Goal: Task Accomplishment & Management: Use online tool/utility

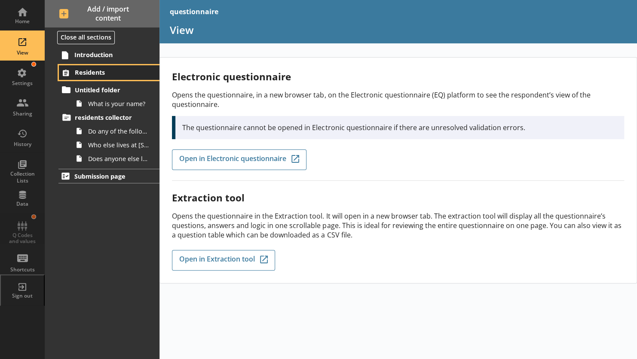
click at [87, 73] on span "Residents" at bounding box center [110, 72] width 71 height 8
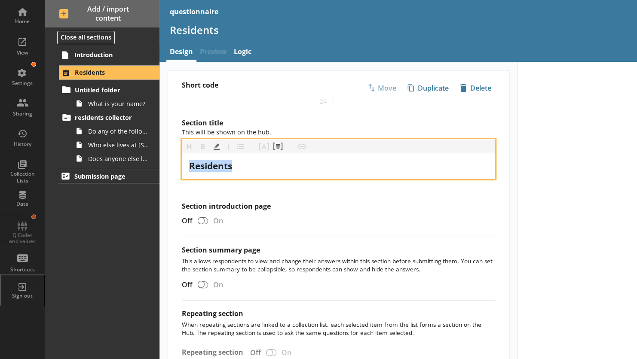
drag, startPoint x: 247, startPoint y: 164, endPoint x: 178, endPoint y: 161, distance: 69.3
click at [178, 161] on div "Section title This will be shown on the hub. Heading Heading Bold Bold Highligh…" at bounding box center [338, 248] width 341 height 258
click at [248, 164] on span "People who llive here" at bounding box center [236, 166] width 94 height 12
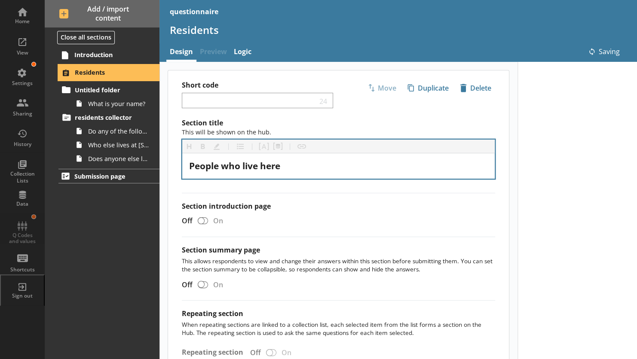
click at [65, 73] on icon at bounding box center [66, 73] width 14 height 14
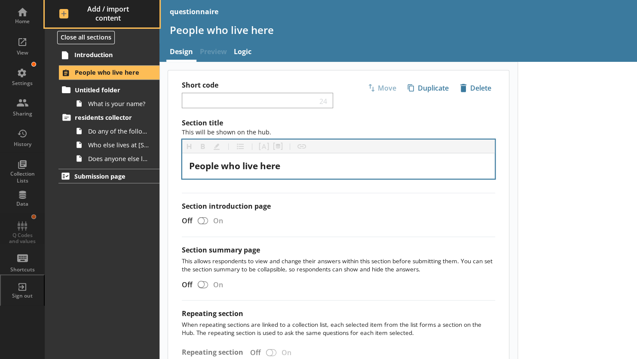
click at [60, 11] on span "Add / import content" at bounding box center [102, 14] width 86 height 18
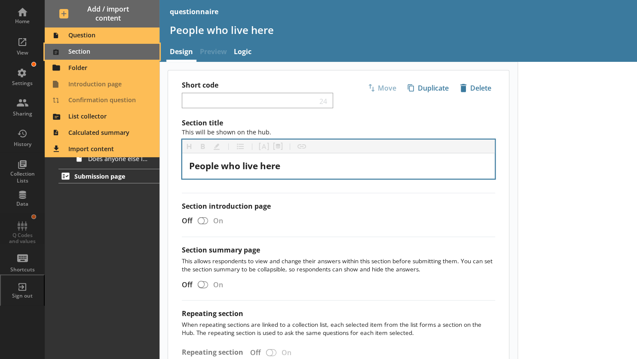
click at [78, 51] on span "Section" at bounding box center [102, 52] width 104 height 14
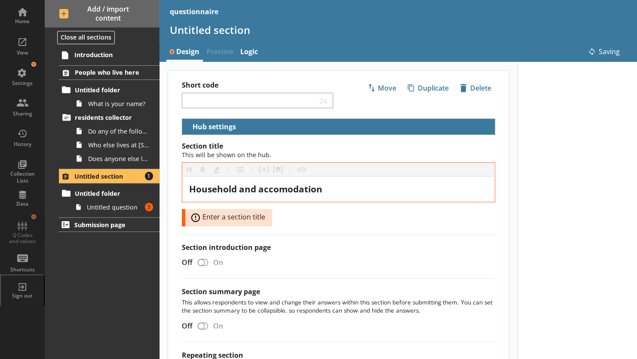
click at [308, 218] on div "Section title This will be shown on the hub. Heading Heading Bold Bold Highligh…" at bounding box center [338, 184] width 313 height 85
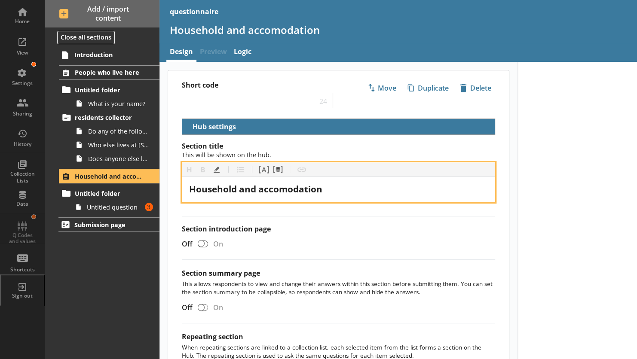
click at [288, 189] on span "Household and accomodation" at bounding box center [255, 189] width 133 height 12
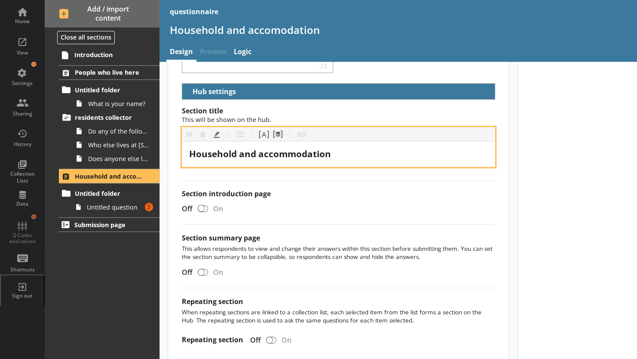
scroll to position [88, 0]
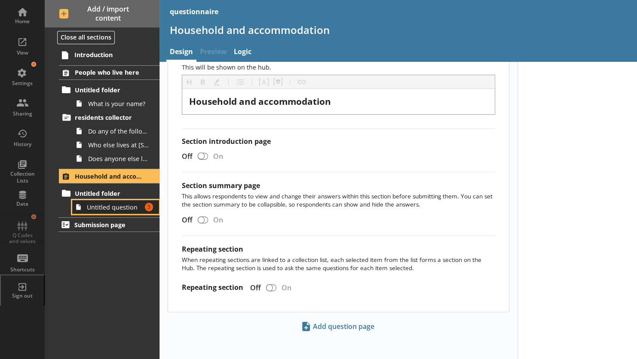
click at [119, 212] on link "Untitled question Amount of errors: 3" at bounding box center [115, 207] width 87 height 14
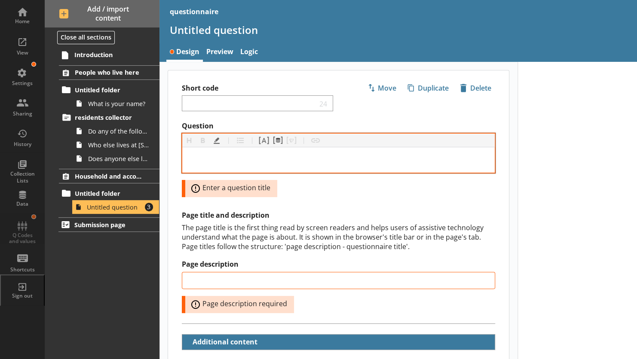
click at [224, 159] on div "Question" at bounding box center [338, 160] width 299 height 12
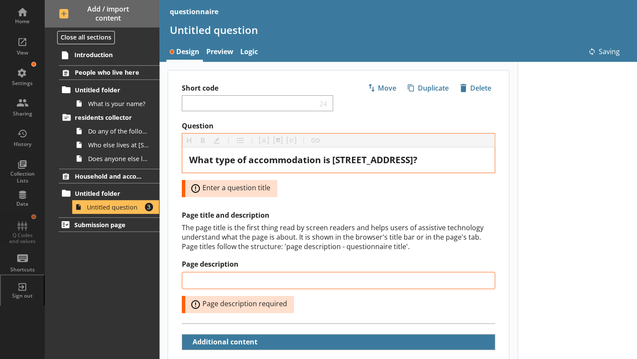
click at [297, 232] on div "The page title is the first thing read by screen readers and helps users of ass…" at bounding box center [338, 237] width 313 height 28
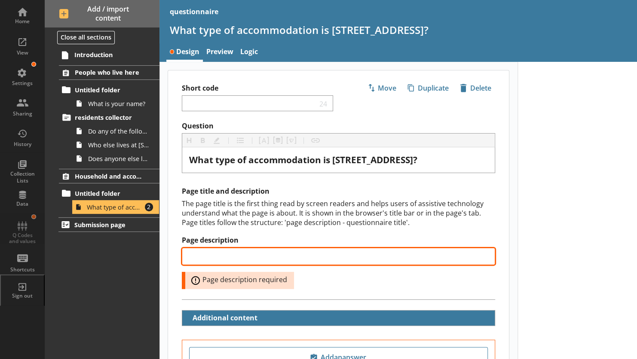
click at [272, 255] on input "Page description" at bounding box center [338, 256] width 313 height 17
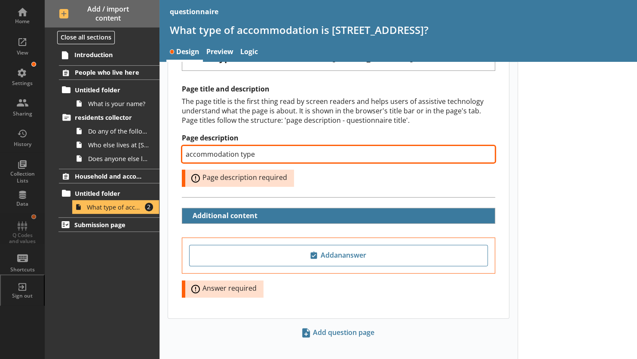
scroll to position [108, 0]
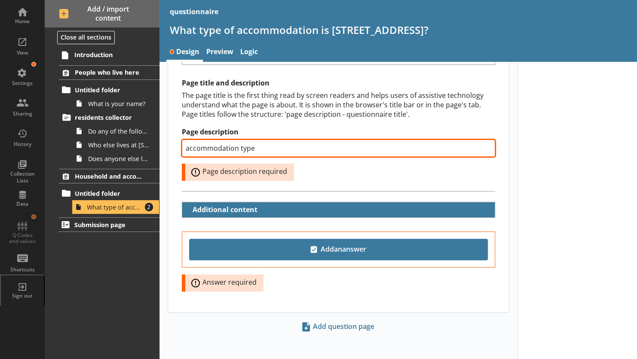
type input "accommodation type"
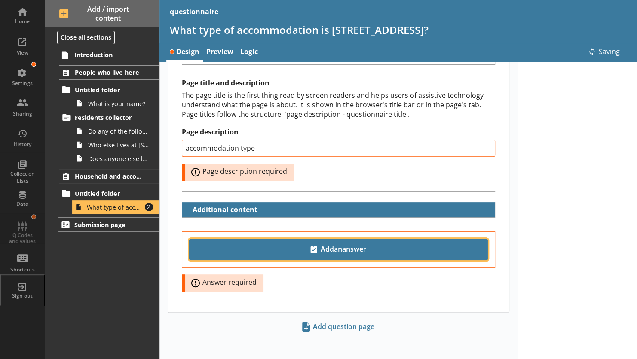
click at [302, 243] on span "Add an answer" at bounding box center [338, 250] width 291 height 14
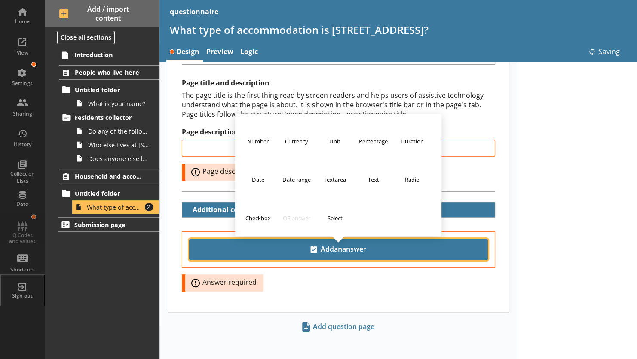
type input "accommodation type"
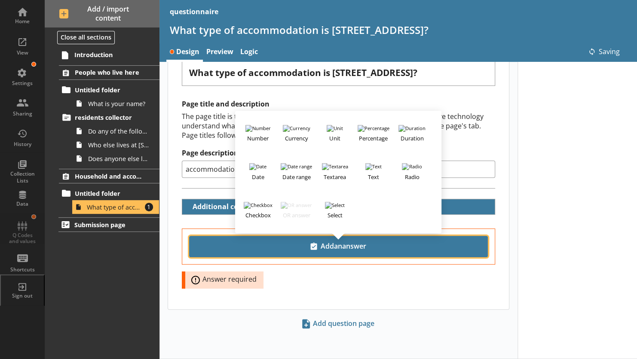
scroll to position [84, 0]
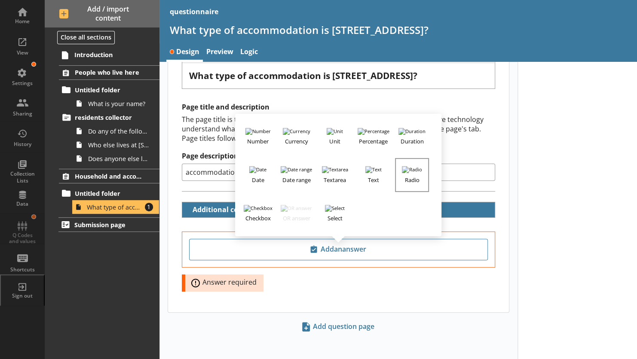
click at [411, 173] on h3 "Radio" at bounding box center [412, 178] width 32 height 11
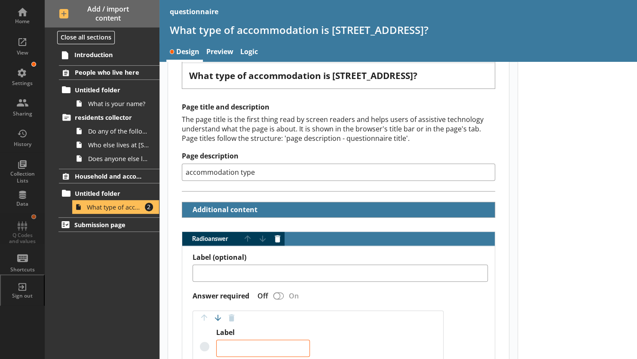
type textarea "x"
type textarea "W"
type textarea "x"
type textarea "Wh"
type textarea "x"
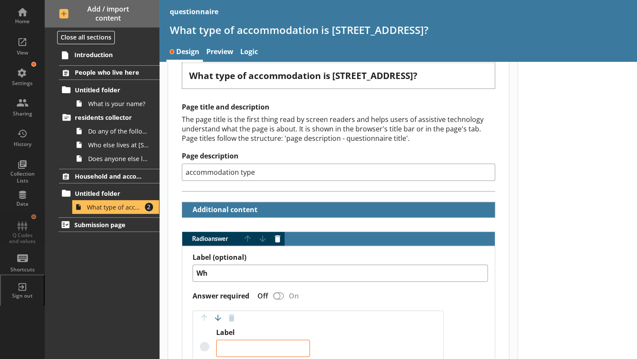
type textarea "Who"
type textarea "x"
type textarea "Whol"
type textarea "x"
type textarea "Whole"
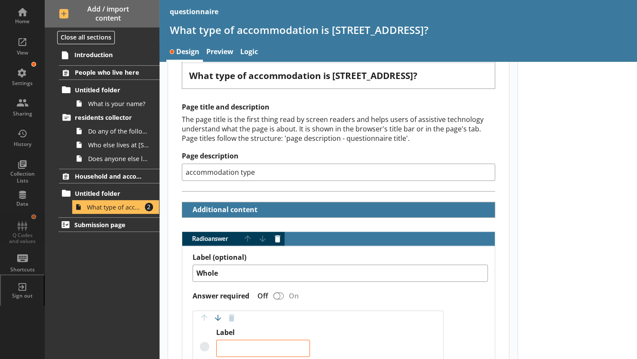
type textarea "x"
type textarea "Whole"
type textarea "x"
type textarea "Whole h"
type textarea "x"
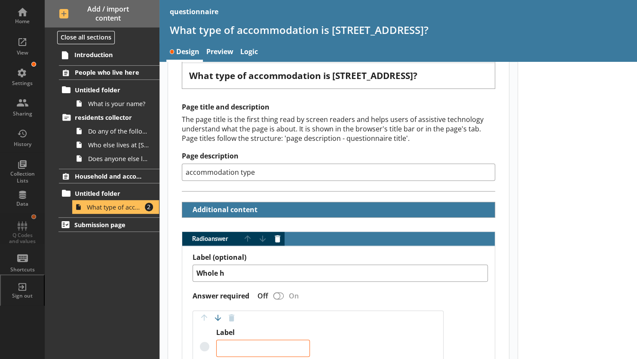
type textarea "Whole ho"
type textarea "x"
type textarea "Whole hou"
type textarea "x"
type textarea "Whole hous"
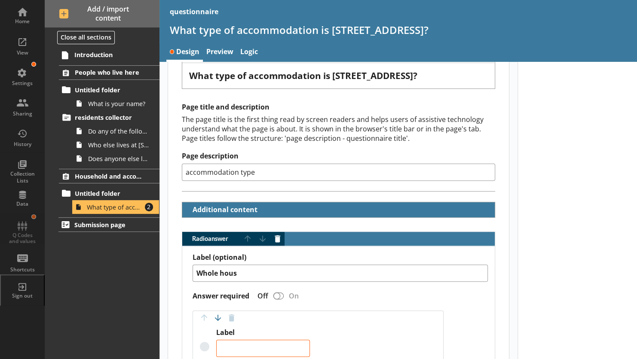
type textarea "x"
type textarea "Whole house"
type textarea "x"
type textarea "Whole house o"
type textarea "x"
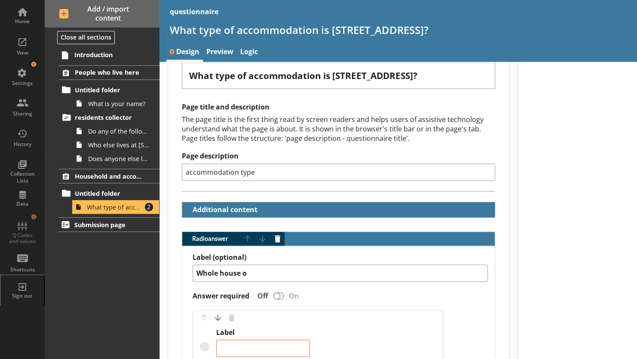
type textarea "Whole house or"
type textarea "x"
type textarea "Whole house or"
type textarea "x"
type textarea "Whole house or b"
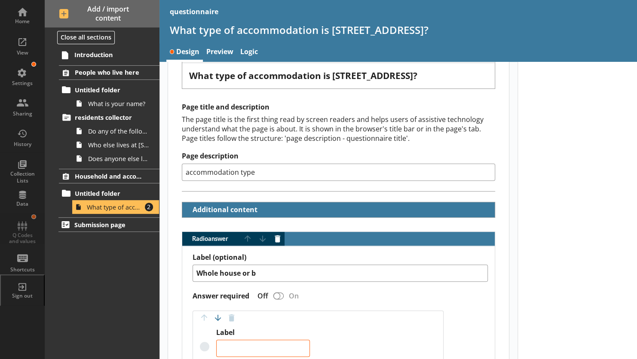
type textarea "x"
type textarea "Whole house or bu"
type textarea "x"
type textarea "Whole house or bun"
type textarea "x"
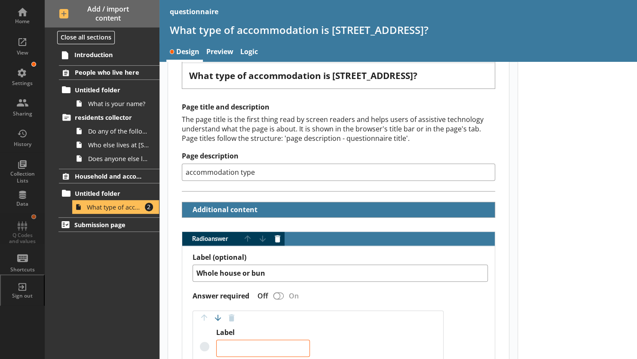
type textarea "Whole house or bung"
type textarea "x"
type textarea "Whole house or bunga"
type textarea "x"
type textarea "Whole house or bungal"
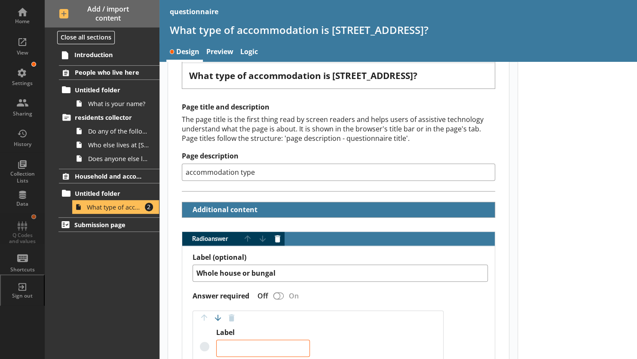
type textarea "x"
type textarea "Whole house or bungalo"
type textarea "x"
type textarea "Whole house or bungalow"
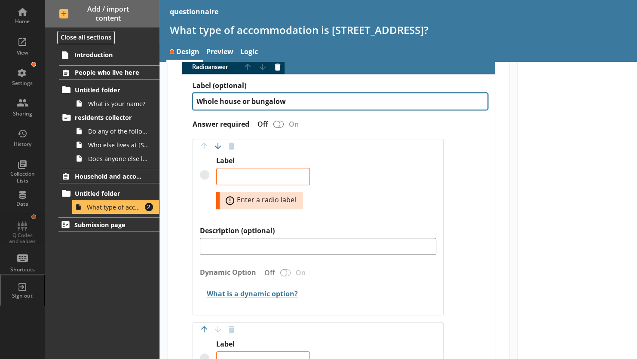
scroll to position [225, 0]
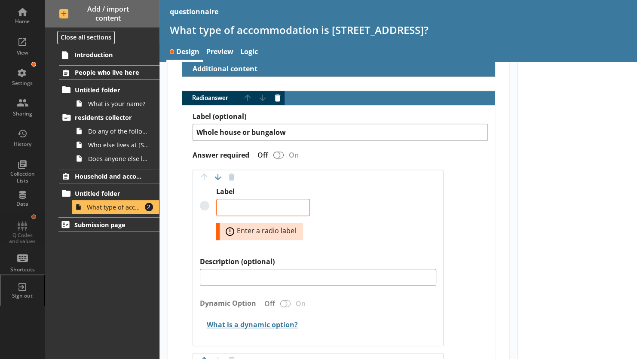
drag, startPoint x: 299, startPoint y: 126, endPoint x: 181, endPoint y: 123, distance: 117.4
click at [182, 123] on div "Label (optional) Whole house or bungalow Answer required Off On Move answer up …" at bounding box center [338, 337] width 313 height 465
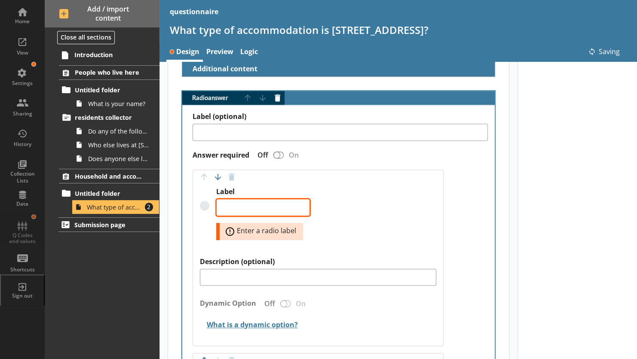
click at [232, 208] on textarea "Label" at bounding box center [263, 207] width 94 height 17
paste textarea "Whole house or bungalow"
type textarea "x"
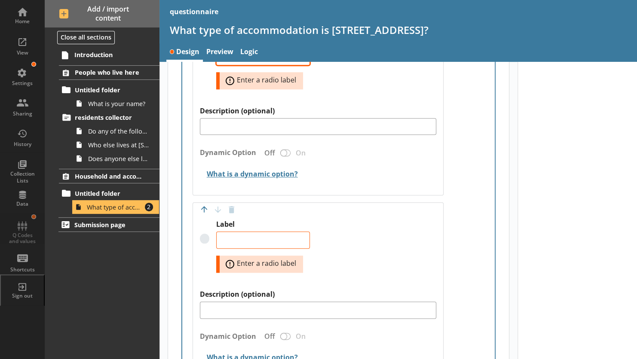
scroll to position [387, 0]
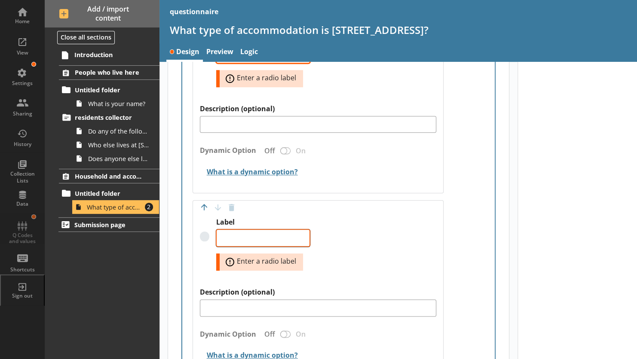
type textarea "Whole house or bungalow"
click at [246, 236] on textarea "Label" at bounding box center [263, 238] width 94 height 17
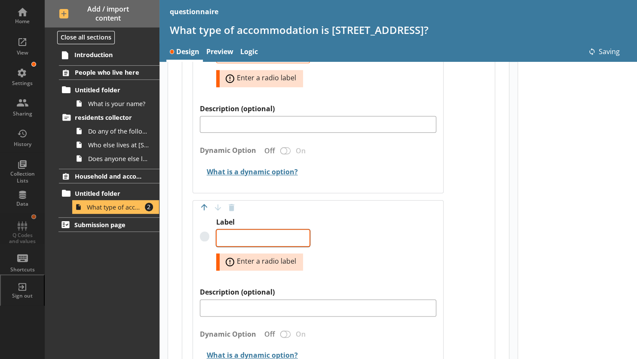
type textarea "x"
type textarea "Whole house or bungalow"
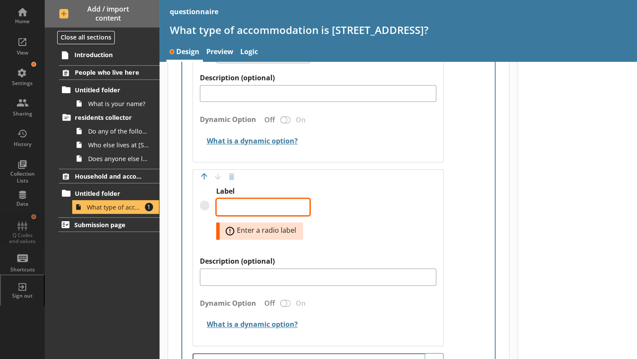
click at [237, 202] on textarea "Label" at bounding box center [263, 207] width 94 height 17
type textarea "x"
type textarea "F"
type textarea "x"
type textarea "Fl"
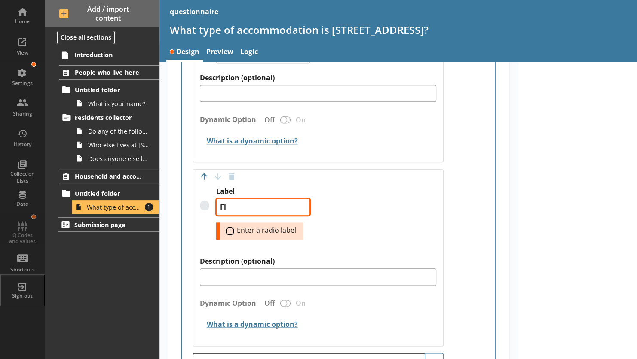
type textarea "x"
type textarea "Fla"
type textarea "x"
type textarea "Flat"
type textarea "x"
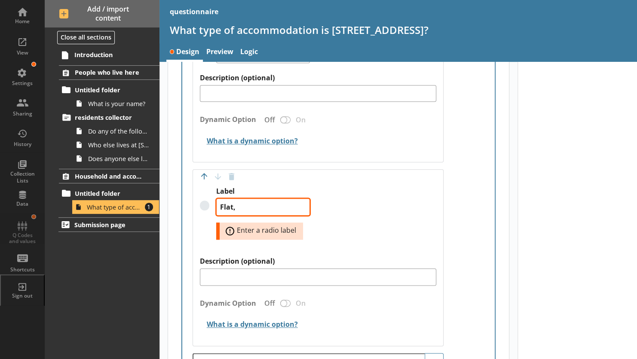
type textarea "Flat,"
type textarea "x"
type textarea "Flat, m"
type textarea "x"
type textarea "Flat, [GEOGRAPHIC_DATA]"
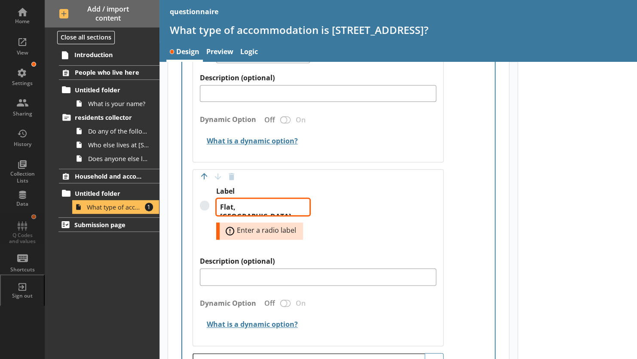
type textarea "x"
type textarea "Flat, mai"
type textarea "x"
type textarea "Flat, mais"
type textarea "x"
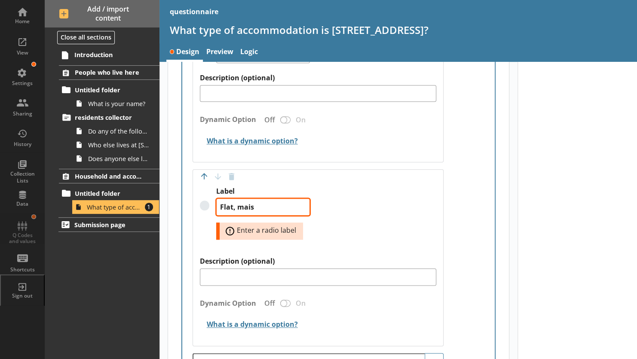
type textarea "Flat, maiso"
type textarea "x"
type textarea "Flat, maison"
type textarea "x"
type textarea "Flat, maisone"
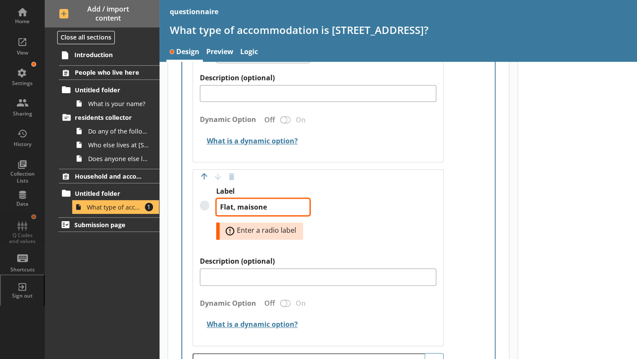
type textarea "x"
type textarea "Flat, [PERSON_NAME]"
type textarea "x"
type textarea "Flat, maisonett"
type textarea "x"
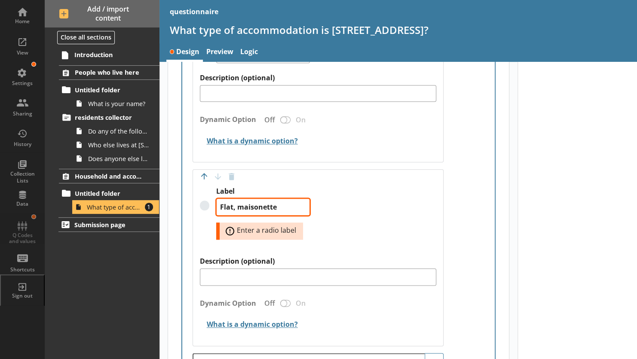
type textarea "Flat, maisonetter"
type textarea "x"
type textarea "Flat, maisonetter"
type textarea "x"
type textarea "Flat, maisonetter"
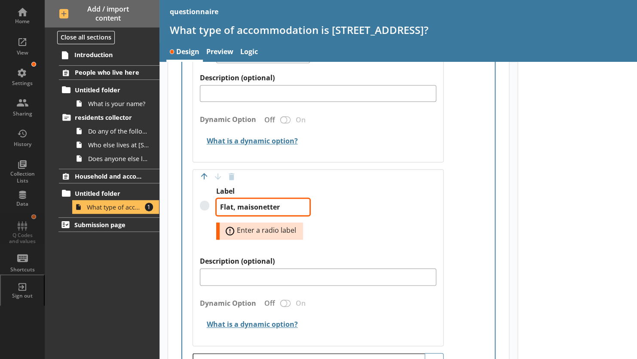
type textarea "x"
type textarea "Flat, maisonette"
type textarea "x"
type textarea "Flat, maisonette"
type textarea "x"
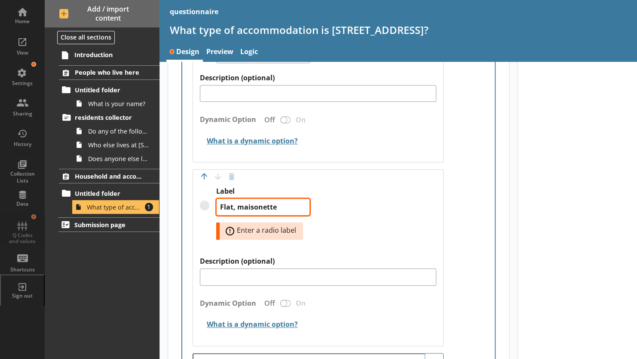
type textarea "Flat, maisonette o"
type textarea "x"
type textarea "Flat, maisonette or"
type textarea "x"
type textarea "Flat, maisonette or a"
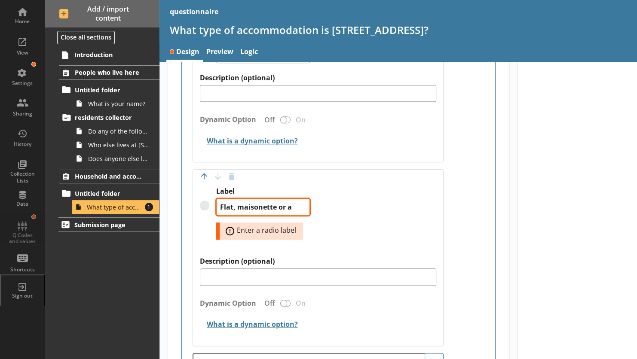
type textarea "x"
type textarea "Flat, maisonette or ap"
type textarea "x"
type textarea "Flat, maisonette or apa"
type textarea "x"
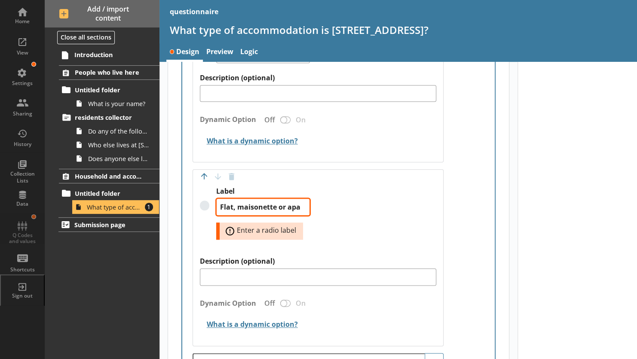
type textarea "Flat, maisonette or apar"
type textarea "x"
type textarea "Flat, maisonette or apart"
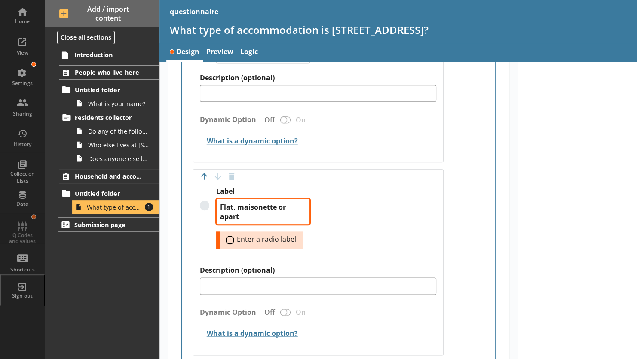
type textarea "x"
type textarea "Flat, maisonette or apartm"
type textarea "x"
type textarea "Flat, maisonette or apartme"
type textarea "x"
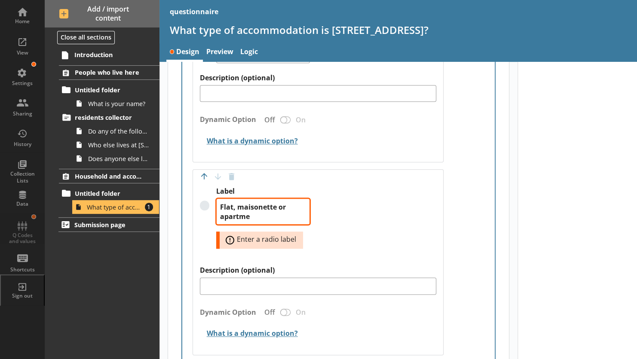
type textarea "Flat, maisonette or apartmen"
type textarea "x"
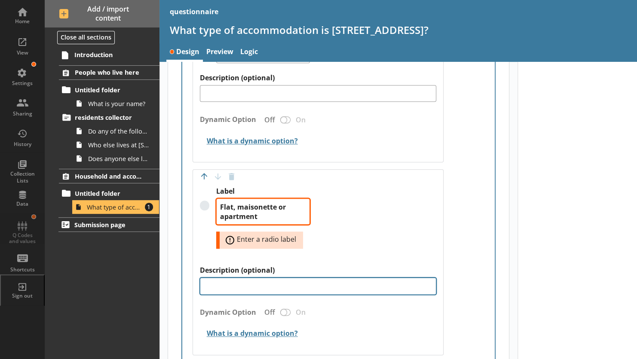
type textarea "Flat, maisonette or apartment"
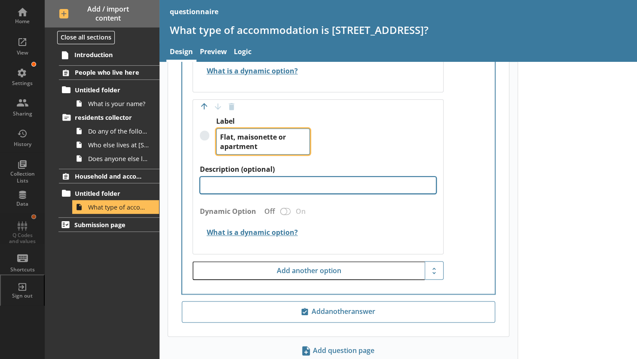
scroll to position [481, 0]
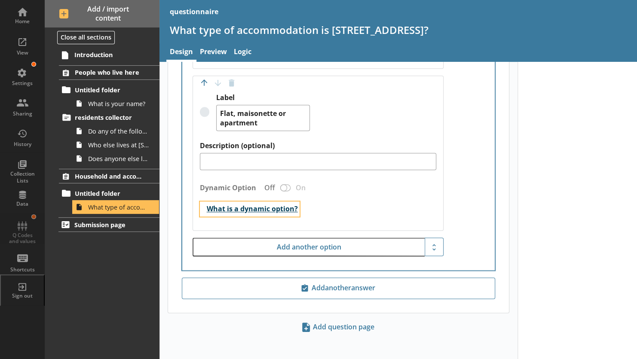
click at [258, 208] on button "What is a dynamic option?" at bounding box center [250, 209] width 100 height 15
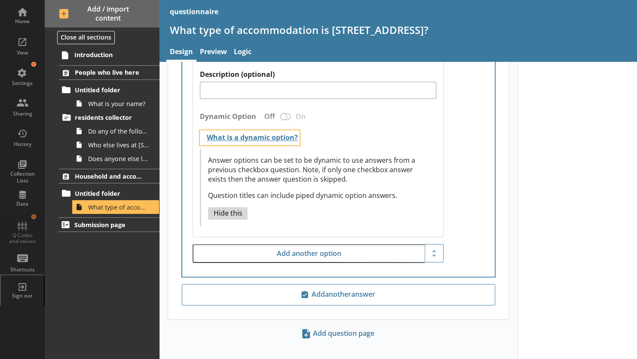
scroll to position [558, 0]
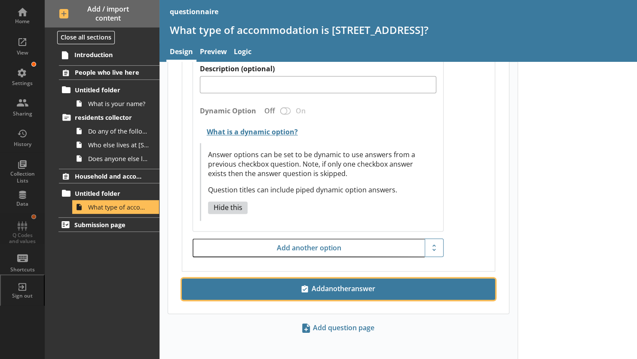
click at [307, 285] on span "Add another answer" at bounding box center [339, 289] width 306 height 14
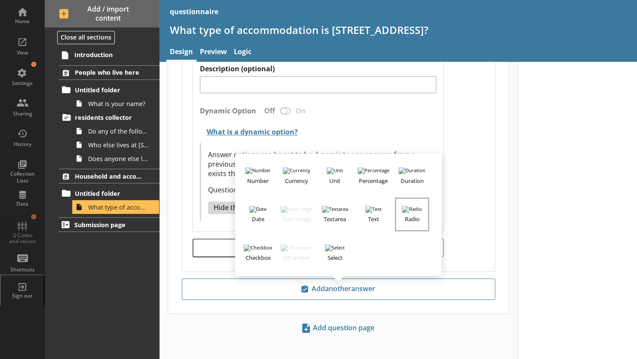
click at [411, 213] on h3 "Radio" at bounding box center [412, 218] width 32 height 11
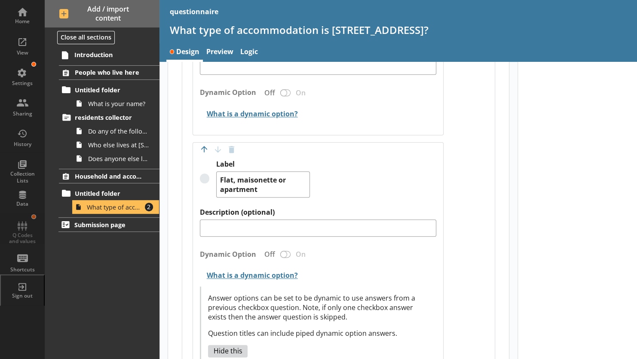
scroll to position [421, 0]
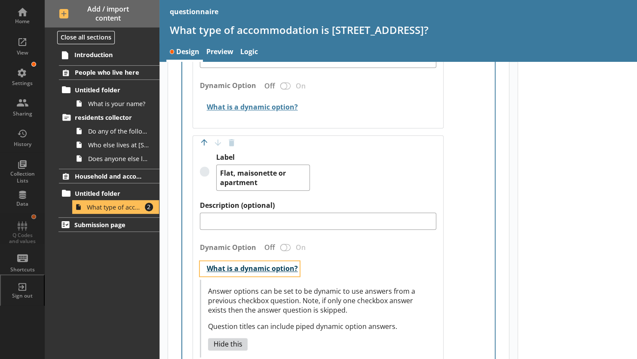
click at [200, 268] on button "What is a dynamic option?" at bounding box center [250, 268] width 100 height 15
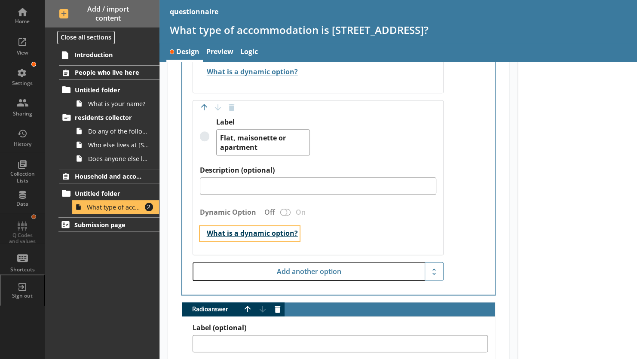
scroll to position [458, 0]
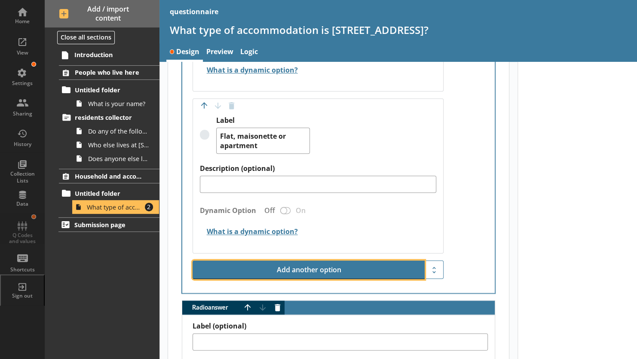
click at [251, 270] on button "Add another option" at bounding box center [309, 270] width 233 height 19
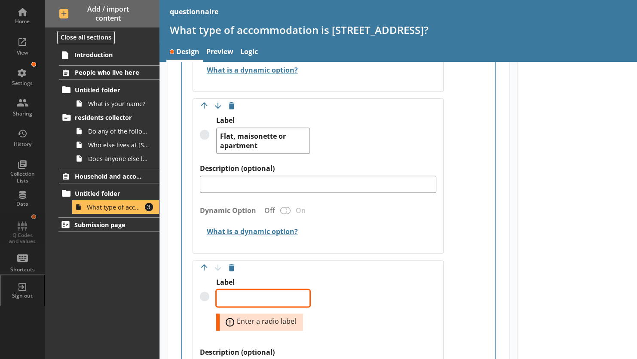
type textarea "x"
type textarea "C"
type textarea "x"
type textarea "Ca"
type textarea "x"
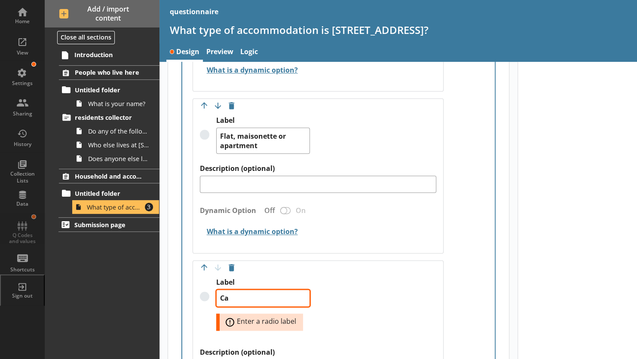
type textarea "Car"
type textarea "x"
type textarea "Cara"
type textarea "x"
type textarea "Carav"
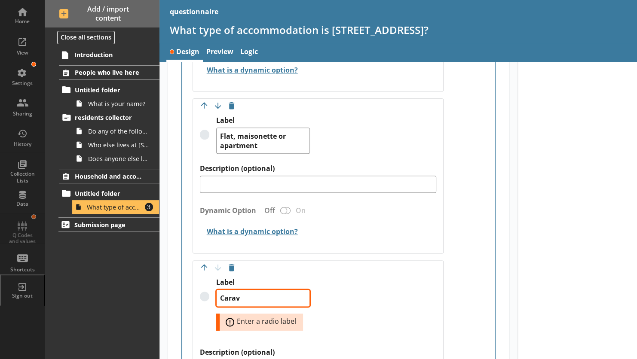
type textarea "x"
type textarea "Carava"
type textarea "x"
type textarea "Caravan"
type textarea "x"
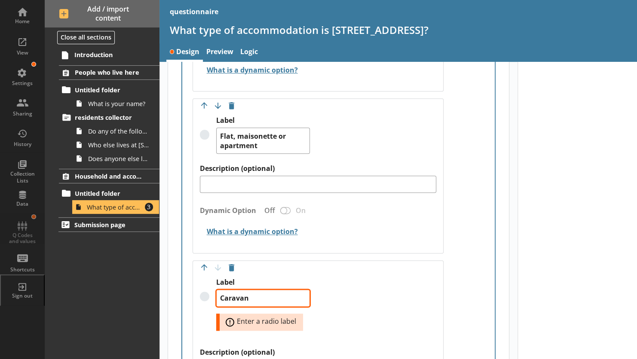
type textarea "Caravan"
type textarea "x"
type textarea "Caravan o"
type textarea "x"
type textarea "Caravan or"
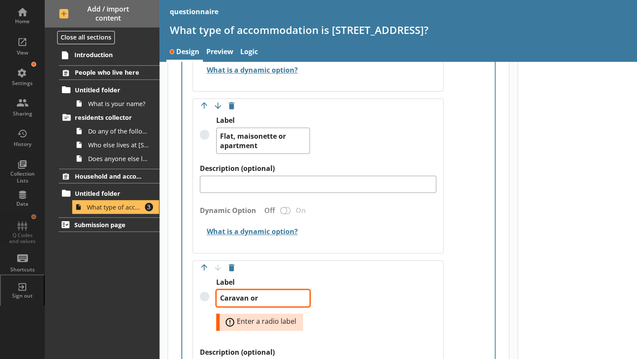
type textarea "x"
type textarea "Caravan or"
type textarea "x"
type textarea "Caravan or o"
type textarea "x"
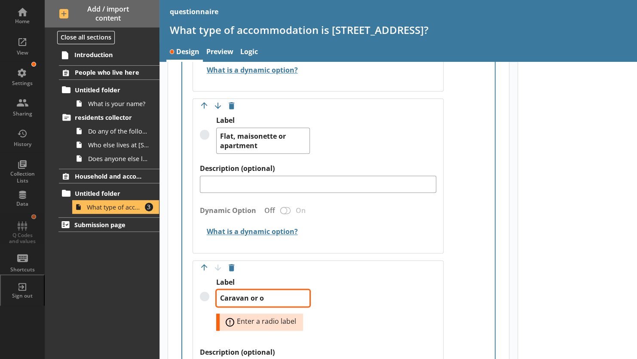
type textarea "Caravan or ot"
type textarea "x"
type textarea "Caravan or oth"
type textarea "x"
type textarea "Caravan or othe"
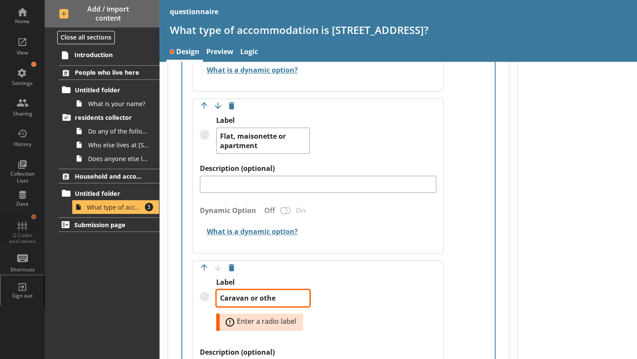
type textarea "x"
type textarea "Caravan or other"
type textarea "x"
type textarea "Caravan or other m"
type textarea "x"
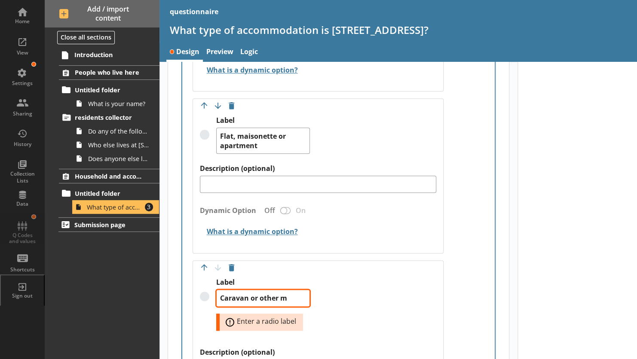
type textarea "Caravan or other mo"
type textarea "x"
type textarea "Caravan or other mob"
type textarea "x"
type textarea "Caravan or other mobi"
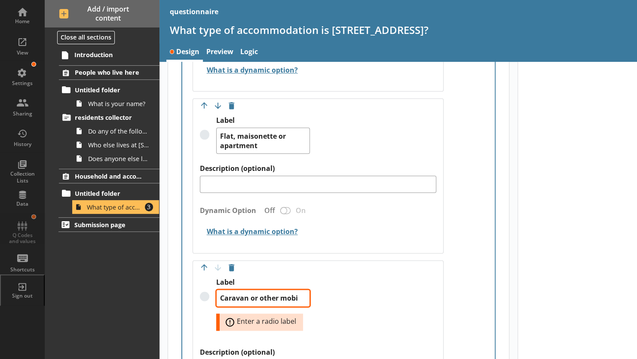
type textarea "x"
type textarea "Caravan or other mobil"
type textarea "x"
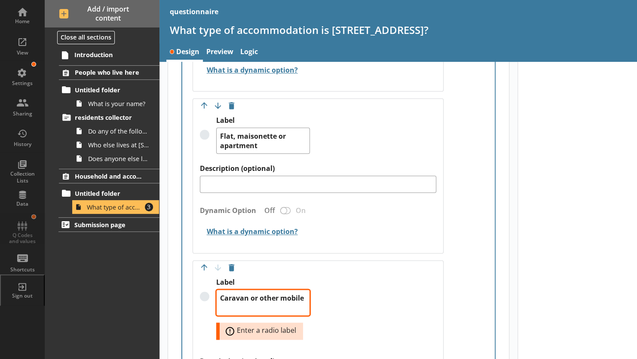
type textarea "Caravan or other mobile"
type textarea "x"
type textarea "Caravan or other mobile o"
type textarea "x"
type textarea "Caravan or other mobile ot"
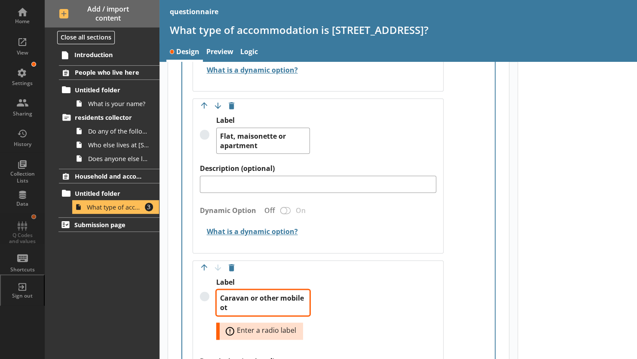
type textarea "x"
type textarea "Caravan or other mobile ot"
type textarea "x"
type textarea "Caravan or other mobile ot"
type textarea "x"
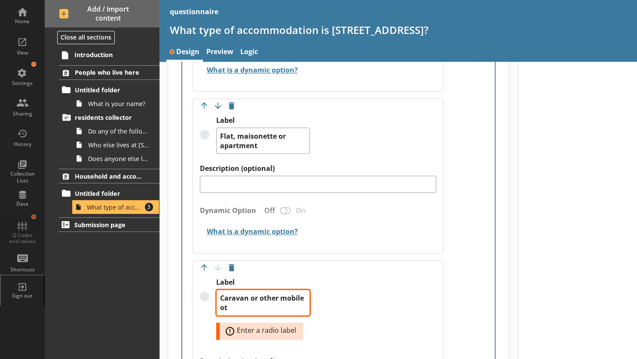
type textarea "Caravan or other mobile o"
type textarea "x"
type textarea "Caravan or other mobile or"
type textarea "x"
type textarea "Caravan or other mobile or t"
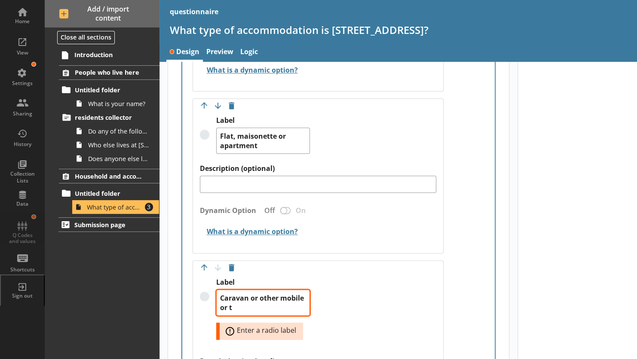
type textarea "x"
type textarea "Caravan or other mobile or te"
type textarea "x"
type textarea "Caravan or other mobile or tem"
type textarea "x"
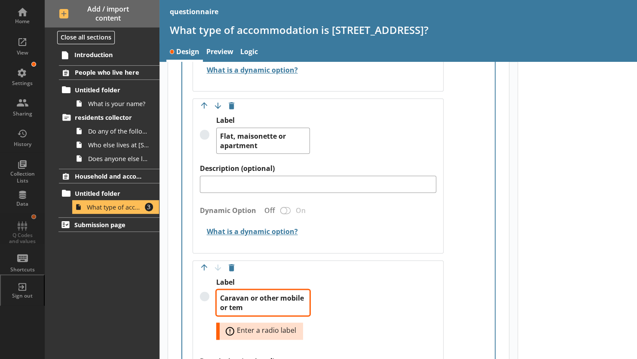
type textarea "Caravan or other mobile or temp"
type textarea "x"
type textarea "Caravan or other mobile or tempr"
type textarea "x"
type textarea "Caravan or other mobile or tempra"
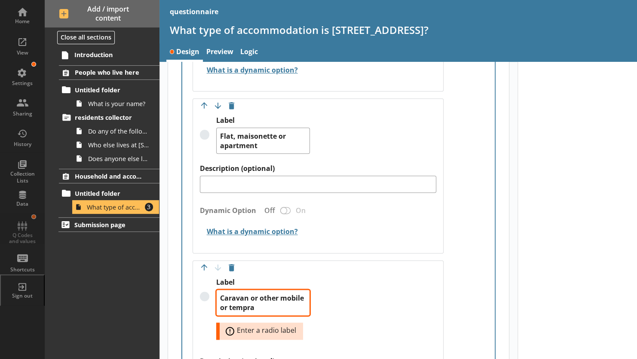
type textarea "x"
type textarea "Caravan or other mobile or temprar"
type textarea "x"
type textarea "Caravan or other mobile or temprary"
type textarea "x"
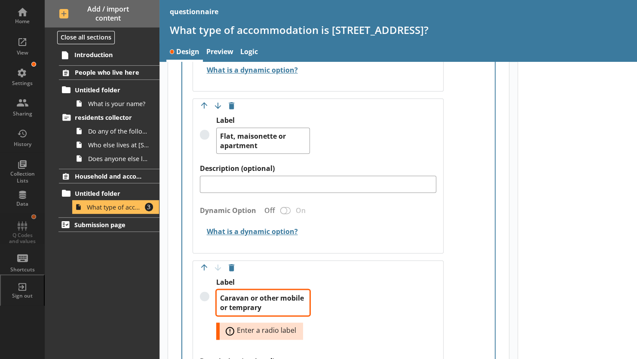
type textarea "Caravan or other mobile or temprary"
type textarea "x"
type textarea "Caravan or other mobile or temprary"
type textarea "x"
type textarea "Caravan or other mobile or temprar"
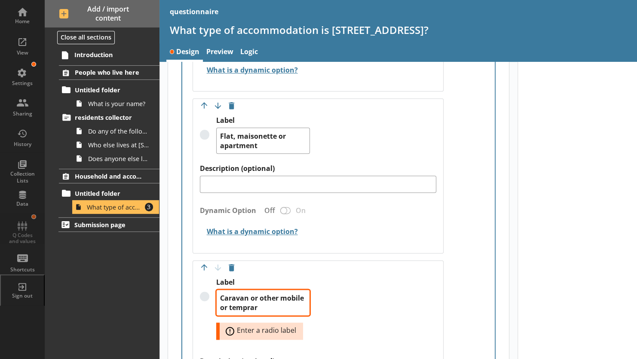
type textarea "x"
type textarea "Caravan or other mobile or tempra"
type textarea "x"
type textarea "Caravan or other mobile or tempr"
type textarea "x"
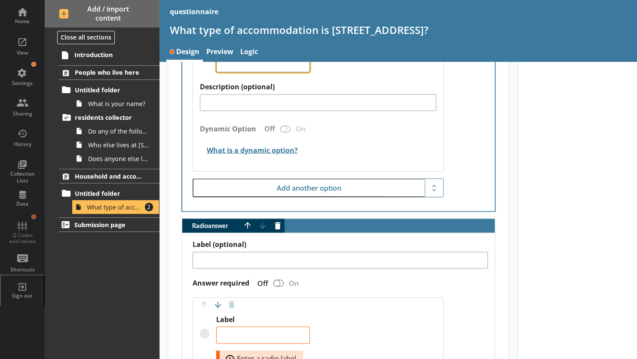
scroll to position [712, 0]
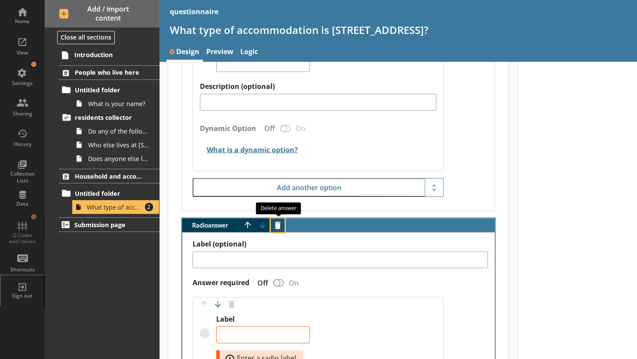
click at [280, 226] on button "Delete answer" at bounding box center [278, 225] width 14 height 14
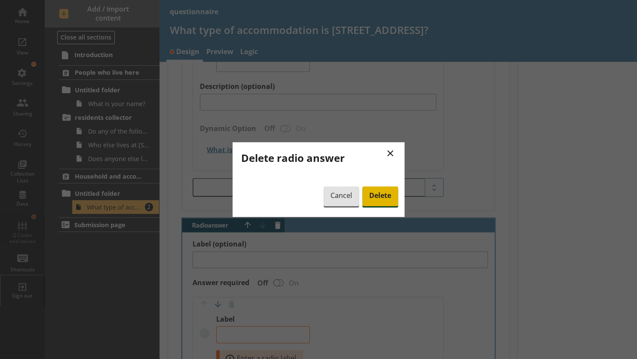
click at [380, 194] on span "Delete" at bounding box center [380, 197] width 36 height 20
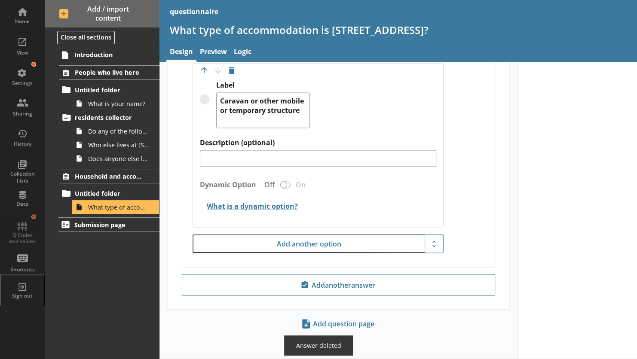
scroll to position [652, 0]
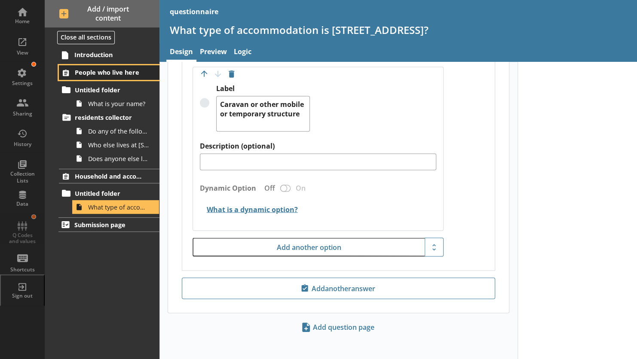
click at [87, 71] on span "People who live here" at bounding box center [110, 72] width 71 height 8
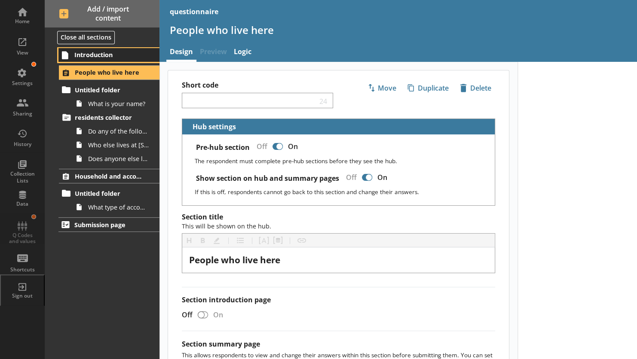
click at [93, 54] on span "Introduction" at bounding box center [109, 55] width 71 height 8
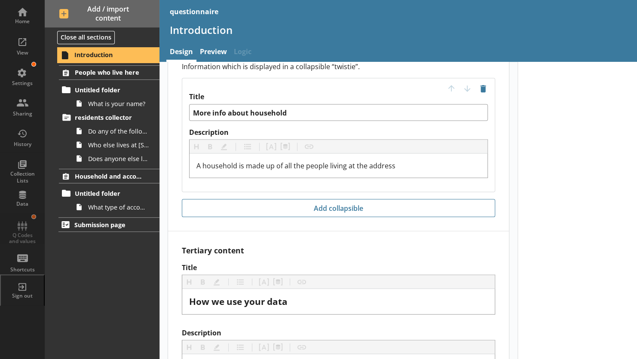
scroll to position [899, 0]
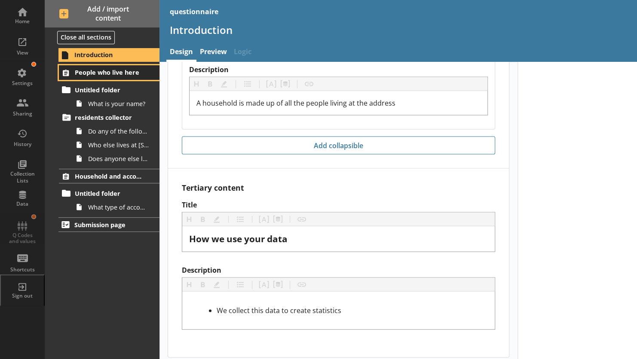
click at [95, 70] on span "People who live here" at bounding box center [110, 72] width 71 height 8
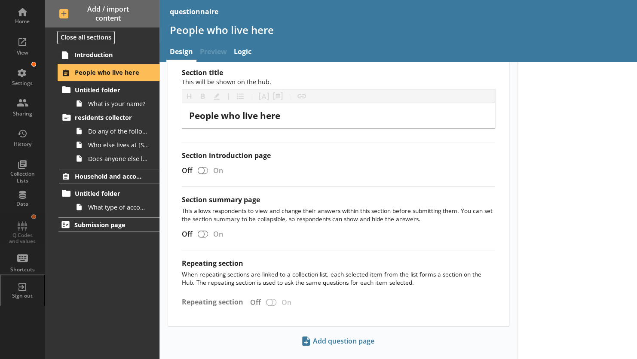
scroll to position [158, 0]
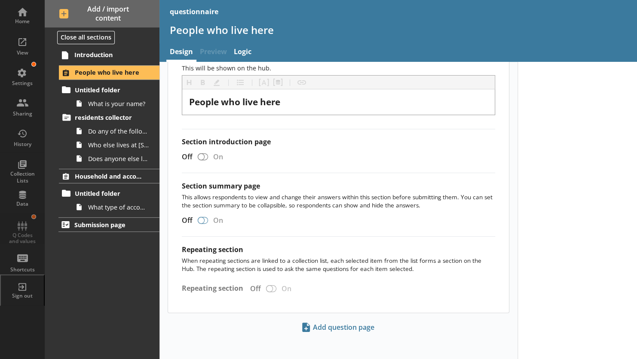
click at [204, 217] on div at bounding box center [203, 220] width 10 height 7
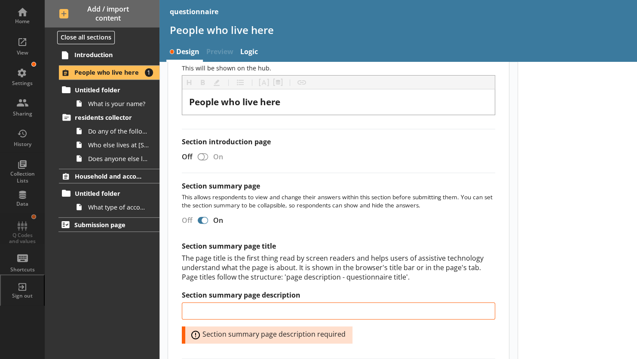
click at [199, 219] on div at bounding box center [203, 220] width 10 height 7
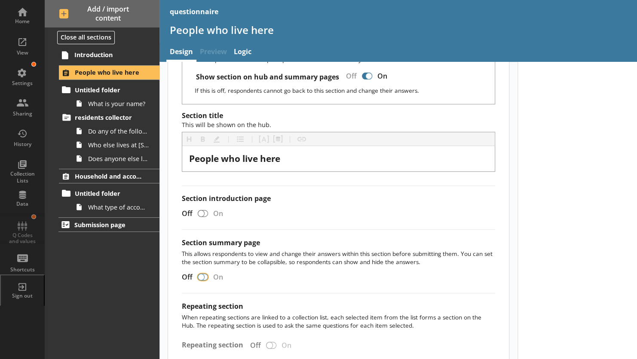
scroll to position [0, 0]
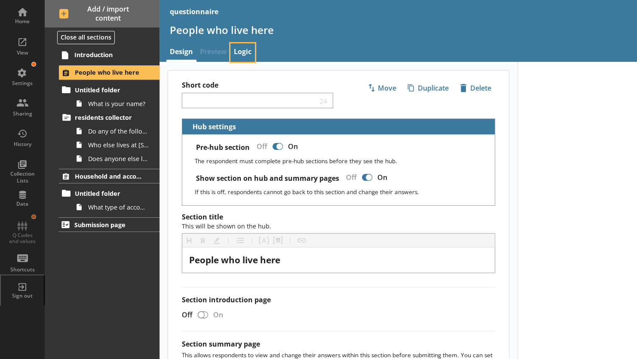
click at [241, 54] on link "Logic" at bounding box center [242, 52] width 25 height 18
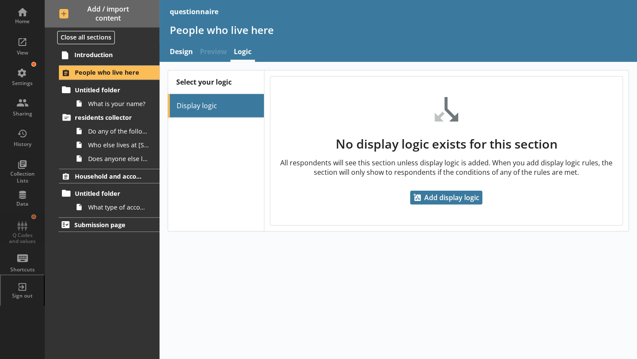
click at [212, 100] on ul "Display logic" at bounding box center [216, 106] width 96 height 24
click at [186, 53] on link "Design" at bounding box center [181, 52] width 30 height 18
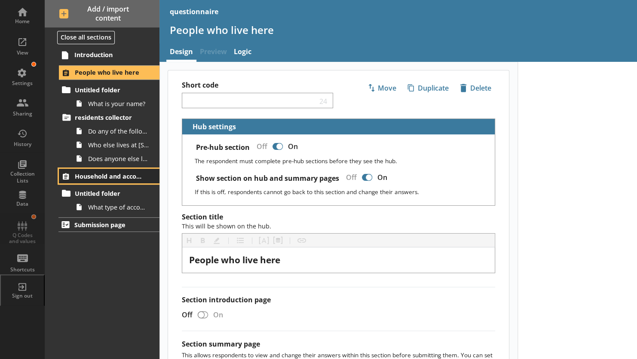
click at [86, 172] on span "Household and accommodation" at bounding box center [110, 176] width 71 height 8
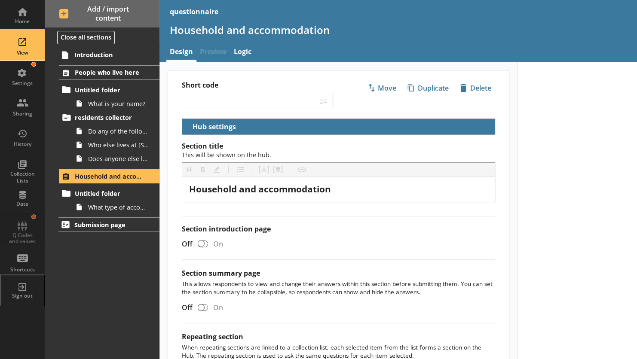
click at [24, 48] on div "View" at bounding box center [22, 46] width 30 height 30
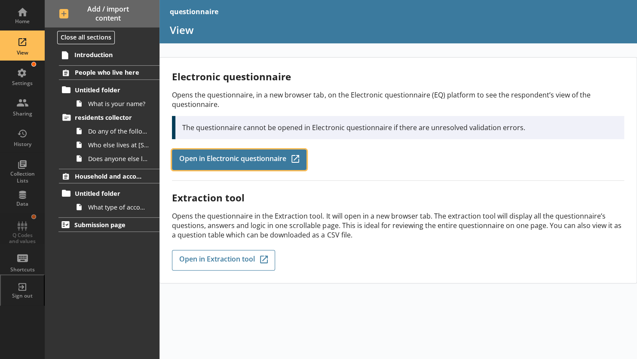
click at [196, 156] on span "Open in Electronic questionnaire" at bounding box center [232, 159] width 107 height 9
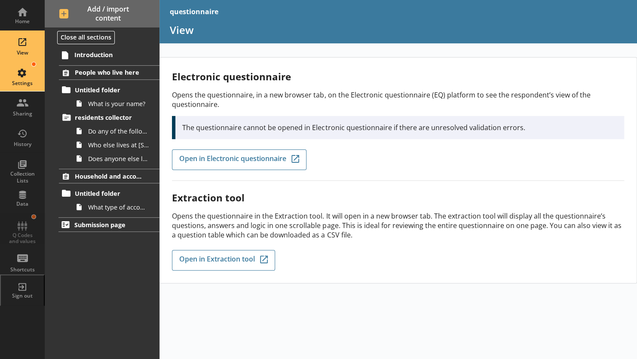
click at [21, 68] on div "Settings" at bounding box center [22, 76] width 30 height 30
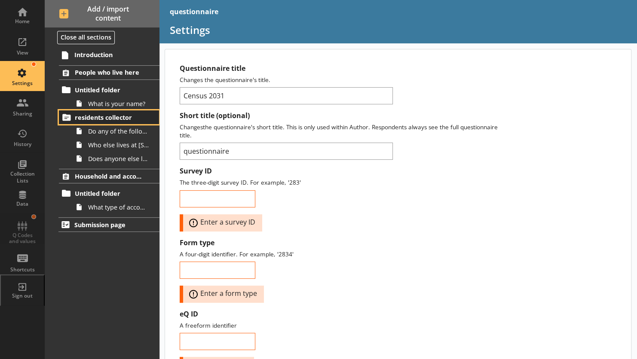
click at [104, 115] on span "residents collector" at bounding box center [110, 118] width 71 height 8
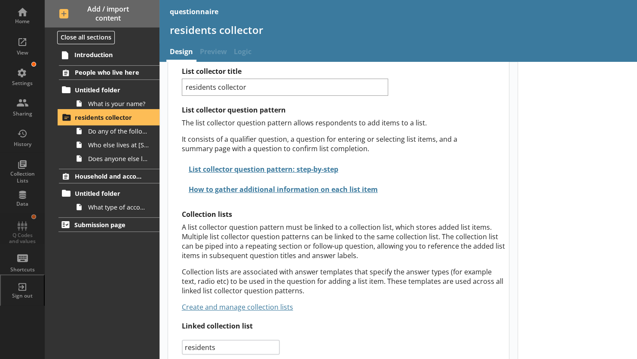
scroll to position [61, 0]
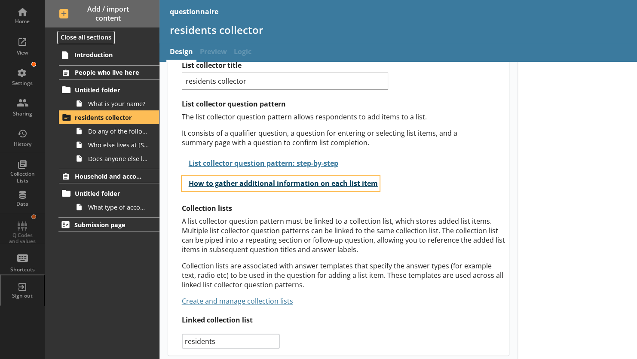
click at [212, 184] on button "How to gather additional information on each list item" at bounding box center [281, 183] width 198 height 15
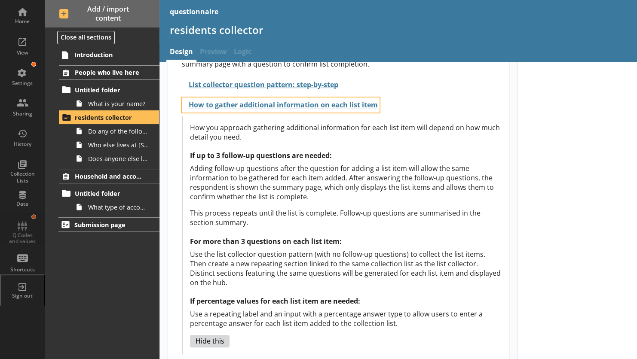
scroll to position [140, 0]
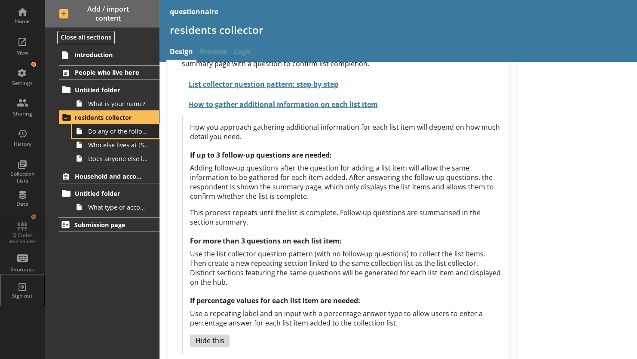
click at [98, 131] on span "Do any of the following people also live at [STREET_ADDRESS] on [DATE]?" at bounding box center [118, 131] width 61 height 8
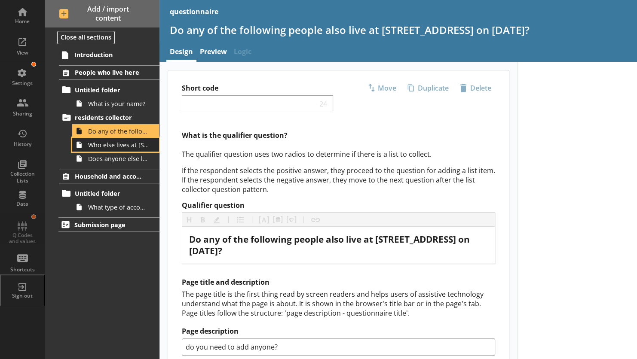
click at [104, 146] on span "Who else lives at [STREET_ADDRESS]?" at bounding box center [118, 145] width 61 height 8
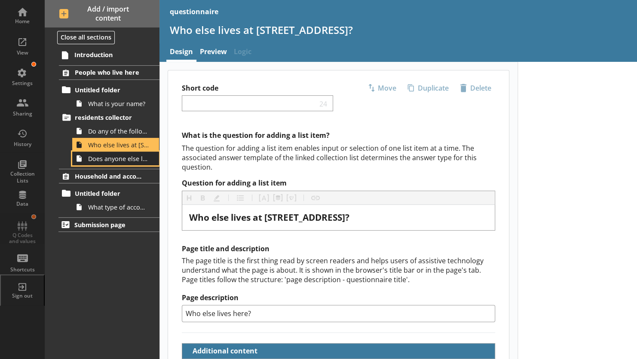
click at [109, 158] on span "Does anyone else live at [STREET_ADDRESS]?" at bounding box center [118, 159] width 61 height 8
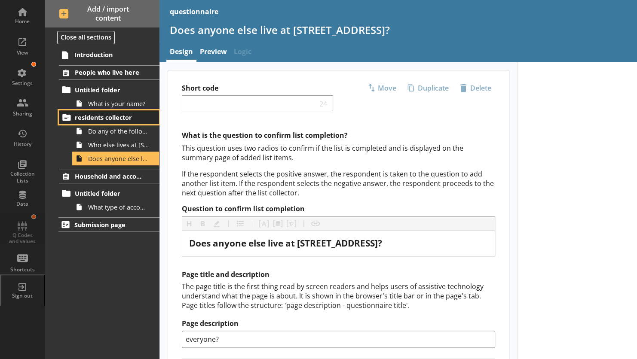
click at [106, 117] on span "residents collector" at bounding box center [110, 118] width 71 height 8
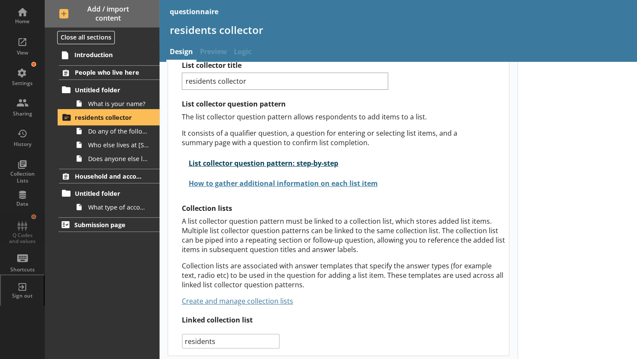
scroll to position [60, 0]
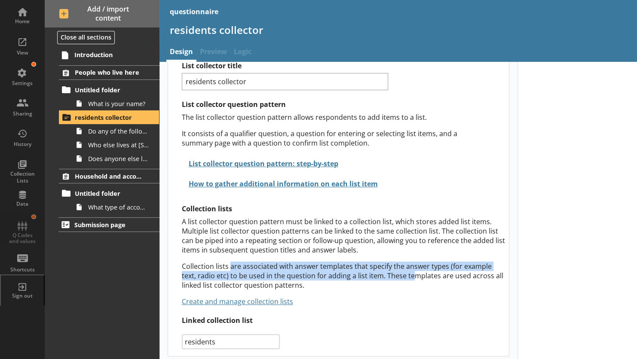
drag, startPoint x: 229, startPoint y: 267, endPoint x: 411, endPoint y: 272, distance: 182.4
click at [411, 272] on p "Collection lists are associated with answer templates that specify the answer t…" at bounding box center [344, 276] width 324 height 28
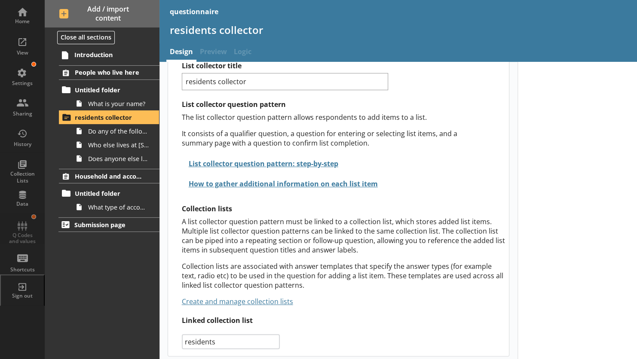
drag, startPoint x: 411, startPoint y: 272, endPoint x: 421, endPoint y: 272, distance: 10.3
click at [421, 272] on p "Collection lists are associated with answer templates that specify the answer t…" at bounding box center [344, 276] width 324 height 28
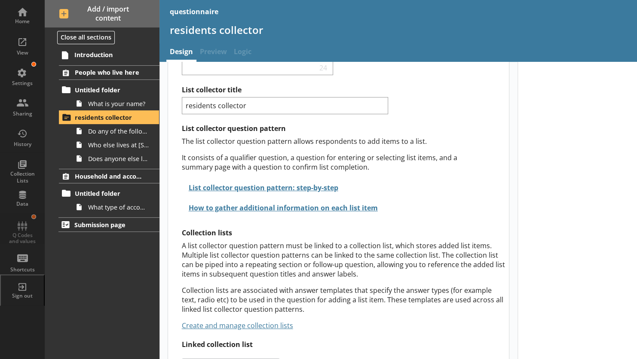
scroll to position [61, 0]
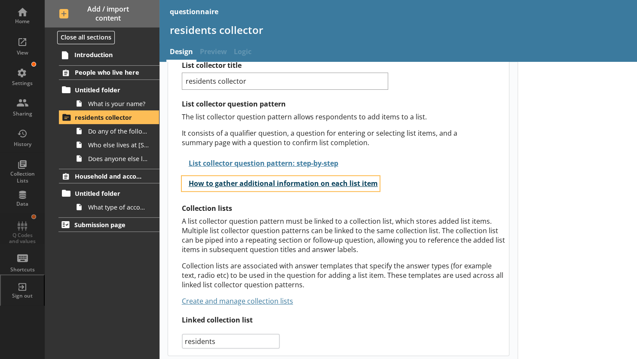
click at [246, 181] on button "How to gather additional information on each list item" at bounding box center [281, 183] width 198 height 15
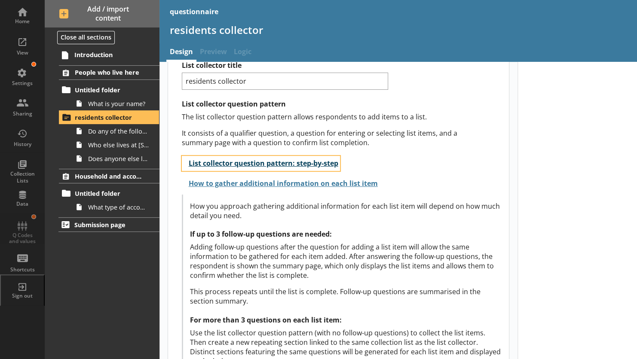
click at [227, 161] on button "List collector question pattern: step-by-step" at bounding box center [261, 163] width 158 height 15
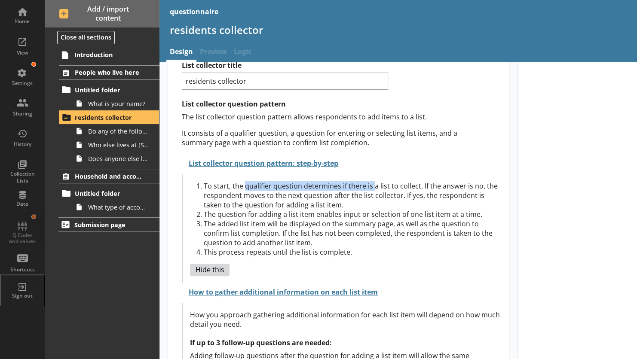
drag, startPoint x: 243, startPoint y: 184, endPoint x: 371, endPoint y: 179, distance: 128.2
click at [371, 181] on li "To start, the qualifier question determines if there is a list to collect. If t…" at bounding box center [353, 195] width 298 height 28
drag, startPoint x: 371, startPoint y: 179, endPoint x: 421, endPoint y: 185, distance: 49.8
click at [421, 185] on li "To start, the qualifier question determines if there is a list to collect. If t…" at bounding box center [353, 195] width 298 height 28
drag, startPoint x: 421, startPoint y: 185, endPoint x: 303, endPoint y: 186, distance: 117.8
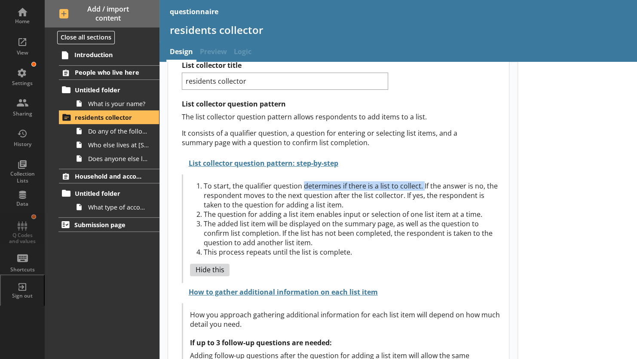
click at [303, 186] on li "To start, the qualifier question determines if there is a list to collect. If t…" at bounding box center [353, 195] width 298 height 28
drag, startPoint x: 303, startPoint y: 186, endPoint x: 298, endPoint y: 193, distance: 8.3
click at [298, 193] on li "To start, the qualifier question determines if there is a list to collect. If t…" at bounding box center [353, 195] width 298 height 28
drag, startPoint x: 298, startPoint y: 193, endPoint x: 419, endPoint y: 192, distance: 120.8
click at [419, 192] on li "To start, the qualifier question determines if there is a list to collect. If t…" at bounding box center [353, 195] width 298 height 28
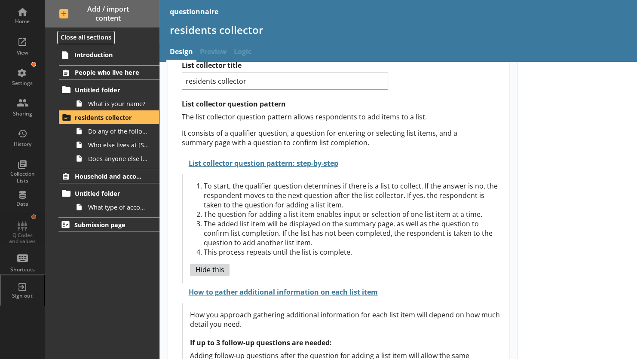
drag, startPoint x: 419, startPoint y: 192, endPoint x: 430, endPoint y: 193, distance: 10.8
click at [430, 193] on li "To start, the qualifier question determines if there is a list to collect. If t…" at bounding box center [353, 195] width 298 height 28
drag, startPoint x: 430, startPoint y: 193, endPoint x: 262, endPoint y: 197, distance: 167.8
click at [262, 197] on li "To start, the qualifier question determines if there is a list to collect. If t…" at bounding box center [353, 195] width 298 height 28
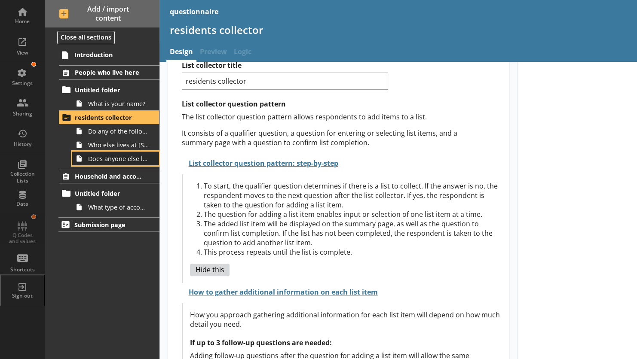
click at [130, 157] on span "Does anyone else live at [STREET_ADDRESS]?" at bounding box center [118, 159] width 61 height 8
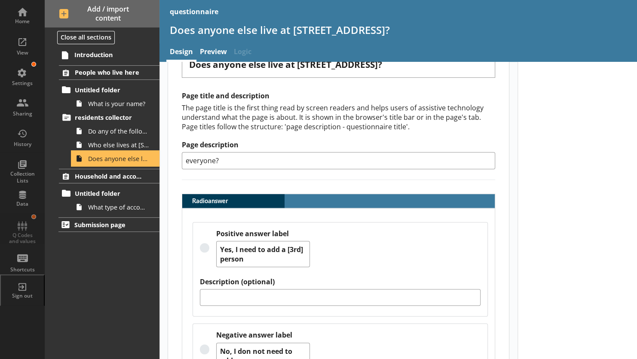
scroll to position [196, 0]
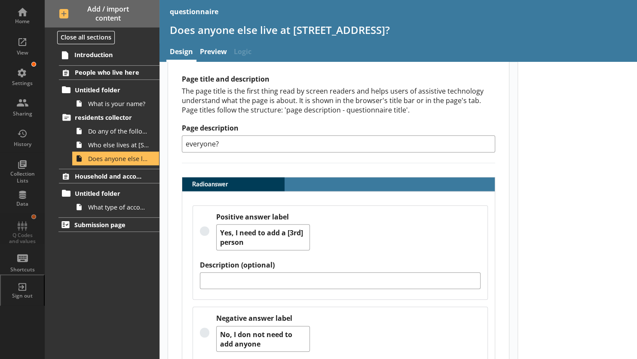
click at [208, 182] on span "Radio answer" at bounding box center [211, 184] width 58 height 6
click at [248, 184] on div "Radio answer" at bounding box center [263, 185] width 44 height 14
click at [307, 181] on div "Radio answer" at bounding box center [338, 185] width 313 height 14
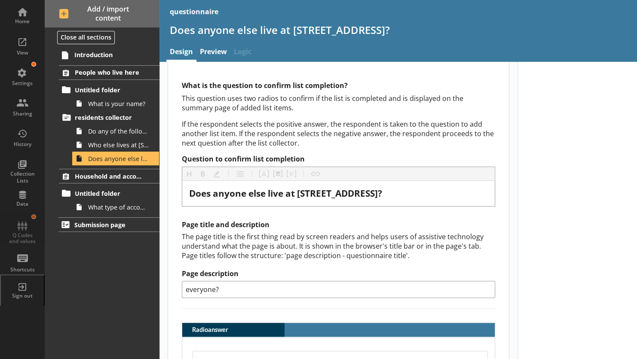
scroll to position [0, 0]
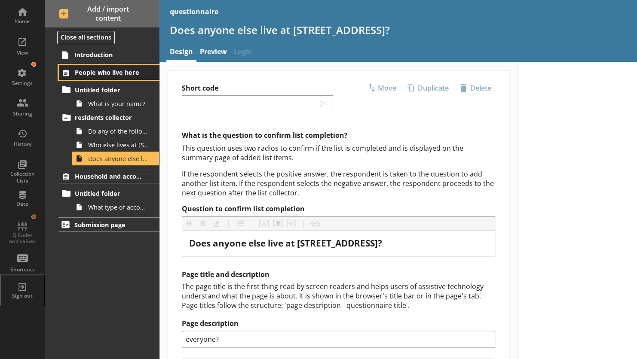
click at [93, 74] on span "People who live here" at bounding box center [110, 72] width 71 height 8
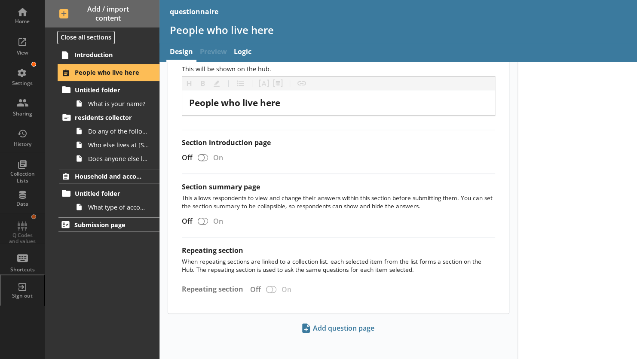
scroll to position [158, 0]
click at [207, 218] on input "Section summary page" at bounding box center [203, 220] width 14 height 15
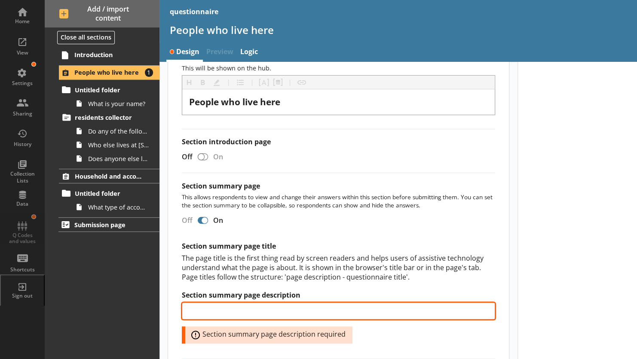
click at [244, 305] on input "Section summary page description" at bounding box center [338, 311] width 313 height 17
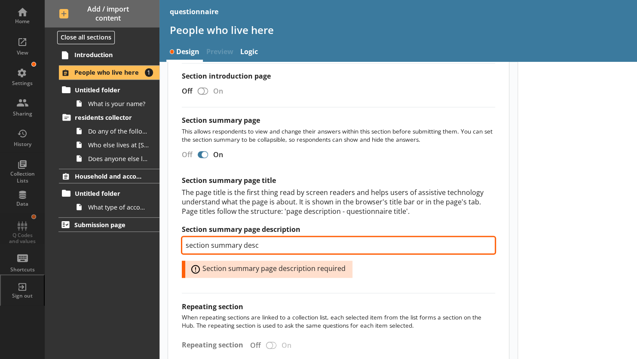
scroll to position [280, 0]
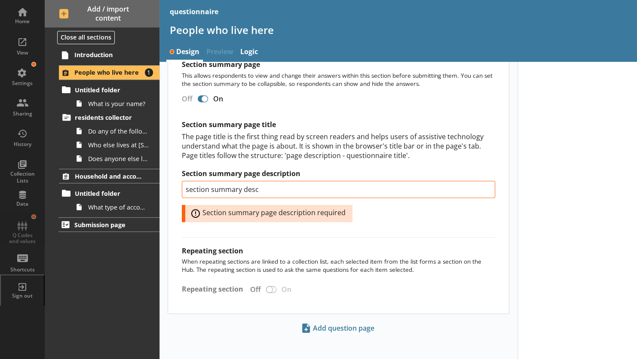
click at [273, 285] on div "Section title This will be shown on the hub. Heading Heading Bold Bold Highligh…" at bounding box center [338, 123] width 341 height 381
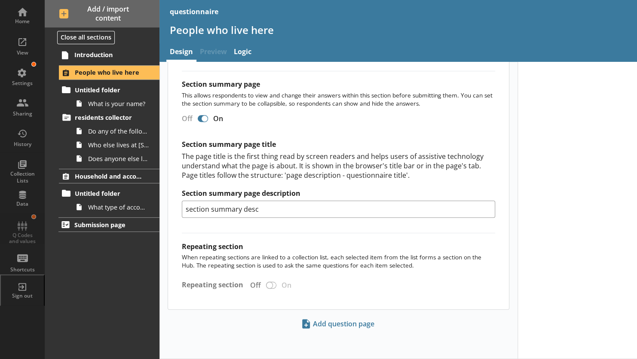
scroll to position [256, 0]
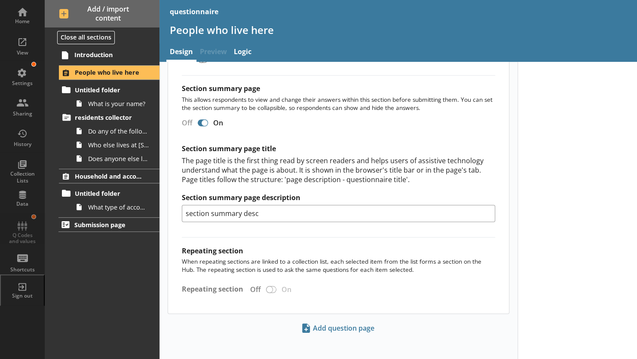
click at [273, 285] on div "Section title This will be shown on the hub. Heading Heading Bold Bold Highligh…" at bounding box center [338, 135] width 341 height 357
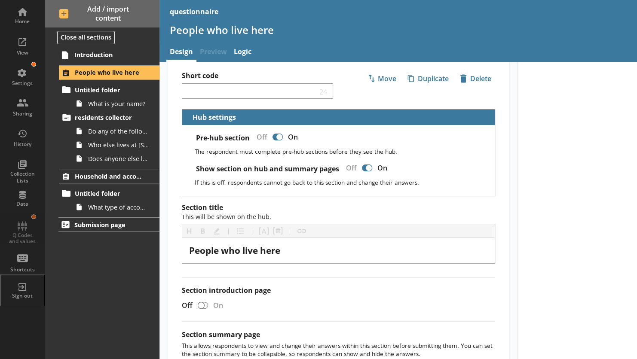
scroll to position [0, 0]
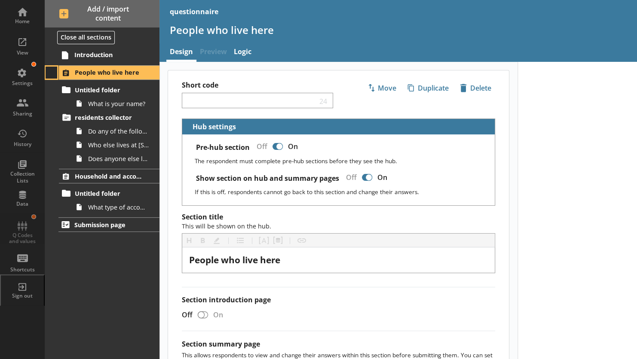
click at [53, 74] on button at bounding box center [52, 73] width 12 height 12
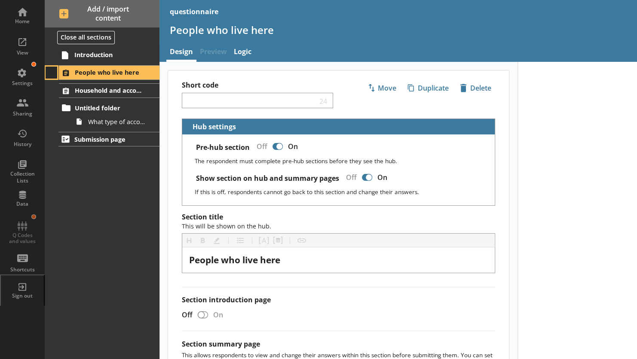
click at [53, 74] on button at bounding box center [52, 73] width 12 height 12
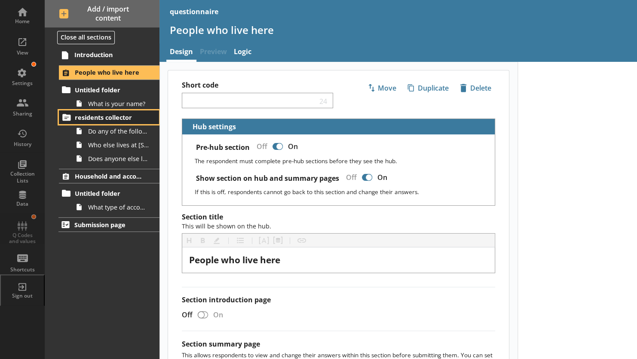
click at [83, 116] on span "residents collector" at bounding box center [110, 118] width 71 height 8
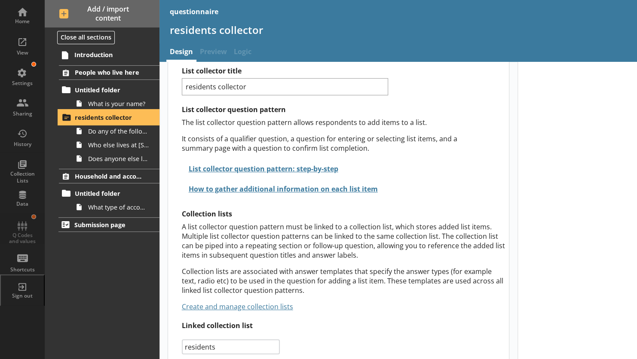
scroll to position [61, 0]
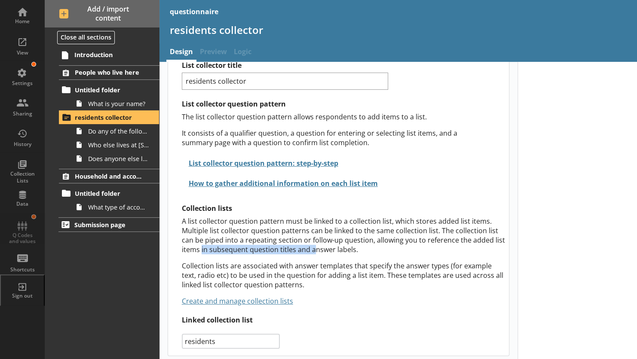
drag, startPoint x: 200, startPoint y: 248, endPoint x: 313, endPoint y: 246, distance: 113.1
click at [313, 246] on p "A list collector question pattern must be linked to a collection list, which st…" at bounding box center [344, 236] width 324 height 38
drag, startPoint x: 313, startPoint y: 246, endPoint x: 280, endPoint y: 227, distance: 37.9
click at [280, 227] on p "A list collector question pattern must be linked to a collection list, which st…" at bounding box center [344, 236] width 324 height 38
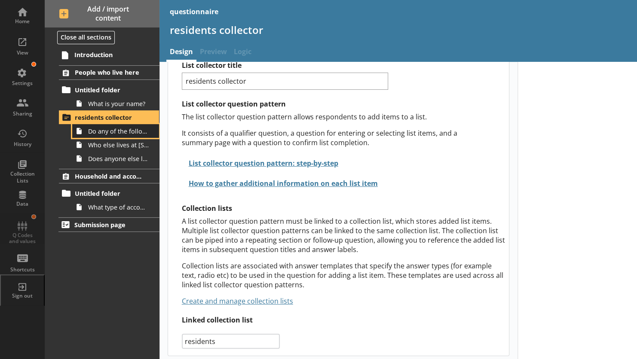
click at [101, 128] on span "Do any of the following people also live at [STREET_ADDRESS] on [DATE]?" at bounding box center [118, 131] width 61 height 8
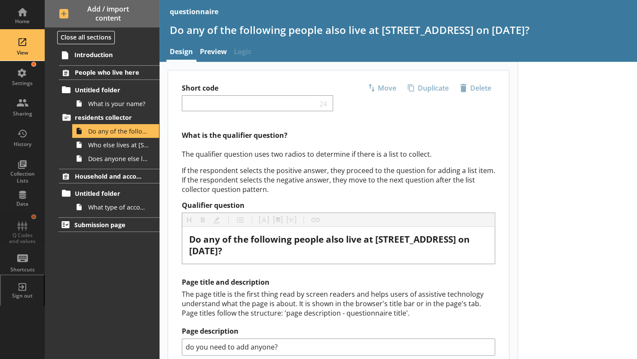
click at [25, 50] on div "View" at bounding box center [22, 52] width 30 height 7
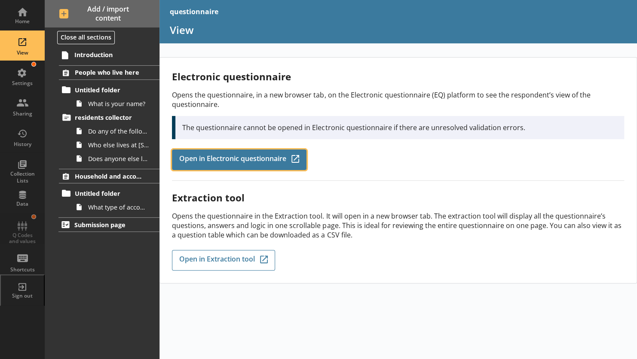
click at [240, 157] on span "Open in Electronic questionnaire" at bounding box center [232, 159] width 107 height 9
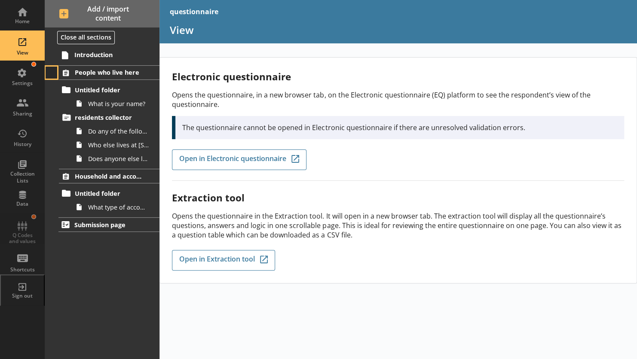
click at [52, 73] on button at bounding box center [52, 73] width 12 height 12
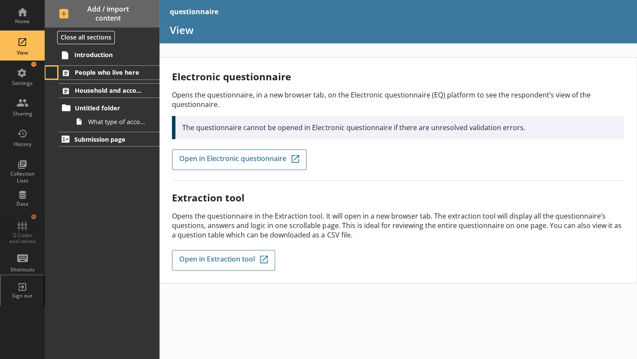
click at [54, 75] on button at bounding box center [52, 73] width 12 height 12
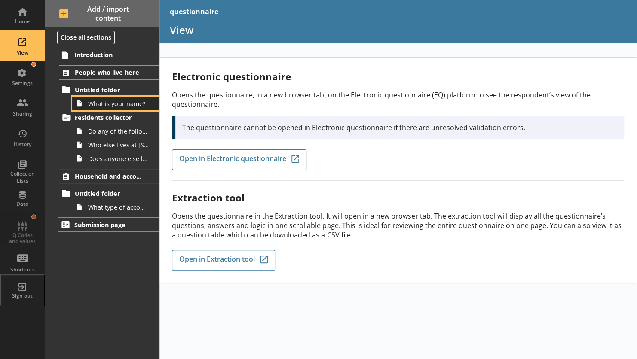
click at [98, 108] on link "What is your name?" at bounding box center [115, 104] width 87 height 14
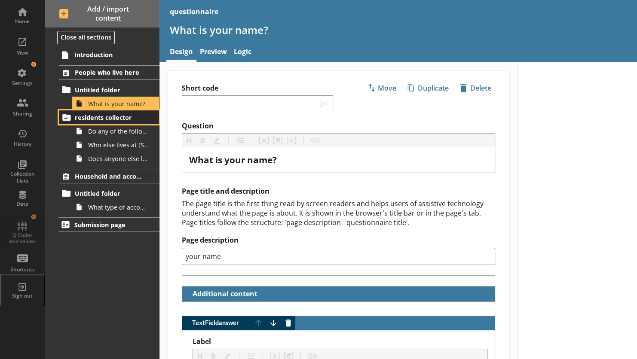
click at [92, 119] on span "residents collector" at bounding box center [110, 118] width 71 height 8
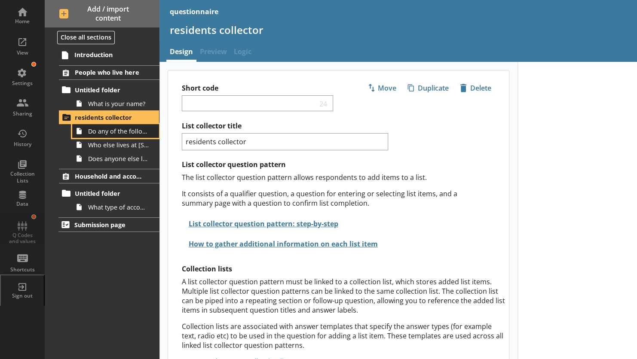
click at [105, 133] on span "Do any of the following people also live at [STREET_ADDRESS] on [DATE]?" at bounding box center [118, 131] width 61 height 8
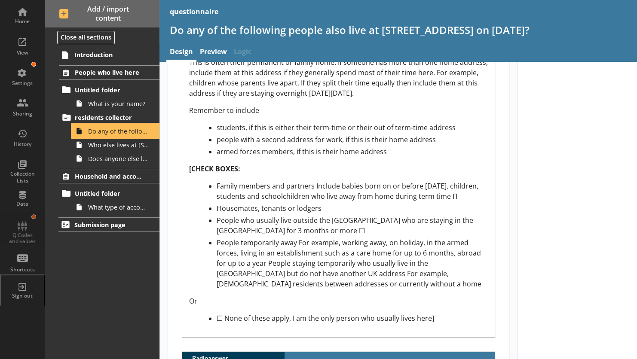
scroll to position [358, 0]
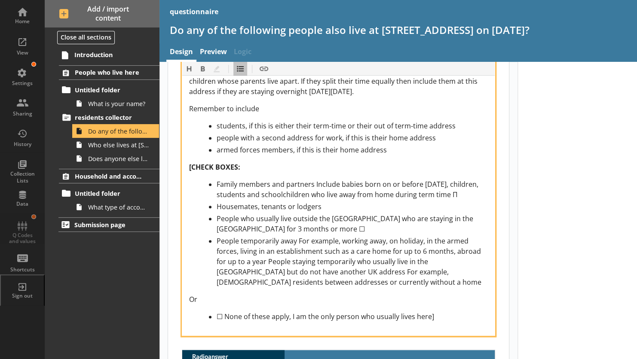
drag, startPoint x: 469, startPoint y: 193, endPoint x: 461, endPoint y: 194, distance: 7.4
click at [461, 194] on div "Family members and partners Include babies born on or before [DATE], children, …" at bounding box center [352, 189] width 271 height 21
copy span "Π"
click at [217, 184] on span "Family members and partners Include babies born on or before [DATE], children, …" at bounding box center [349, 190] width 264 height 20
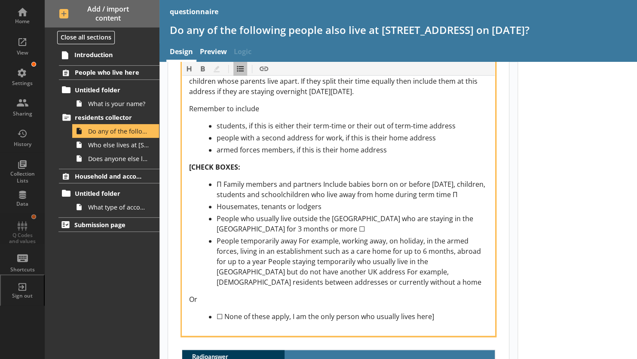
click at [461, 193] on span "Π Family members and partners Include babies born on or before [DATE], children…" at bounding box center [352, 190] width 270 height 20
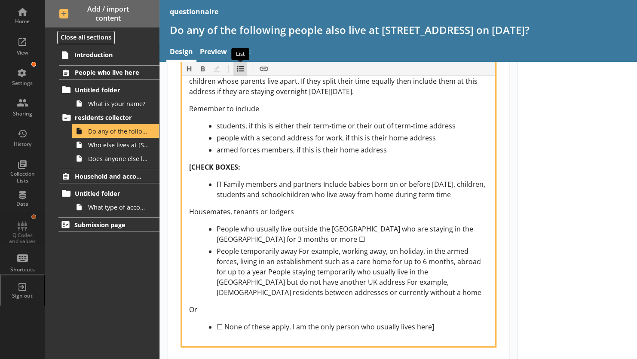
click at [238, 72] on button "List" at bounding box center [240, 69] width 14 height 14
click at [189, 209] on span "Housemates, tenants or lodgers" at bounding box center [241, 211] width 105 height 9
click at [238, 74] on button "List" at bounding box center [240, 69] width 14 height 14
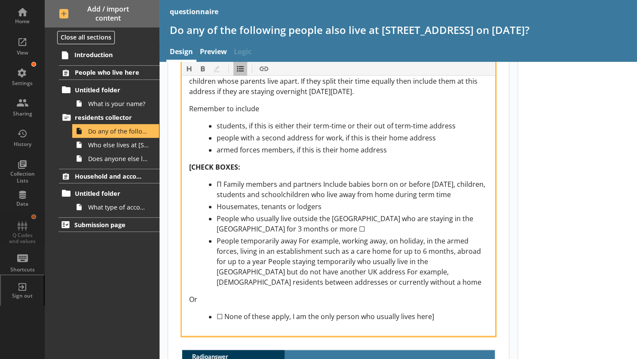
click at [217, 202] on span "Housemates, tenants or lodgers" at bounding box center [269, 206] width 105 height 9
click at [217, 217] on span "People who usually live outside the [GEOGRAPHIC_DATA] who are staying in the [G…" at bounding box center [346, 224] width 258 height 20
click at [217, 239] on span "People temporarily away For example, working away, on holiday, in the armed for…" at bounding box center [350, 261] width 266 height 51
click at [229, 227] on div "Π People who usually live outside the [GEOGRAPHIC_DATA] who are staying in the …" at bounding box center [352, 224] width 271 height 21
drag, startPoint x: 229, startPoint y: 227, endPoint x: 219, endPoint y: 225, distance: 10.5
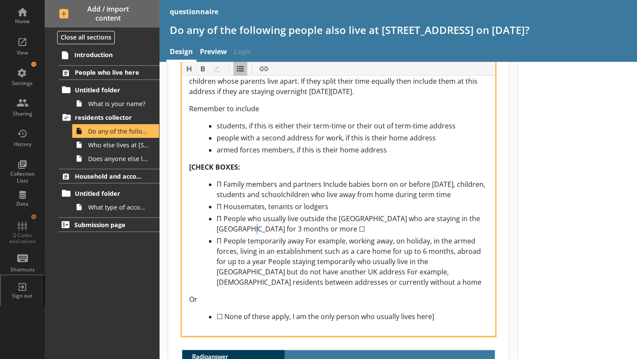
click at [219, 225] on div "Π People who usually live outside the [GEOGRAPHIC_DATA] who are staying in the …" at bounding box center [352, 224] width 271 height 21
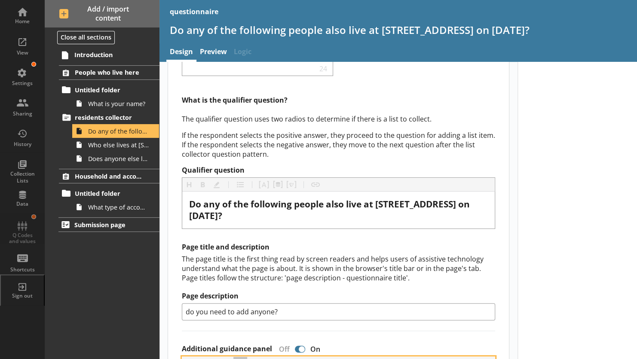
scroll to position [0, 0]
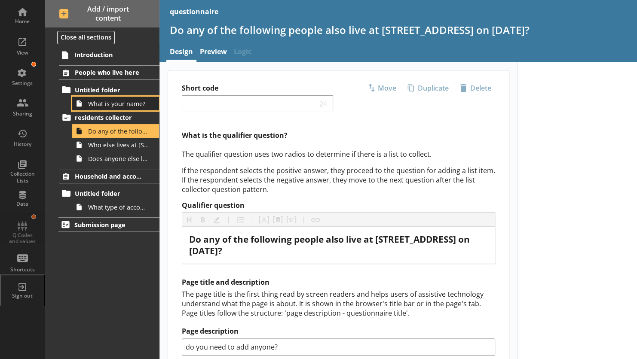
click at [101, 105] on span "What is your name?" at bounding box center [118, 104] width 61 height 8
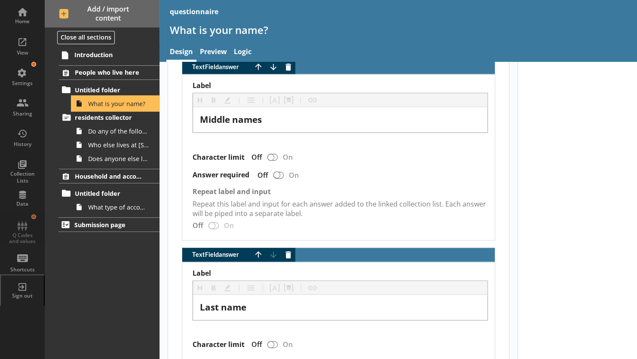
scroll to position [443, 0]
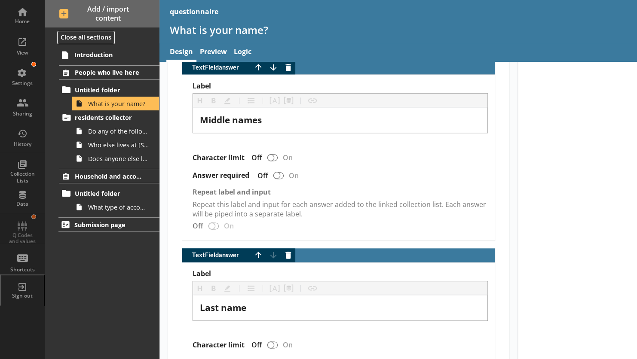
click at [215, 221] on div "Label Heading Heading Bold Bold Highlight Highlight List List Pipe answer Pipe …" at bounding box center [340, 158] width 295 height 152
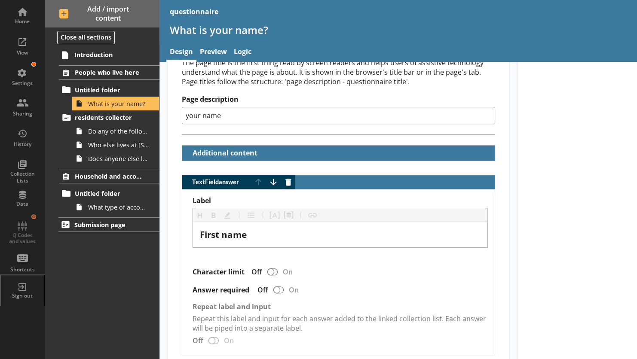
scroll to position [134, 0]
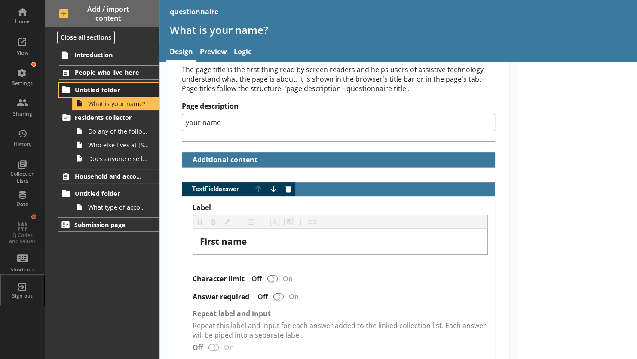
click at [101, 91] on span "Untitled folder" at bounding box center [110, 90] width 71 height 8
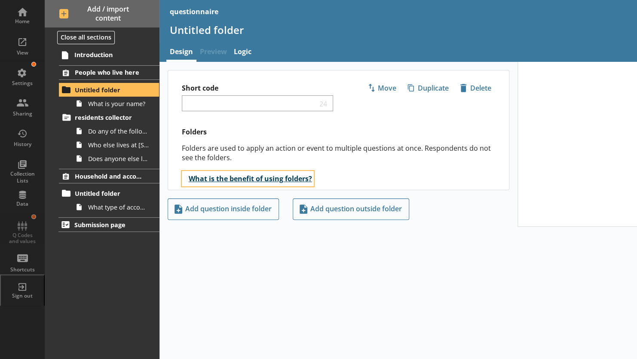
click at [245, 176] on button "What is the benefit of using folders?" at bounding box center [248, 178] width 132 height 15
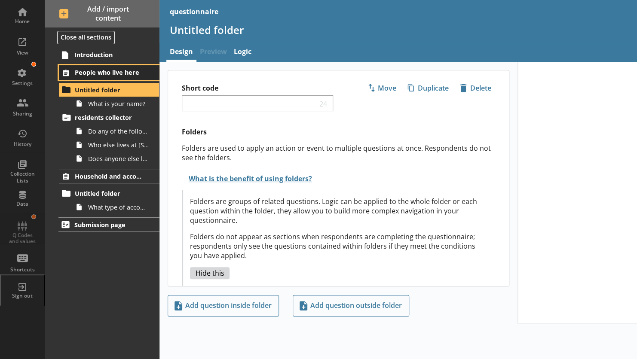
click at [91, 74] on span "People who live here" at bounding box center [110, 72] width 71 height 8
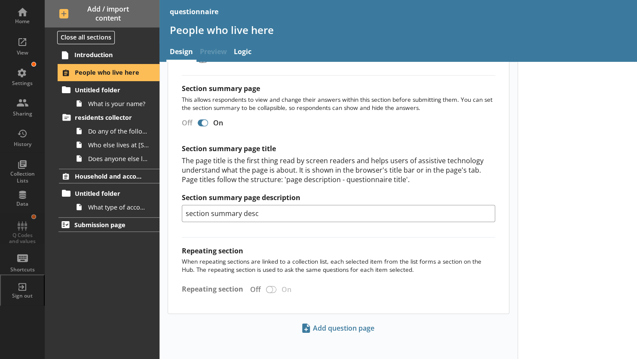
scroll to position [255, 0]
click at [273, 284] on div "Section title This will be shown on the hub. Heading Heading Bold Bold Highligh…" at bounding box center [338, 135] width 341 height 357
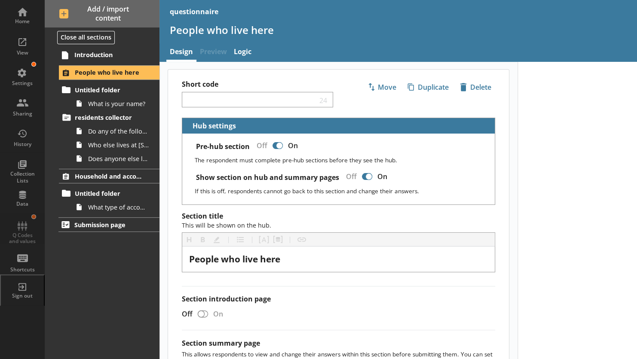
scroll to position [0, 0]
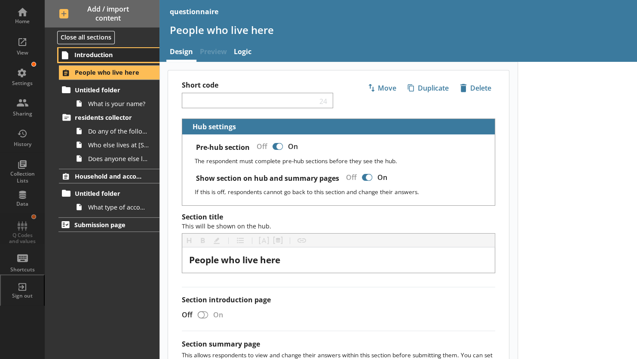
click at [80, 57] on span "Introduction" at bounding box center [109, 55] width 71 height 8
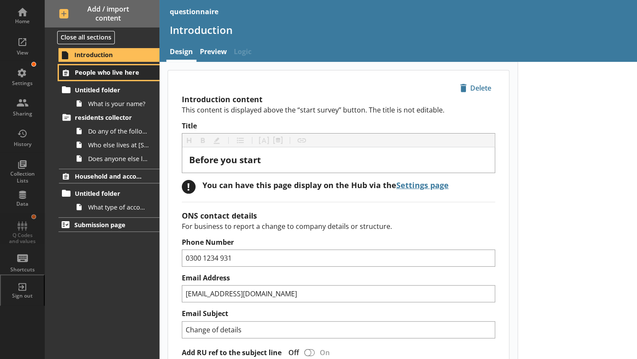
click at [87, 71] on span "People who live here" at bounding box center [110, 72] width 71 height 8
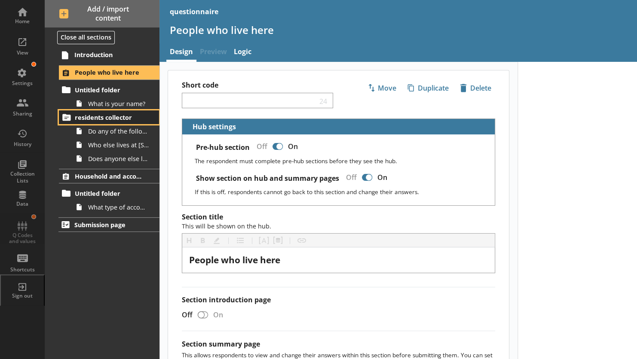
click at [86, 119] on span "residents collector" at bounding box center [110, 118] width 71 height 8
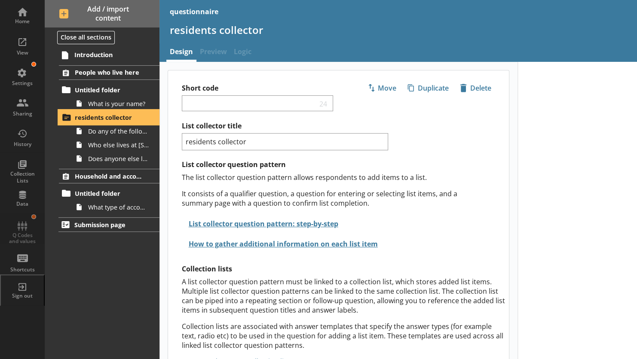
scroll to position [61, 0]
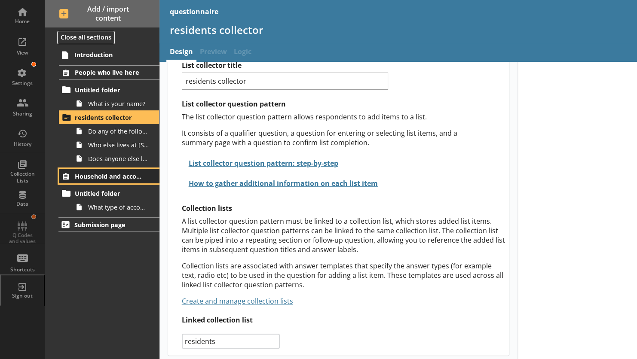
click at [81, 175] on span "Household and accommodation" at bounding box center [110, 176] width 71 height 8
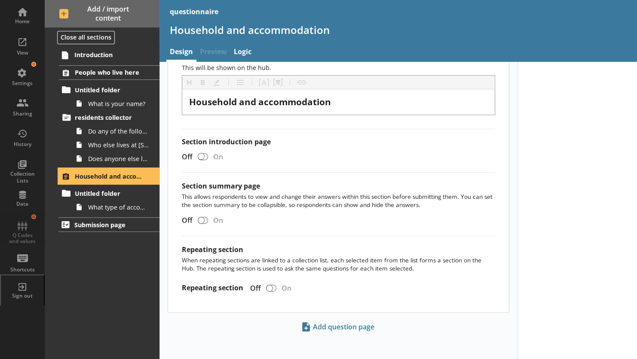
scroll to position [88, 0]
click at [274, 285] on div at bounding box center [271, 288] width 10 height 7
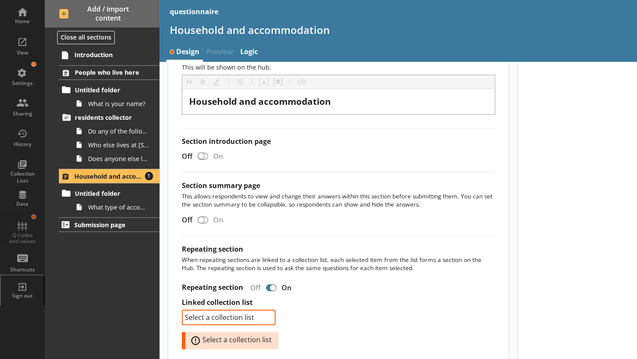
click at [267, 285] on div at bounding box center [271, 288] width 10 height 7
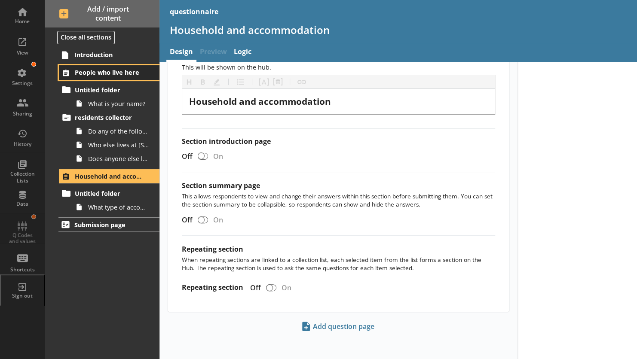
click at [85, 73] on span "People who live here" at bounding box center [110, 72] width 71 height 8
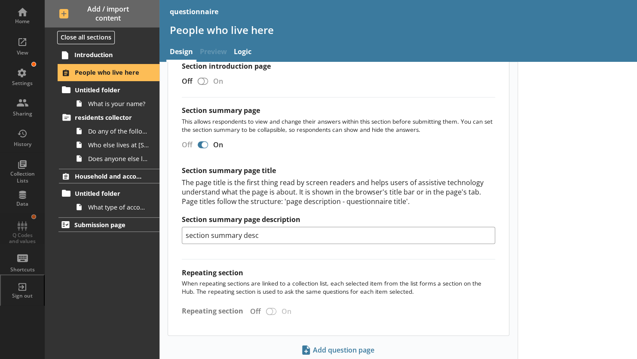
scroll to position [256, 0]
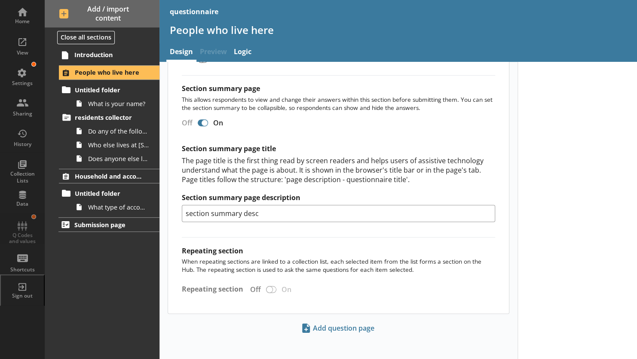
click at [274, 284] on div "Section title This will be shown on the hub. Heading Heading Bold Bold Highligh…" at bounding box center [338, 135] width 341 height 357
click at [269, 285] on div "Section title This will be shown on the hub. Heading Heading Bold Bold Highligh…" at bounding box center [338, 135] width 341 height 357
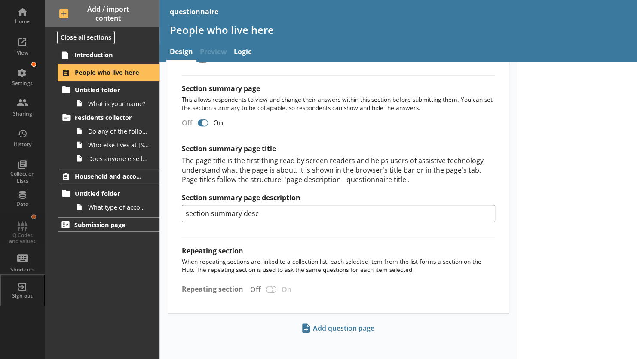
click at [88, 76] on span "People who live here" at bounding box center [110, 72] width 71 height 8
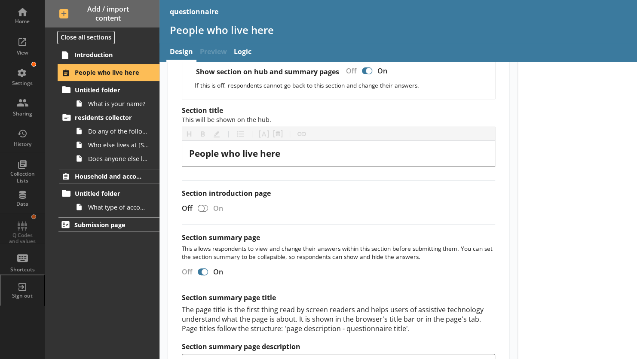
scroll to position [107, 0]
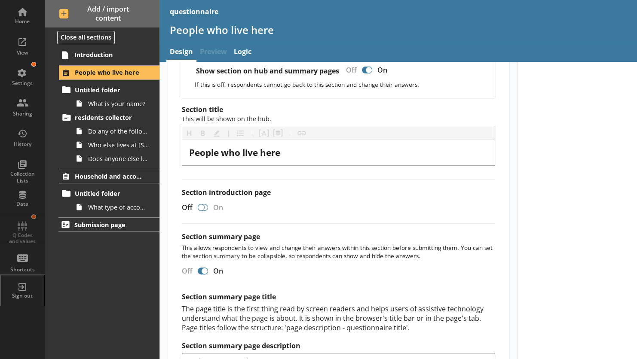
click at [205, 206] on div at bounding box center [203, 207] width 10 height 7
click at [205, 207] on div at bounding box center [203, 207] width 10 height 7
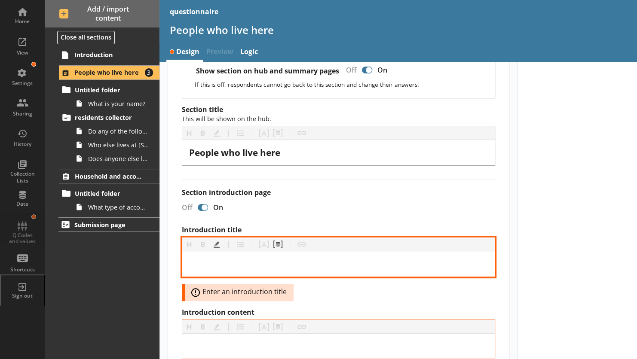
click at [298, 259] on div "Introduction title" at bounding box center [338, 264] width 299 height 12
drag, startPoint x: 354, startPoint y: 264, endPoint x: 477, endPoint y: 262, distance: 123.0
click at [477, 262] on div "People who live in this household at [STREET_ADDRESS]" at bounding box center [338, 264] width 299 height 12
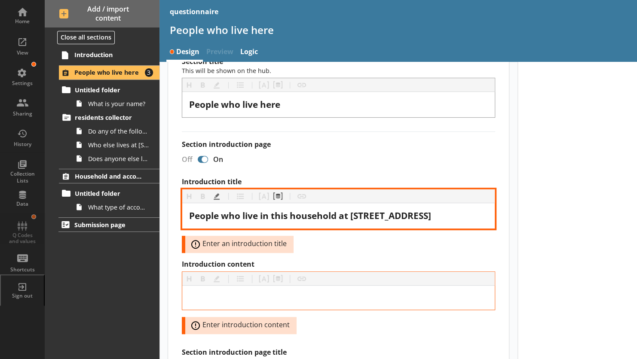
scroll to position [158, 0]
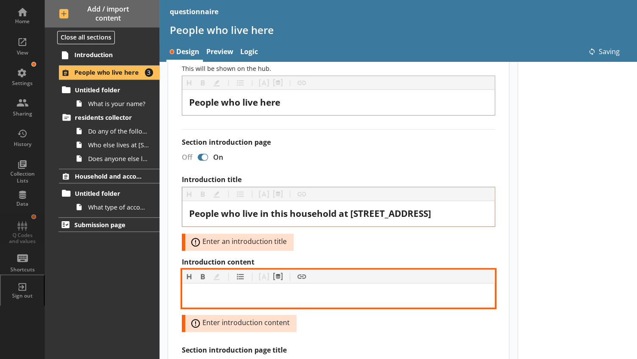
click at [365, 295] on div "Introduction content" at bounding box center [338, 296] width 299 height 10
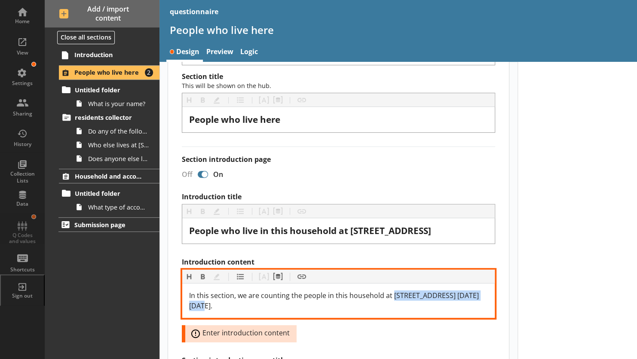
drag, startPoint x: 391, startPoint y: 295, endPoint x: 488, endPoint y: 292, distance: 96.8
click at [488, 292] on div "In this section, we are counting the people in this household at [STREET_ADDRES…" at bounding box center [338, 301] width 313 height 34
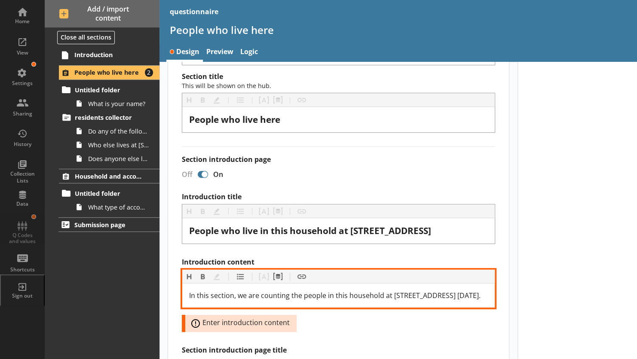
drag, startPoint x: 261, startPoint y: 305, endPoint x: 215, endPoint y: 304, distance: 46.4
click at [215, 301] on span "In this section, we are counting the people in this household at [STREET_ADDRES…" at bounding box center [335, 295] width 292 height 9
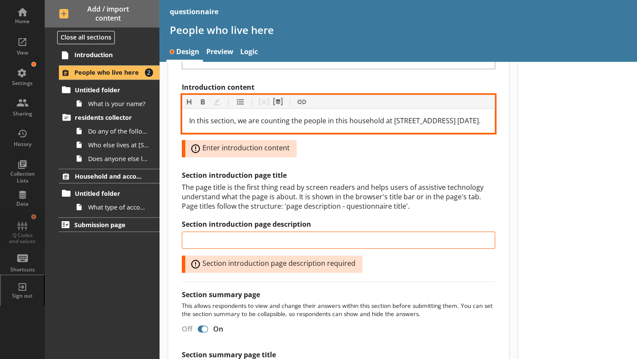
scroll to position [312, 0]
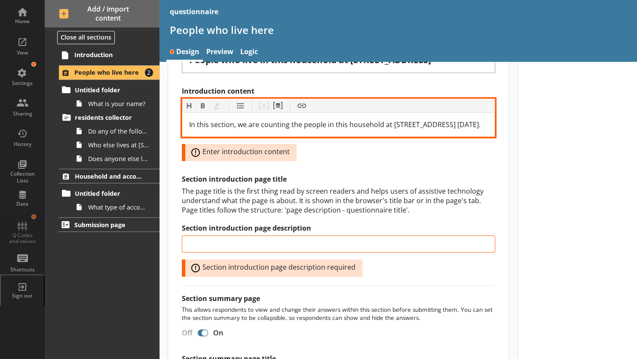
click at [276, 130] on div "In this section, we are counting the people in this household at [STREET_ADDRES…" at bounding box center [338, 125] width 299 height 10
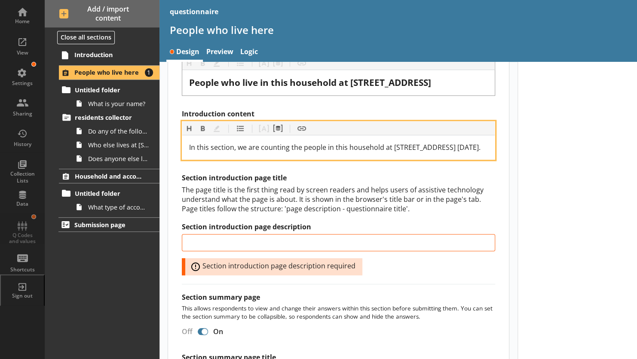
scroll to position [273, 0]
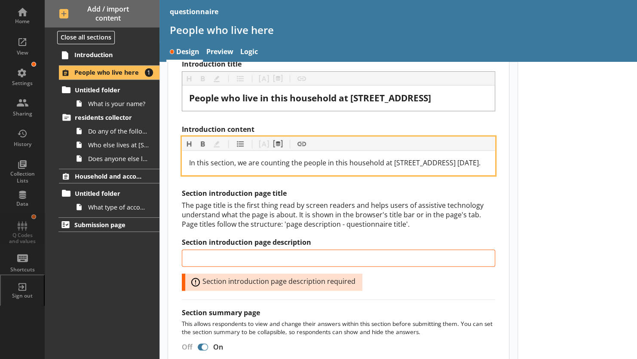
click at [266, 168] on div "In this section, we are counting the people in this household at [STREET_ADDRES…" at bounding box center [338, 163] width 299 height 10
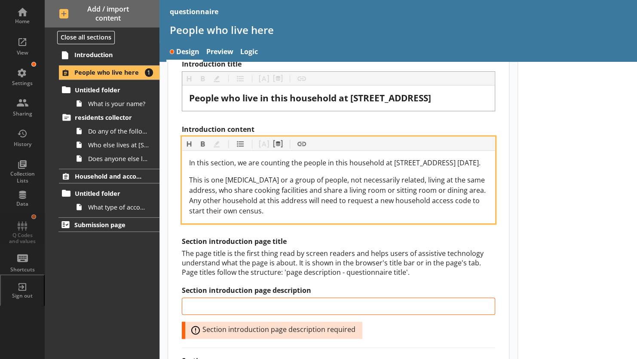
click at [190, 189] on span "This is one [MEDICAL_DATA] or a group of people, not necessarily related, livin…" at bounding box center [338, 195] width 298 height 40
click at [233, 186] on span "This is one [MEDICAL_DATA] or a group of people, not necessarily related, livin…" at bounding box center [338, 195] width 298 height 40
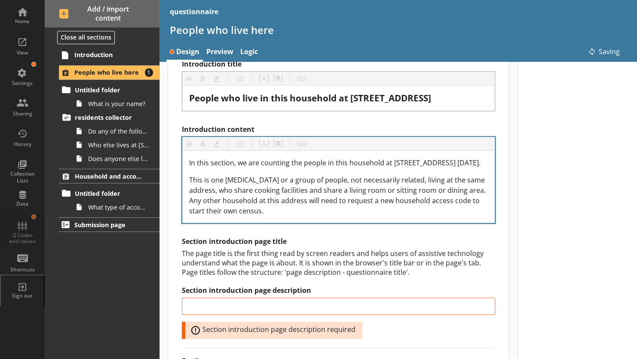
click at [187, 186] on div "In this section, we are counting the people in this household at [STREET_ADDRES…" at bounding box center [338, 187] width 313 height 72
click at [188, 187] on div "In this section, we are counting the people in this household at [STREET_ADDRES…" at bounding box center [338, 187] width 313 height 72
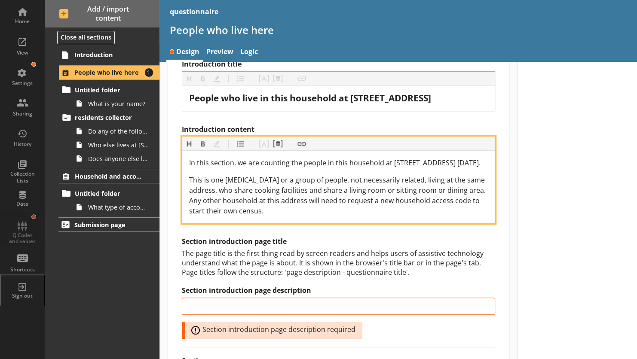
click at [190, 187] on span "This is one [MEDICAL_DATA] or a group of people, not necessarily related, livin…" at bounding box center [338, 195] width 298 height 40
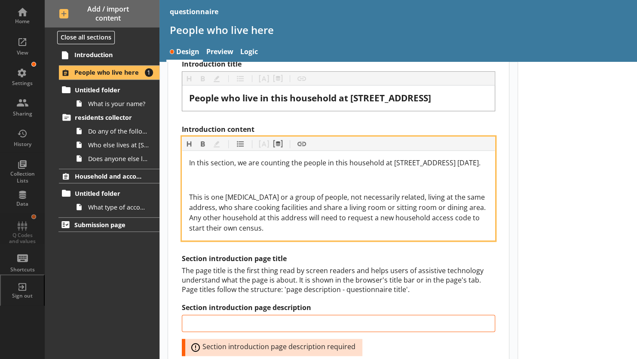
click at [190, 185] on div "Introduction content" at bounding box center [338, 180] width 299 height 10
click at [192, 209] on span "This is one [MEDICAL_DATA] or a group of people, not necessarily related, livin…" at bounding box center [338, 213] width 298 height 40
click at [189, 209] on span "This is one [MEDICAL_DATA] or a group of people, not necessarily related, livin…" at bounding box center [338, 213] width 298 height 40
click at [235, 221] on div "This is one [MEDICAL_DATA] or a group of people, not necessarily related, livin…" at bounding box center [338, 212] width 299 height 41
click at [288, 233] on div "This is one [MEDICAL_DATA] or a group of people, not necessarily related, livin…" at bounding box center [338, 212] width 299 height 41
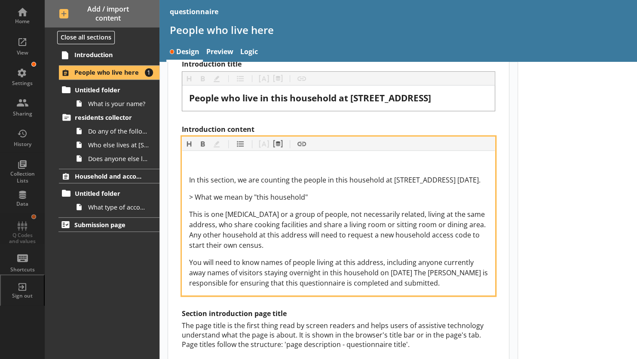
click at [262, 257] on div "In this section, we are counting the people in this household at [STREET_ADDRES…" at bounding box center [338, 223] width 299 height 131
click at [200, 160] on div "Introduction content" at bounding box center [338, 163] width 299 height 10
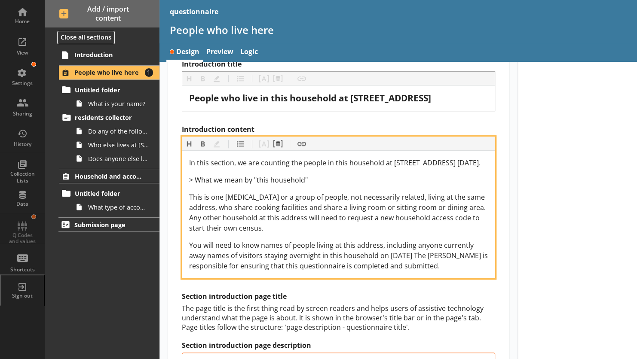
click at [261, 255] on span "You will need to know names of people living at this address, including anyone …" at bounding box center [339, 256] width 301 height 30
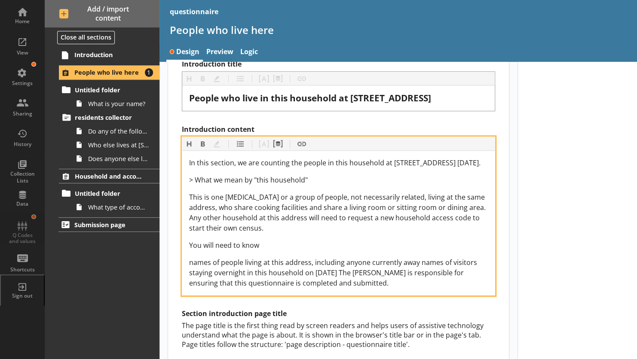
click at [225, 250] on span "You will need to know" at bounding box center [224, 245] width 70 height 9
click at [190, 146] on button "Heading" at bounding box center [189, 144] width 14 height 14
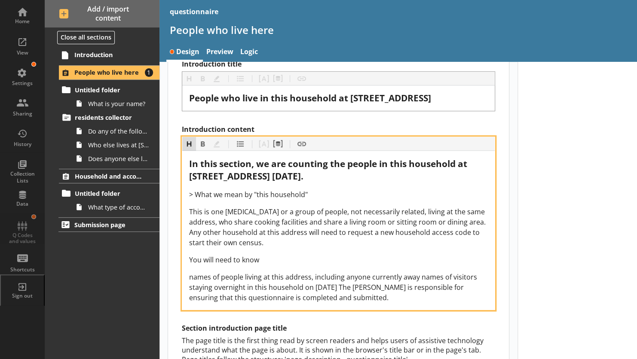
click at [190, 146] on button "Heading" at bounding box center [189, 144] width 14 height 14
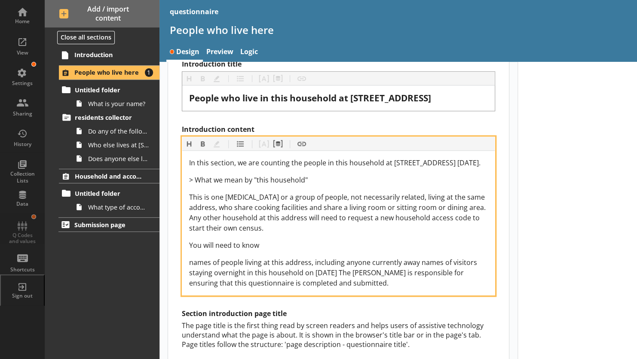
click at [195, 250] on span "You will need to know" at bounding box center [224, 245] width 70 height 9
click at [188, 142] on button "Heading" at bounding box center [189, 144] width 14 height 14
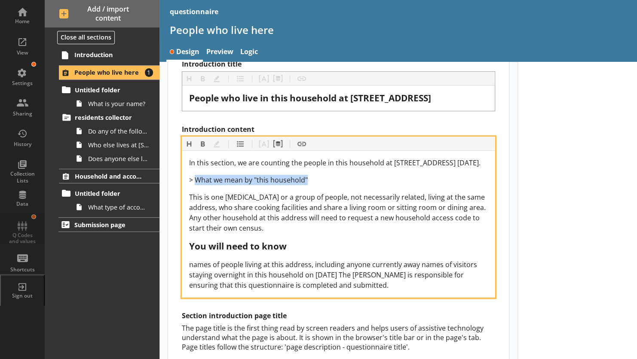
drag, startPoint x: 196, startPoint y: 190, endPoint x: 307, endPoint y: 190, distance: 110.9
click at [307, 185] on div "> What we mean by "this household"" at bounding box center [338, 180] width 299 height 10
click at [319, 217] on span "This is one [MEDICAL_DATA] or a group of people, not necessarily related, livin…" at bounding box center [338, 213] width 298 height 40
click at [323, 185] on div "> What we mean by "this household"" at bounding box center [338, 180] width 299 height 10
click at [421, 275] on span "names of people living at this address, including anyone currently away names o…" at bounding box center [334, 275] width 290 height 30
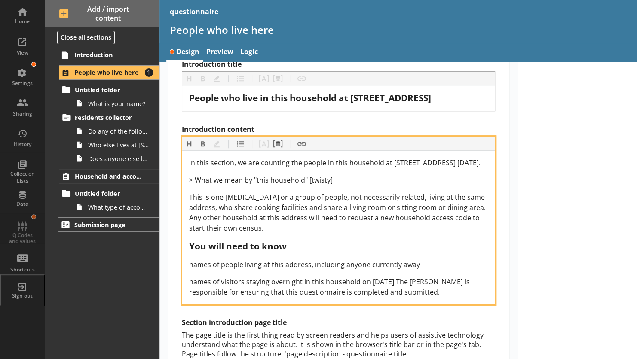
click at [419, 289] on span "names of visitors staying overnight in this household on [DATE] The [PERSON_NAM…" at bounding box center [330, 287] width 282 height 20
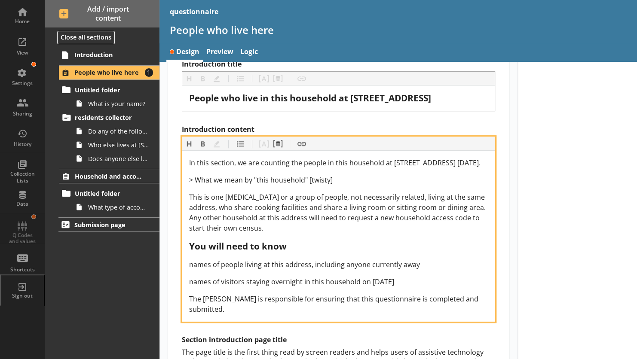
drag, startPoint x: 190, startPoint y: 271, endPoint x: 440, endPoint y: 289, distance: 250.9
click at [440, 289] on div "In this section, we are counting the people in this household at [STREET_ADDRES…" at bounding box center [338, 236] width 299 height 157
click at [241, 145] on button "List" at bounding box center [240, 144] width 14 height 14
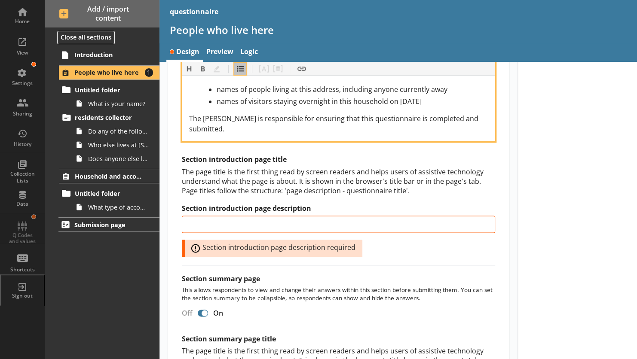
scroll to position [450, 0]
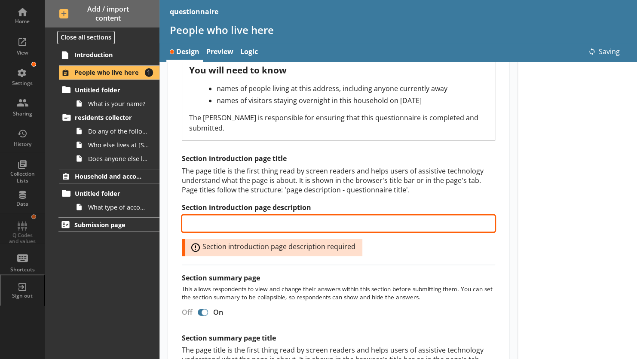
click at [260, 230] on input "Section introduction page description" at bounding box center [338, 223] width 313 height 17
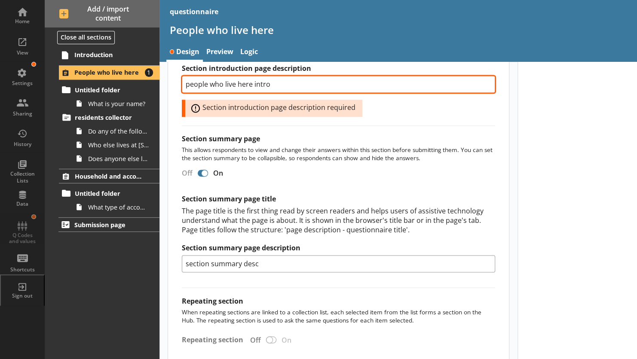
scroll to position [589, 0]
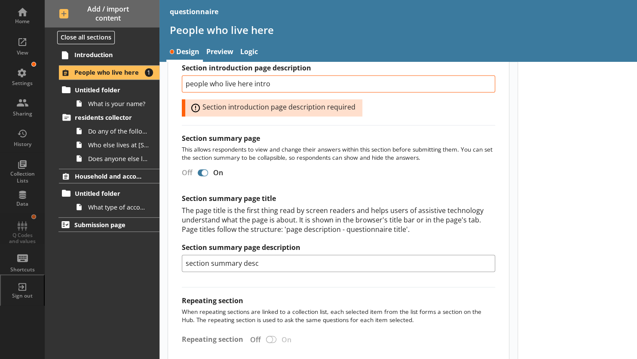
click at [199, 176] on div at bounding box center [203, 172] width 10 height 7
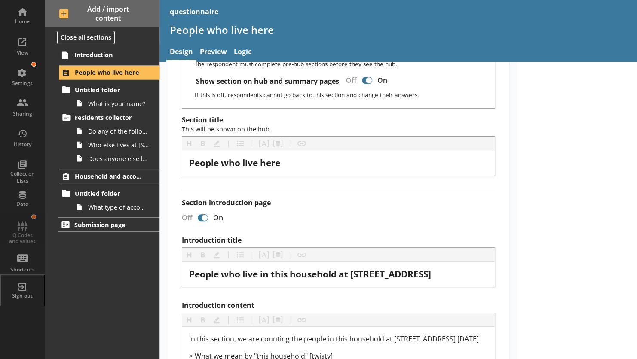
scroll to position [0, 0]
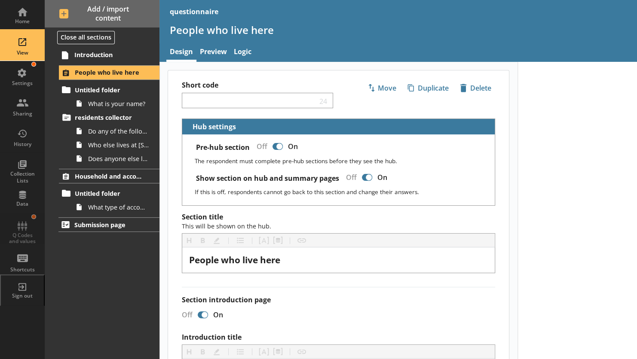
click at [20, 52] on div "View" at bounding box center [22, 52] width 30 height 7
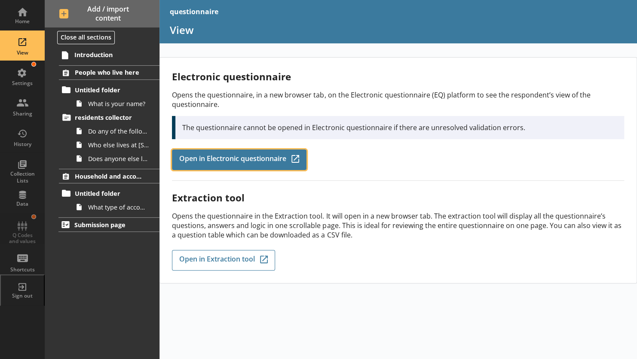
click at [224, 155] on span "Open in Electronic questionnaire" at bounding box center [232, 159] width 107 height 9
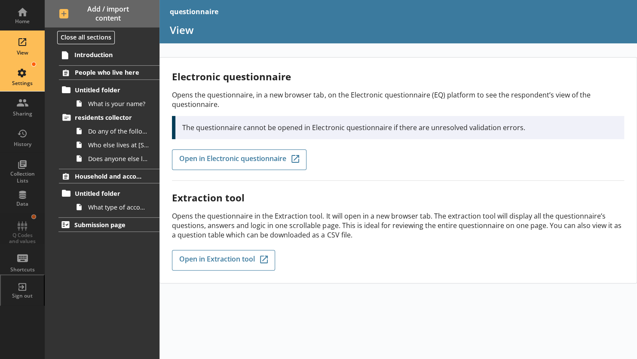
click at [15, 81] on div "Settings" at bounding box center [22, 83] width 30 height 7
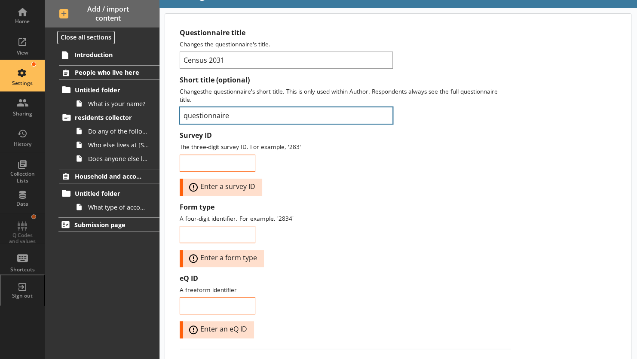
scroll to position [36, 0]
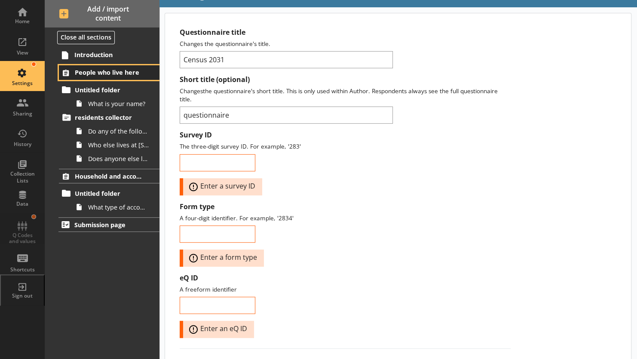
click at [98, 77] on link "People who live here" at bounding box center [109, 72] width 100 height 15
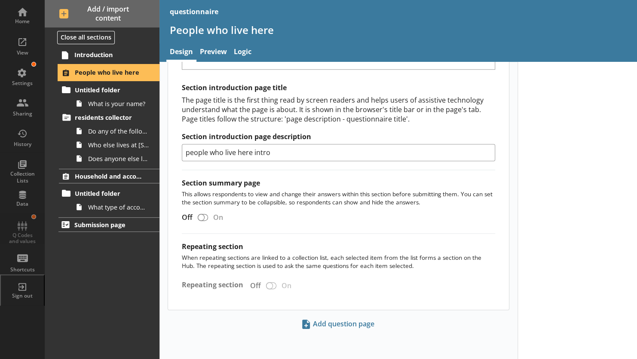
scroll to position [527, 0]
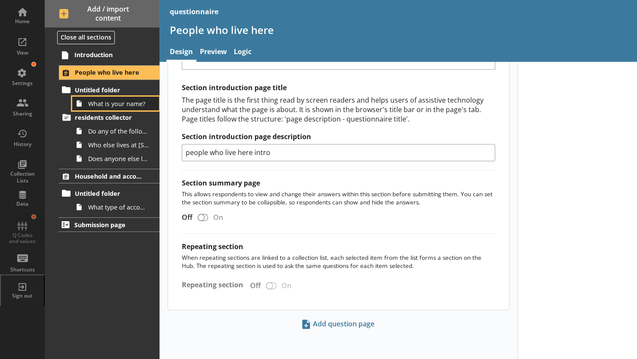
click at [89, 106] on span "What is your name?" at bounding box center [118, 104] width 61 height 8
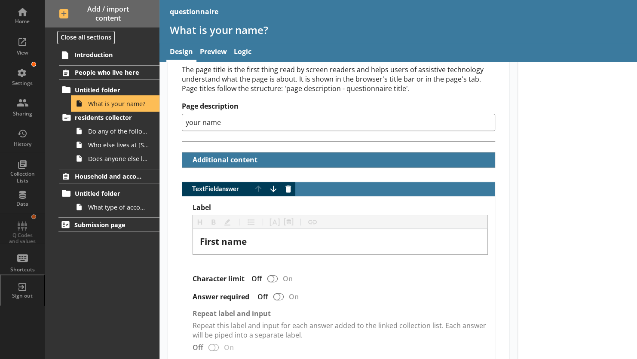
scroll to position [134, 0]
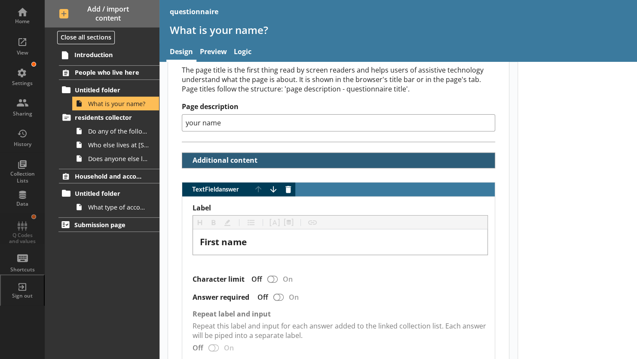
click at [188, 160] on button "Additional content" at bounding box center [223, 160] width 74 height 15
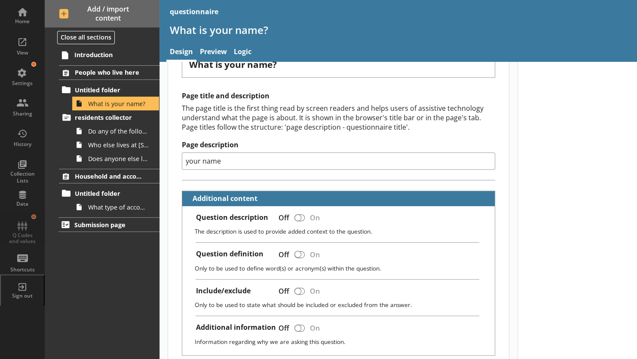
scroll to position [96, 0]
click at [49, 74] on button at bounding box center [52, 73] width 12 height 12
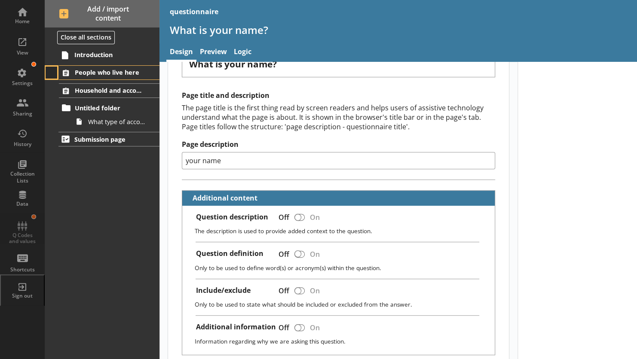
click at [49, 74] on button at bounding box center [52, 73] width 12 height 12
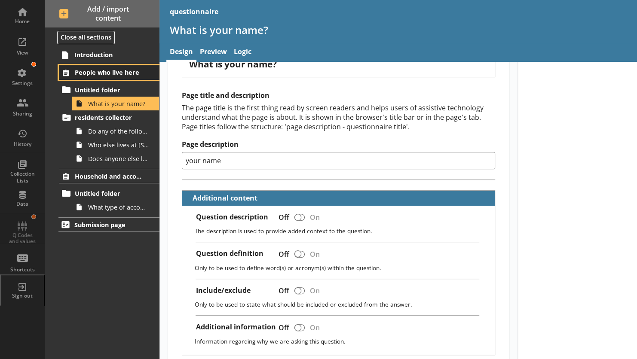
click at [86, 71] on span "People who live here" at bounding box center [110, 72] width 71 height 8
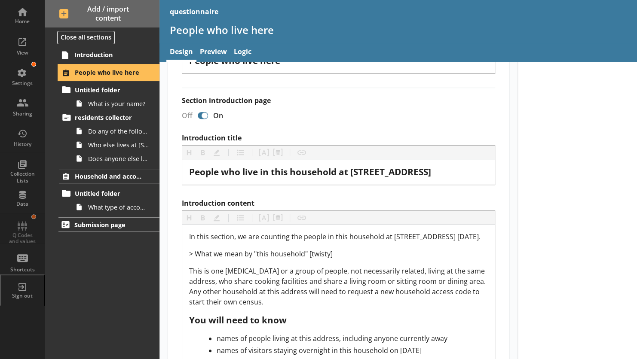
scroll to position [200, 0]
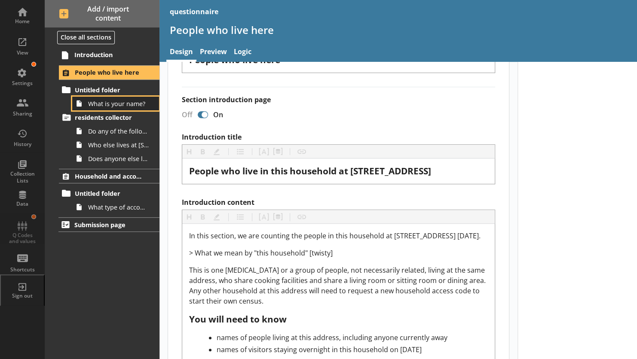
click at [95, 98] on link "What is your name?" at bounding box center [115, 104] width 87 height 14
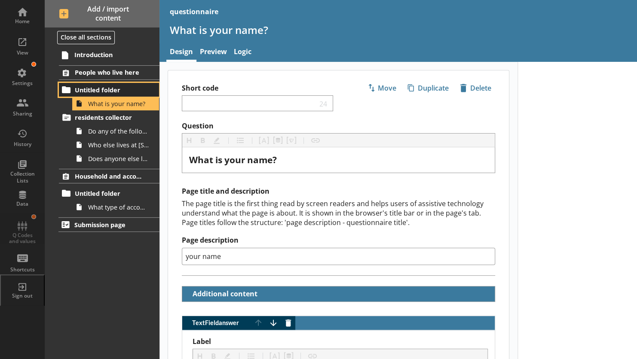
click at [89, 91] on span "Untitled folder" at bounding box center [110, 90] width 71 height 8
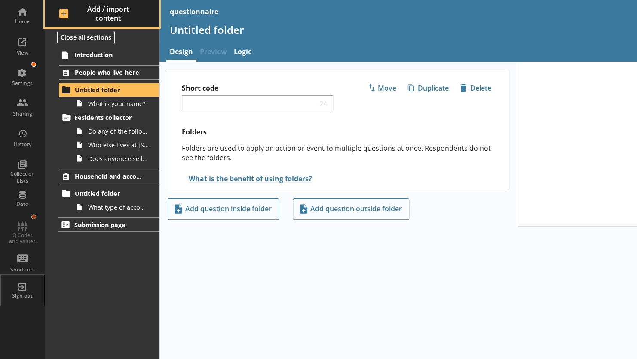
click at [61, 12] on span "Add / import content" at bounding box center [102, 14] width 86 height 18
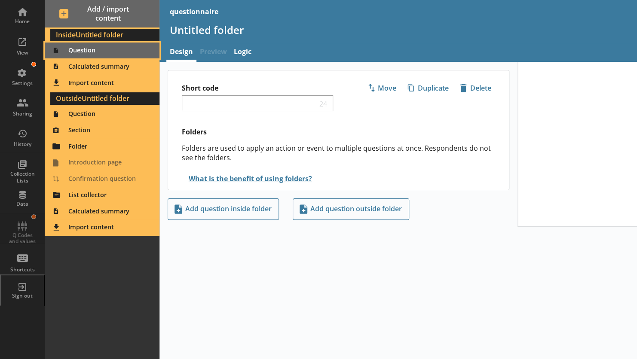
click at [79, 51] on span "Question" at bounding box center [102, 51] width 104 height 14
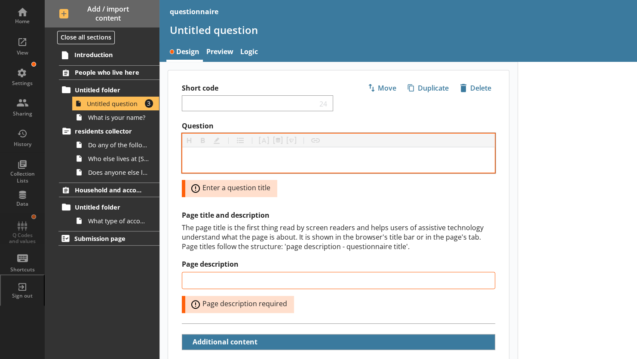
click at [221, 153] on div at bounding box center [338, 159] width 313 height 25
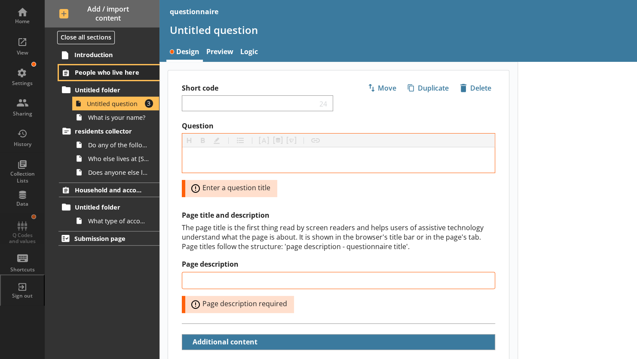
click at [110, 74] on span "People who live here" at bounding box center [110, 72] width 71 height 8
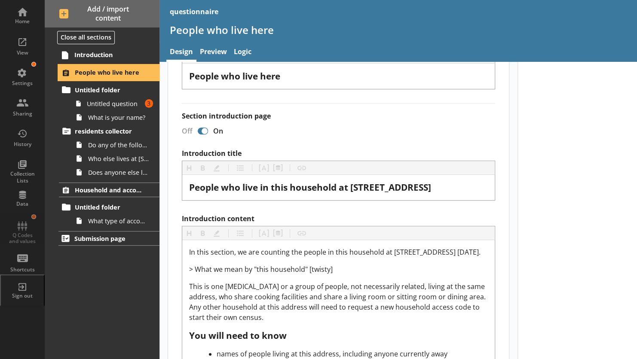
scroll to position [185, 0]
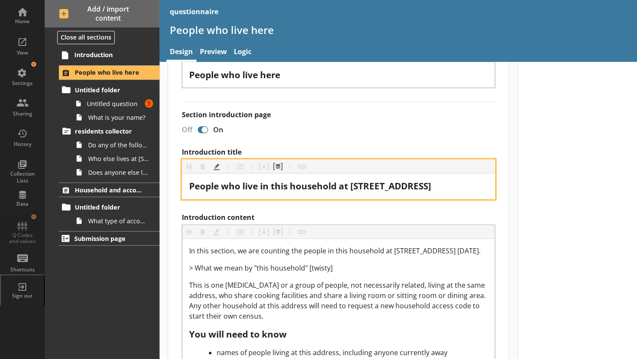
drag, startPoint x: 189, startPoint y: 183, endPoint x: 476, endPoint y: 167, distance: 287.2
click at [476, 167] on div "Heading Heading Bold Bold Highlight Highlight List List Pipe answer Pipe answer…" at bounding box center [338, 180] width 313 height 40
copy span "People who live in this household at [STREET_ADDRESS]"
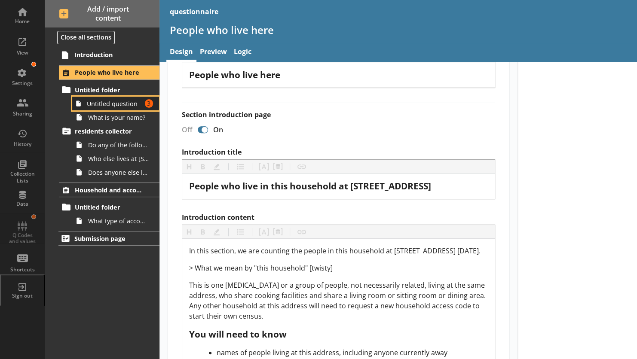
click at [117, 108] on link "Untitled question Amount of errors: 3" at bounding box center [115, 104] width 87 height 14
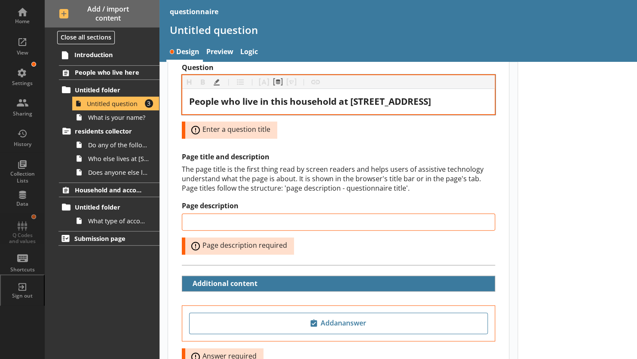
scroll to position [65, 0]
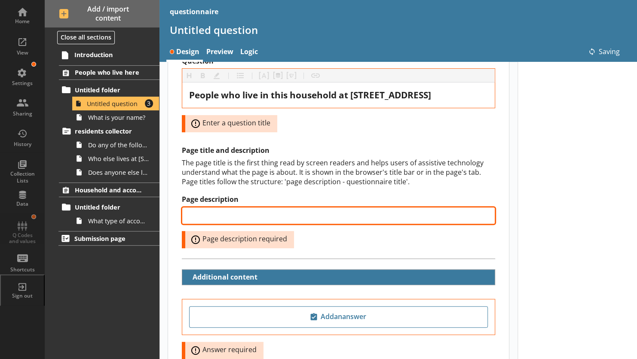
click at [242, 214] on input "Page description" at bounding box center [338, 215] width 313 height 17
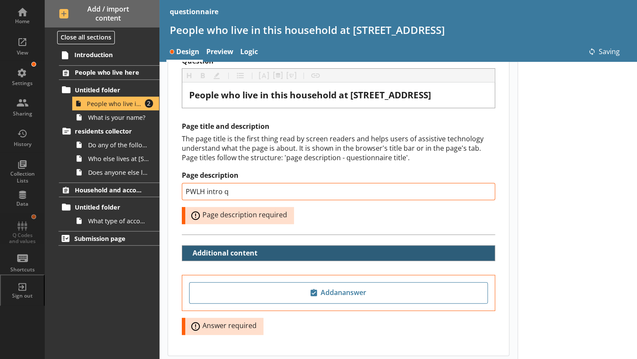
click at [249, 253] on button "Additional content" at bounding box center [223, 253] width 74 height 15
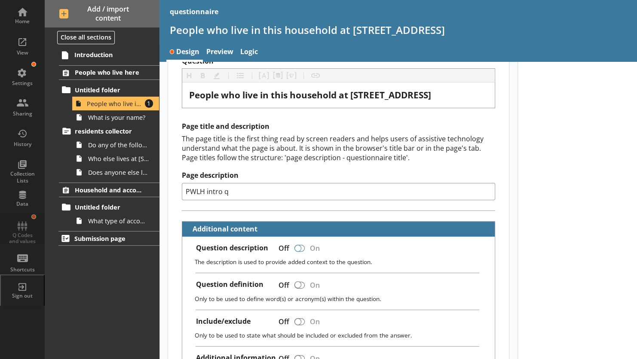
click at [303, 246] on div at bounding box center [300, 248] width 10 height 7
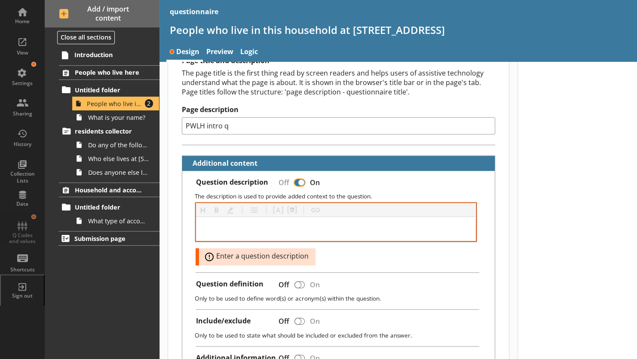
scroll to position [131, 0]
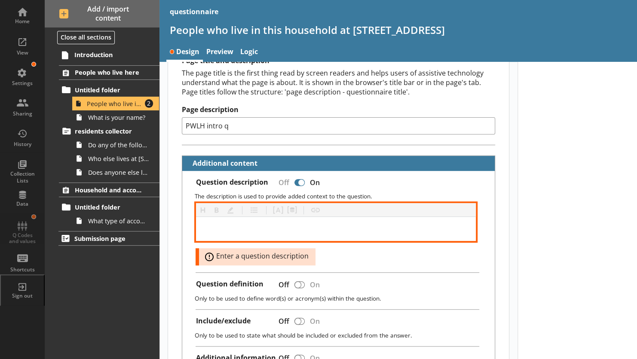
click at [255, 227] on div at bounding box center [336, 229] width 266 height 10
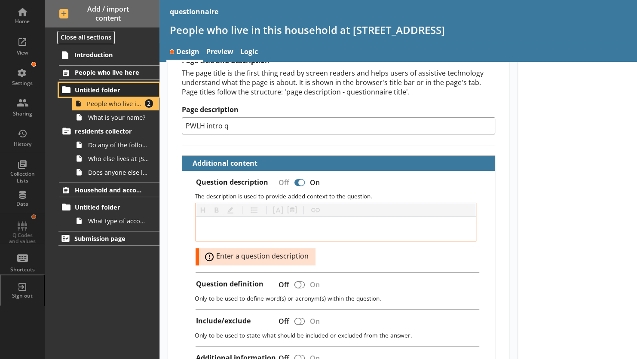
click at [92, 92] on span "Untitled folder" at bounding box center [110, 90] width 71 height 8
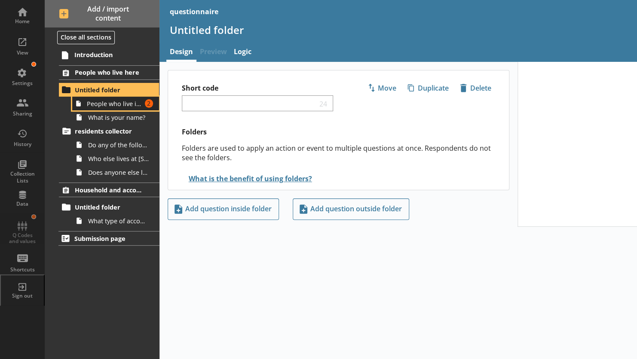
click at [104, 107] on link "People who live in this household at [STREET_ADDRESS] Amount of errors: 2" at bounding box center [115, 104] width 87 height 14
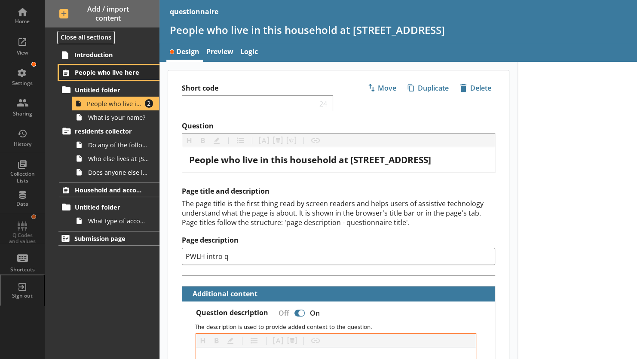
click at [87, 72] on span "People who live here" at bounding box center [110, 72] width 71 height 8
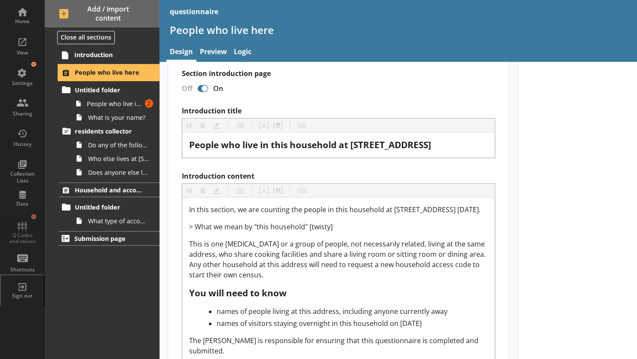
scroll to position [279, 0]
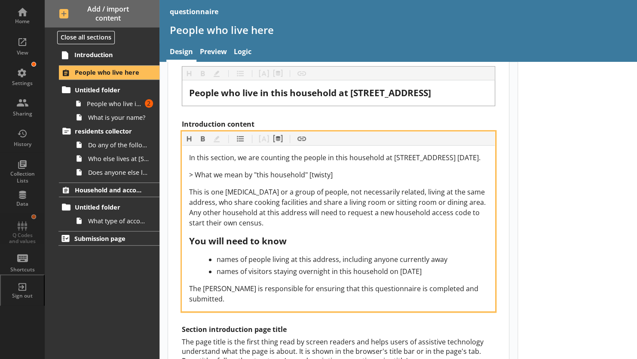
drag, startPoint x: 189, startPoint y: 155, endPoint x: 303, endPoint y: 166, distance: 114.1
click at [303, 163] on div "In this section, we are counting the people in this household at [STREET_ADDRES…" at bounding box center [338, 158] width 299 height 10
copy span "In this section, we are counting the people in this household at [STREET_ADDRES…"
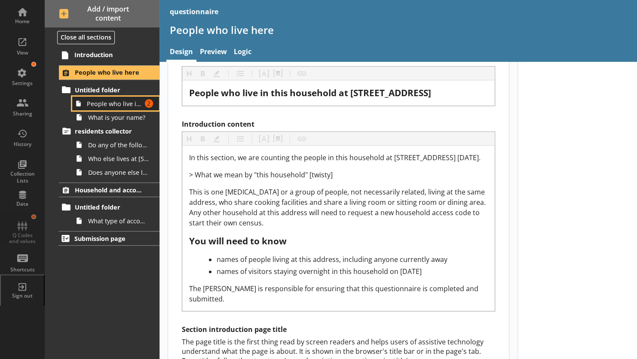
click at [108, 109] on link "People who live in this household at [STREET_ADDRESS] Amount of errors: 2" at bounding box center [115, 104] width 87 height 14
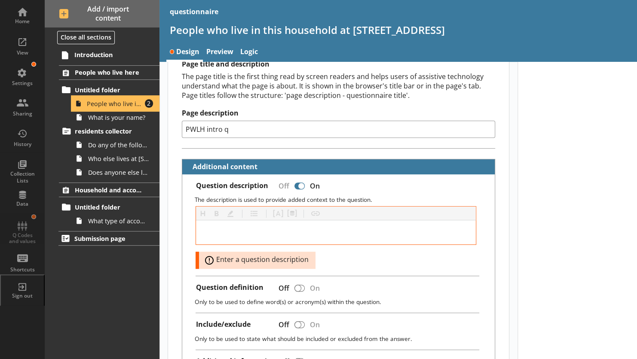
scroll to position [127, 0]
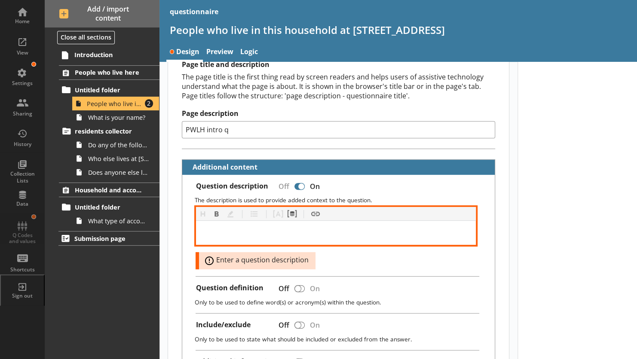
click at [226, 230] on div at bounding box center [336, 233] width 266 height 10
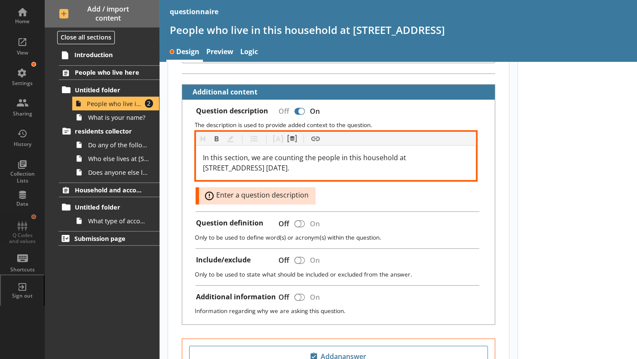
scroll to position [213, 0]
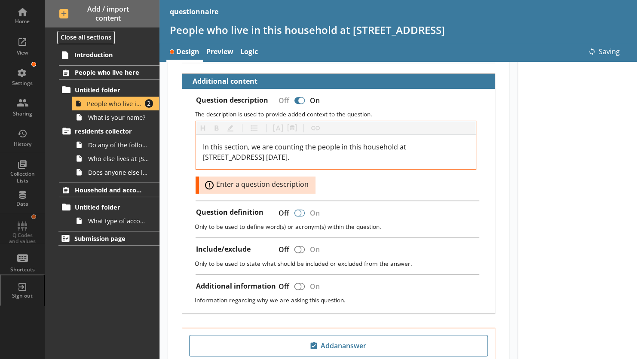
click at [303, 210] on div at bounding box center [300, 213] width 10 height 7
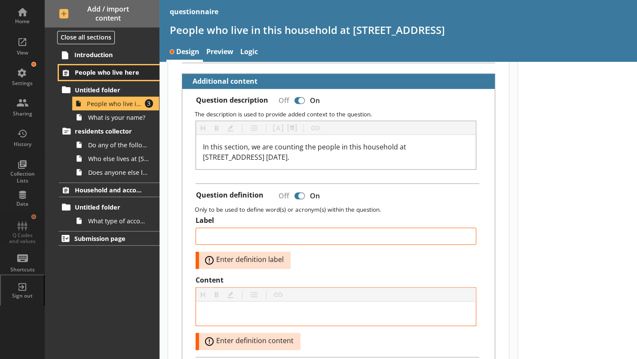
click at [93, 74] on span "People who live here" at bounding box center [110, 72] width 71 height 8
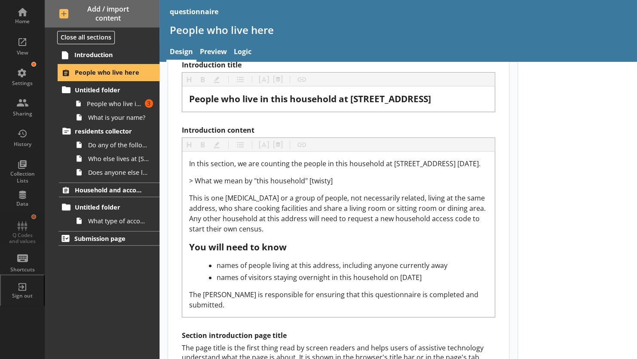
scroll to position [273, 0]
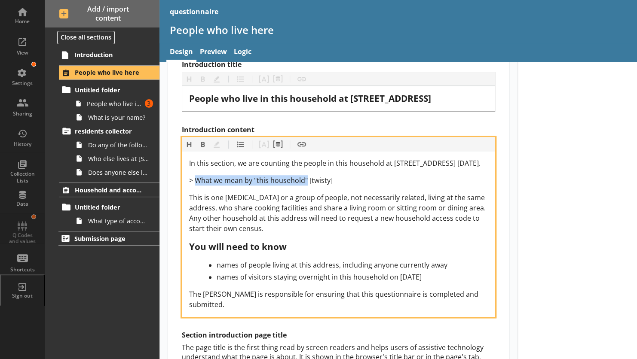
drag, startPoint x: 197, startPoint y: 189, endPoint x: 307, endPoint y: 185, distance: 110.1
click at [307, 185] on span "> What we mean by "this household" [twisty]" at bounding box center [261, 180] width 144 height 9
copy span "What we mean by "this household""
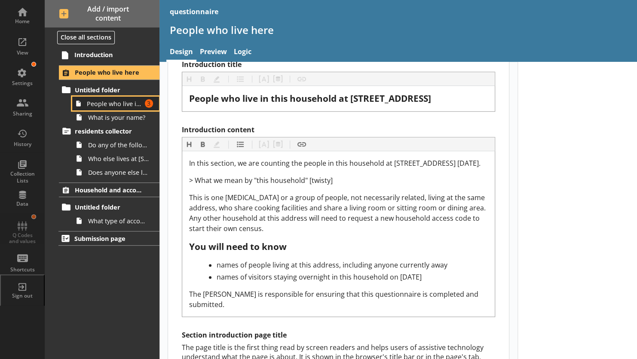
click at [100, 108] on link "People who live in this household at [STREET_ADDRESS] Amount of errors: 3" at bounding box center [115, 104] width 87 height 14
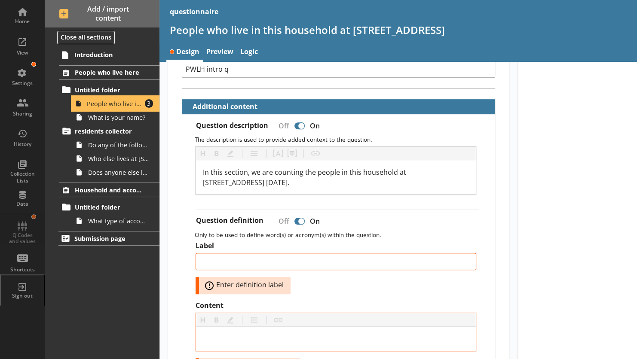
scroll to position [191, 0]
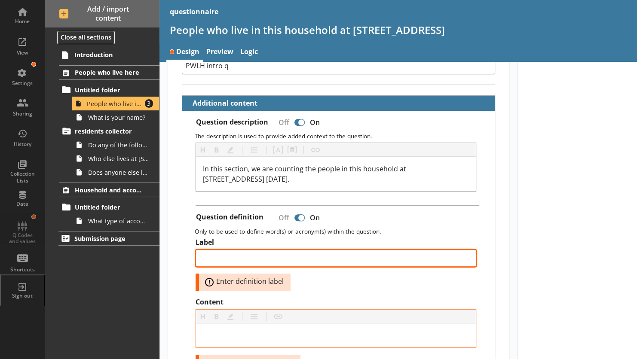
click at [233, 251] on textarea "Label" at bounding box center [336, 258] width 281 height 17
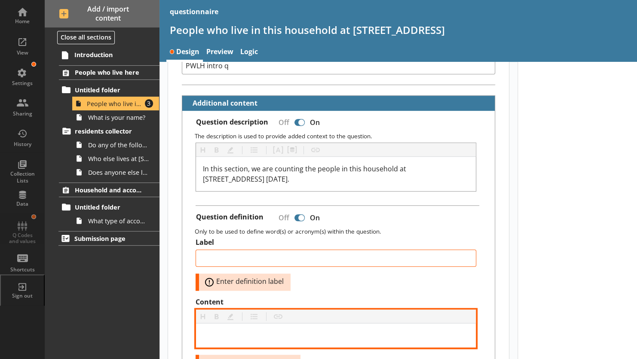
click at [233, 331] on div "Content" at bounding box center [336, 336] width 266 height 10
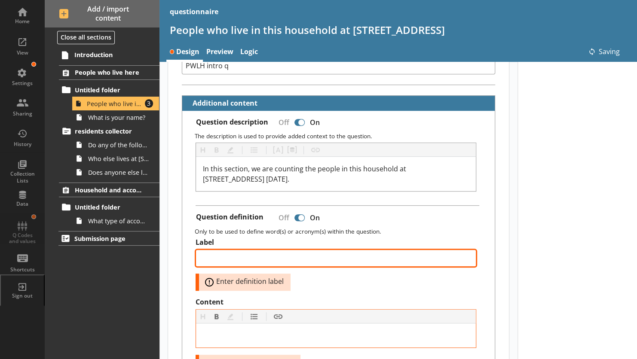
click at [219, 255] on textarea "Label" at bounding box center [336, 258] width 281 height 17
paste textarea "What we mean by "this household""
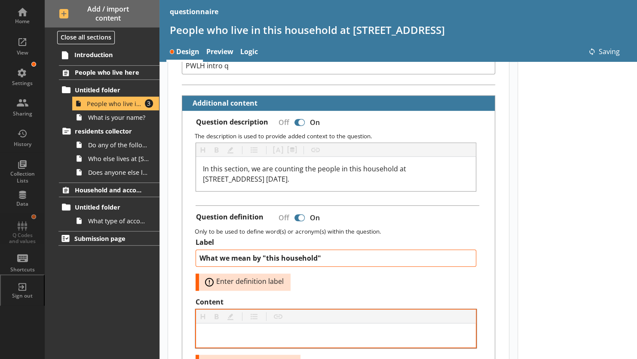
click at [233, 327] on div at bounding box center [336, 336] width 280 height 24
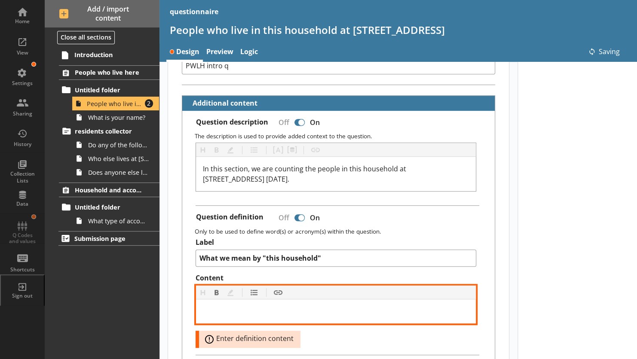
scroll to position [167, 0]
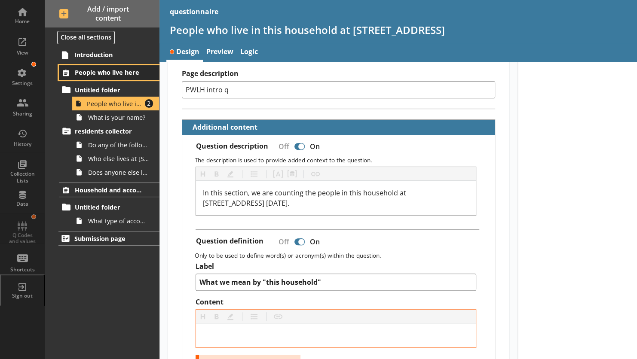
click at [90, 73] on span "People who live here" at bounding box center [110, 72] width 71 height 8
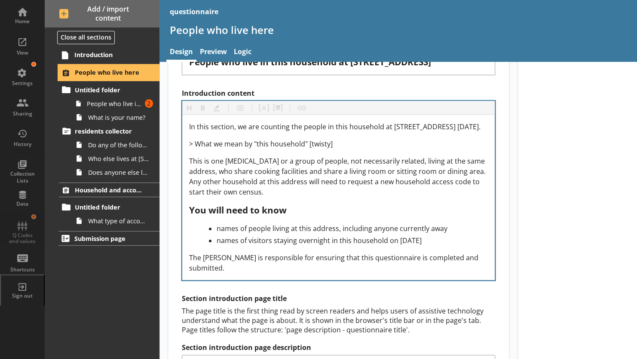
scroll to position [316, 0]
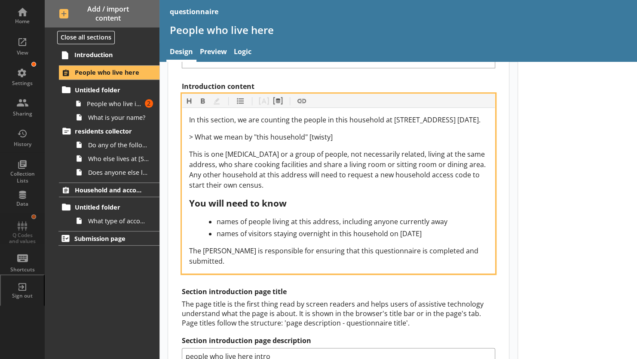
drag, startPoint x: 190, startPoint y: 162, endPoint x: 302, endPoint y: 192, distance: 116.2
click at [302, 190] on div "This is one [MEDICAL_DATA] or a group of people, not necessarily related, livin…" at bounding box center [338, 169] width 299 height 41
copy span "This is one [MEDICAL_DATA] or a group of people, not necessarily related, livin…"
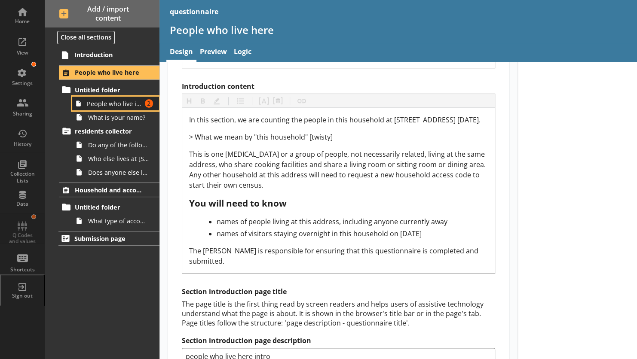
click at [114, 108] on link "People who live in this household at [STREET_ADDRESS] Amount of errors: 2" at bounding box center [115, 104] width 87 height 14
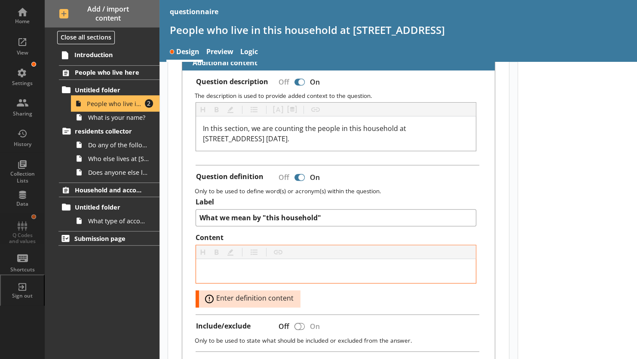
scroll to position [232, 0]
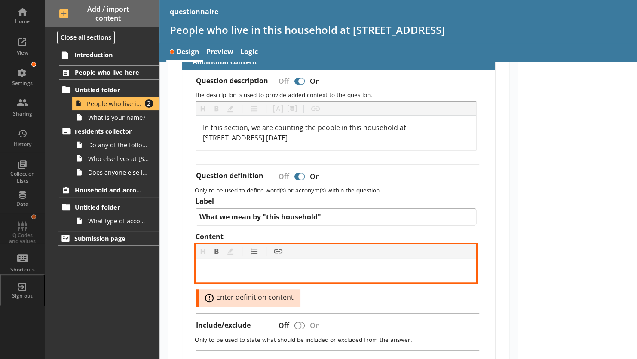
click at [231, 265] on div "Content" at bounding box center [336, 270] width 266 height 10
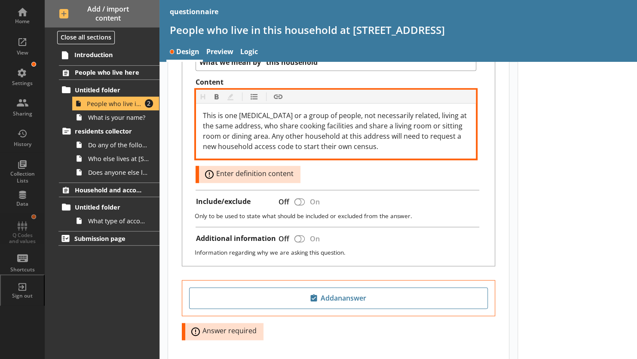
scroll to position [388, 0]
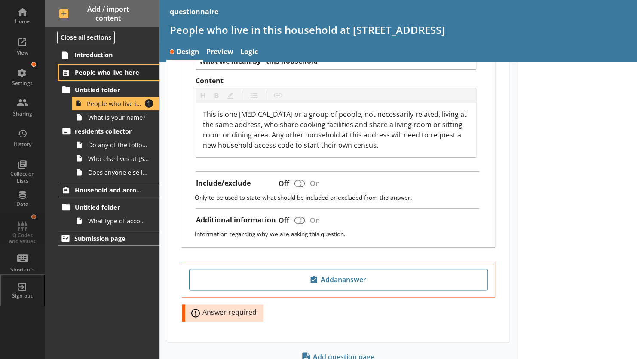
click at [99, 70] on span "People who live here" at bounding box center [110, 72] width 71 height 8
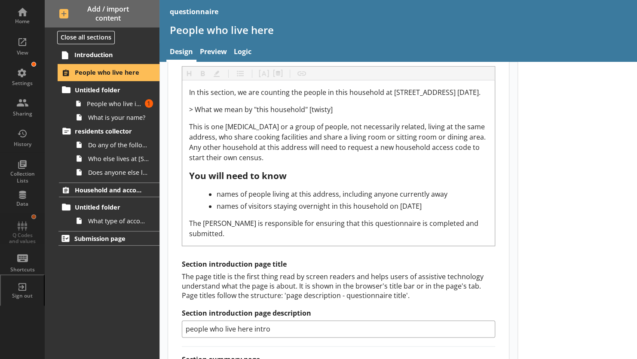
scroll to position [349, 0]
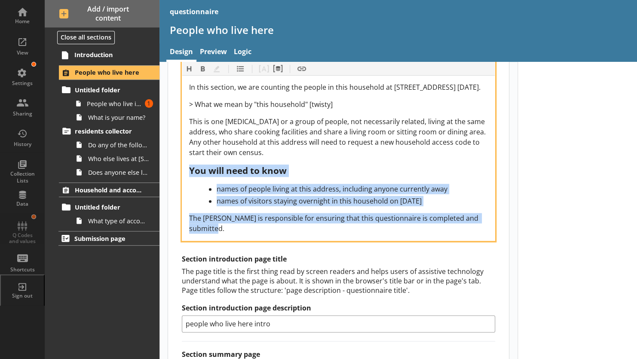
drag, startPoint x: 189, startPoint y: 181, endPoint x: 241, endPoint y: 237, distance: 76.7
click at [241, 234] on div "In this section, we are counting the people in this household at [STREET_ADDRES…" at bounding box center [338, 158] width 299 height 152
copy div "You will need to know names of people living at this address, including anyone …"
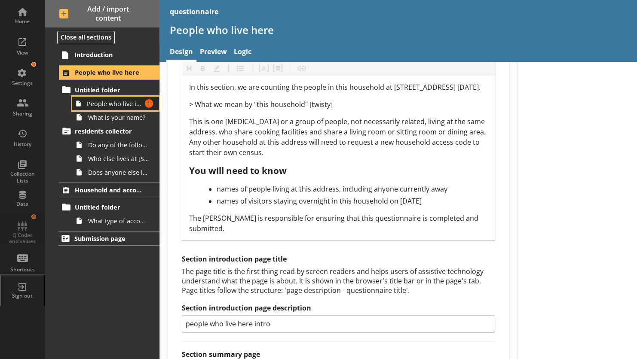
click at [104, 108] on link "People who live in this household at [STREET_ADDRESS] Amount of errors: 1" at bounding box center [115, 104] width 87 height 14
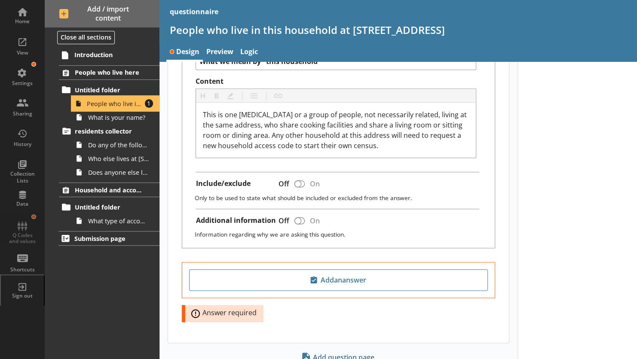
scroll to position [390, 0]
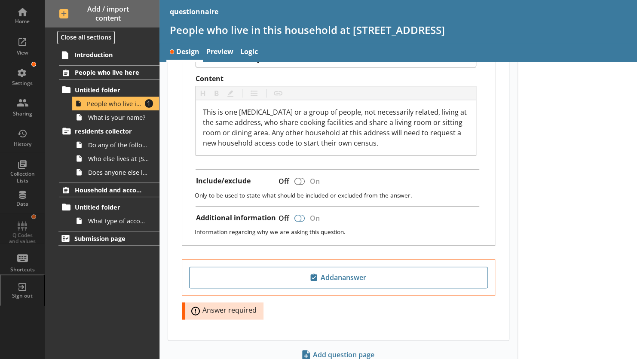
click at [302, 215] on div at bounding box center [300, 218] width 10 height 7
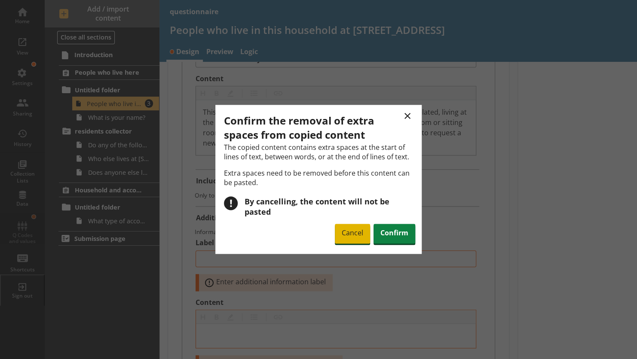
click at [348, 226] on span "Cancel" at bounding box center [352, 234] width 35 height 20
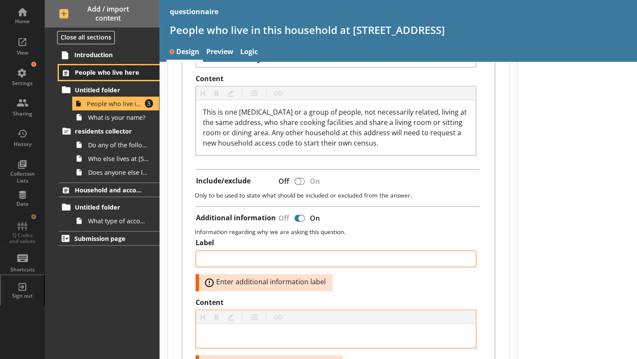
click at [102, 71] on span "People who live here" at bounding box center [110, 72] width 71 height 8
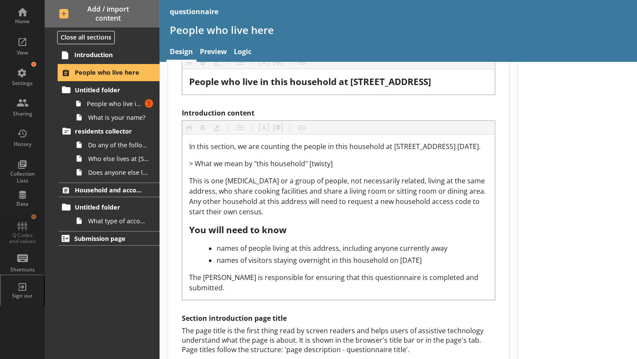
scroll to position [290, 0]
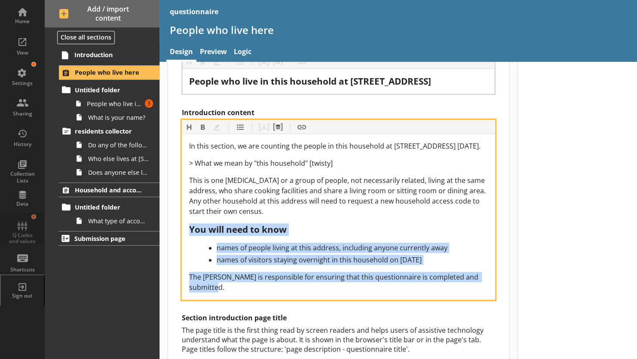
drag, startPoint x: 191, startPoint y: 238, endPoint x: 230, endPoint y: 295, distance: 69.0
click at [230, 293] on div "In this section, we are counting the people in this household at [STREET_ADDRES…" at bounding box center [338, 217] width 299 height 152
copy div "You will need to know names of people living at this address, including anyone …"
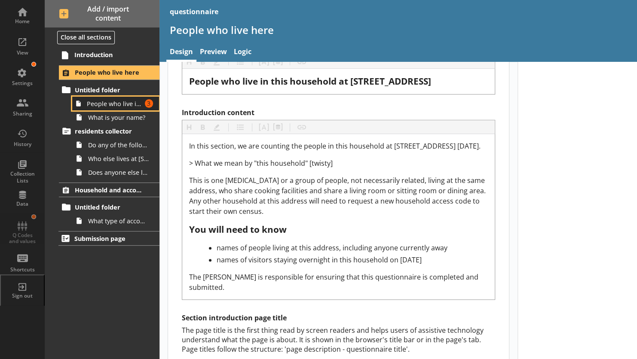
click at [100, 108] on link "People who live in this household at [STREET_ADDRESS] Amount of errors: 3" at bounding box center [115, 104] width 87 height 14
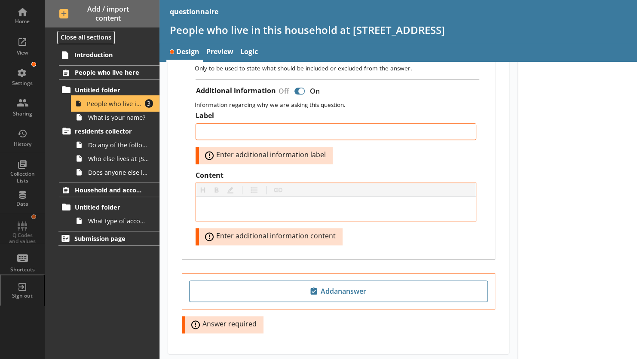
scroll to position [516, 0]
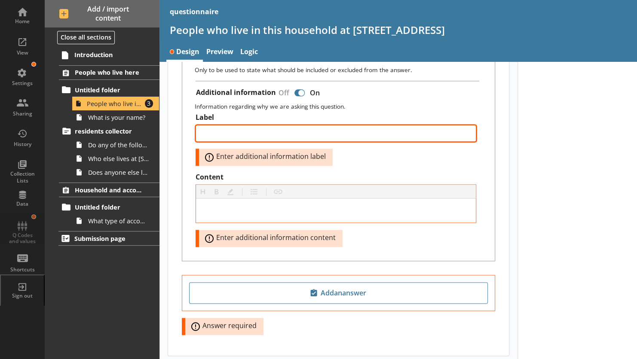
click at [225, 132] on textarea "Label" at bounding box center [336, 133] width 281 height 17
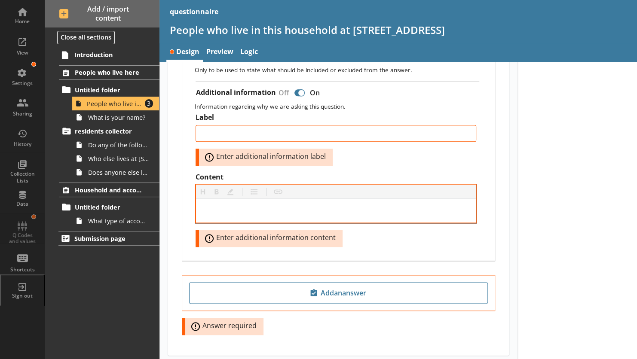
click at [230, 199] on div at bounding box center [336, 211] width 280 height 24
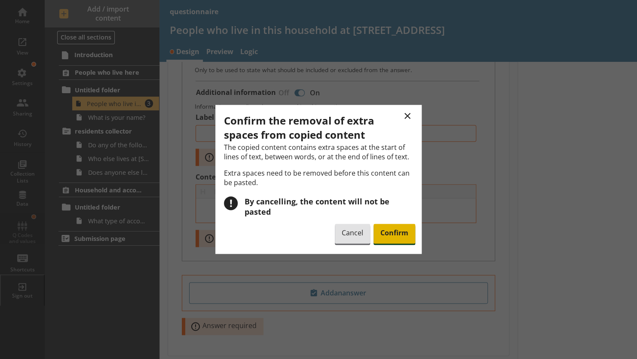
click at [384, 226] on span "Confirm" at bounding box center [395, 234] width 42 height 20
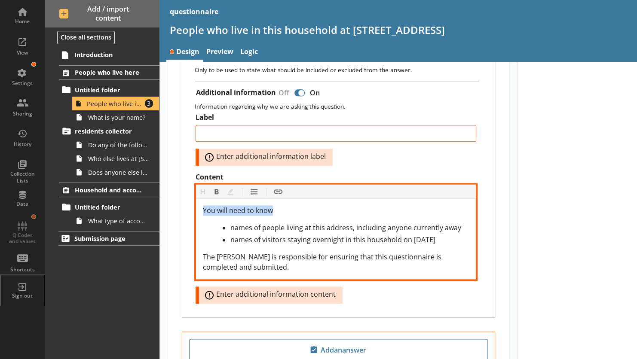
drag, startPoint x: 279, startPoint y: 206, endPoint x: 193, endPoint y: 207, distance: 85.6
click at [193, 207] on div "Label Error: Enter additional information label Content Heading Heading Bold Bo…" at bounding box center [338, 208] width 299 height 191
click at [212, 186] on button "Bold" at bounding box center [217, 192] width 14 height 14
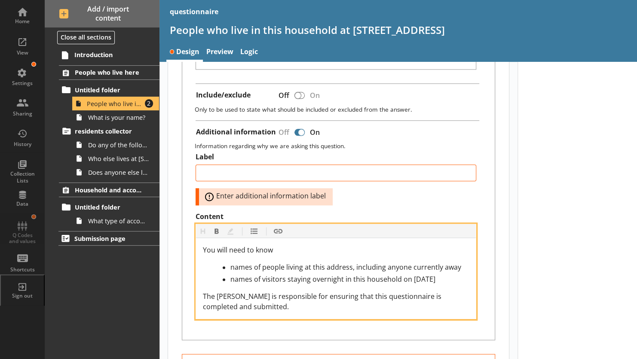
scroll to position [476, 0]
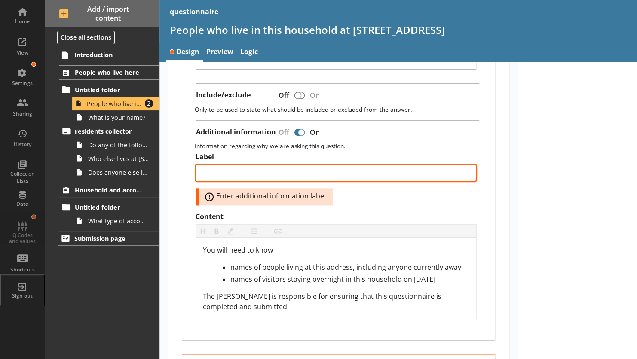
click at [218, 172] on textarea "Label" at bounding box center [336, 173] width 281 height 17
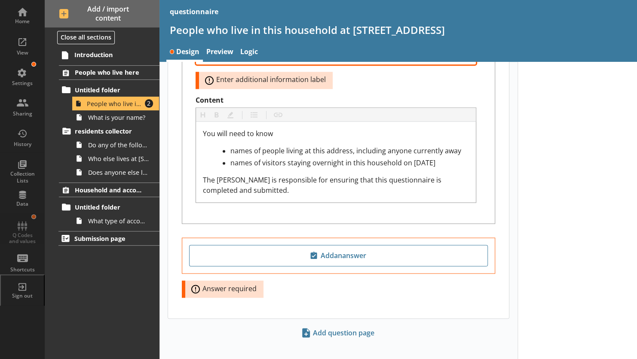
scroll to position [598, 0]
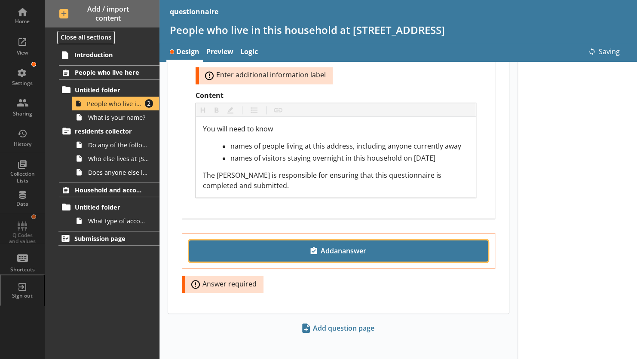
click at [320, 246] on span "Add an answer" at bounding box center [338, 251] width 291 height 14
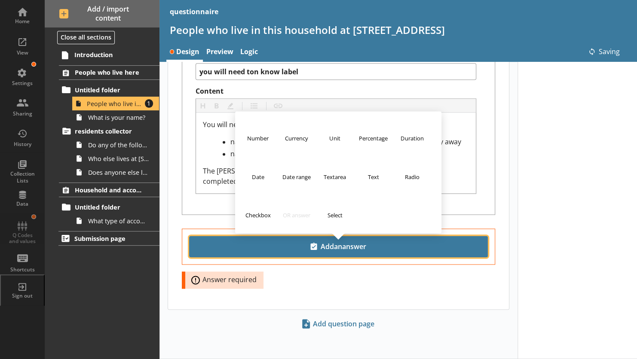
scroll to position [574, 0]
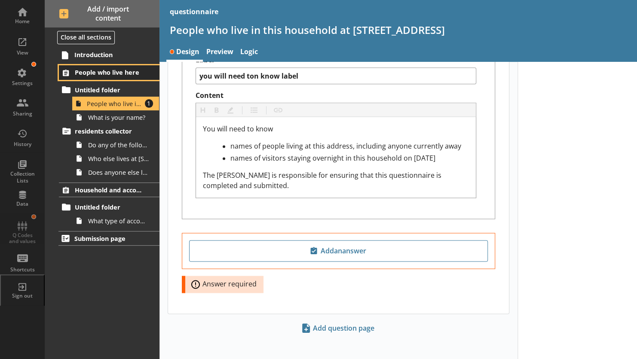
click at [94, 72] on span "People who live here" at bounding box center [110, 72] width 71 height 8
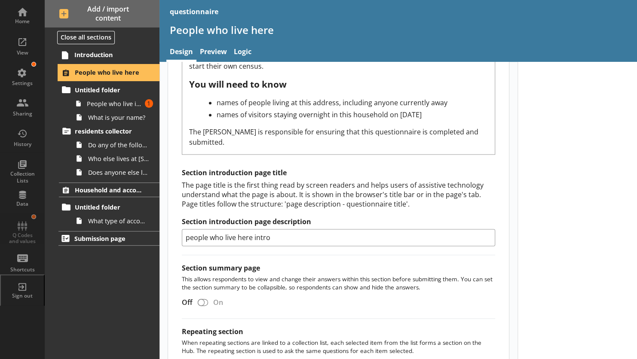
scroll to position [435, 0]
click at [198, 191] on div "The page title is the first thing read by screen readers and helps users of ass…" at bounding box center [338, 195] width 313 height 28
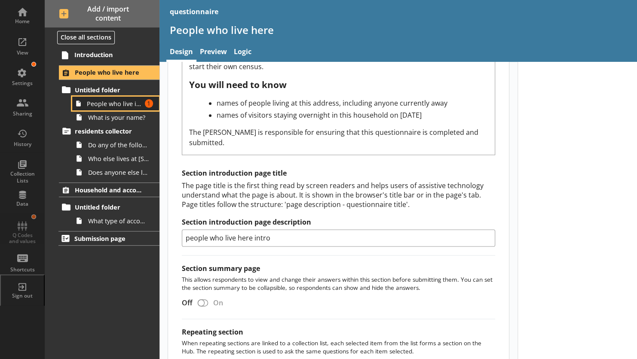
click at [98, 107] on span "People who live in this household at [STREET_ADDRESS]" at bounding box center [114, 104] width 55 height 8
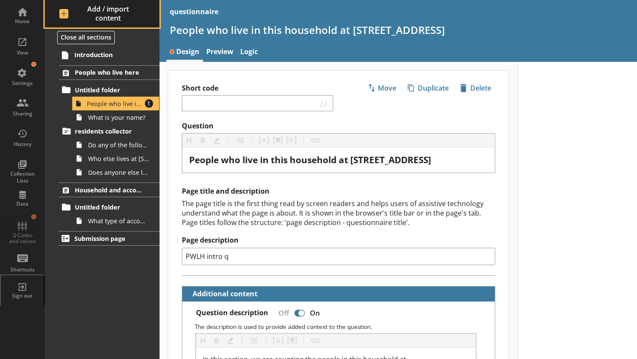
click at [60, 13] on span "Add / import content" at bounding box center [102, 14] width 86 height 18
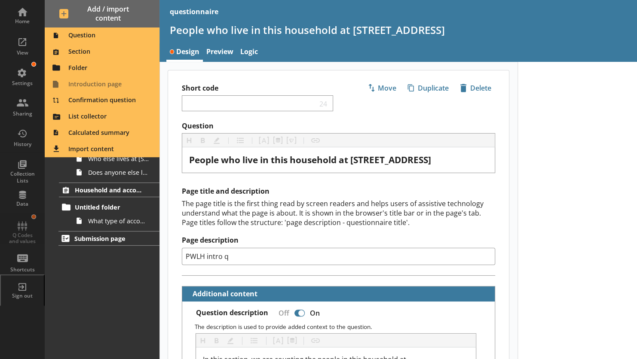
click at [79, 85] on div "Question Section Folder Introduction page Confirmation question List collector …" at bounding box center [102, 93] width 115 height 130
click at [104, 98] on span "Confirmation question" at bounding box center [102, 101] width 104 height 14
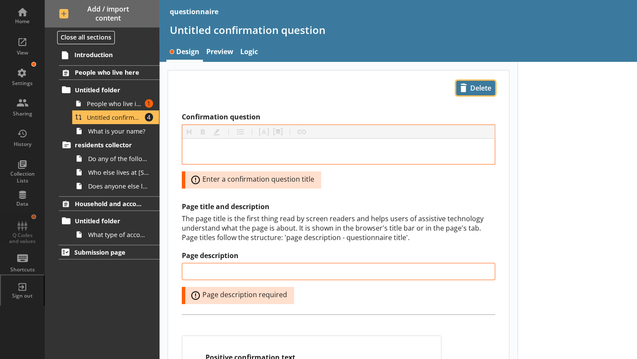
click at [471, 90] on span "icon-delete Created with Sketch. [GEOGRAPHIC_DATA]" at bounding box center [476, 88] width 38 height 14
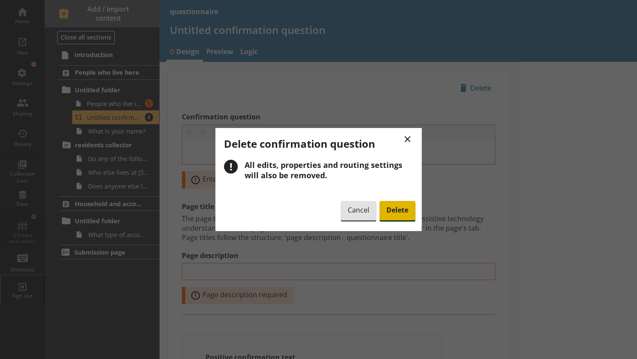
click at [386, 211] on span "Delete" at bounding box center [398, 211] width 36 height 20
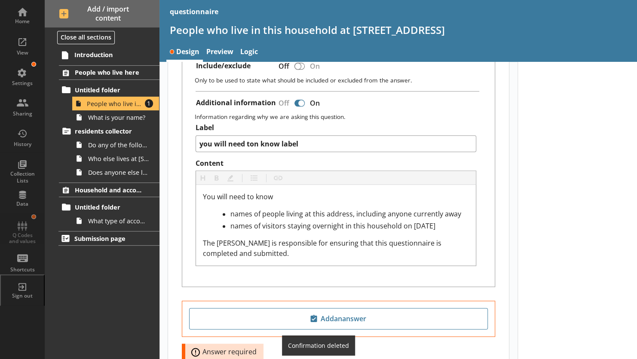
scroll to position [574, 0]
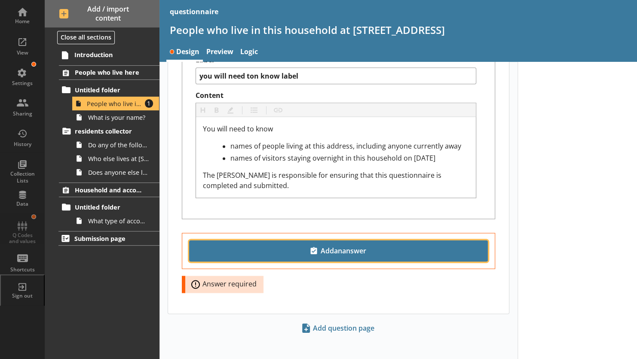
click at [303, 244] on span "Add an answer" at bounding box center [338, 251] width 291 height 14
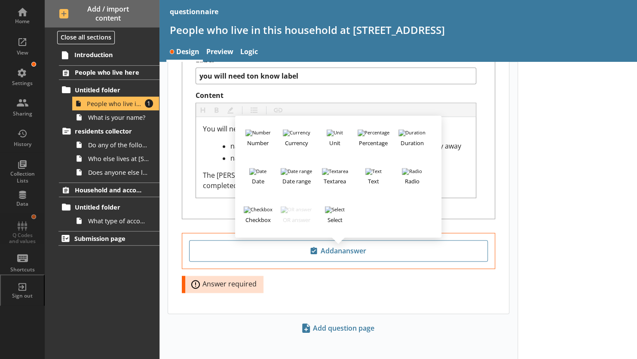
click at [292, 207] on div "Number Currency Unit Percentage Duration Date Date range Textarea Text Radio Ch…" at bounding box center [338, 177] width 206 height 123
click at [367, 168] on img "button" at bounding box center [373, 171] width 16 height 7
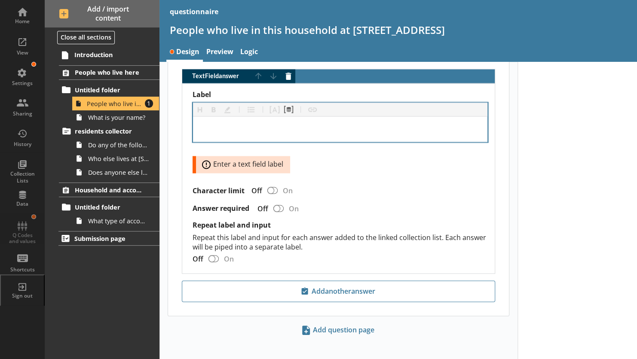
scroll to position [739, 0]
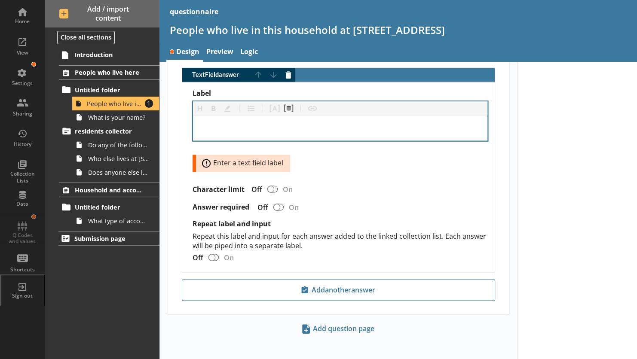
click at [244, 122] on div "Label" at bounding box center [340, 128] width 281 height 12
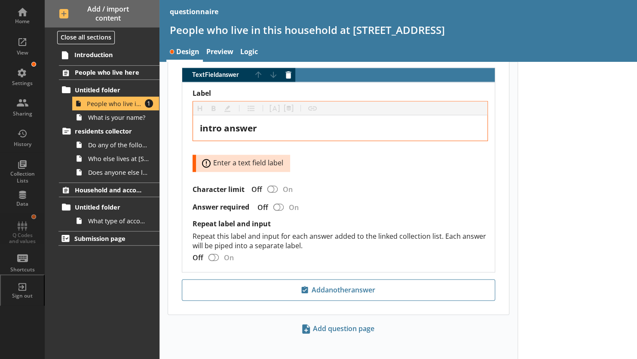
click at [503, 223] on div "TextField answer Move answer up Move answer down Delete answer Label Heading He…" at bounding box center [338, 170] width 341 height 205
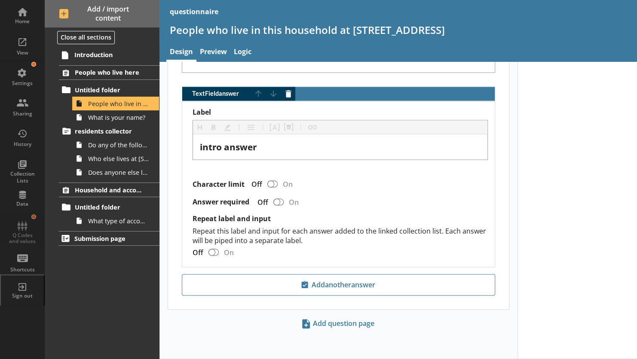
scroll to position [715, 0]
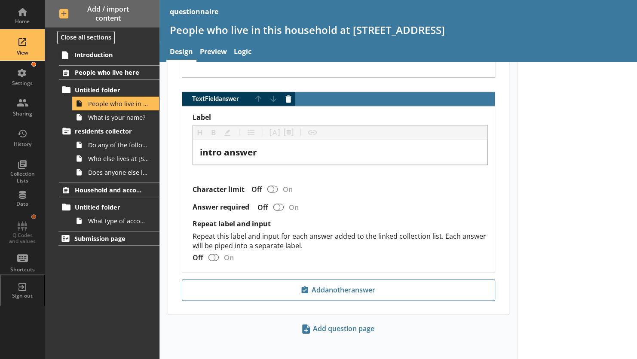
click at [20, 49] on div "View" at bounding box center [22, 46] width 30 height 30
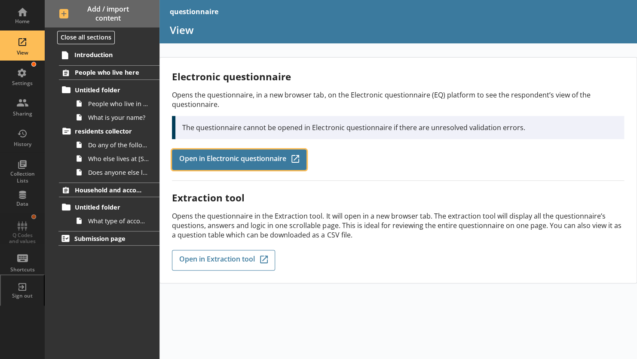
click at [196, 150] on link "Open in Electronic questionnaire Q-Codes_Icon Created with Sketch." at bounding box center [239, 160] width 135 height 21
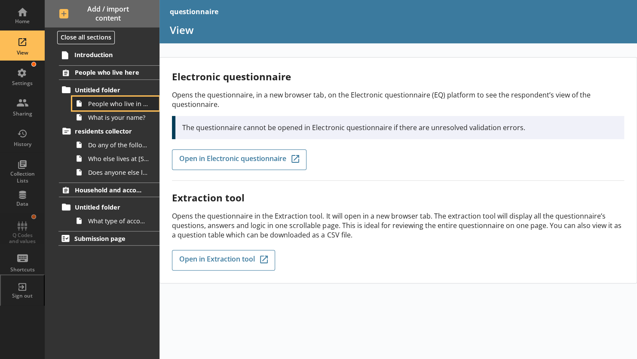
click at [95, 105] on span "People who live in this household at [STREET_ADDRESS]" at bounding box center [118, 104] width 61 height 8
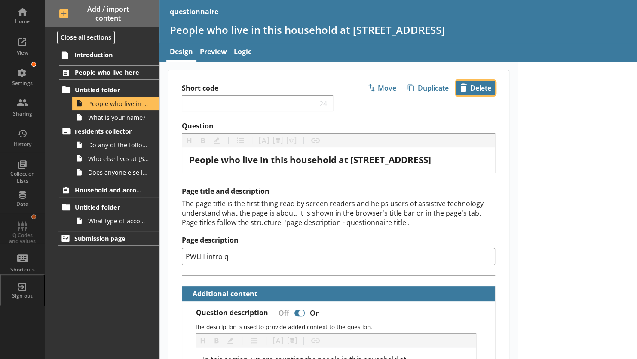
click at [472, 89] on span "icon-delete Created with Sketch. [GEOGRAPHIC_DATA]" at bounding box center [476, 88] width 38 height 14
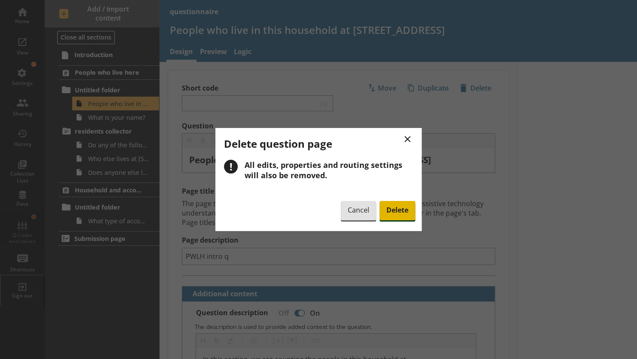
click at [387, 210] on span "Delete" at bounding box center [398, 211] width 36 height 20
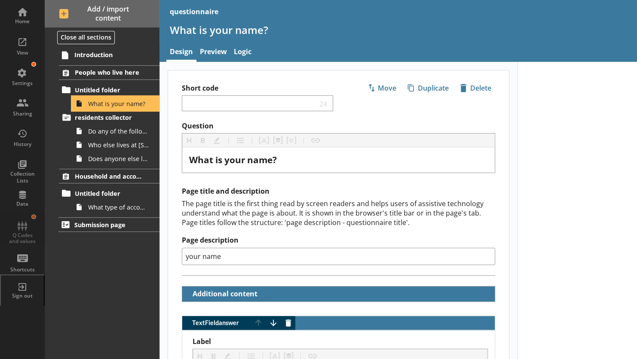
click at [93, 105] on span "What is your name?" at bounding box center [118, 104] width 61 height 8
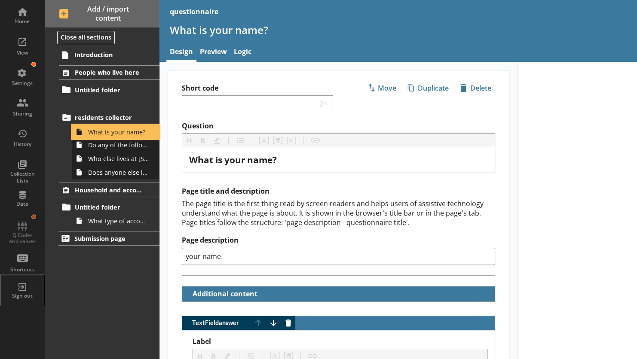
drag, startPoint x: 93, startPoint y: 105, endPoint x: 92, endPoint y: 138, distance: 33.2
click at [92, 138] on ol "People who live here Untitled folder What is your name? residents collector Do …" at bounding box center [102, 146] width 115 height 163
drag, startPoint x: 82, startPoint y: 100, endPoint x: 68, endPoint y: 135, distance: 37.8
click at [68, 135] on ol "People who live here Untitled folder What is your name? residents collector Do …" at bounding box center [102, 146] width 115 height 163
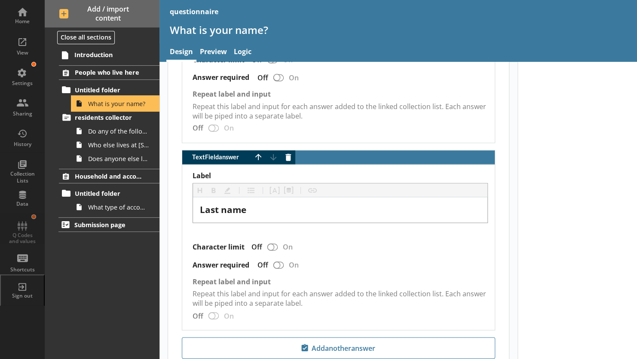
scroll to position [541, 0]
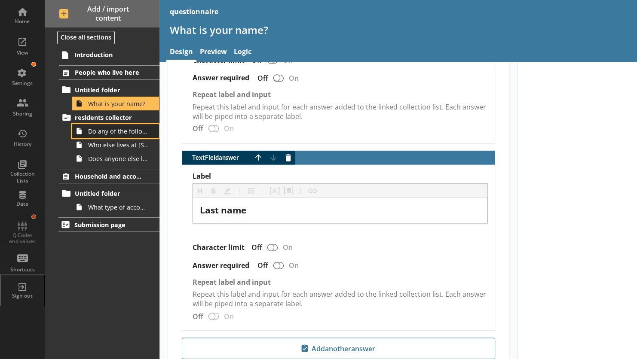
click at [103, 130] on span "Do any of the following people also live at [STREET_ADDRESS] on [DATE]?" at bounding box center [118, 131] width 61 height 8
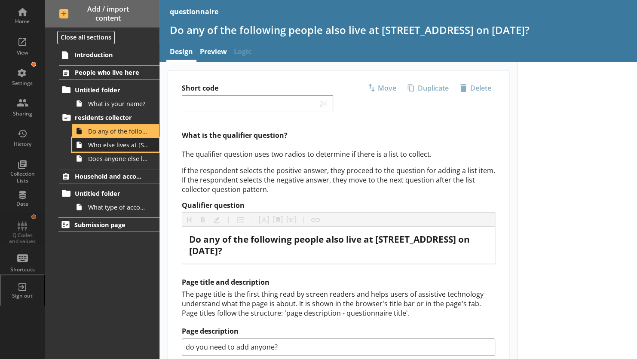
click at [112, 142] on span "Who else lives at [STREET_ADDRESS]?" at bounding box center [118, 145] width 61 height 8
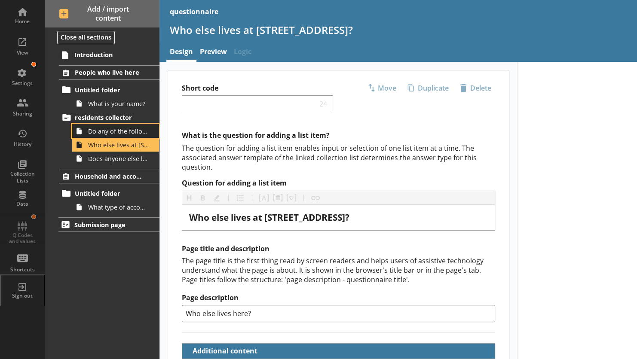
click at [124, 132] on span "Do any of the following people also live at [STREET_ADDRESS] on [DATE]?" at bounding box center [118, 131] width 61 height 8
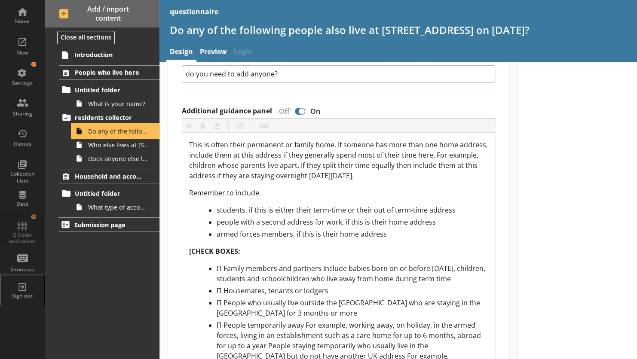
scroll to position [275, 0]
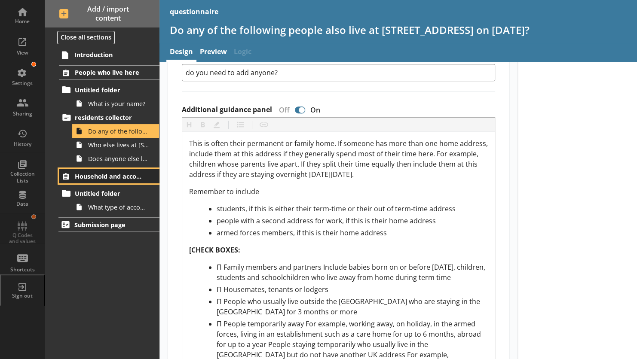
click at [68, 177] on icon at bounding box center [66, 176] width 6 height 6
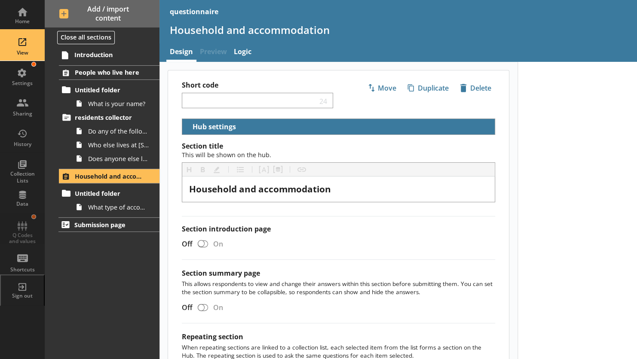
click at [21, 53] on div "View" at bounding box center [22, 52] width 30 height 7
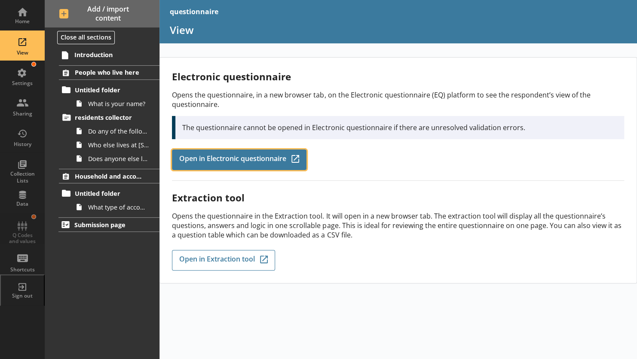
click at [184, 158] on span "Open in Electronic questionnaire" at bounding box center [232, 159] width 107 height 9
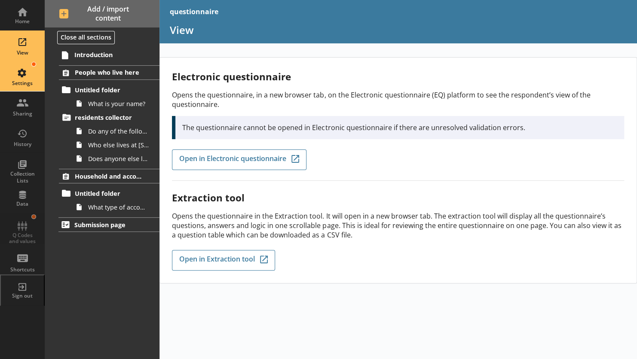
click at [28, 71] on div "Settings" at bounding box center [22, 76] width 30 height 30
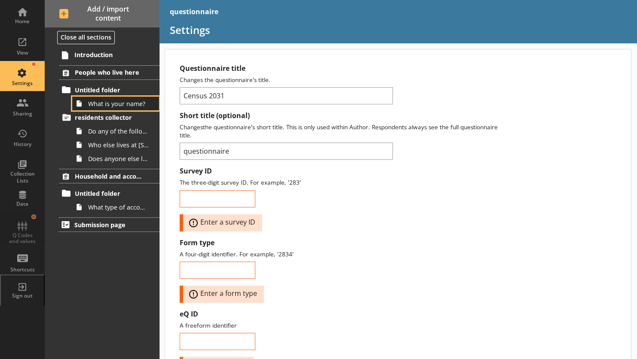
click at [101, 109] on link "What is your name?" at bounding box center [115, 104] width 87 height 14
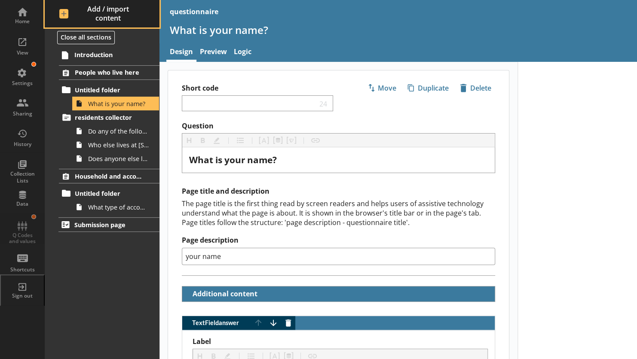
click at [66, 13] on span "Add / import content" at bounding box center [102, 14] width 86 height 18
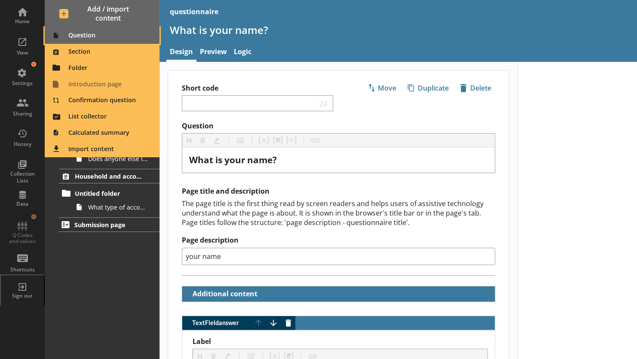
click at [70, 37] on span "Question" at bounding box center [102, 36] width 104 height 14
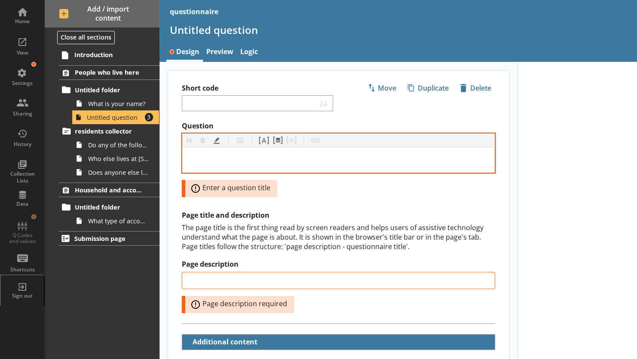
click at [214, 159] on div "Question" at bounding box center [338, 160] width 299 height 12
drag, startPoint x: 287, startPoint y: 159, endPoint x: 405, endPoint y: 159, distance: 118.7
click at [371, 159] on span "Do you usually live at [STREET_ADDRESS]?" at bounding box center [280, 160] width 182 height 12
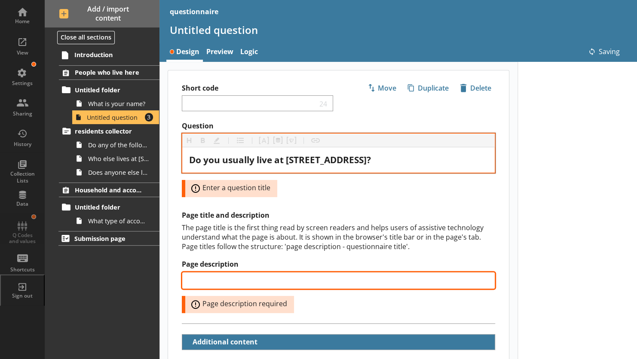
click at [234, 274] on input "Page description" at bounding box center [338, 280] width 313 height 17
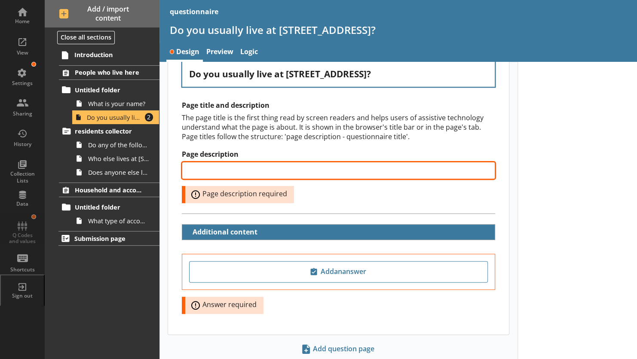
scroll to position [86, 0]
click at [232, 171] on input "Page description" at bounding box center [338, 170] width 313 height 17
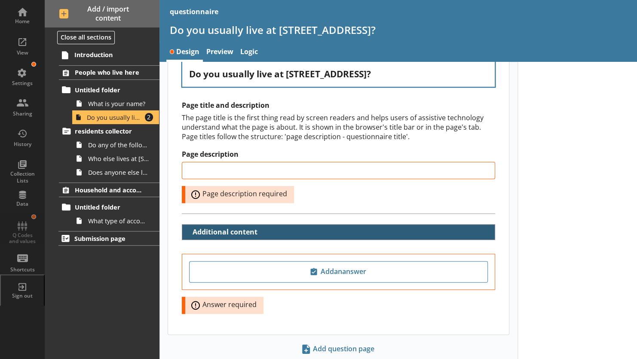
click at [189, 232] on button "Additional content" at bounding box center [223, 232] width 74 height 15
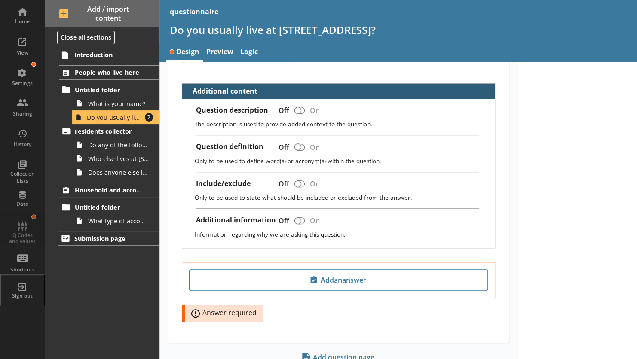
scroll to position [227, 0]
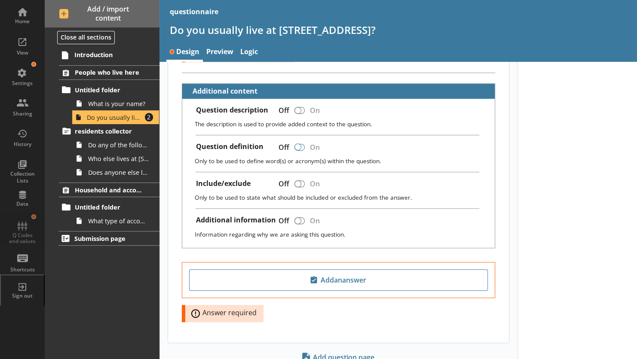
click at [303, 144] on div at bounding box center [300, 147] width 10 height 7
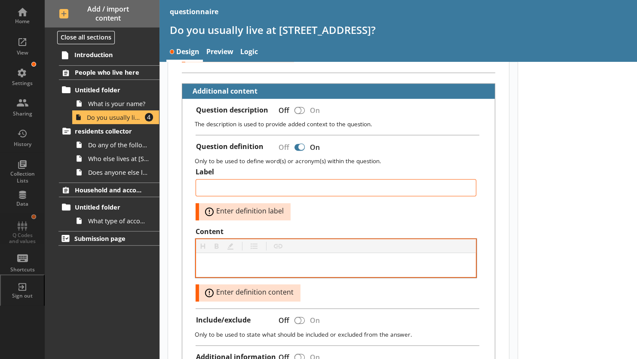
click at [236, 268] on div at bounding box center [336, 265] width 280 height 24
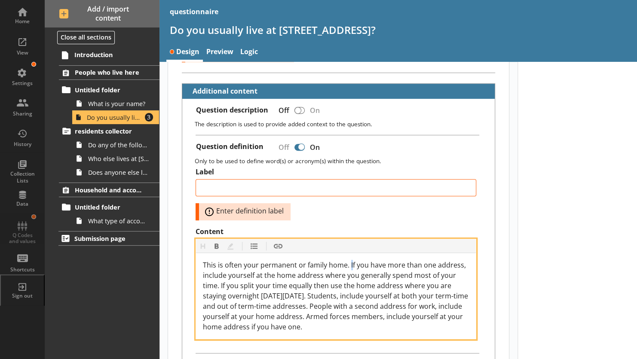
click at [349, 261] on span "This is often your permanent or family home. If you have more than one address,…" at bounding box center [336, 296] width 267 height 71
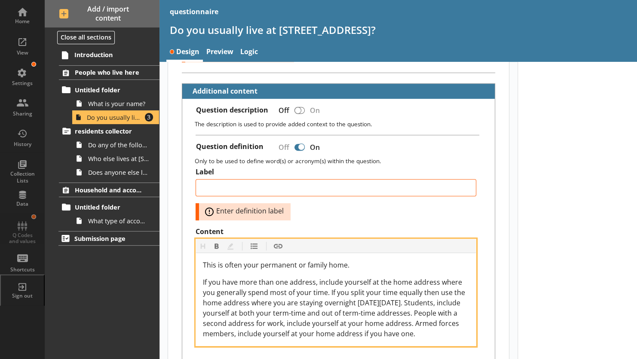
click at [445, 299] on div "If you have more than one address, include yourself at the home address where y…" at bounding box center [336, 308] width 266 height 62
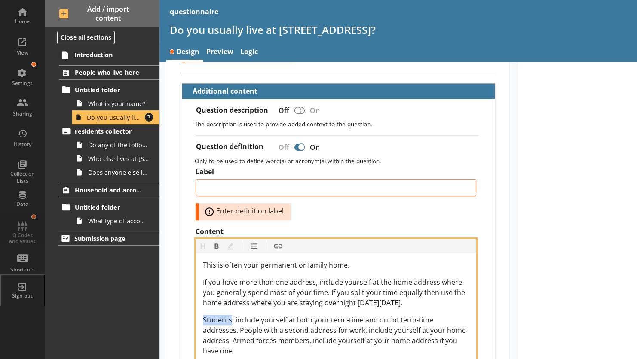
drag, startPoint x: 204, startPoint y: 317, endPoint x: 230, endPoint y: 317, distance: 26.7
click at [230, 317] on span "Students, include yourself at both your term-time and out of term-time addresse…" at bounding box center [335, 336] width 265 height 40
click at [217, 244] on button "Bold" at bounding box center [217, 246] width 14 height 14
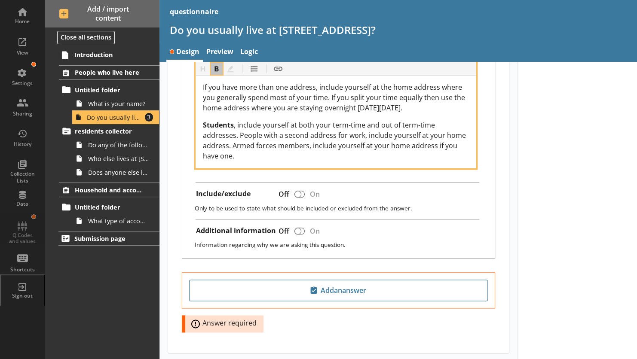
scroll to position [424, 0]
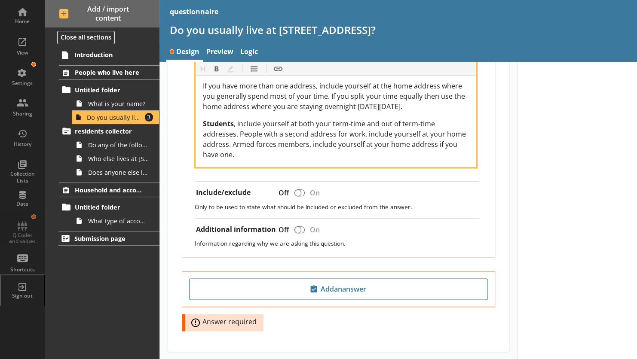
click at [239, 131] on span ", include yourself at both your term-time and out of term-time addresses. Peopl…" at bounding box center [335, 139] width 265 height 40
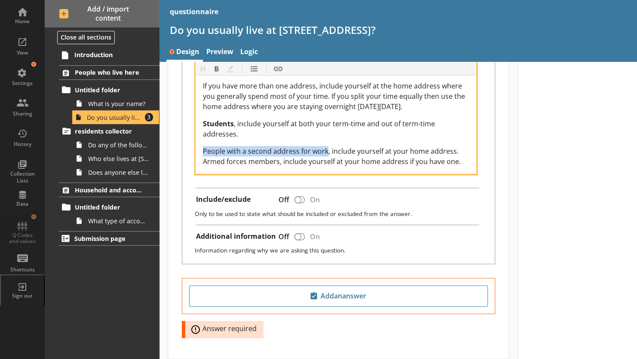
drag, startPoint x: 203, startPoint y: 147, endPoint x: 325, endPoint y: 147, distance: 122.5
click at [325, 147] on span "People with a second address for work, include yourself at your home address. A…" at bounding box center [332, 157] width 258 height 20
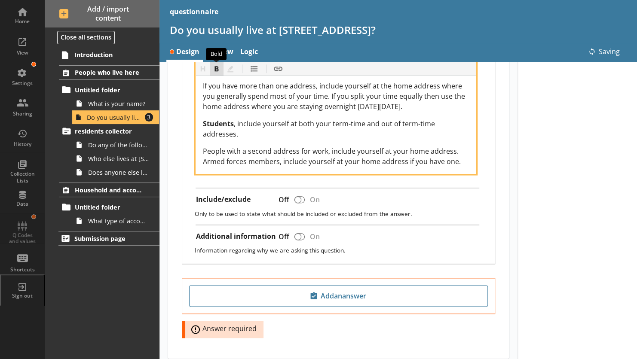
click at [216, 71] on button "Bold" at bounding box center [217, 69] width 14 height 14
click at [458, 148] on div "People with a second address for work, include yourself at your home address. A…" at bounding box center [336, 156] width 266 height 21
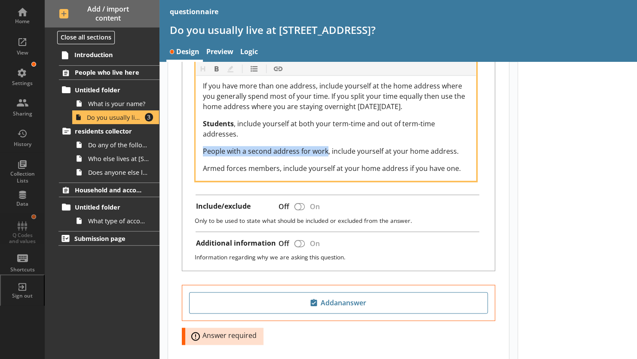
drag, startPoint x: 203, startPoint y: 149, endPoint x: 326, endPoint y: 149, distance: 122.5
click at [326, 149] on span "People with a second address for work, include yourself at your home address." at bounding box center [331, 151] width 256 height 9
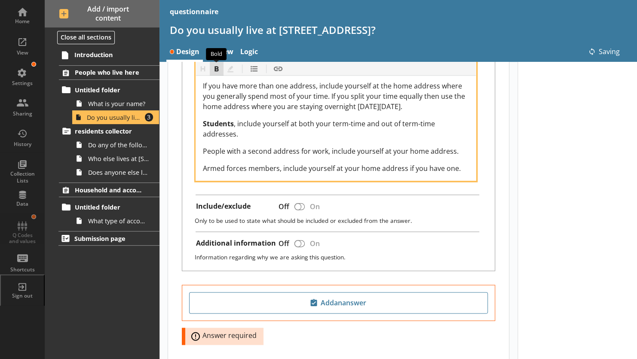
click at [215, 71] on button "Bold" at bounding box center [217, 69] width 14 height 14
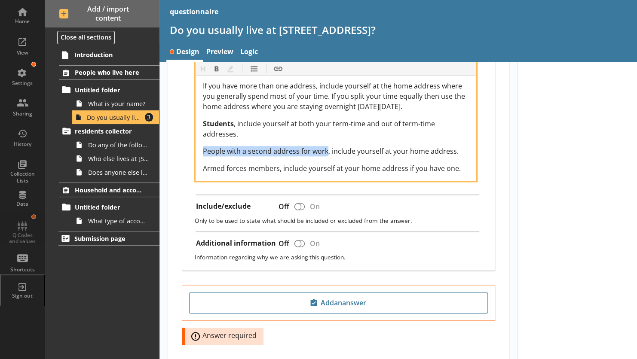
drag, startPoint x: 204, startPoint y: 149, endPoint x: 326, endPoint y: 148, distance: 122.5
click at [326, 148] on span "People with a second address for work, include yourself at your home address." at bounding box center [331, 151] width 256 height 9
click at [217, 73] on button "Bold" at bounding box center [217, 69] width 14 height 14
drag, startPoint x: 203, startPoint y: 165, endPoint x: 279, endPoint y: 165, distance: 76.1
click at [203, 165] on span "Armed forces members, include yourself at your home address if you have one." at bounding box center [332, 168] width 258 height 9
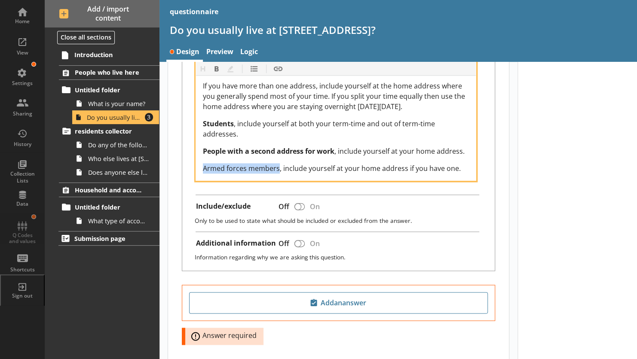
drag, startPoint x: 203, startPoint y: 165, endPoint x: 278, endPoint y: 166, distance: 74.4
click at [278, 166] on span "Armed forces members, include yourself at your home address if you have one." at bounding box center [332, 168] width 258 height 9
click at [216, 67] on button "Bold" at bounding box center [217, 69] width 14 height 14
click at [217, 95] on span "If you have more than one address, include yourself at the home address where y…" at bounding box center [335, 96] width 264 height 30
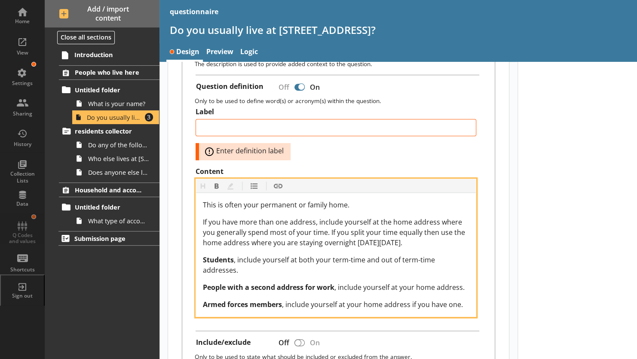
scroll to position [286, 0]
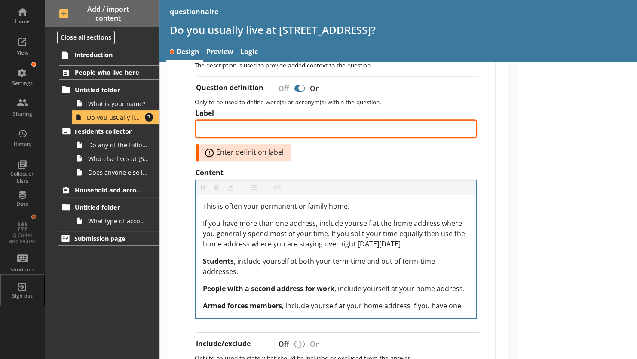
click at [223, 129] on textarea "Label" at bounding box center [336, 128] width 281 height 17
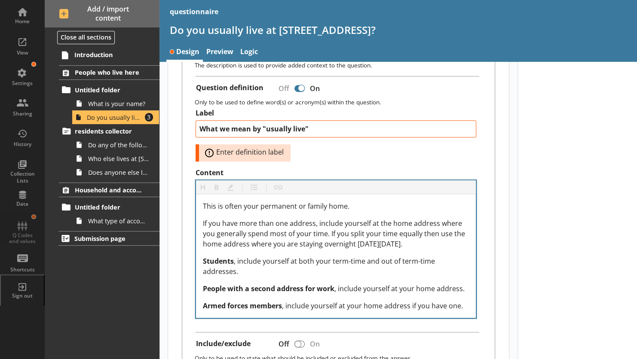
click at [310, 150] on div "What we mean by "usually live" Error: Enter definition label" at bounding box center [336, 140] width 281 height 41
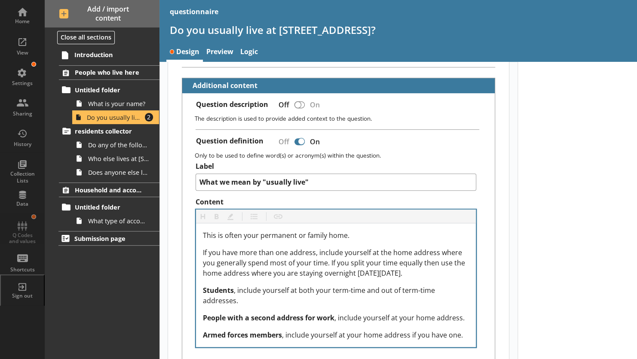
scroll to position [232, 0]
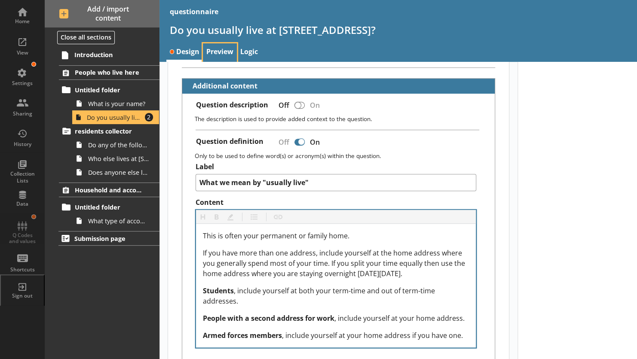
click at [226, 52] on link "Preview" at bounding box center [220, 52] width 34 height 18
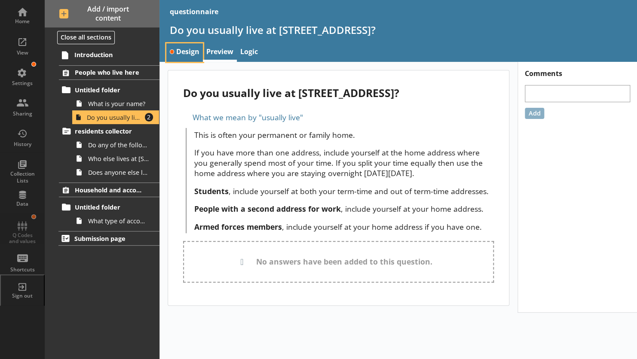
click at [185, 50] on link "Design" at bounding box center [184, 52] width 37 height 18
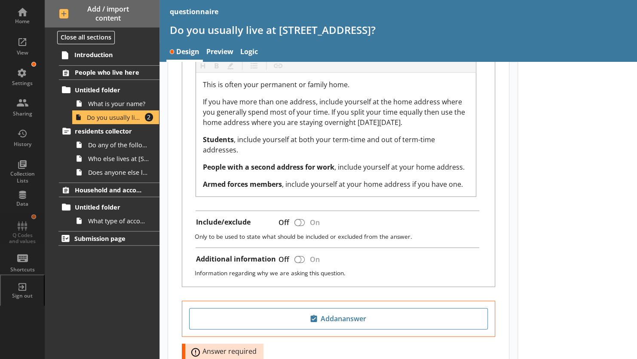
scroll to position [452, 0]
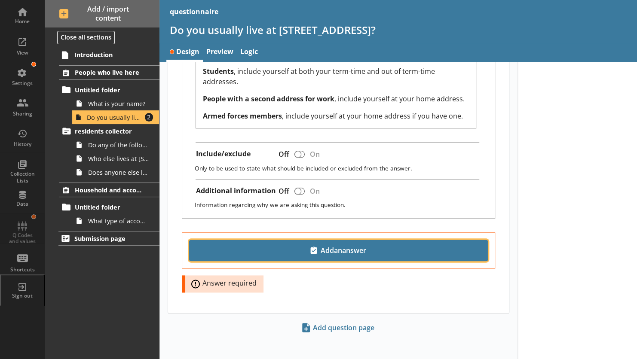
click at [334, 248] on span "Add an answer" at bounding box center [338, 251] width 291 height 14
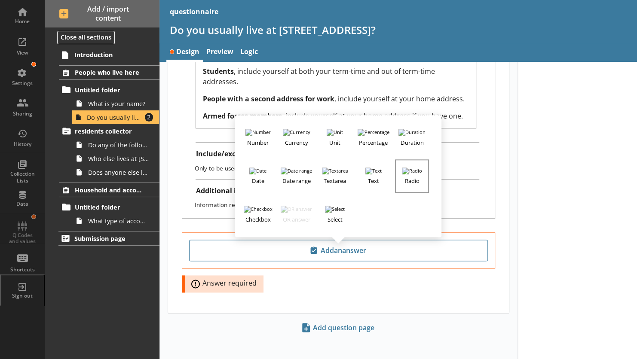
click at [408, 169] on button "Radio" at bounding box center [412, 177] width 34 height 34
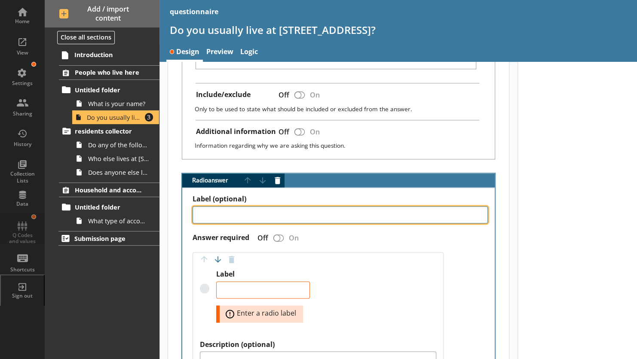
scroll to position [520, 0]
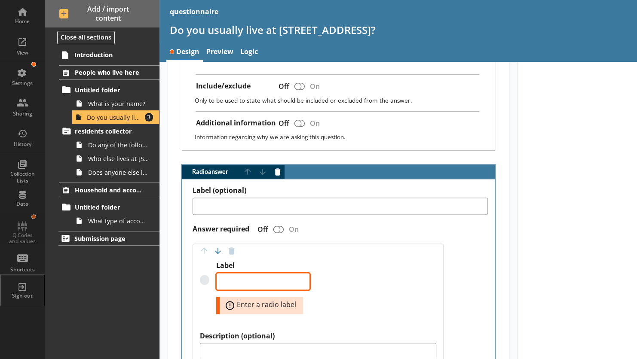
click at [271, 274] on textarea "Label" at bounding box center [263, 281] width 94 height 17
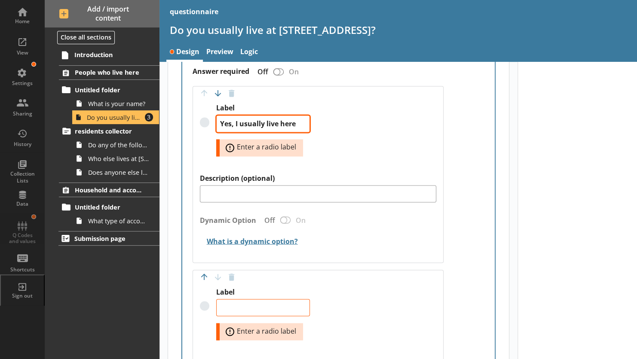
scroll to position [679, 0]
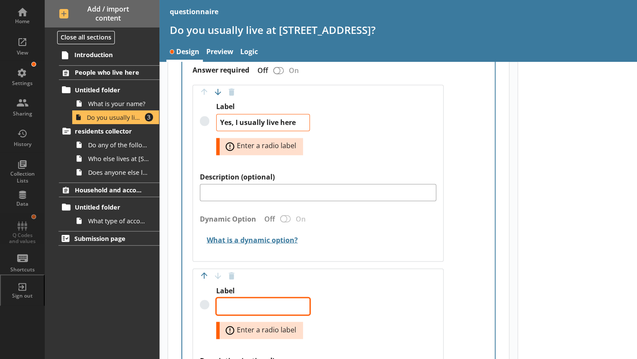
click at [268, 301] on textarea "Label" at bounding box center [263, 306] width 94 height 17
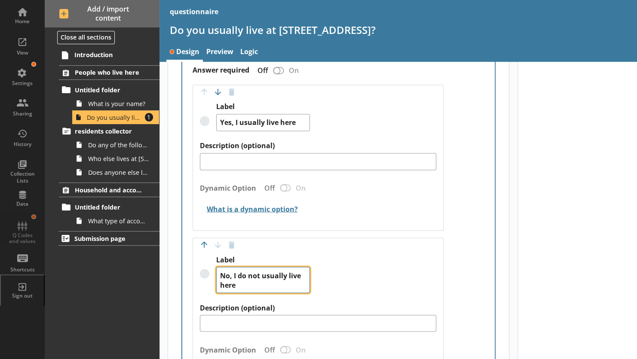
click at [251, 272] on textarea "No, I do not usually live here" at bounding box center [263, 280] width 94 height 26
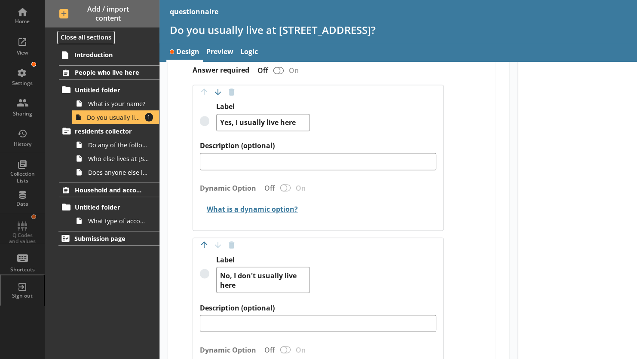
click at [342, 289] on div "Label No, I don't usually live here" at bounding box center [318, 279] width 236 height 48
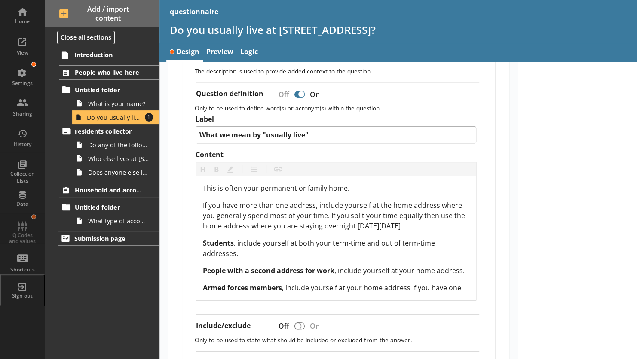
scroll to position [279, 0]
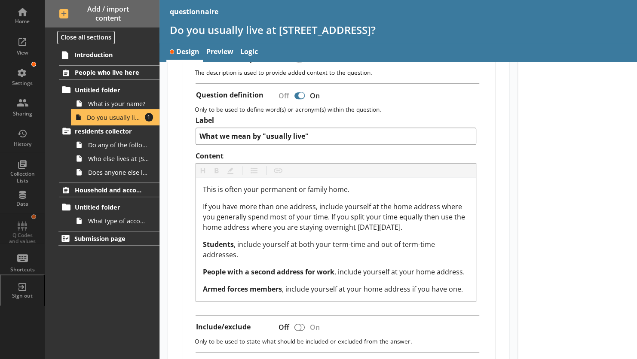
click at [115, 118] on span "Do you usually live at [STREET_ADDRESS]?" at bounding box center [114, 118] width 55 height 8
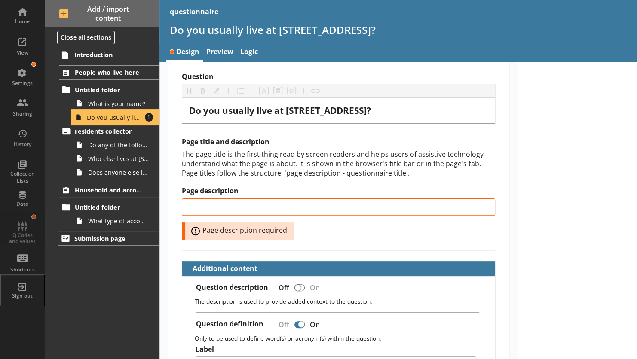
scroll to position [50, 0]
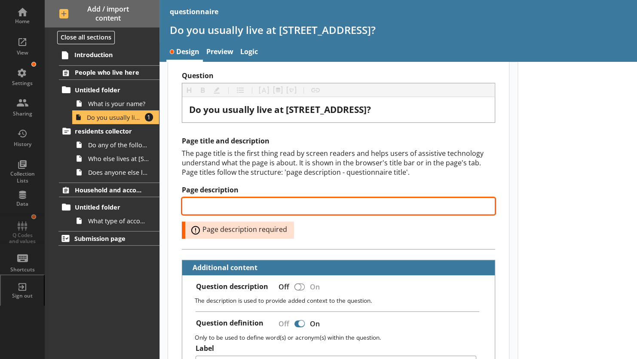
click at [227, 203] on input "Page description" at bounding box center [338, 206] width 313 height 17
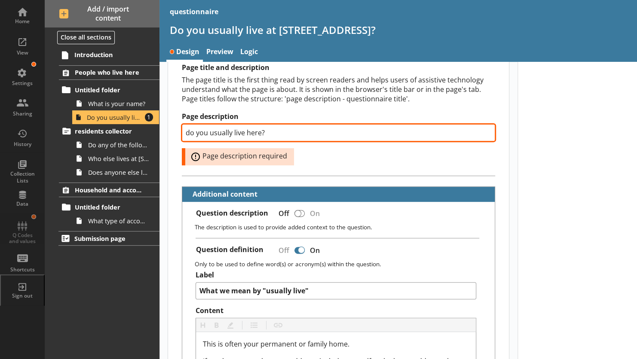
scroll to position [91, 0]
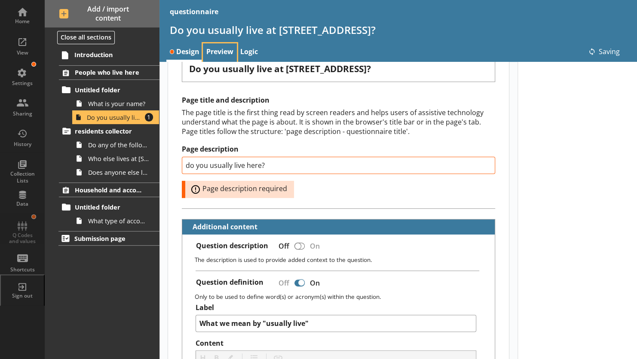
click at [221, 52] on link "Preview" at bounding box center [220, 52] width 34 height 18
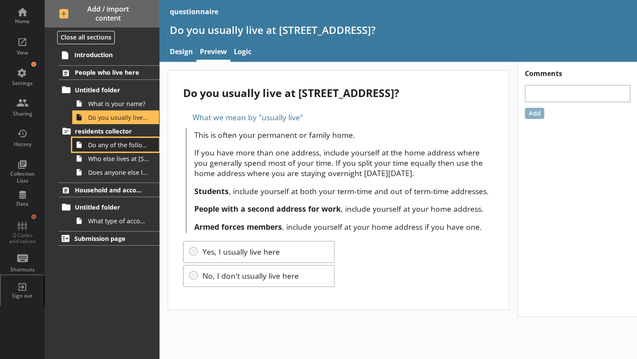
click at [111, 143] on span "Do any of the following people also live at [STREET_ADDRESS] on [DATE]?" at bounding box center [118, 145] width 61 height 8
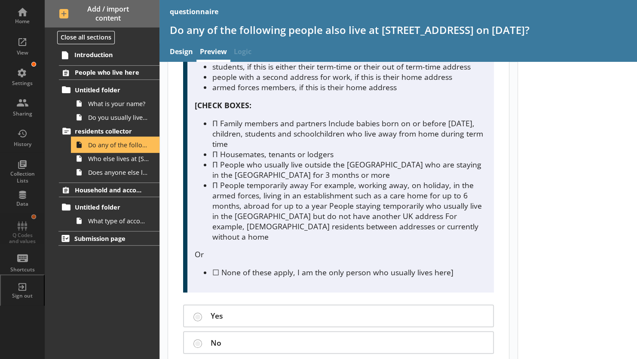
scroll to position [157, 0]
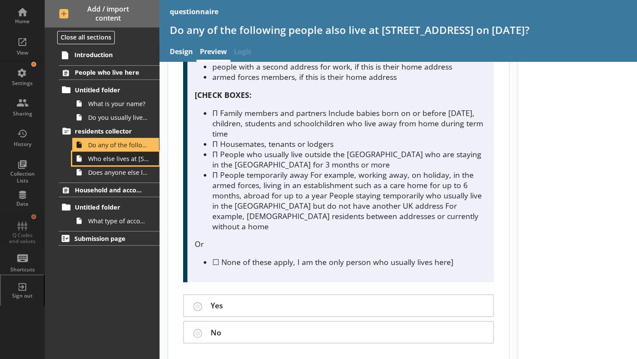
click at [122, 159] on span "Who else lives at [STREET_ADDRESS]?" at bounding box center [118, 159] width 61 height 8
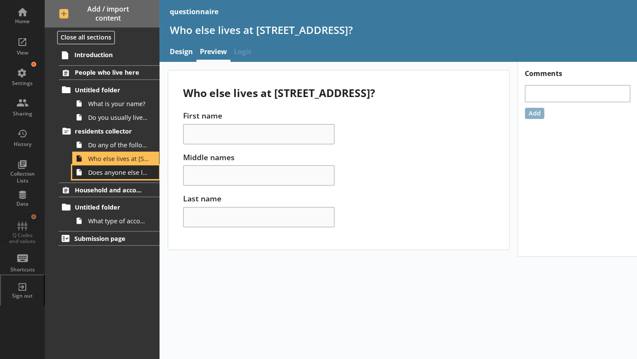
click at [123, 173] on span "Does anyone else live at [STREET_ADDRESS]?" at bounding box center [118, 173] width 61 height 8
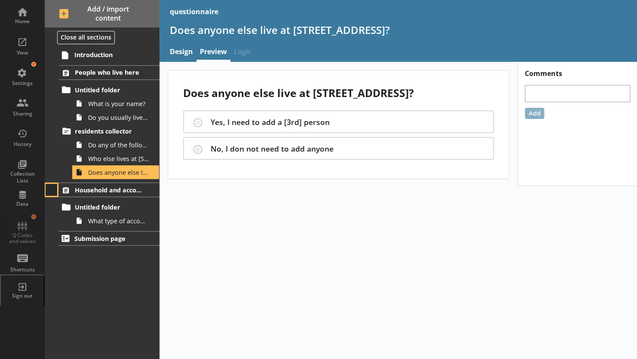
click at [52, 192] on button at bounding box center [52, 190] width 12 height 12
click at [245, 231] on div "Does anyone else live at [STREET_ADDRESS]? Yes, I need to add a [3rd] person No…" at bounding box center [399, 211] width 478 height 298
click at [26, 49] on div "View" at bounding box center [22, 46] width 30 height 30
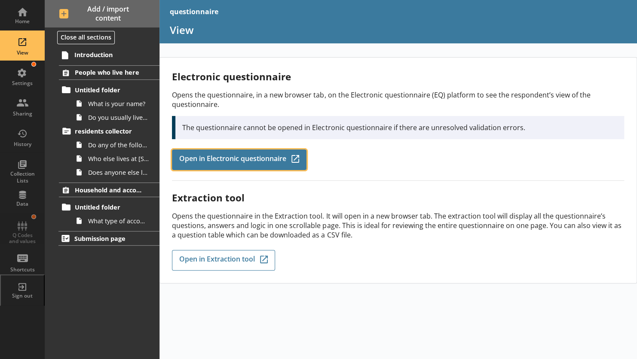
click at [189, 158] on span "Open in Electronic questionnaire" at bounding box center [232, 159] width 107 height 9
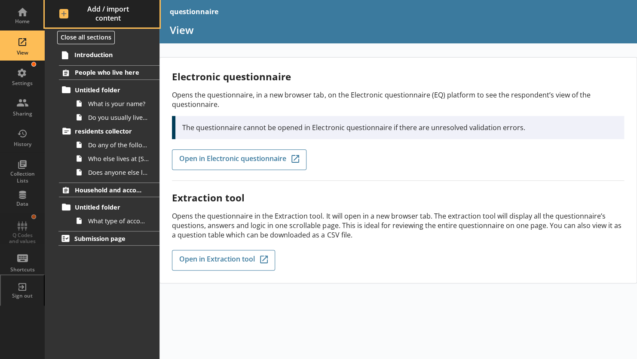
click at [59, 11] on span "Add / import content" at bounding box center [102, 14] width 86 height 18
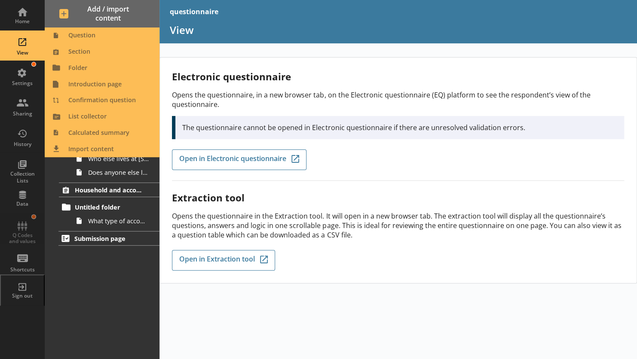
click at [80, 291] on div "Introduction People who live here Untitled folder What is your name? Do you usu…" at bounding box center [102, 203] width 115 height 312
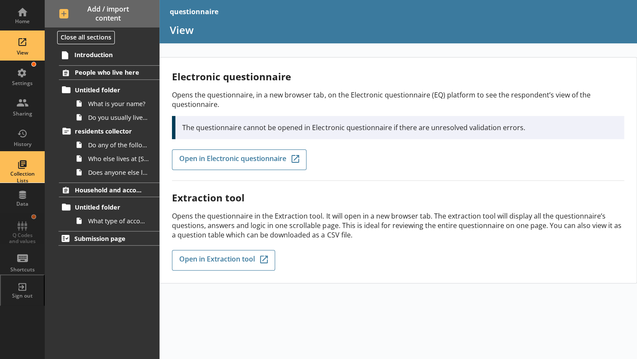
click at [27, 173] on div "Collection Lists" at bounding box center [22, 177] width 30 height 13
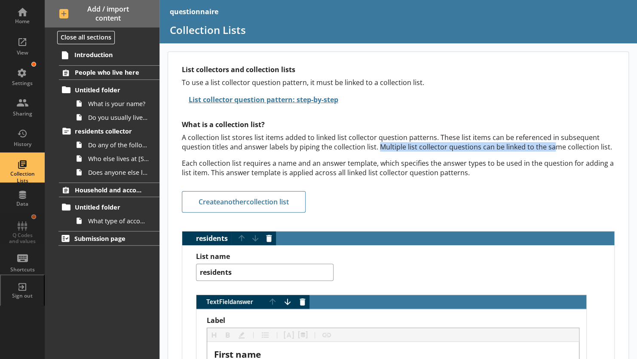
drag, startPoint x: 379, startPoint y: 145, endPoint x: 549, endPoint y: 145, distance: 169.8
click at [549, 145] on p "A collection list stores list items added to linked list collector question pat…" at bounding box center [398, 142] width 433 height 19
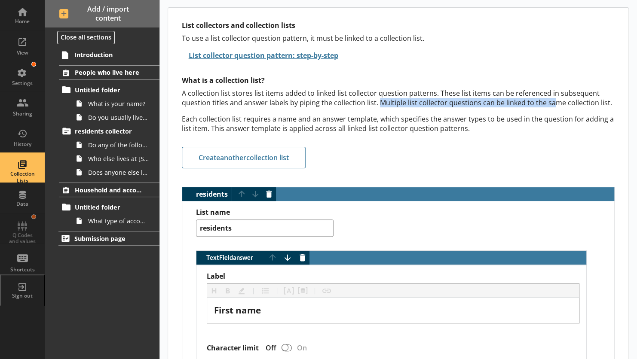
scroll to position [45, 0]
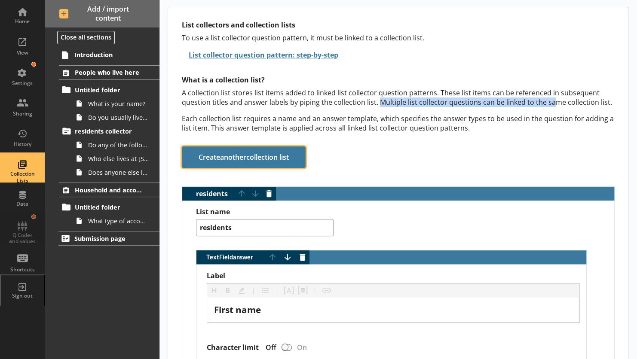
click at [220, 156] on button "Create another collection list" at bounding box center [244, 157] width 124 height 21
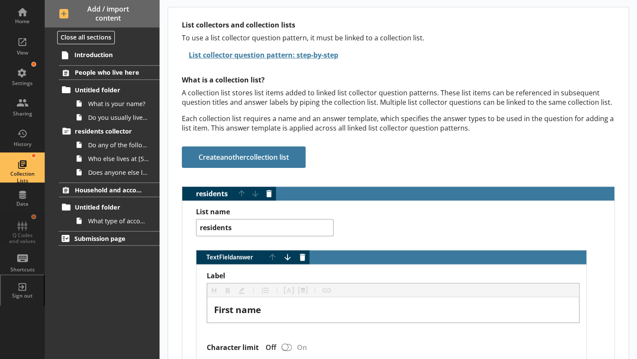
scroll to position [590, 0]
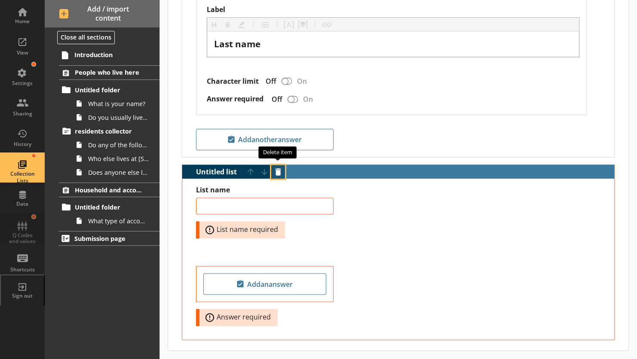
click at [277, 169] on button "Delete item" at bounding box center [278, 172] width 14 height 14
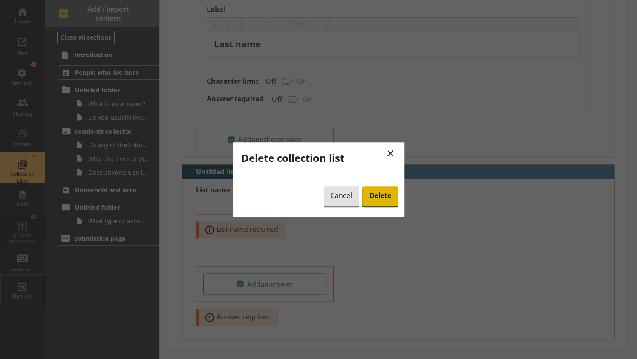
click at [375, 193] on span "Delete" at bounding box center [380, 197] width 36 height 20
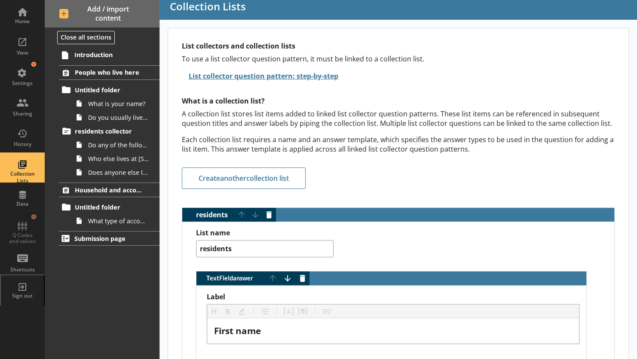
scroll to position [0, 0]
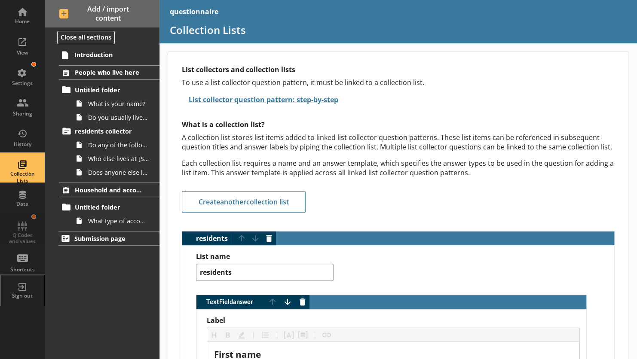
click at [23, 229] on div "Home View Settings Sharing History Collection Lists Data Q Codes and values Sho…" at bounding box center [22, 153] width 45 height 306
click at [24, 81] on div "Settings" at bounding box center [22, 83] width 30 height 7
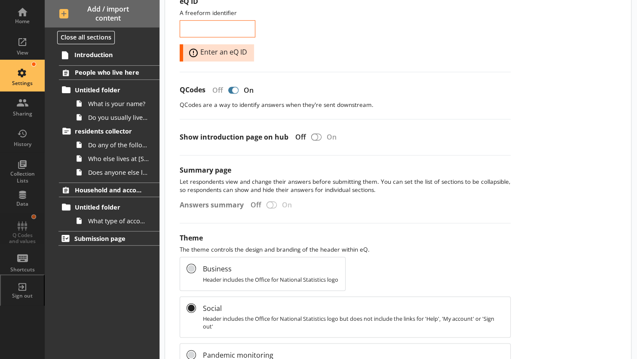
scroll to position [314, 0]
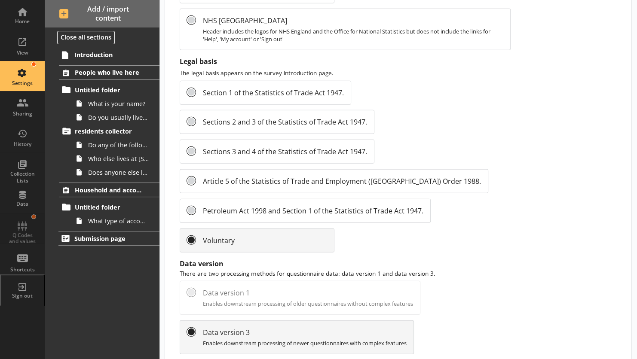
scroll to position [1040, 0]
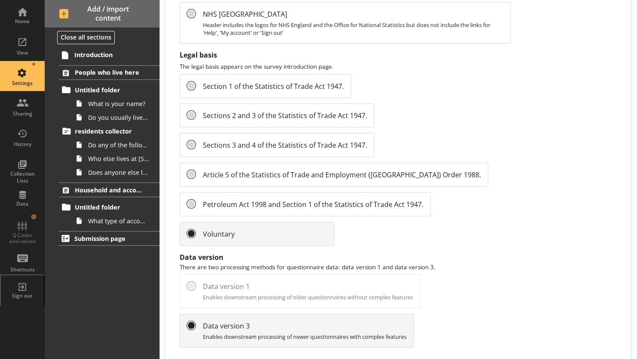
click at [52, 137] on div "residents collector" at bounding box center [102, 131] width 114 height 14
click at [52, 134] on button at bounding box center [52, 131] width 12 height 12
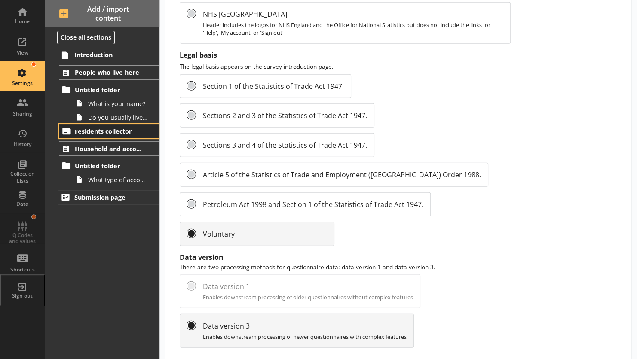
click at [63, 132] on icon at bounding box center [66, 131] width 8 height 7
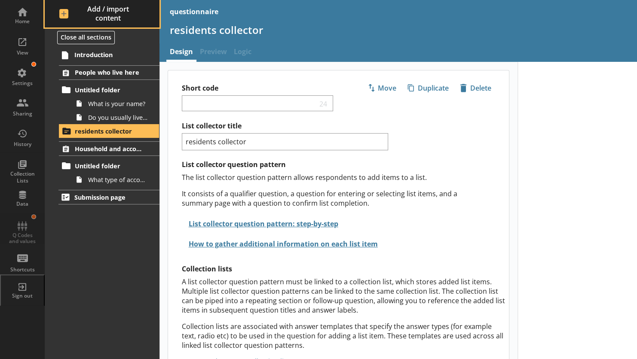
click at [62, 12] on span "Add / import content" at bounding box center [102, 14] width 86 height 18
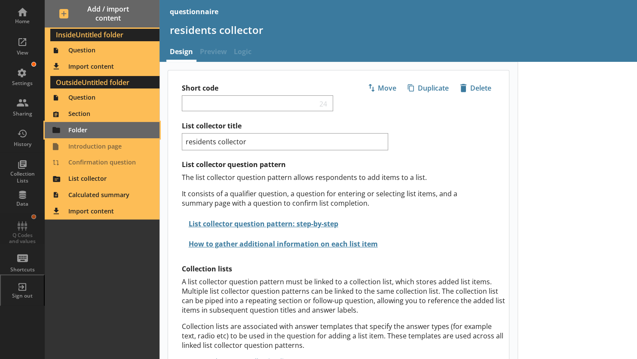
click at [79, 132] on span "Folder" at bounding box center [102, 130] width 104 height 14
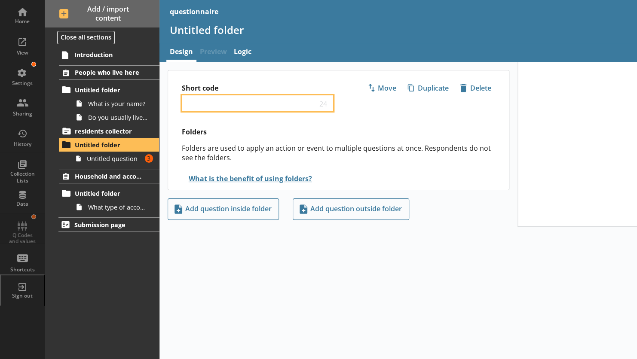
click at [213, 105] on input "Short code" at bounding box center [252, 103] width 132 height 8
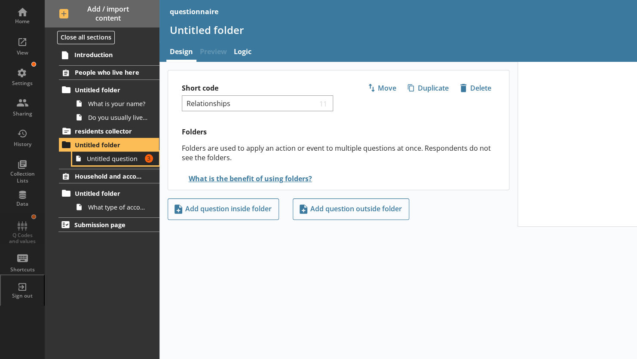
click at [114, 160] on span "Untitled question" at bounding box center [114, 159] width 55 height 8
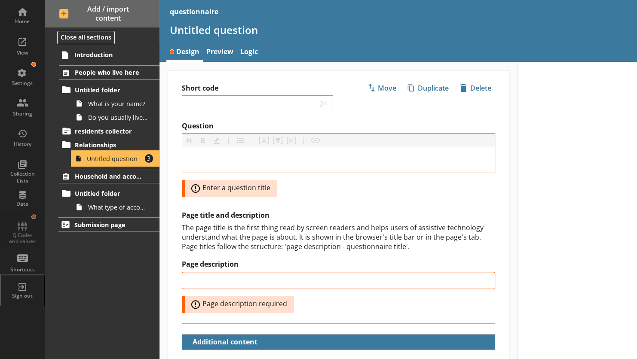
click at [93, 158] on span "Untitled question" at bounding box center [114, 159] width 55 height 8
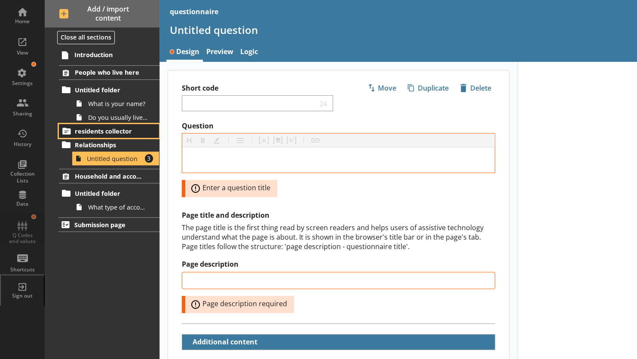
click at [65, 133] on icon at bounding box center [66, 131] width 8 height 7
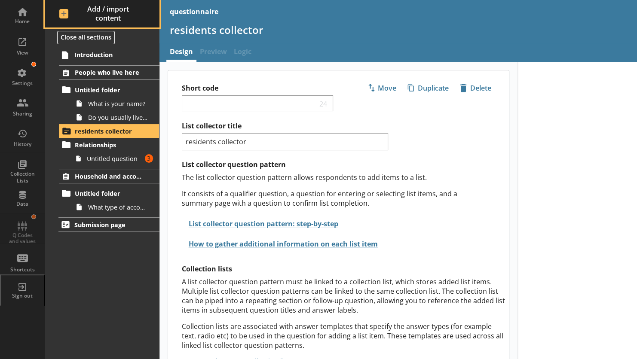
click at [65, 13] on span "Add / import content" at bounding box center [102, 14] width 86 height 18
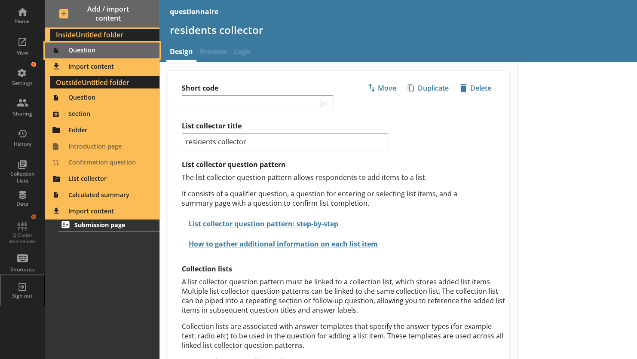
click at [76, 50] on span "Question" at bounding box center [102, 51] width 104 height 14
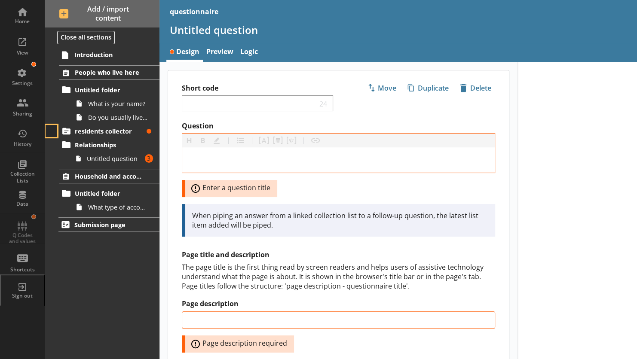
click at [51, 133] on button at bounding box center [52, 131] width 12 height 12
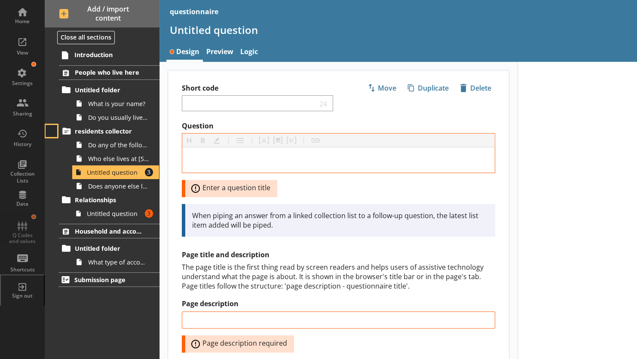
click at [51, 133] on button at bounding box center [52, 131] width 12 height 12
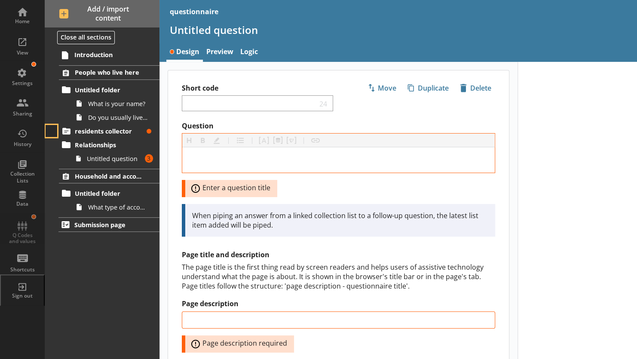
click at [51, 133] on button at bounding box center [52, 131] width 12 height 12
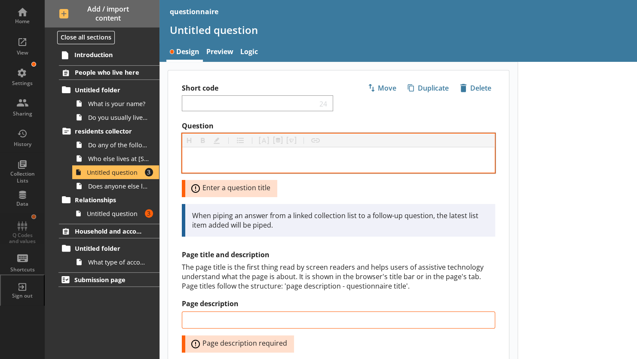
click at [211, 151] on div at bounding box center [338, 159] width 313 height 25
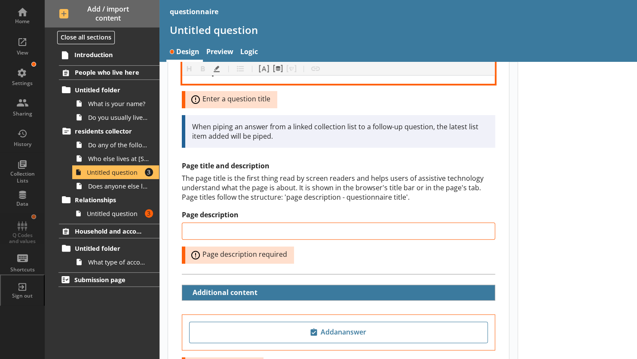
scroll to position [89, 0]
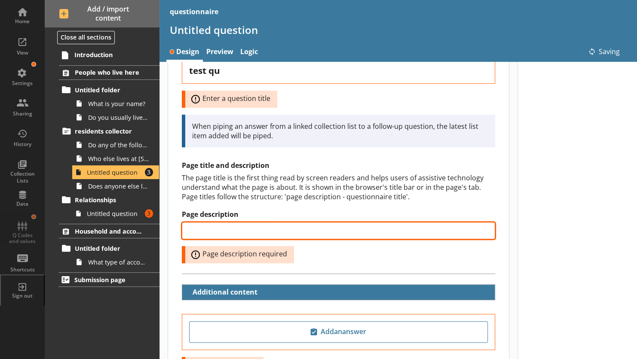
click at [234, 226] on input "Page description" at bounding box center [338, 230] width 313 height 17
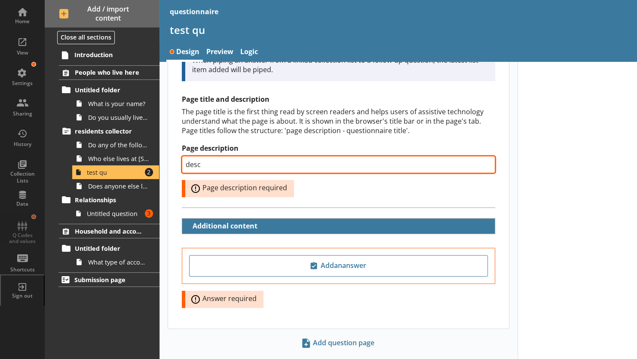
scroll to position [155, 0]
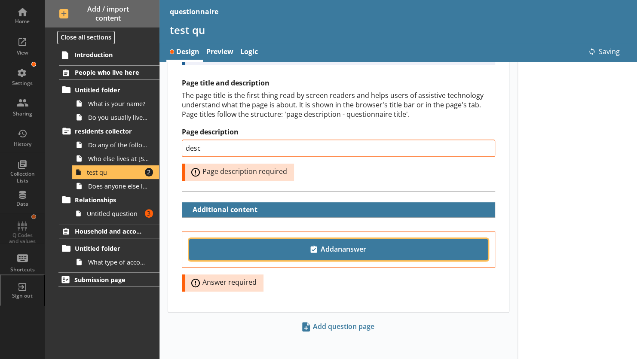
click at [279, 248] on span "Add an answer" at bounding box center [338, 250] width 291 height 14
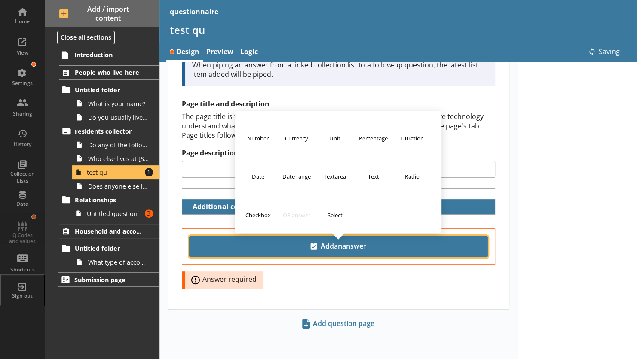
scroll to position [131, 0]
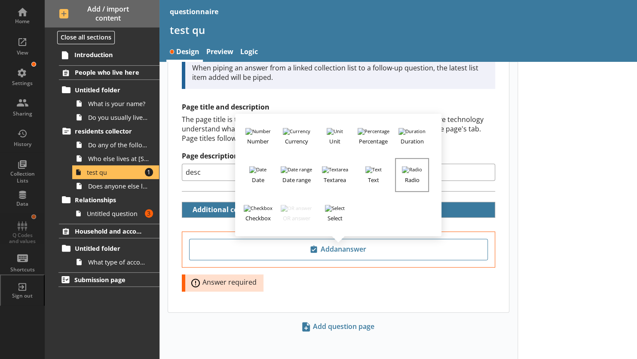
click at [408, 169] on img "button" at bounding box center [412, 169] width 20 height 7
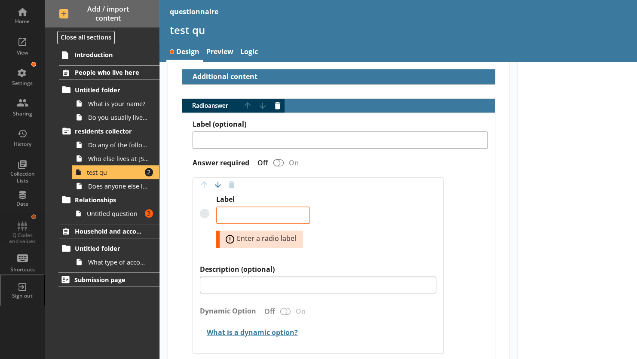
scroll to position [280, 0]
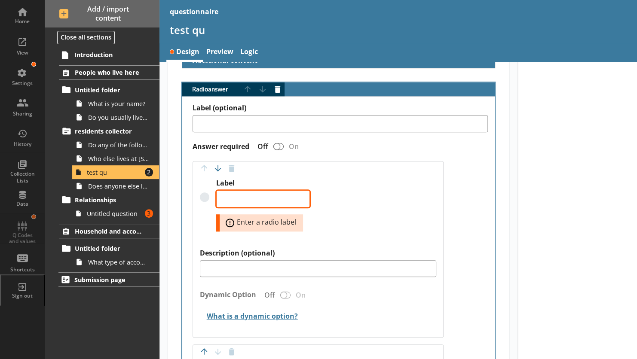
click at [264, 195] on textarea "Label" at bounding box center [263, 198] width 94 height 17
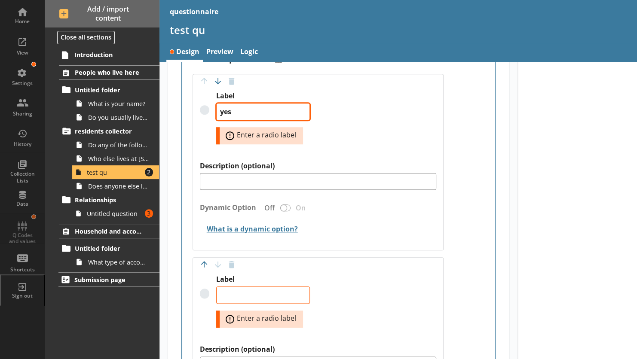
scroll to position [375, 0]
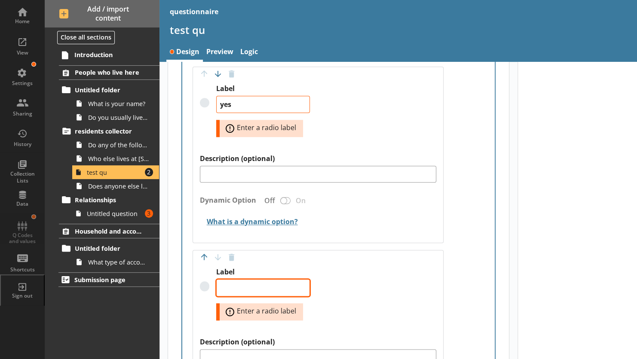
click at [267, 289] on textarea "Label" at bounding box center [263, 287] width 94 height 17
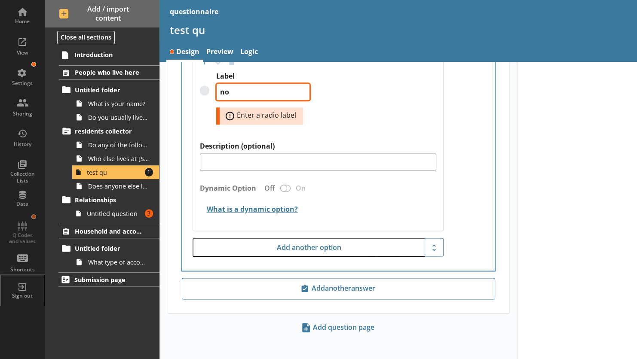
scroll to position [540, 0]
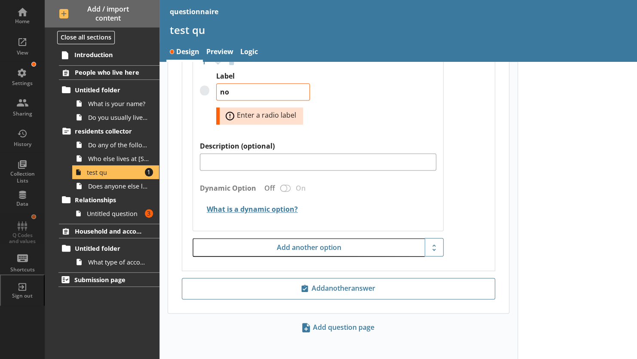
click at [456, 204] on div "Label (optional) Answer required Off On Move answer up Move answer down Delete …" at bounding box center [338, 54] width 313 height 434
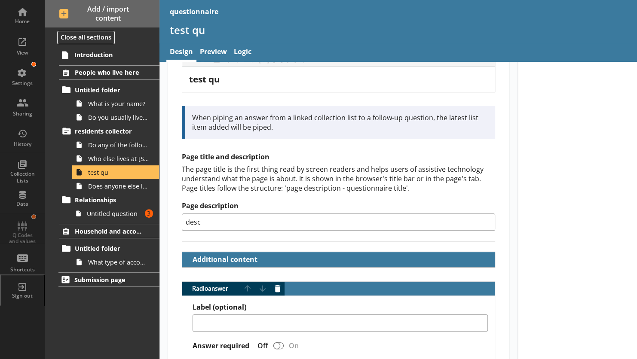
scroll to position [80, 0]
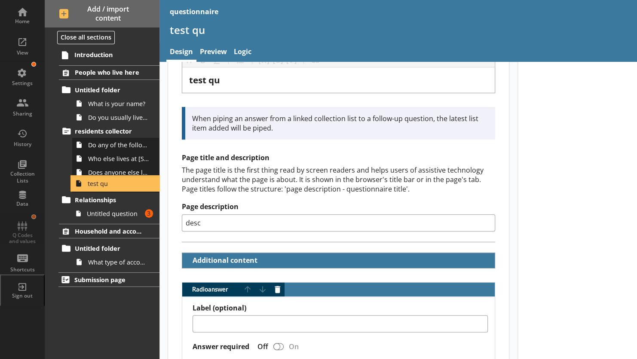
drag, startPoint x: 105, startPoint y: 172, endPoint x: 104, endPoint y: 187, distance: 15.1
click at [104, 187] on ol "People who live here Untitled folder What is your name? Do you usually live at …" at bounding box center [102, 167] width 115 height 204
drag, startPoint x: 75, startPoint y: 170, endPoint x: 66, endPoint y: 193, distance: 24.3
click at [66, 193] on ol "People who live here Untitled folder What is your name? Do you usually live at …" at bounding box center [102, 167] width 115 height 204
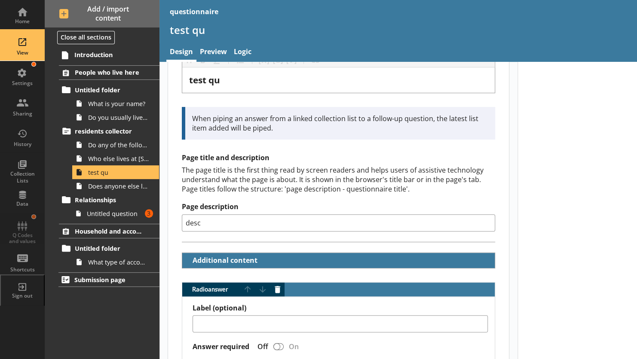
click at [21, 50] on div "View" at bounding box center [22, 52] width 30 height 7
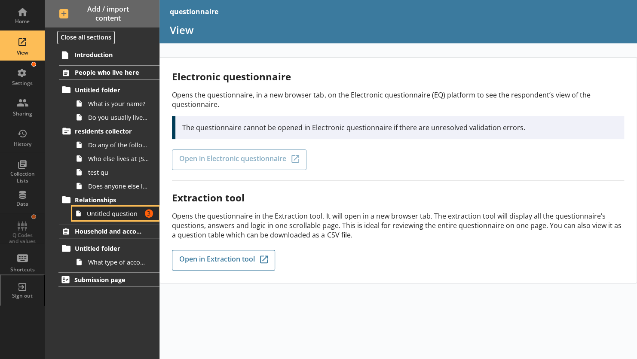
click at [104, 218] on link "Untitled question Amount of errors: 3" at bounding box center [115, 214] width 87 height 14
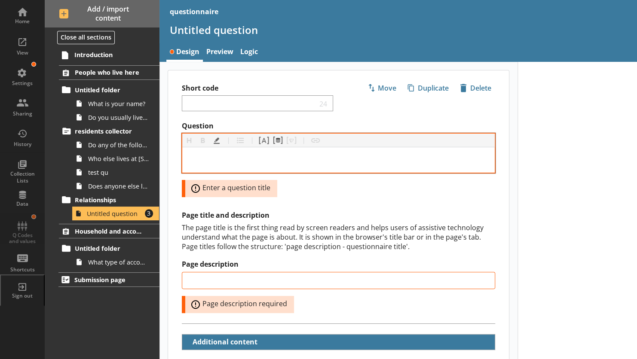
click at [238, 160] on div "Question" at bounding box center [338, 160] width 299 height 12
click at [208, 162] on div "Question" at bounding box center [338, 160] width 299 height 12
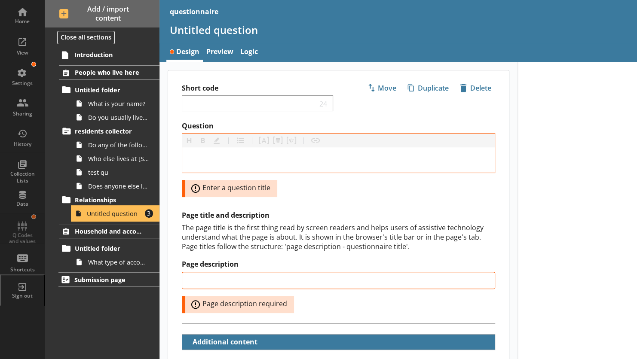
click at [98, 210] on span "Untitled question" at bounding box center [114, 214] width 55 height 8
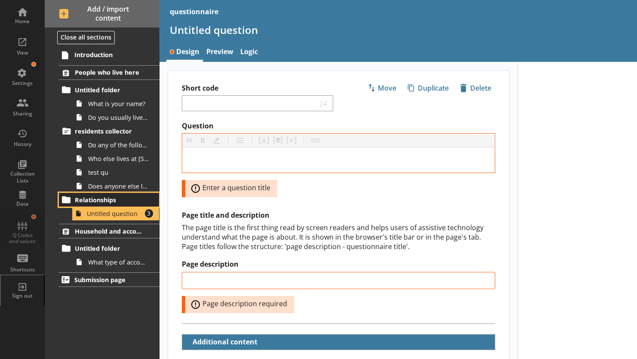
click at [100, 198] on span "Relationships" at bounding box center [110, 200] width 71 height 8
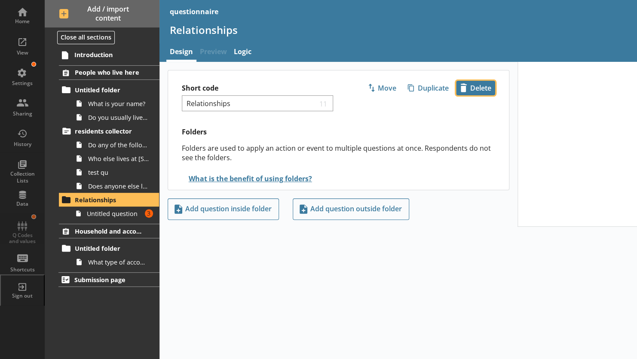
drag, startPoint x: 93, startPoint y: 200, endPoint x: 482, endPoint y: 89, distance: 404.7
click at [482, 89] on span "icon-delete Created with Sketch. [GEOGRAPHIC_DATA]" at bounding box center [476, 88] width 38 height 14
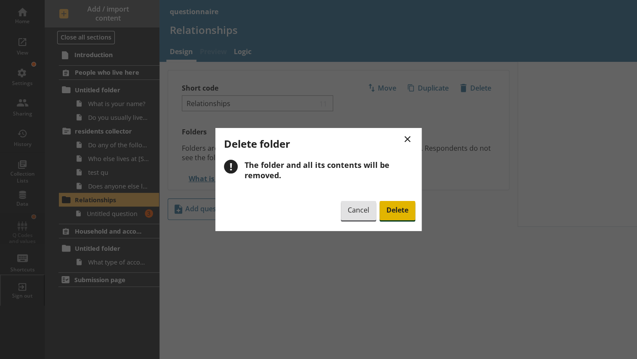
click at [394, 209] on span "Delete" at bounding box center [398, 211] width 36 height 20
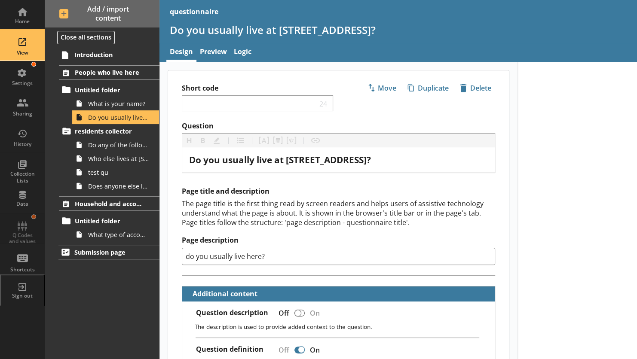
click at [17, 50] on div "View" at bounding box center [22, 52] width 30 height 7
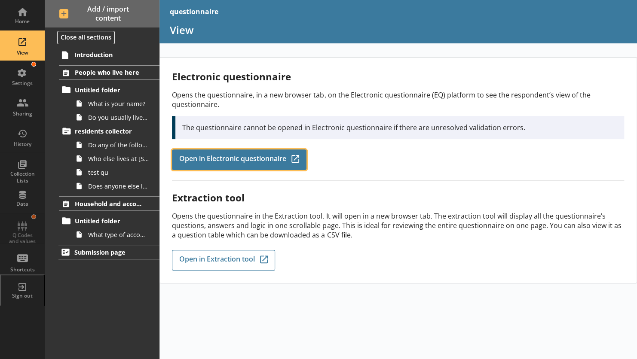
click at [193, 160] on span "Open in Electronic questionnaire" at bounding box center [232, 159] width 107 height 9
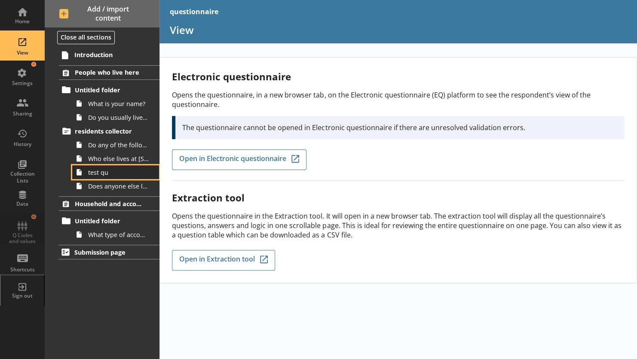
click at [85, 176] on icon at bounding box center [79, 173] width 14 height 14
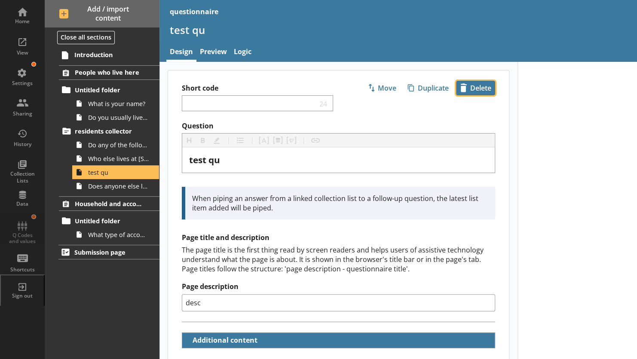
click at [462, 86] on span "icon-delete Created with Sketch. [GEOGRAPHIC_DATA]" at bounding box center [476, 88] width 38 height 14
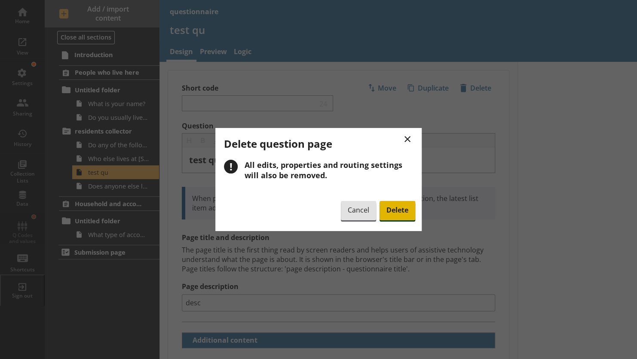
click at [390, 210] on span "Delete" at bounding box center [398, 211] width 36 height 20
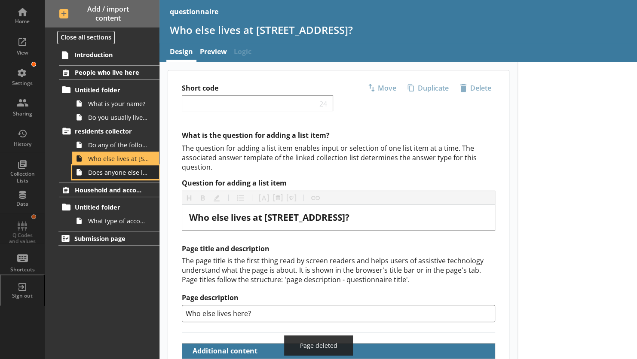
click at [97, 172] on span "Does anyone else live at [STREET_ADDRESS]?" at bounding box center [118, 173] width 61 height 8
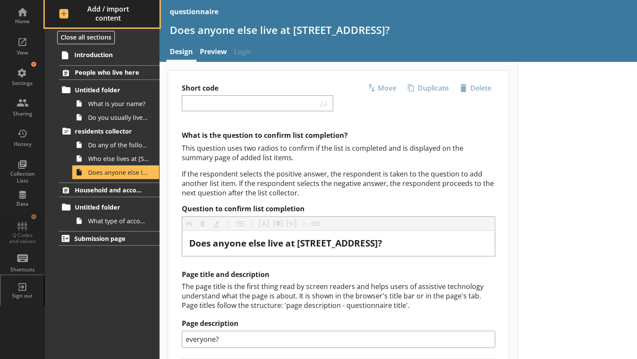
click at [63, 12] on span "Add / import content" at bounding box center [102, 14] width 86 height 18
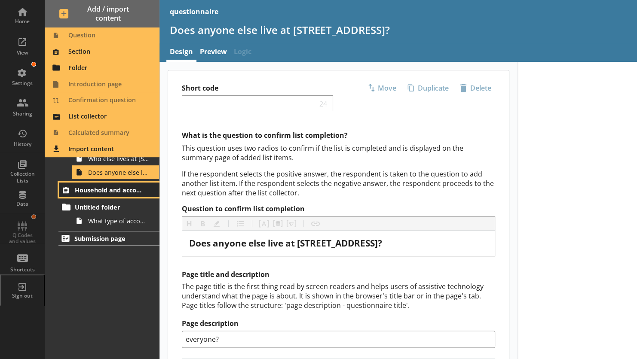
click at [82, 188] on span "Household and accommodation" at bounding box center [110, 190] width 71 height 8
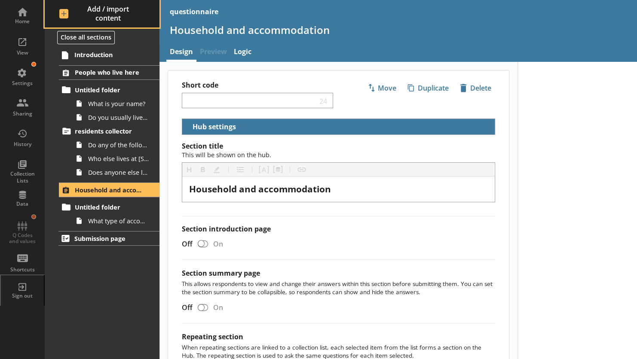
click at [61, 12] on span "Add / import content" at bounding box center [102, 14] width 86 height 18
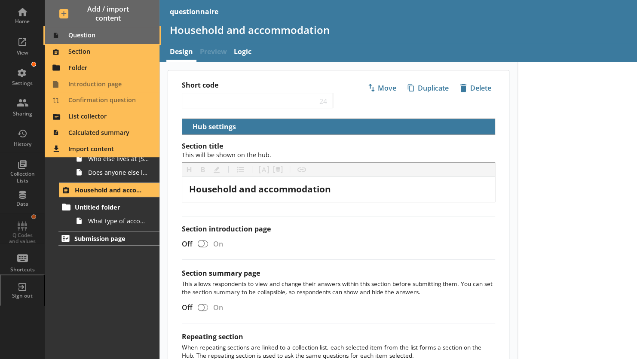
click at [71, 38] on span "Question" at bounding box center [102, 36] width 104 height 14
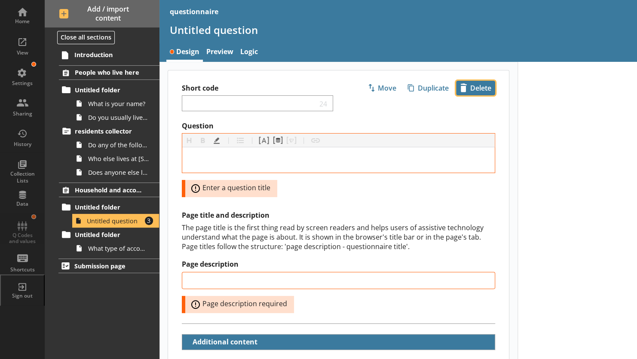
click at [467, 88] on span "icon-delete Created with Sketch. [GEOGRAPHIC_DATA]" at bounding box center [476, 88] width 38 height 14
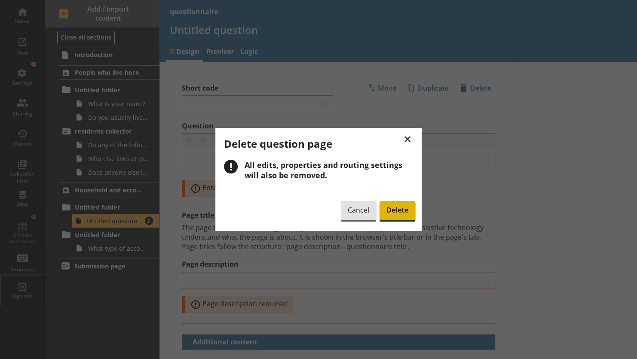
click at [387, 220] on span "Delete" at bounding box center [398, 211] width 36 height 20
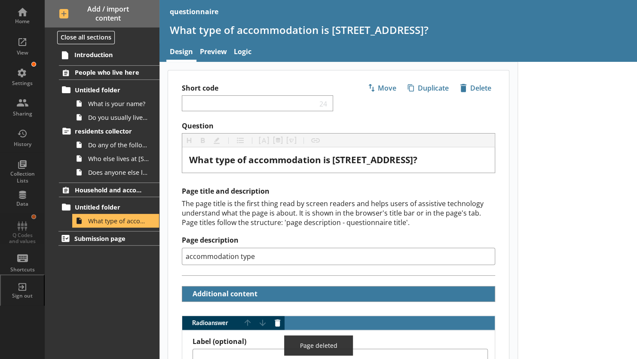
click at [112, 266] on div "Introduction People who live here Untitled folder What is your name? Do you usu…" at bounding box center [102, 203] width 115 height 312
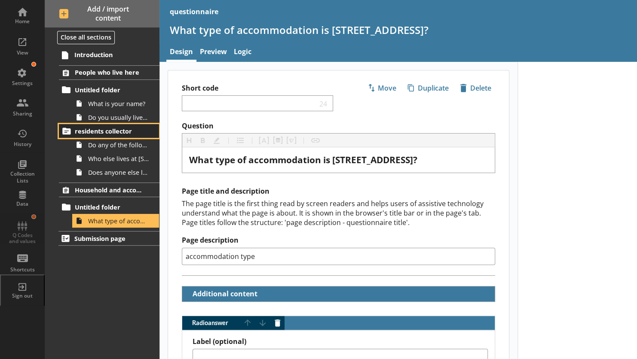
click at [94, 133] on span "residents collector" at bounding box center [110, 131] width 71 height 8
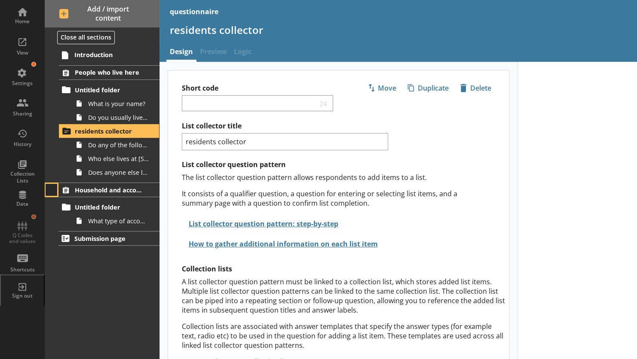
click at [56, 191] on button at bounding box center [52, 190] width 12 height 12
click at [77, 195] on link "Household and accommodation" at bounding box center [109, 190] width 100 height 15
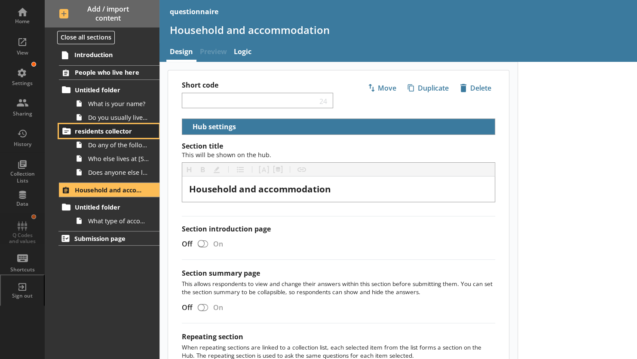
click at [64, 130] on icon at bounding box center [66, 131] width 8 height 7
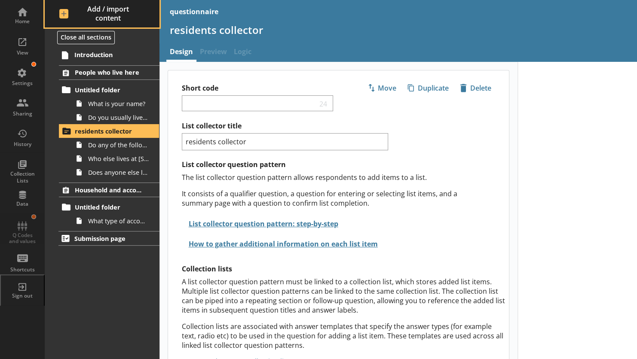
click at [64, 19] on span "Add / import content" at bounding box center [102, 14] width 86 height 18
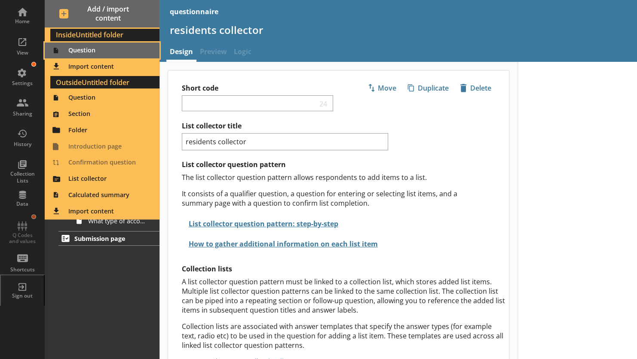
click at [67, 47] on span "Question" at bounding box center [102, 51] width 104 height 14
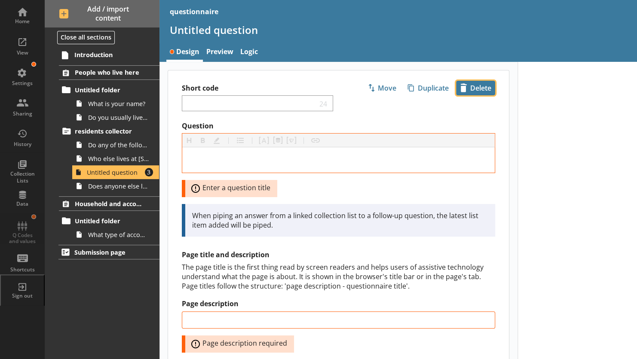
click at [467, 89] on span "icon-delete Created with Sketch. [GEOGRAPHIC_DATA]" at bounding box center [476, 88] width 38 height 14
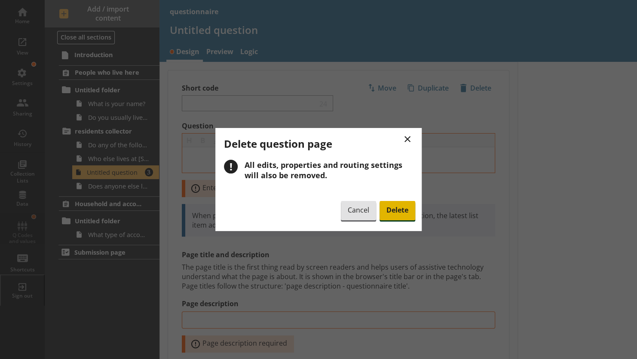
click at [388, 211] on span "Delete" at bounding box center [398, 211] width 36 height 20
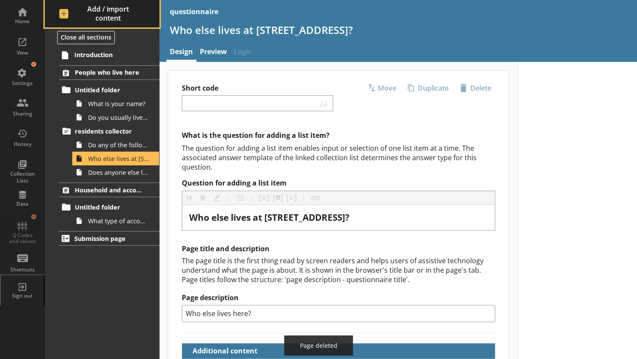
click at [65, 15] on span "Add / import content" at bounding box center [102, 14] width 86 height 18
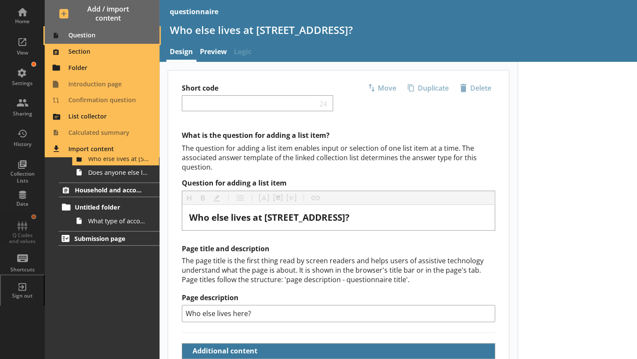
click at [73, 35] on span "Question" at bounding box center [102, 36] width 104 height 14
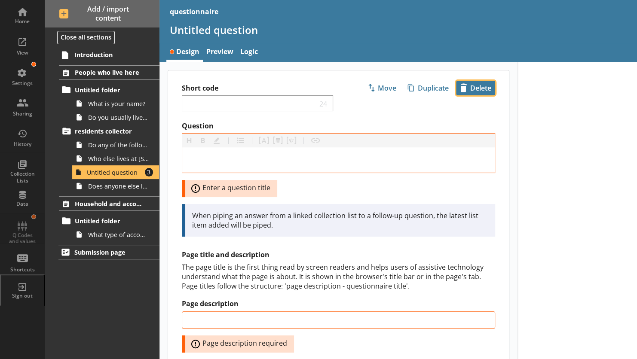
click at [468, 92] on span "icon-delete Created with Sketch. [GEOGRAPHIC_DATA]" at bounding box center [476, 88] width 38 height 14
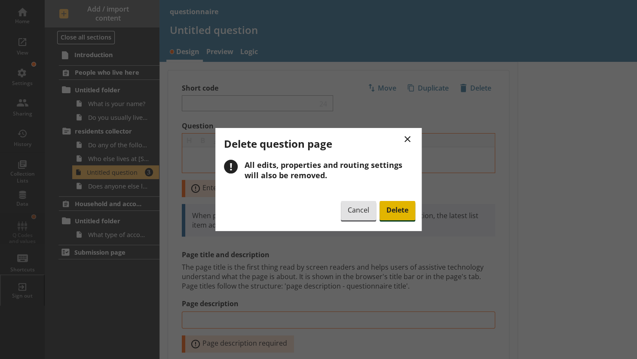
click at [395, 211] on span "Delete" at bounding box center [398, 211] width 36 height 20
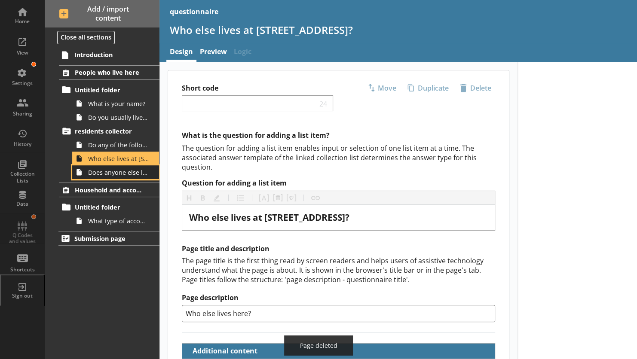
click at [78, 170] on icon at bounding box center [79, 172] width 5 height 6
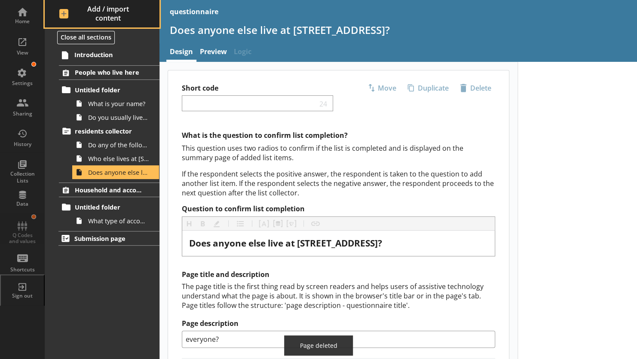
click at [62, 15] on span "Add / import content" at bounding box center [102, 14] width 86 height 18
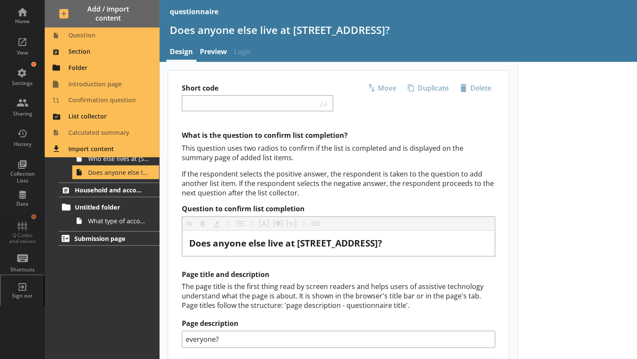
click at [71, 39] on div "Question Section Folder Introduction page Confirmation question List collector …" at bounding box center [102, 93] width 115 height 130
click at [73, 37] on div "Question Section Folder Introduction page Confirmation question List collector …" at bounding box center [102, 93] width 115 height 130
click at [73, 191] on link "Household and accommodation" at bounding box center [109, 190] width 100 height 15
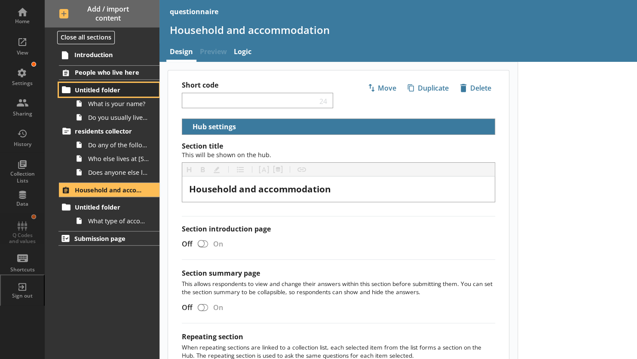
click at [66, 94] on icon at bounding box center [66, 90] width 14 height 14
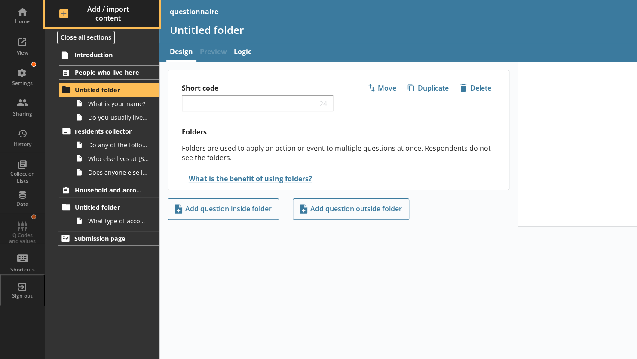
click at [62, 12] on span "Add / import content" at bounding box center [102, 14] width 86 height 18
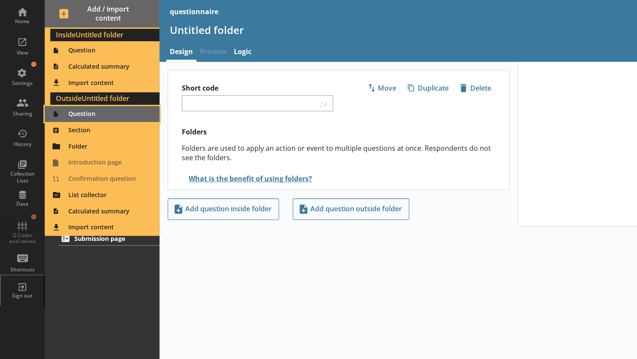
click at [74, 115] on span "Question" at bounding box center [102, 114] width 104 height 14
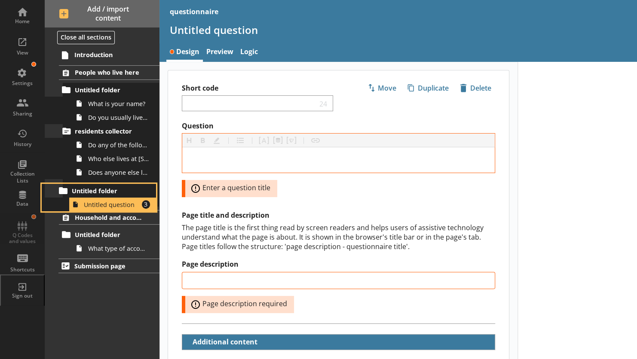
drag, startPoint x: 67, startPoint y: 131, endPoint x: 64, endPoint y: 193, distance: 62.4
click at [64, 193] on ol "People who live here Untitled folder What is your name? Do you usually live at …" at bounding box center [102, 160] width 115 height 190
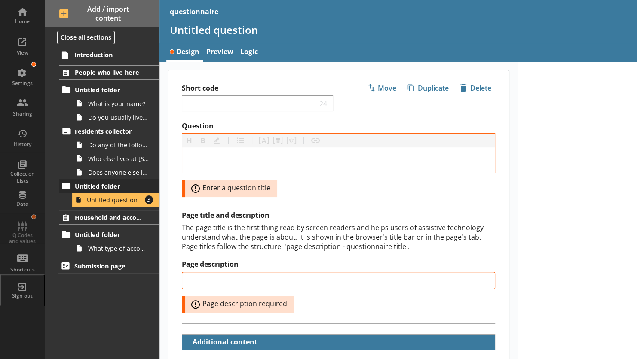
click at [90, 187] on span "Untitled folder" at bounding box center [110, 186] width 71 height 8
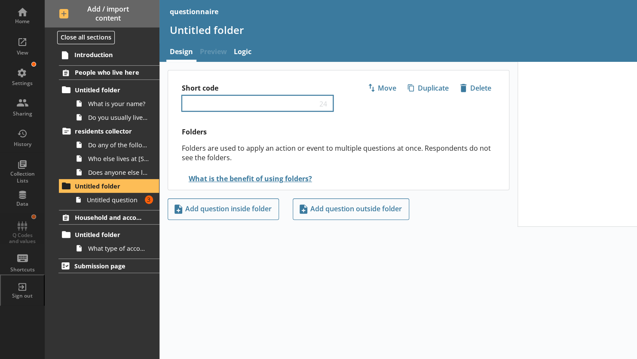
click at [200, 108] on div "24" at bounding box center [257, 103] width 151 height 16
click at [206, 104] on input "Short code" at bounding box center [252, 103] width 132 height 8
click at [117, 202] on span "Untitled question" at bounding box center [114, 200] width 55 height 8
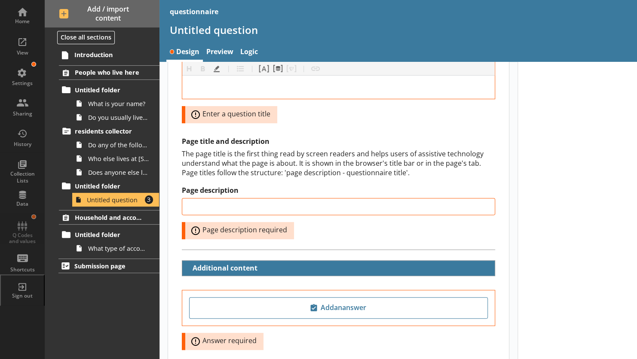
scroll to position [74, 0]
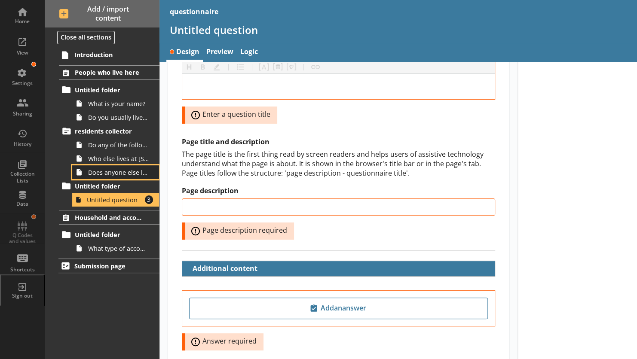
click at [111, 171] on span "Does anyone else live at [STREET_ADDRESS]?" at bounding box center [118, 173] width 61 height 8
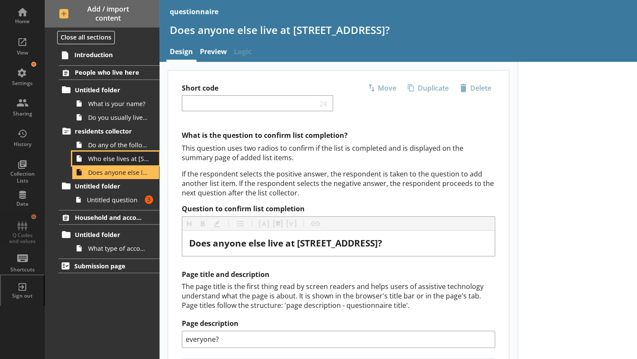
click at [104, 161] on span "Who else lives at [STREET_ADDRESS]?" at bounding box center [118, 159] width 61 height 8
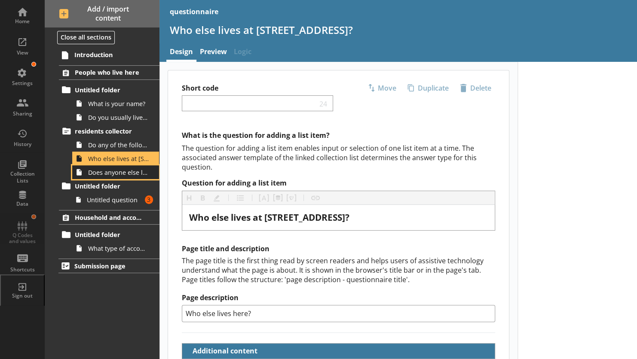
click at [107, 172] on span "Does anyone else live at [STREET_ADDRESS]?" at bounding box center [118, 173] width 61 height 8
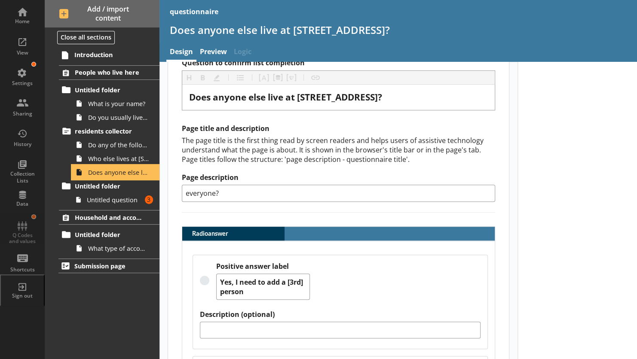
scroll to position [146, 0]
click at [248, 185] on input "everyone?" at bounding box center [338, 193] width 313 height 17
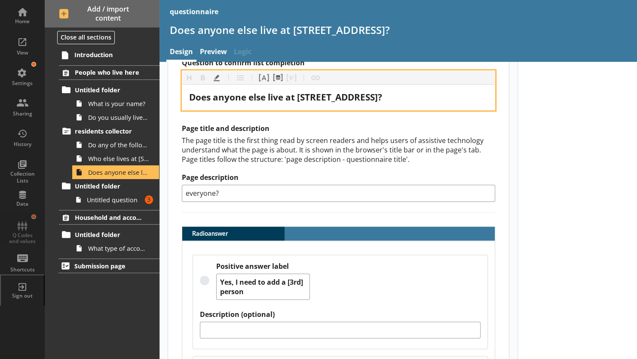
click at [246, 92] on span "Does anyone else live at [STREET_ADDRESS]?" at bounding box center [285, 97] width 193 height 12
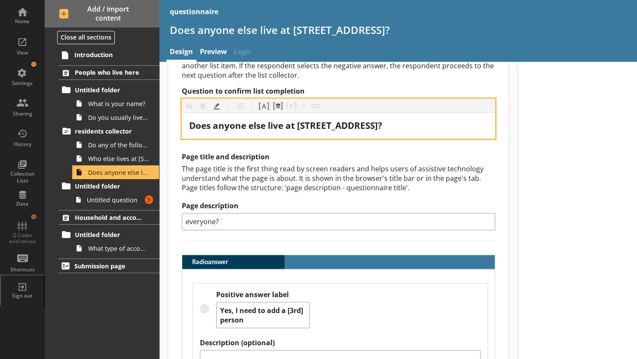
scroll to position [117, 0]
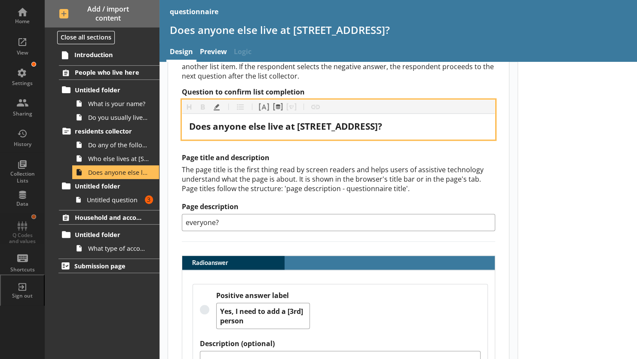
click at [191, 124] on span "Does anyone else live at [STREET_ADDRESS]?" at bounding box center [285, 126] width 193 height 12
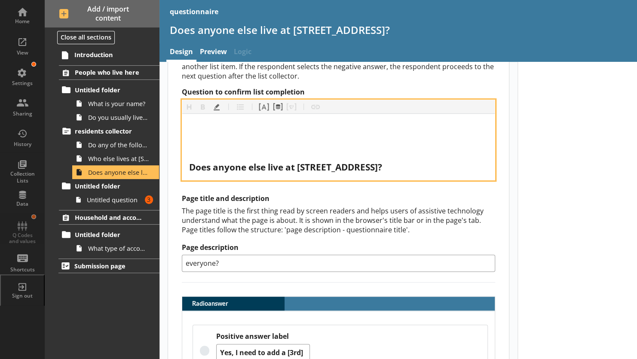
click at [190, 125] on div "Question to confirm list completion" at bounding box center [338, 127] width 299 height 12
click at [197, 150] on div "Question to confirm list completion" at bounding box center [338, 147] width 299 height 12
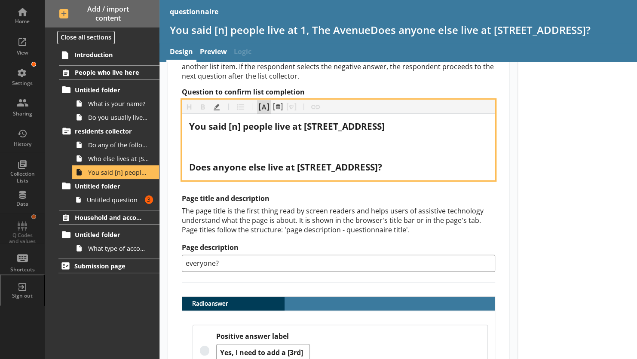
click at [262, 108] on button "Pipe answer" at bounding box center [264, 107] width 14 height 14
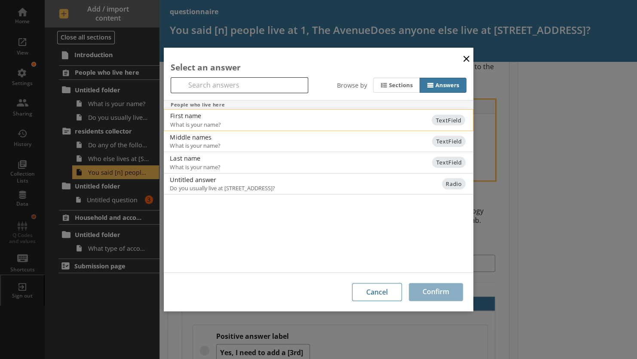
click at [186, 124] on span "What is your name?" at bounding box center [248, 125] width 156 height 8
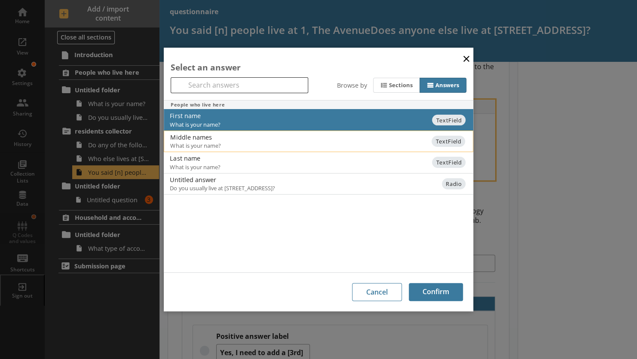
click at [186, 136] on div "Middle names" at bounding box center [256, 137] width 173 height 8
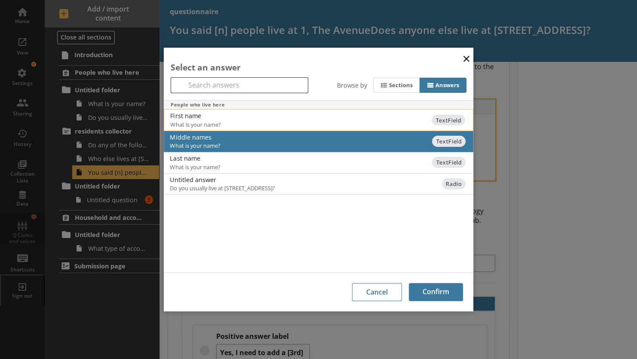
click at [186, 122] on span "What is your name?" at bounding box center [248, 125] width 156 height 8
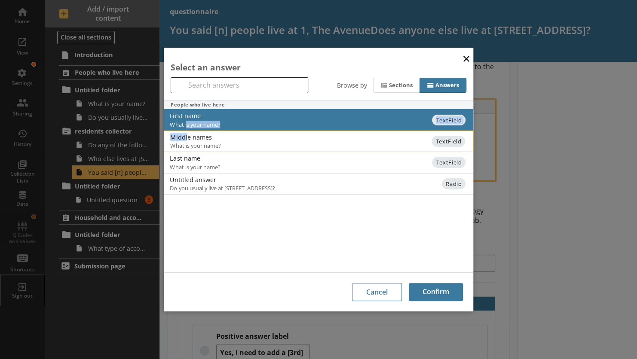
click at [188, 135] on div "Middle names" at bounding box center [256, 137] width 173 height 8
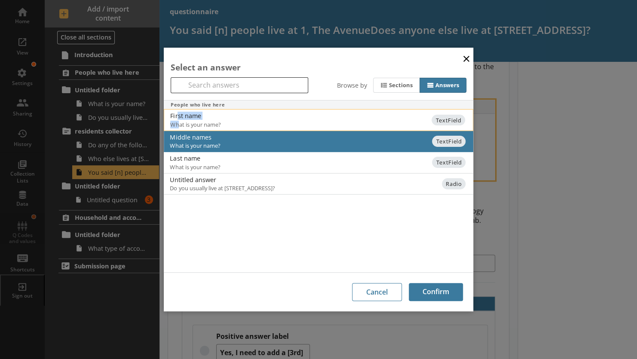
drag, startPoint x: 188, startPoint y: 135, endPoint x: 178, endPoint y: 120, distance: 17.5
click at [178, 120] on div "First name What is your name?" at bounding box center [298, 120] width 257 height 16
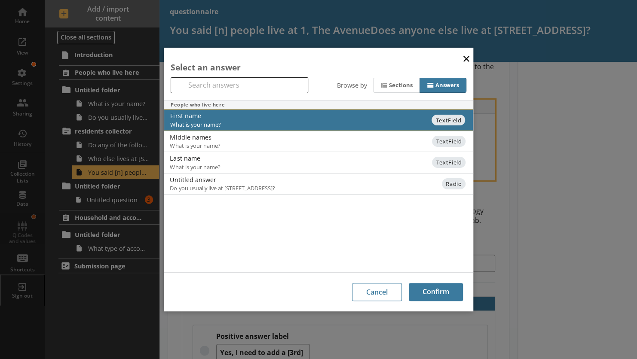
click at [243, 121] on span "What is your name?" at bounding box center [248, 125] width 156 height 8
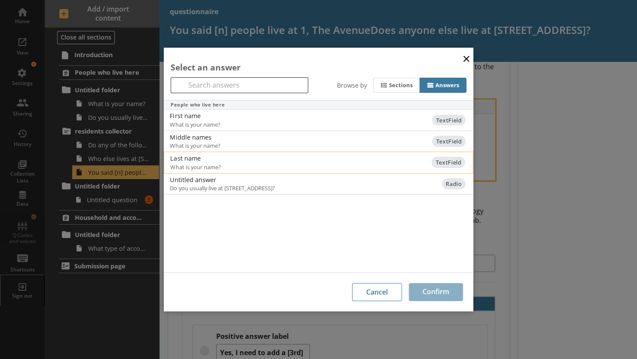
click at [238, 164] on span "What is your name?" at bounding box center [248, 167] width 156 height 8
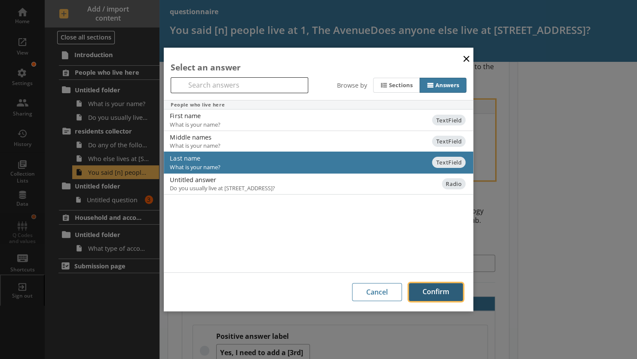
click at [422, 298] on button "Confirm" at bounding box center [436, 292] width 54 height 18
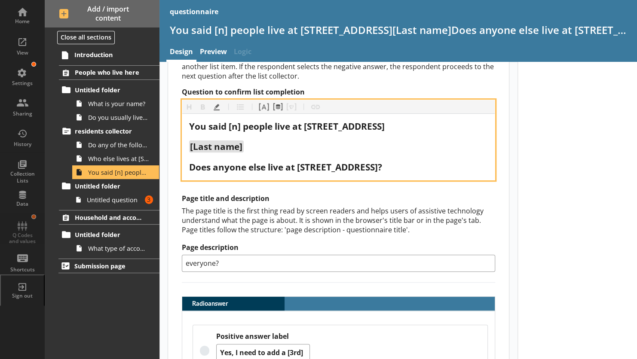
click at [192, 145] on span "[Last name]" at bounding box center [216, 147] width 52 height 12
click at [189, 145] on span "[Last name]" at bounding box center [216, 147] width 55 height 12
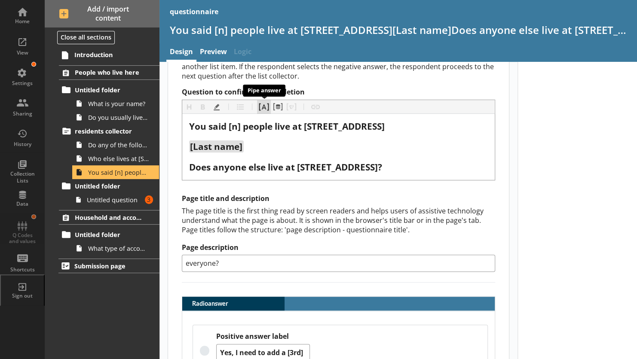
click at [264, 106] on button "Pipe answer" at bounding box center [264, 107] width 14 height 14
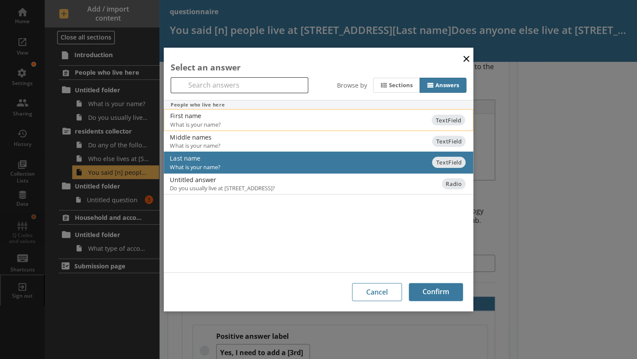
click at [241, 118] on div "First name" at bounding box center [256, 116] width 173 height 8
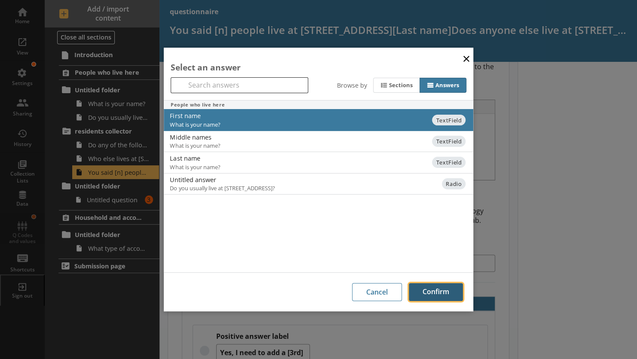
click at [420, 296] on button "Confirm" at bounding box center [436, 292] width 54 height 18
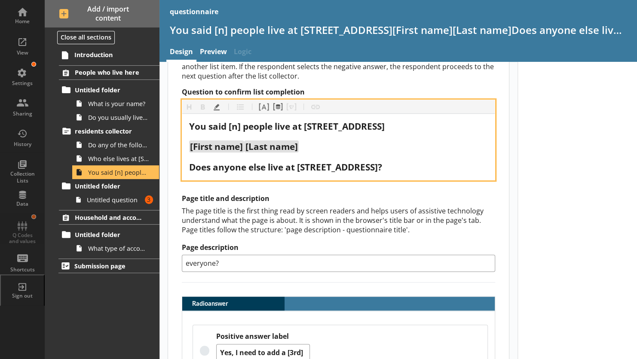
click at [317, 149] on div "[First name] [Last name]" at bounding box center [338, 147] width 299 height 12
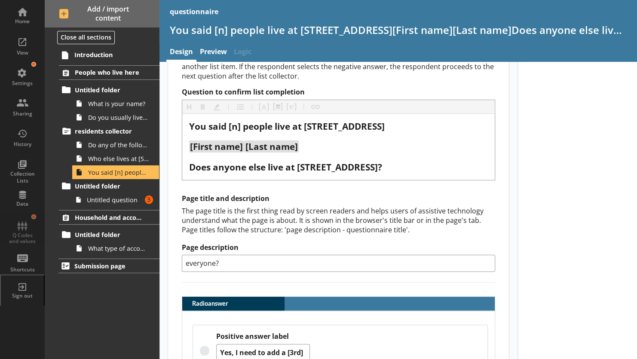
click at [423, 236] on div "Page title and description The page title is the first thing read by screen rea…" at bounding box center [338, 233] width 313 height 78
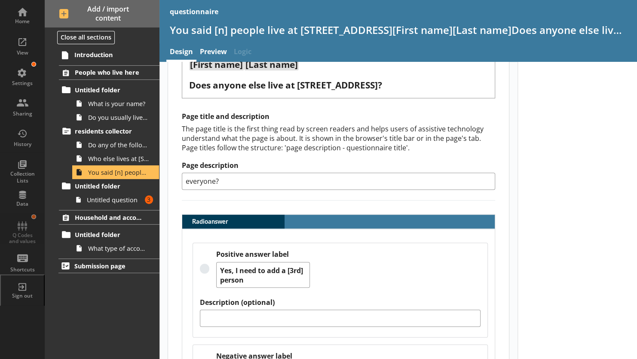
scroll to position [200, 0]
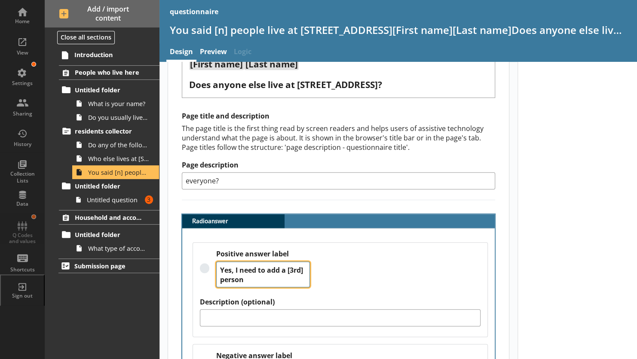
drag, startPoint x: 233, startPoint y: 278, endPoint x: 223, endPoint y: 277, distance: 9.5
click at [223, 277] on textarea "Yes, I need to add a [3rd] person" at bounding box center [263, 275] width 94 height 26
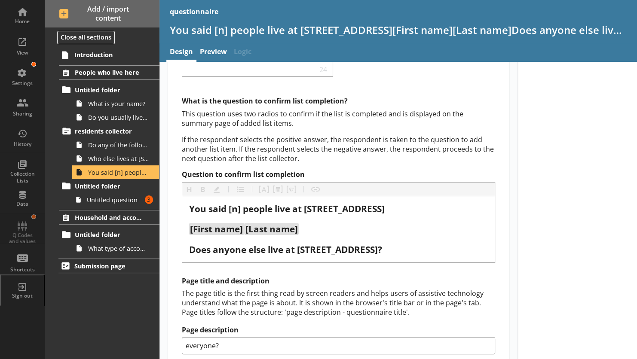
scroll to position [0, 0]
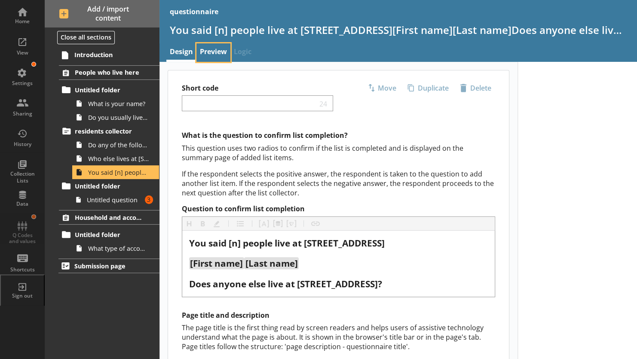
click at [214, 55] on link "Preview" at bounding box center [213, 52] width 34 height 18
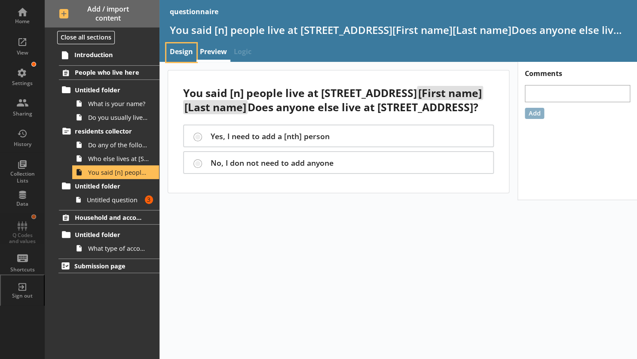
click at [188, 50] on link "Design" at bounding box center [181, 52] width 30 height 18
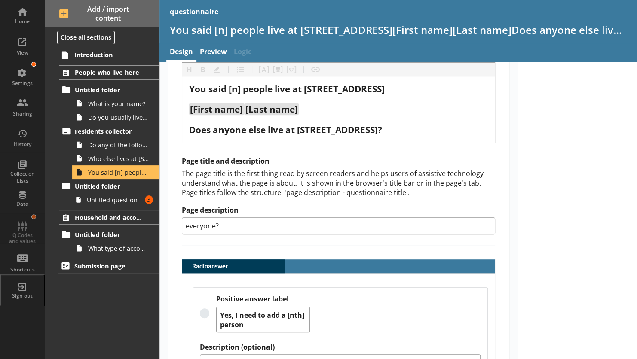
scroll to position [187, 0]
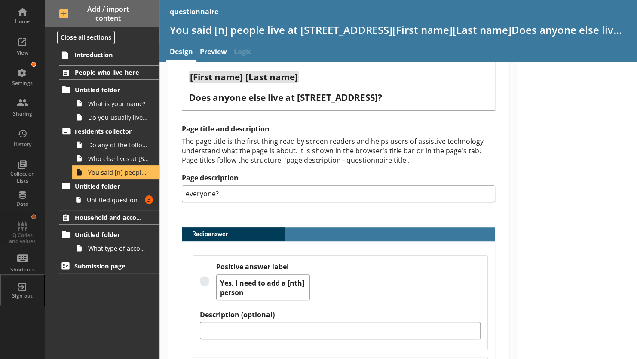
click at [241, 187] on input "everyone?" at bounding box center [338, 193] width 313 height 17
click at [186, 189] on input "everyone?" at bounding box center [338, 193] width 313 height 17
click at [190, 189] on input "everyone?" at bounding box center [338, 193] width 313 height 17
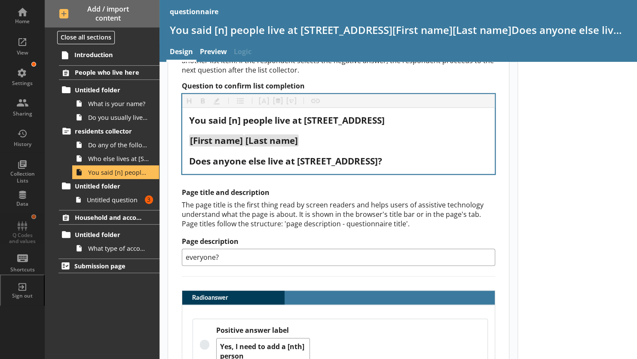
scroll to position [134, 0]
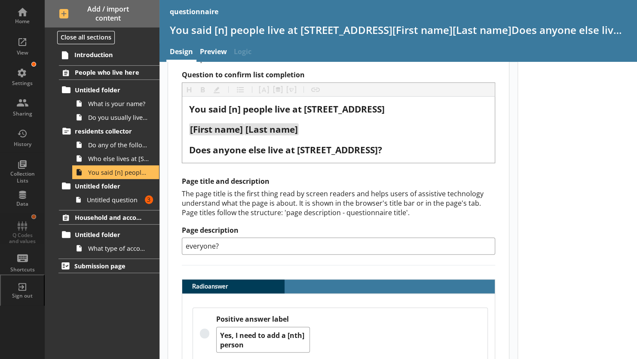
click at [227, 239] on input "everyone?" at bounding box center [338, 246] width 313 height 17
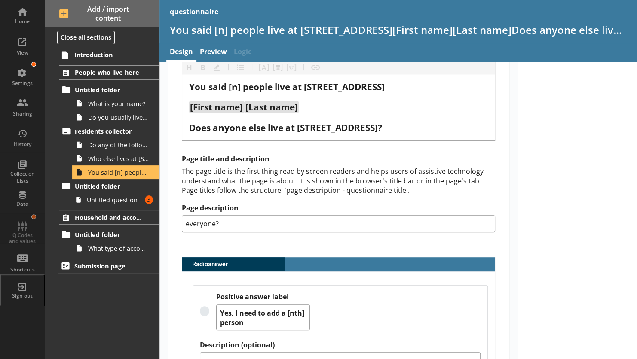
scroll to position [101, 0]
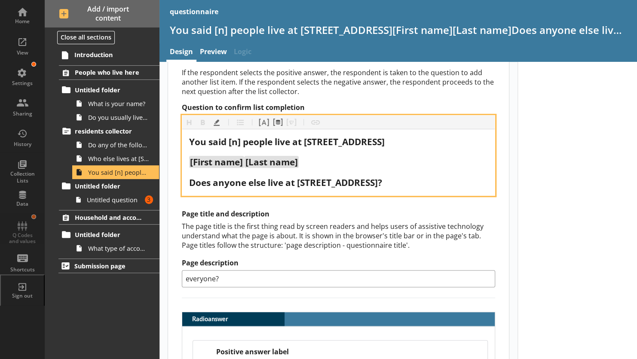
click at [190, 182] on span "Does anyone else live at [STREET_ADDRESS]?" at bounding box center [285, 183] width 193 height 12
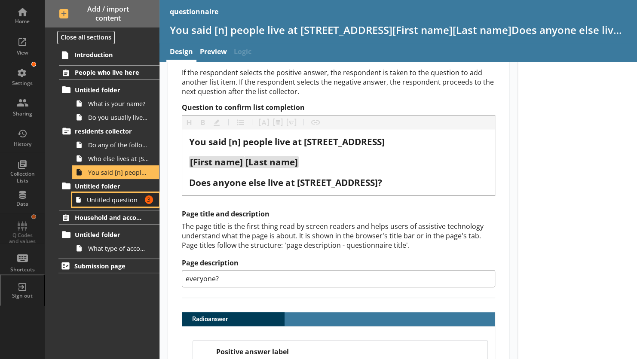
click at [100, 203] on span "Untitled question" at bounding box center [114, 200] width 55 height 8
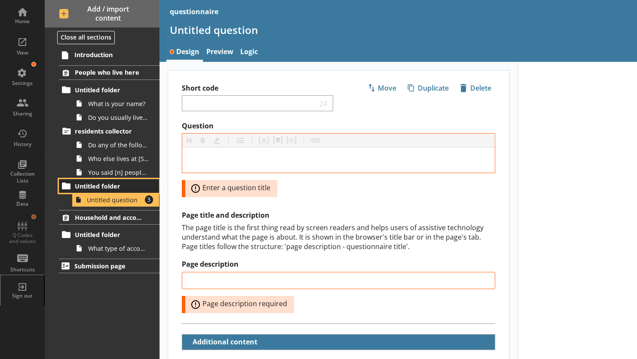
click at [92, 184] on span "Untitled folder" at bounding box center [110, 186] width 71 height 8
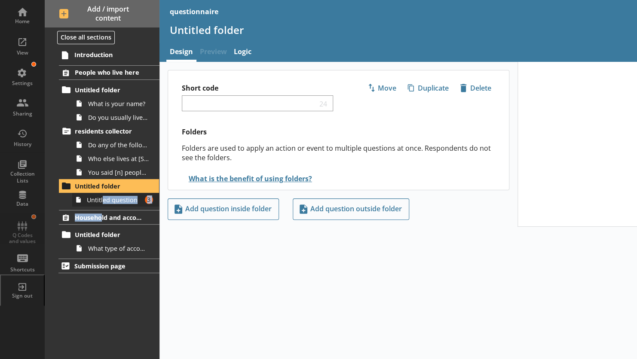
drag, startPoint x: 103, startPoint y: 208, endPoint x: 102, endPoint y: 203, distance: 5.2
click at [102, 203] on ol "People who live here Untitled folder What is your name? Do you usually live at …" at bounding box center [102, 160] width 115 height 190
drag, startPoint x: 102, startPoint y: 203, endPoint x: 81, endPoint y: 198, distance: 22.0
click at [81, 198] on icon at bounding box center [78, 200] width 12 height 14
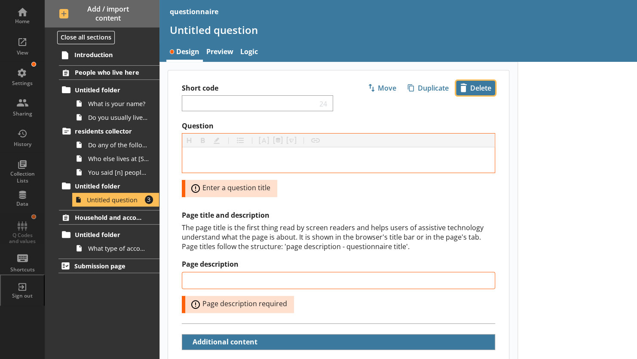
click at [468, 88] on span "icon-delete Created with Sketch. [GEOGRAPHIC_DATA]" at bounding box center [476, 88] width 38 height 14
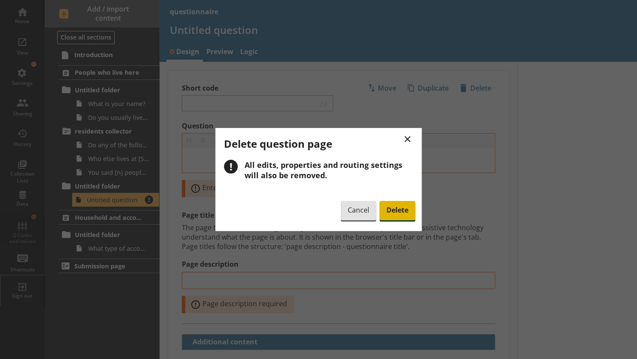
click at [388, 206] on span "Delete" at bounding box center [398, 211] width 36 height 20
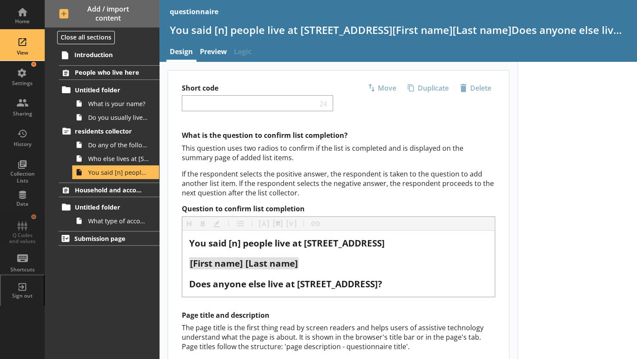
click at [22, 48] on div "View" at bounding box center [22, 46] width 30 height 30
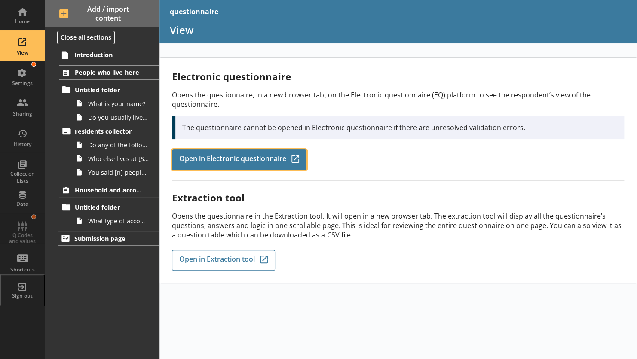
click at [188, 160] on span "Open in Electronic questionnaire" at bounding box center [232, 159] width 107 height 9
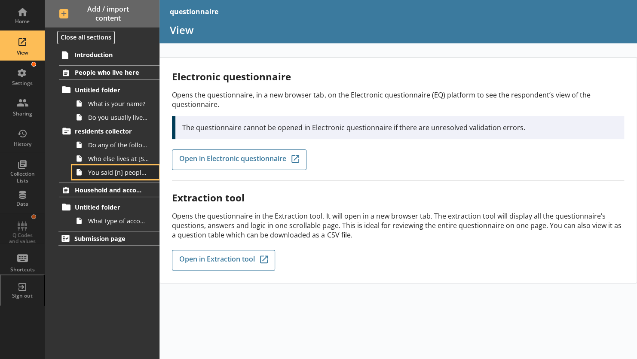
click at [105, 169] on span "You said [n] people live at [STREET_ADDRESS][First name][Last name]Does anyone …" at bounding box center [118, 173] width 61 height 8
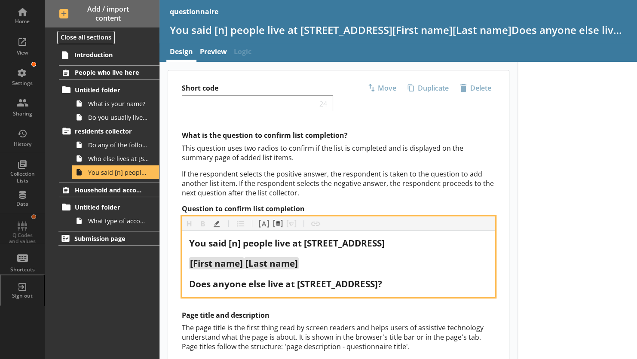
click at [241, 241] on span "You said [n] people live at [STREET_ADDRESS]" at bounding box center [287, 243] width 196 height 12
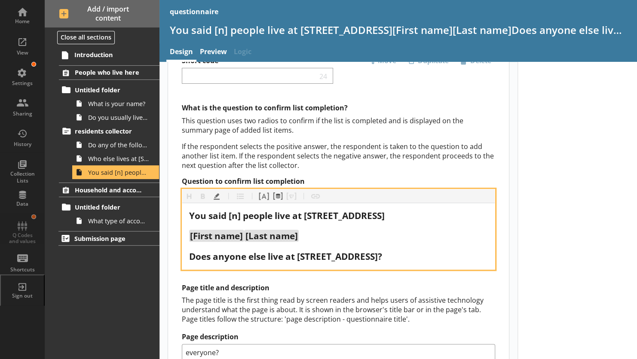
scroll to position [38, 0]
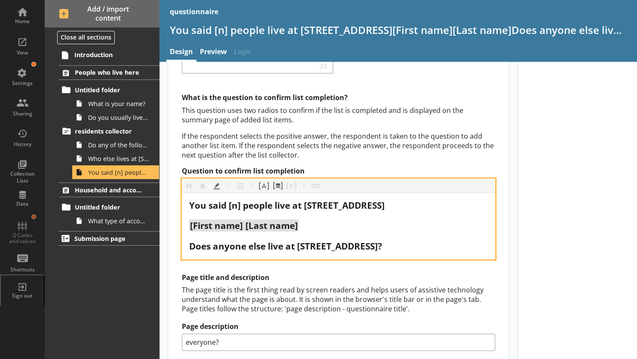
click at [256, 204] on span "You said [n] people live at [STREET_ADDRESS]" at bounding box center [287, 206] width 196 height 12
click at [219, 216] on div "You said [n] people live at [STREET_ADDRESS] [First name] [Last name] Does anyo…" at bounding box center [338, 226] width 299 height 53
click at [216, 229] on span "[First name]" at bounding box center [216, 226] width 53 height 12
click at [236, 237] on div "You said [n] people live at [STREET_ADDRESS] [First name] [Last name] Does anyo…" at bounding box center [338, 226] width 299 height 53
click at [285, 242] on span "Does anyone else live at [STREET_ADDRESS]?" at bounding box center [285, 246] width 193 height 12
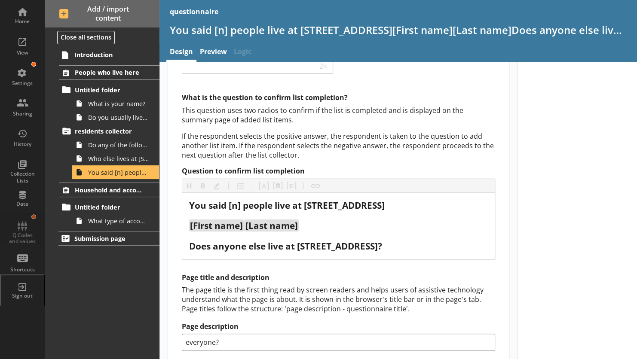
click at [296, 292] on div "The page title is the first thing read by screen readers and helps users of ass…" at bounding box center [338, 300] width 313 height 28
click at [203, 56] on link "Preview" at bounding box center [213, 52] width 34 height 18
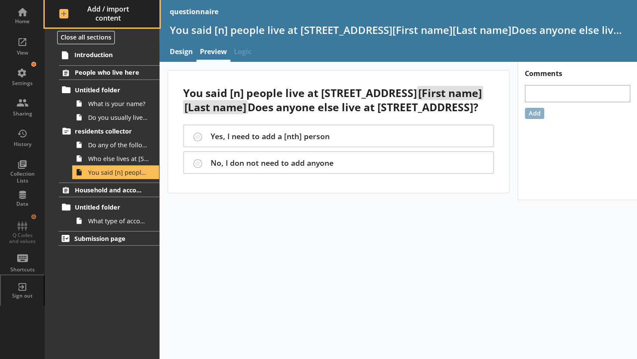
click at [64, 14] on span "Add / import content" at bounding box center [102, 14] width 86 height 18
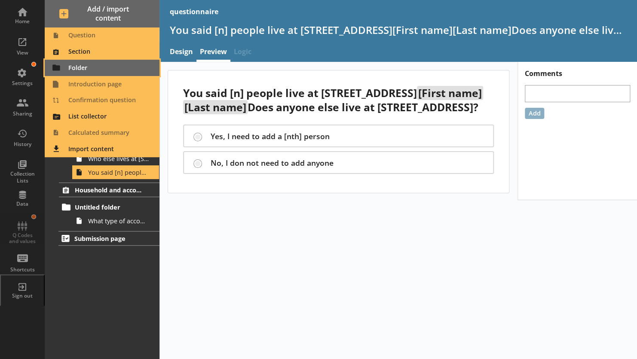
click at [73, 69] on span "Folder" at bounding box center [102, 68] width 104 height 14
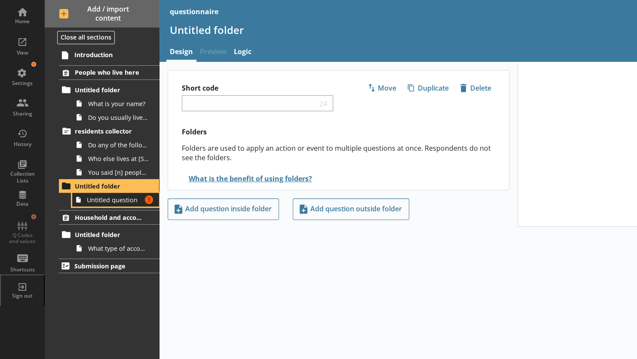
click at [114, 204] on link "Untitled question Amount of errors: 3" at bounding box center [115, 200] width 87 height 14
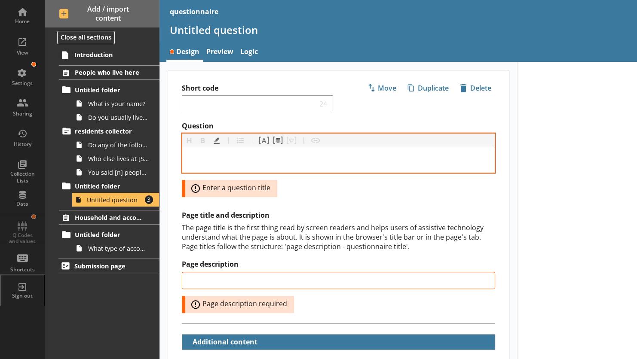
click at [262, 157] on div "Question" at bounding box center [338, 160] width 299 height 12
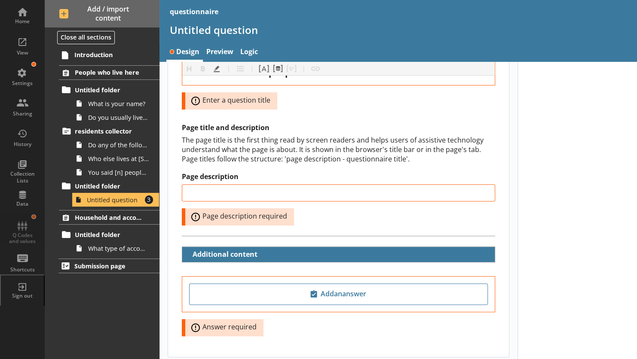
scroll to position [123, 0]
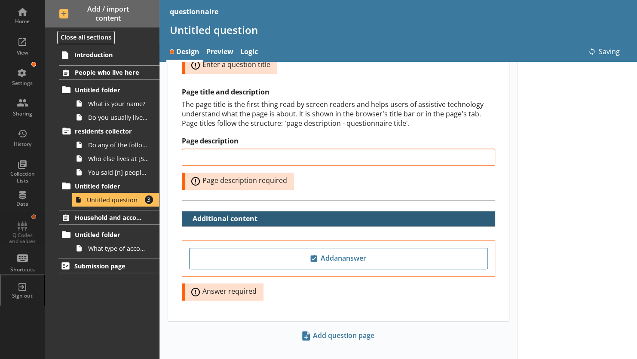
click at [187, 218] on button "Additional content" at bounding box center [223, 219] width 74 height 15
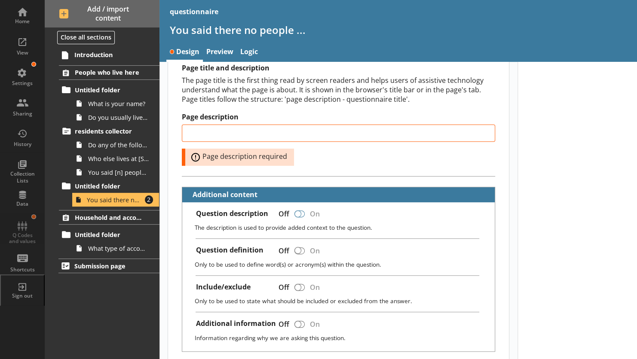
click at [303, 211] on div at bounding box center [300, 214] width 10 height 7
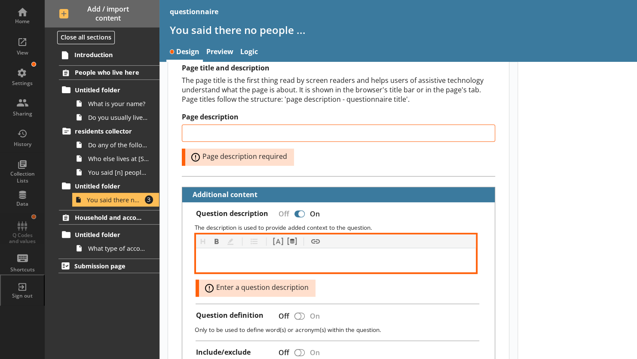
click at [279, 261] on div at bounding box center [336, 260] width 266 height 10
click at [278, 240] on button "Pipe answer" at bounding box center [278, 242] width 14 height 14
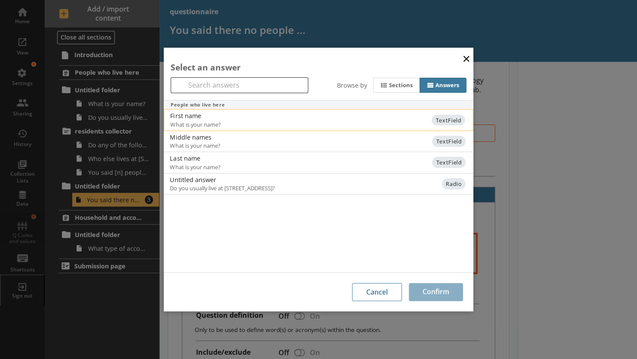
click at [286, 120] on div "First name What is your name?" at bounding box center [298, 120] width 257 height 16
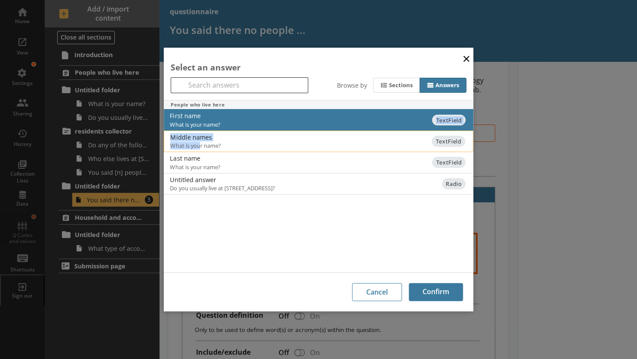
click at [200, 146] on span "What is your name?" at bounding box center [248, 146] width 156 height 8
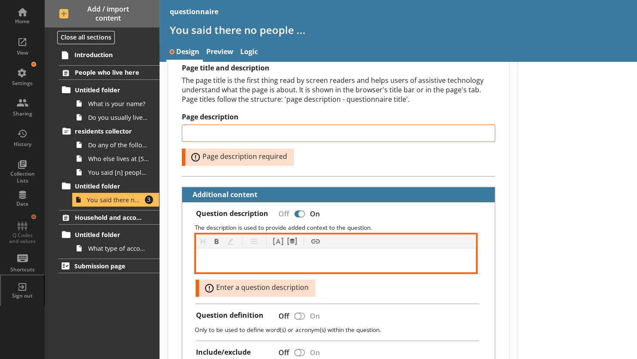
click at [316, 265] on div at bounding box center [336, 261] width 280 height 24
click at [277, 240] on button "Pipe answer" at bounding box center [278, 242] width 14 height 14
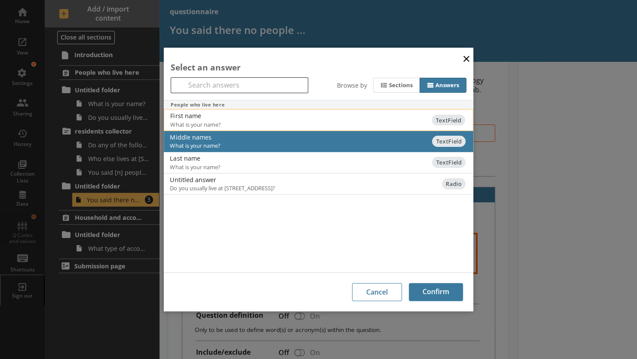
click at [200, 117] on div "First name" at bounding box center [256, 116] width 173 height 8
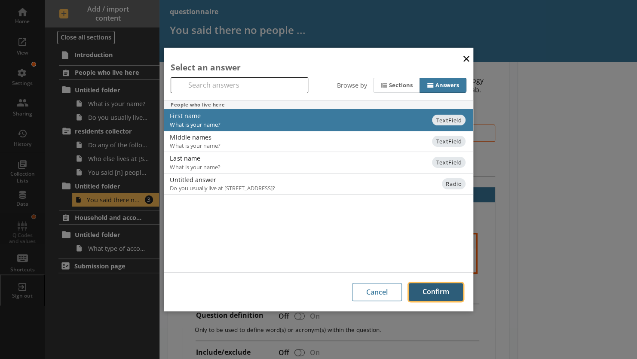
click at [425, 294] on button "Confirm" at bounding box center [436, 292] width 54 height 18
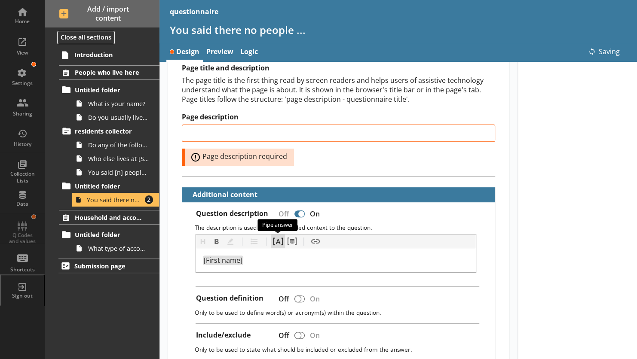
click at [277, 240] on button "Pipe answer" at bounding box center [278, 242] width 14 height 14
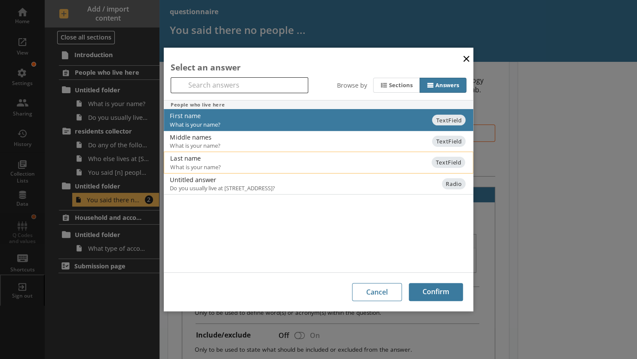
click at [212, 166] on span "What is your name?" at bounding box center [248, 167] width 156 height 8
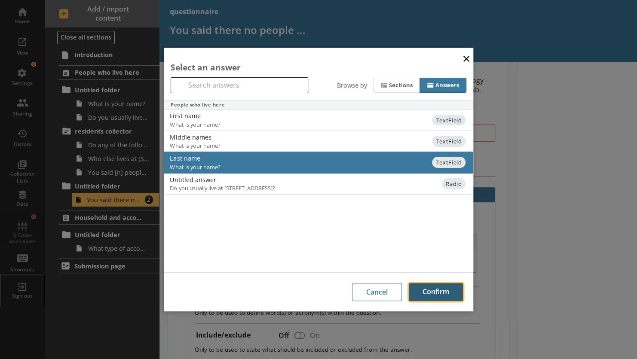
click at [415, 289] on button "Confirm" at bounding box center [436, 292] width 54 height 18
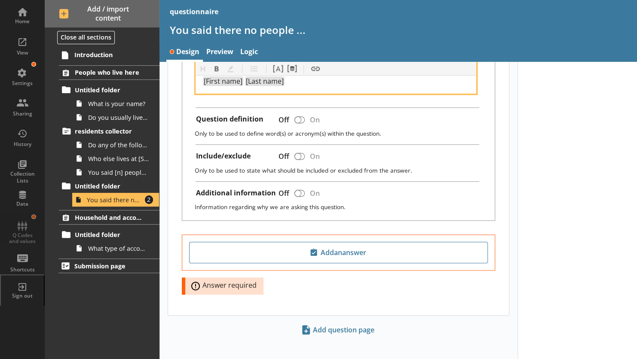
scroll to position [305, 0]
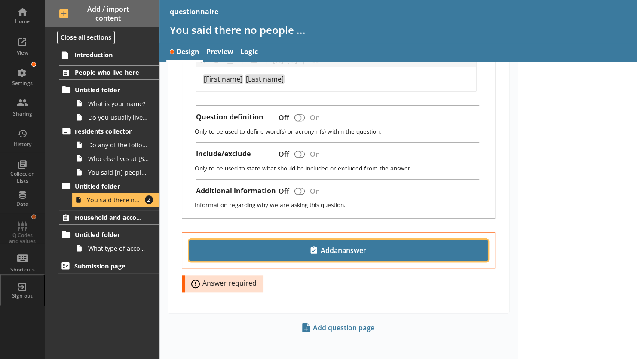
click at [300, 246] on span "Add an answer" at bounding box center [338, 251] width 291 height 14
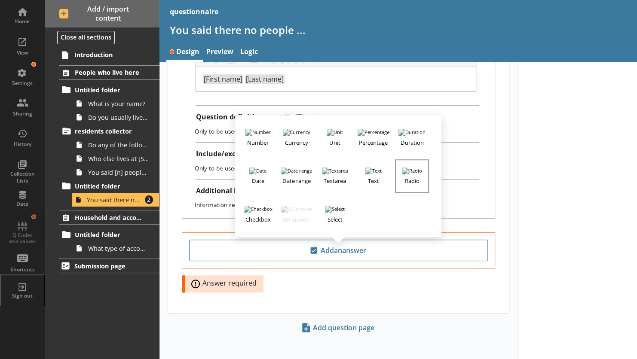
click at [407, 169] on button "Radio" at bounding box center [412, 177] width 34 height 34
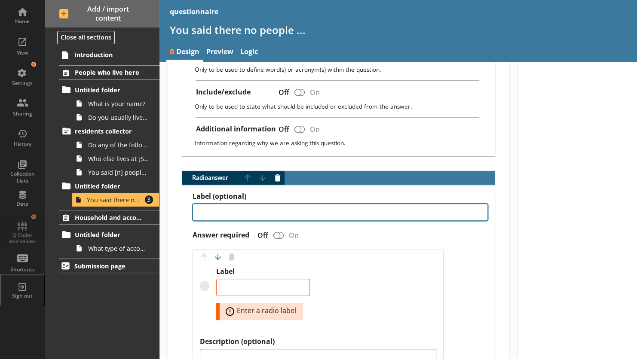
scroll to position [377, 0]
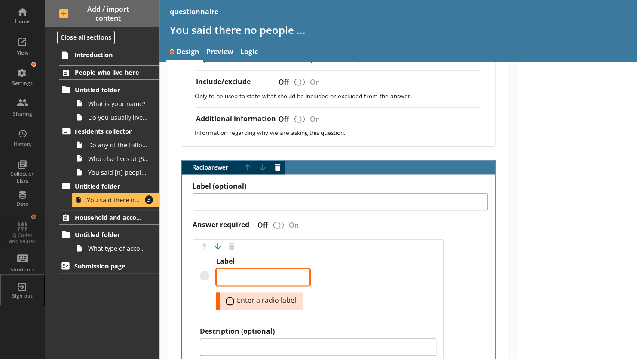
click at [259, 275] on textarea "Label" at bounding box center [263, 277] width 94 height 17
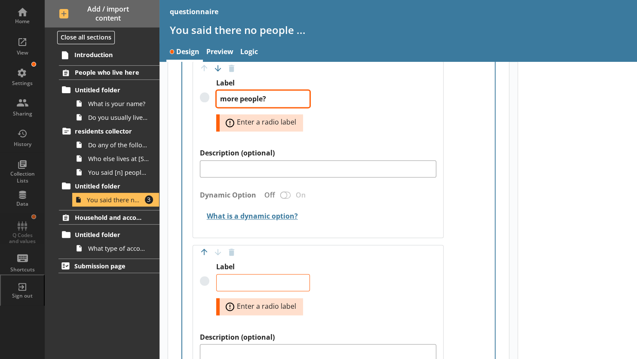
scroll to position [564, 0]
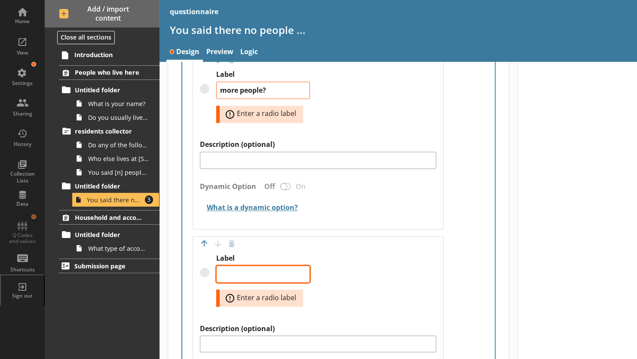
click at [241, 270] on textarea "Label" at bounding box center [263, 274] width 94 height 17
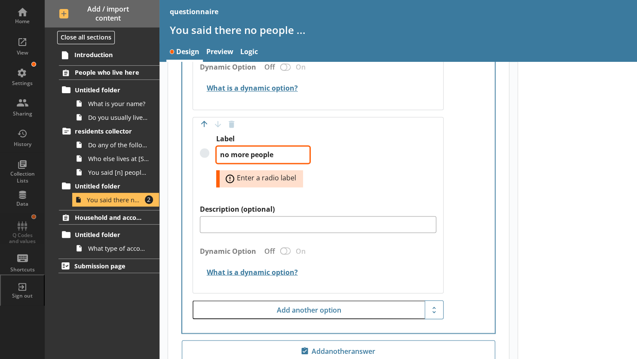
scroll to position [654, 0]
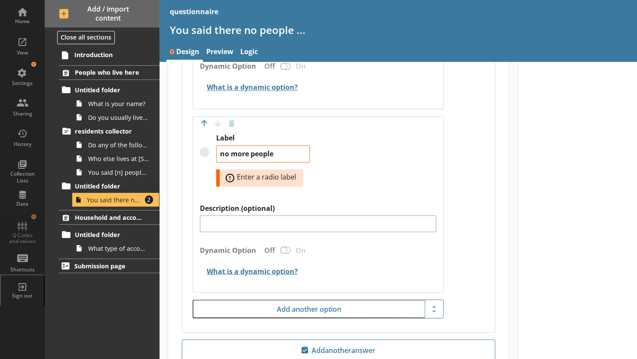
click at [455, 246] on div "Label (optional) Answer required Off On Move answer up Move answer down Delete …" at bounding box center [338, 116] width 313 height 434
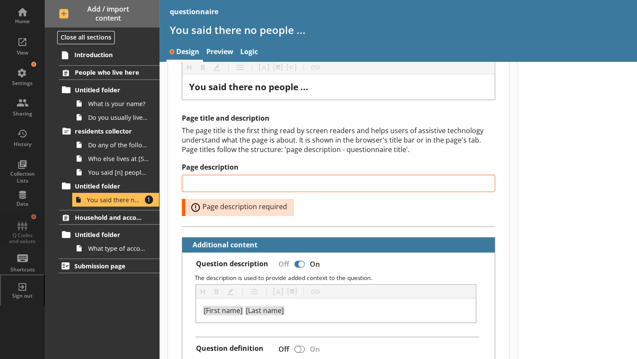
scroll to position [68, 0]
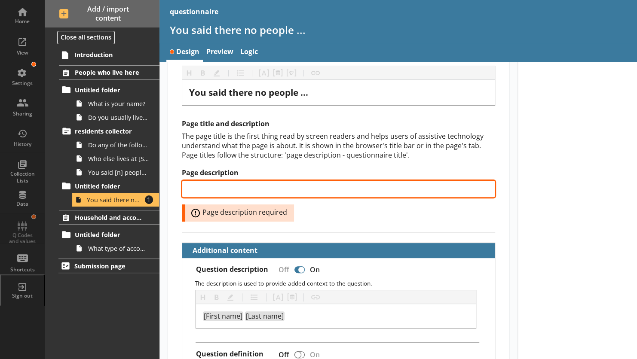
click at [207, 187] on input "Page description" at bounding box center [338, 189] width 313 height 17
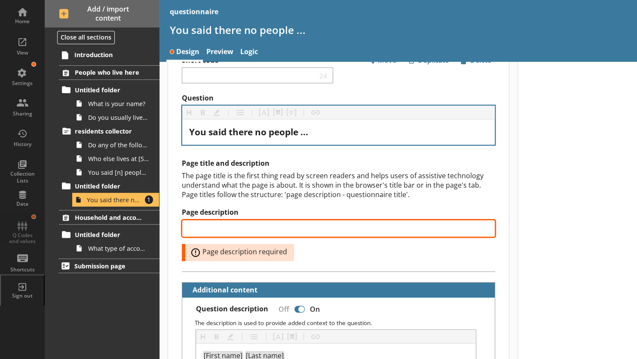
scroll to position [0, 0]
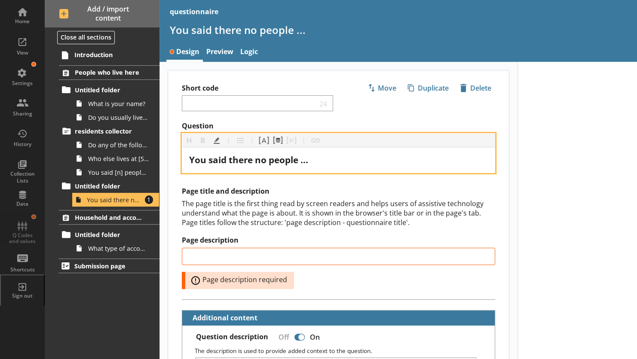
click at [261, 157] on span "You said there no people ..." at bounding box center [248, 160] width 119 height 12
click at [313, 162] on div "You said there n people ..." at bounding box center [338, 160] width 299 height 12
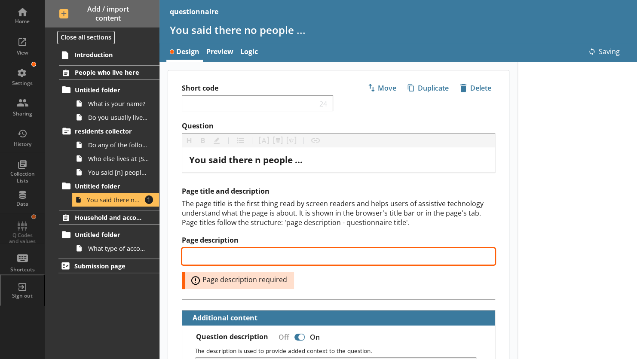
click at [301, 248] on input "Page description" at bounding box center [338, 256] width 313 height 17
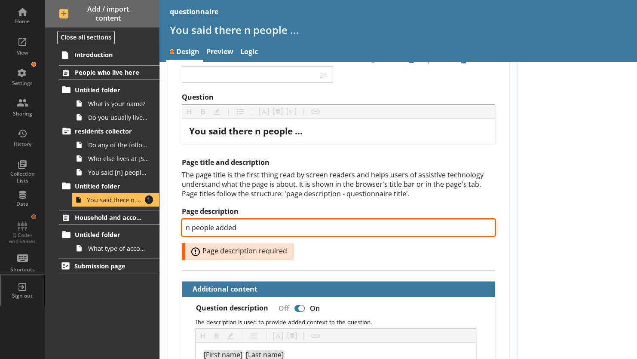
scroll to position [29, 0]
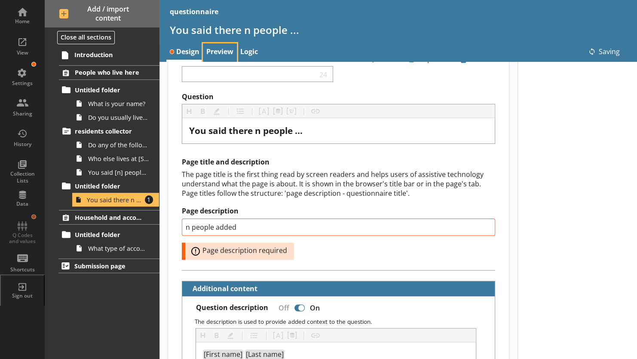
click at [212, 55] on link "Preview" at bounding box center [220, 52] width 34 height 18
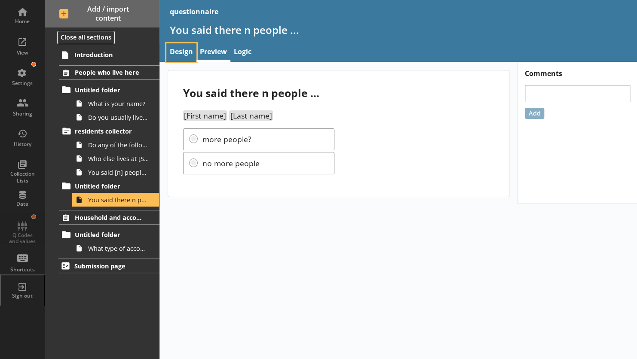
click at [177, 52] on link "Design" at bounding box center [181, 52] width 30 height 18
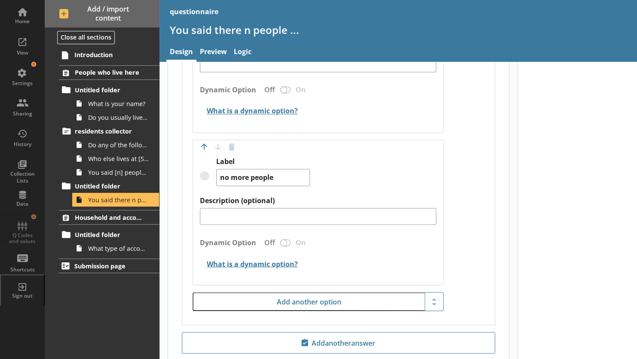
scroll to position [605, 0]
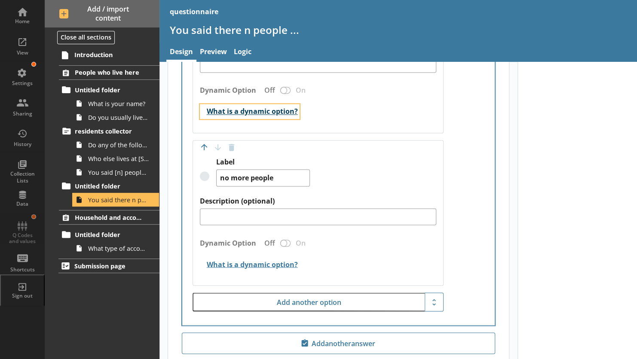
click at [214, 109] on button "What is a dynamic option?" at bounding box center [250, 111] width 100 height 15
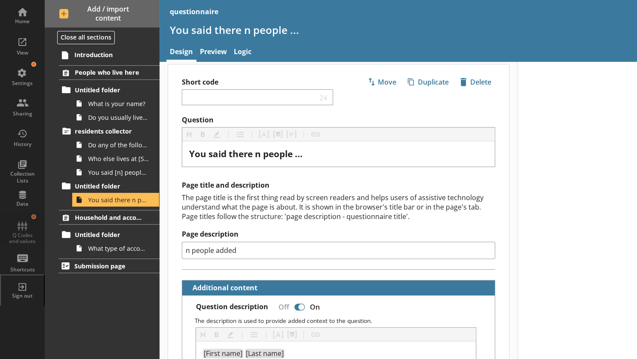
scroll to position [0, 0]
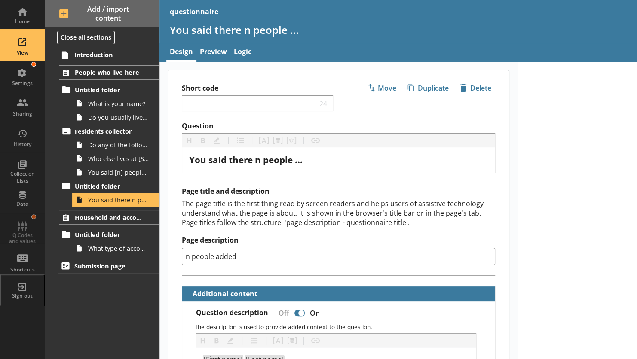
click at [21, 50] on div "View" at bounding box center [22, 52] width 30 height 7
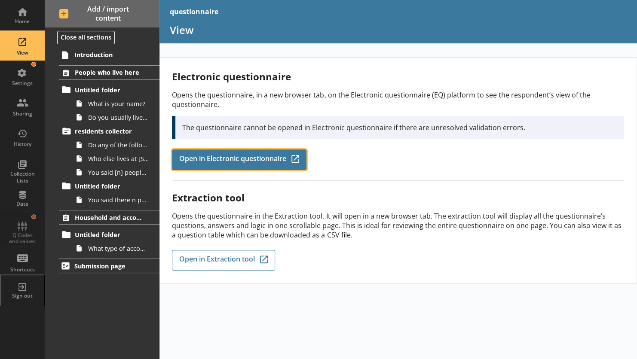
click at [195, 163] on span "Open in Electronic questionnaire" at bounding box center [232, 159] width 107 height 9
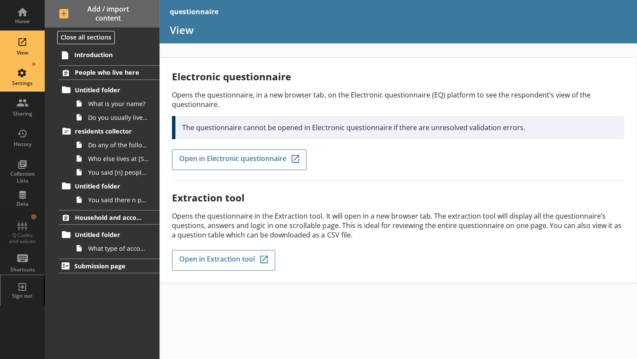
click at [24, 83] on div "Settings" at bounding box center [22, 83] width 30 height 7
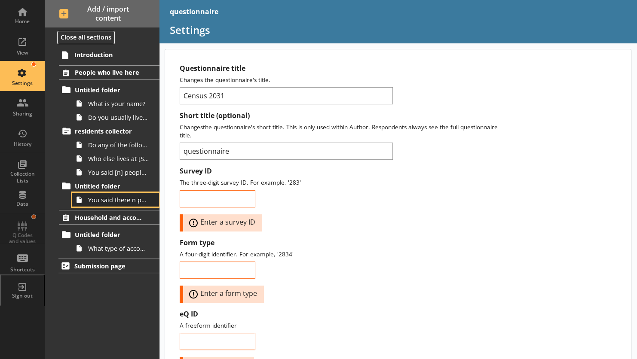
click at [111, 205] on link "You said there n people ..." at bounding box center [115, 200] width 87 height 14
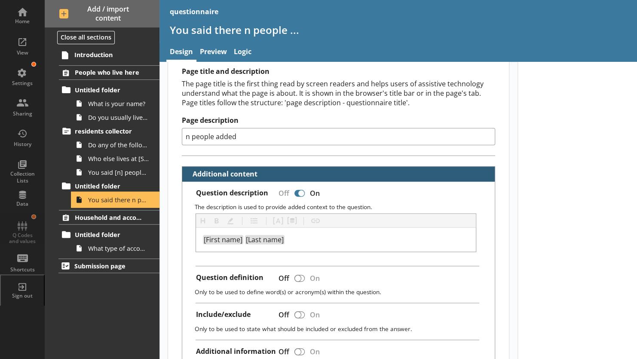
scroll to position [120, 0]
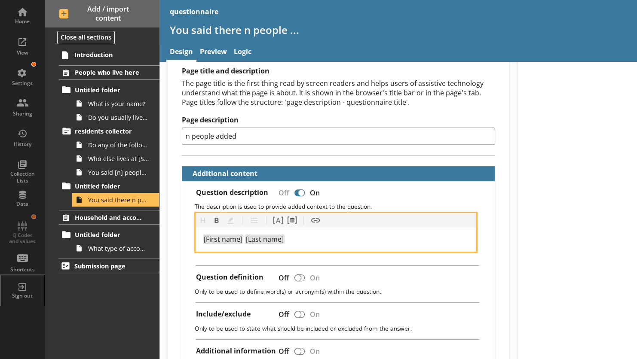
click at [226, 236] on span "[First name]" at bounding box center [223, 239] width 39 height 9
click at [291, 218] on button "Pipe metadata" at bounding box center [292, 221] width 14 height 14
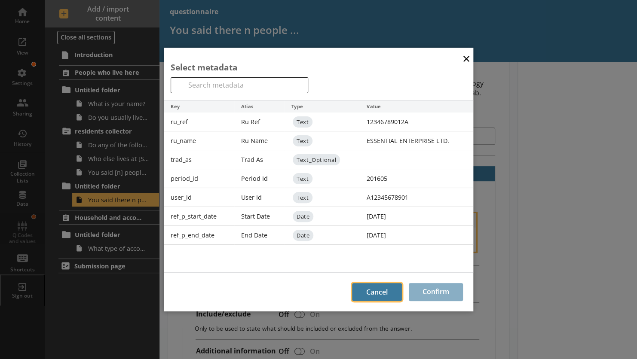
click at [381, 298] on button "Cancel" at bounding box center [377, 292] width 50 height 18
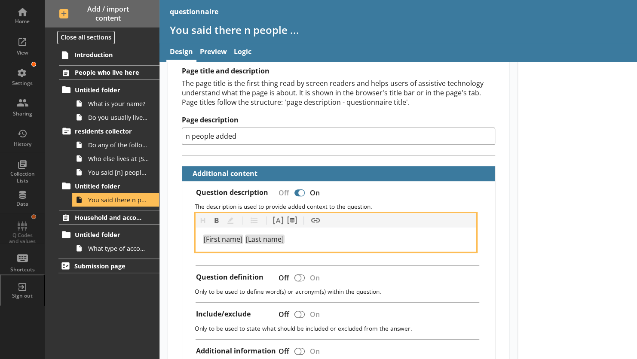
click at [279, 227] on div "[First name] [Last name]" at bounding box center [336, 239] width 280 height 24
click at [276, 218] on button "Pipe answer" at bounding box center [278, 221] width 14 height 14
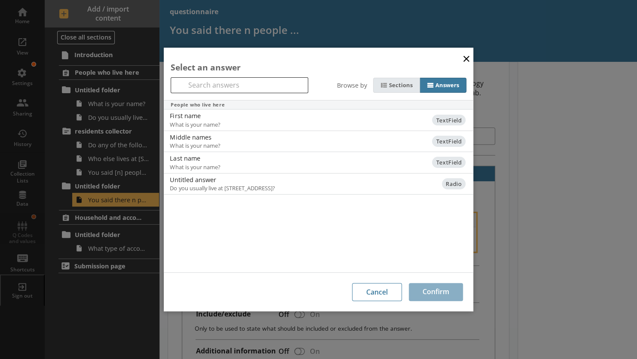
click at [399, 85] on div "Sections" at bounding box center [401, 85] width 24 height 7
click at [0, 0] on input "Sections" at bounding box center [0, 0] width 0 height 0
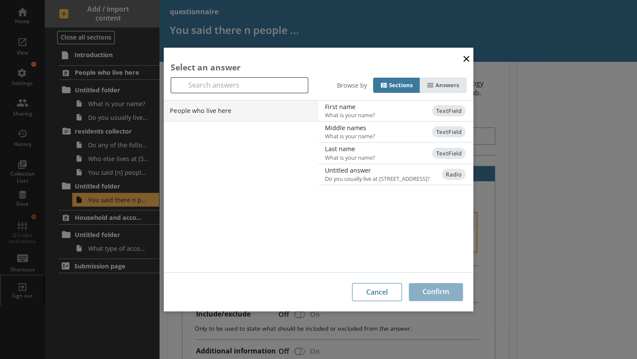
click at [439, 79] on label "Answers" at bounding box center [443, 85] width 47 height 15
click at [0, 0] on input "Answers" at bounding box center [0, 0] width 0 height 0
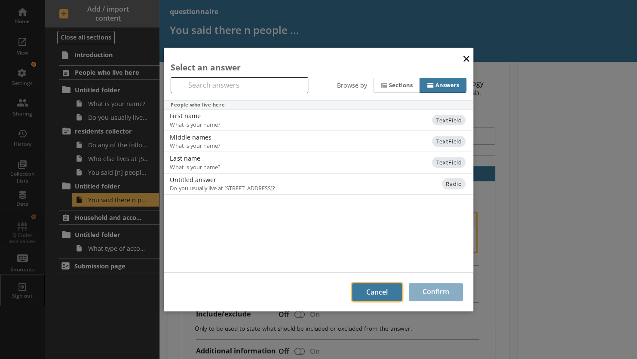
click at [360, 290] on button "Cancel" at bounding box center [377, 292] width 50 height 18
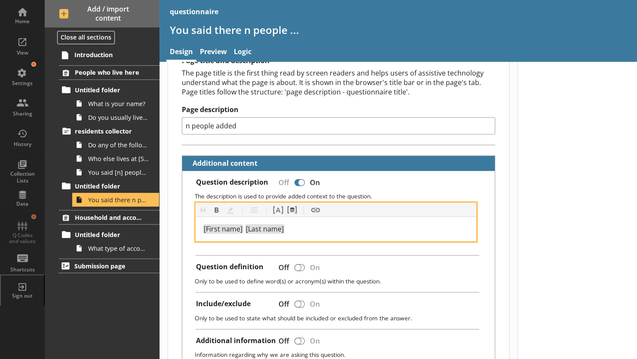
scroll to position [0, 0]
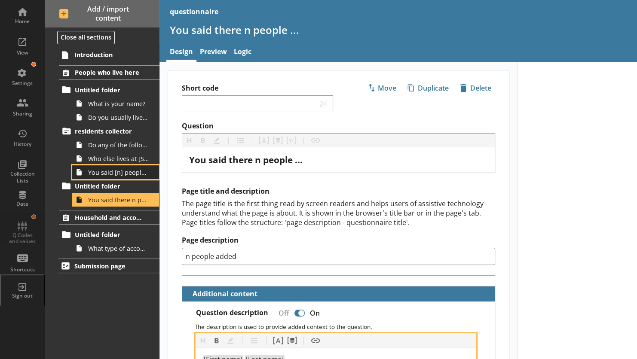
click at [101, 172] on span "You said [n] people live at [STREET_ADDRESS][First name][Last name]Does anyone …" at bounding box center [118, 173] width 61 height 8
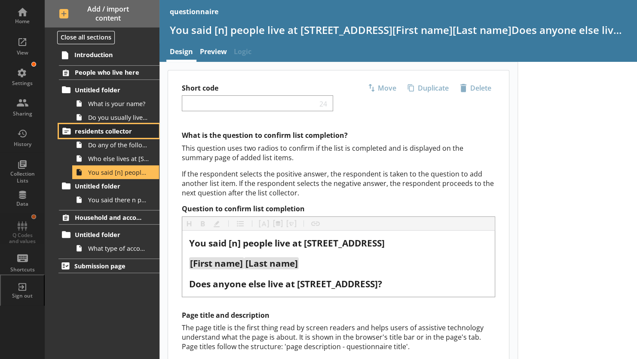
click at [85, 132] on span "residents collector" at bounding box center [110, 131] width 71 height 8
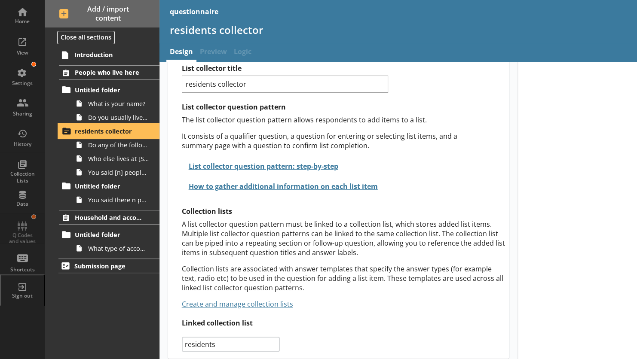
scroll to position [61, 0]
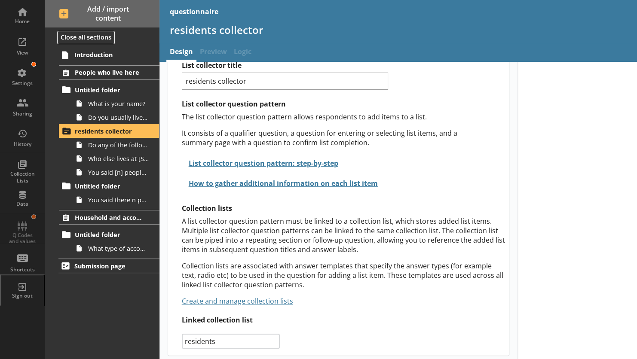
click at [235, 272] on p "Collection lists are associated with answer templates that specify the answer t…" at bounding box center [344, 275] width 324 height 28
click at [209, 277] on p "Collection lists are associated with answer templates that specify the answer t…" at bounding box center [344, 275] width 324 height 28
click at [236, 297] on link "Create and manage collection lists" at bounding box center [237, 301] width 111 height 9
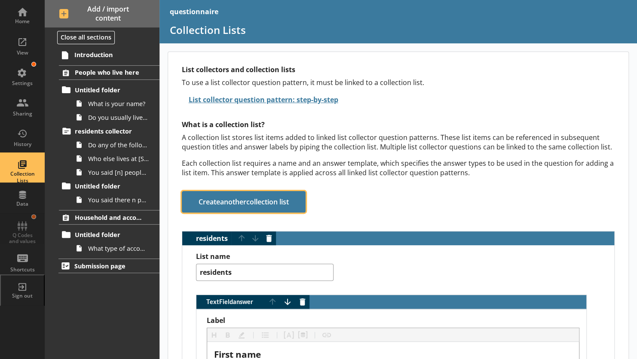
click at [249, 198] on button "Create another collection list" at bounding box center [244, 201] width 124 height 21
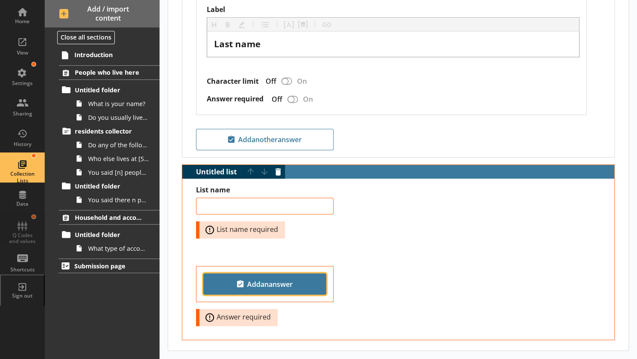
click at [264, 277] on span "Add an answer" at bounding box center [264, 284] width 115 height 14
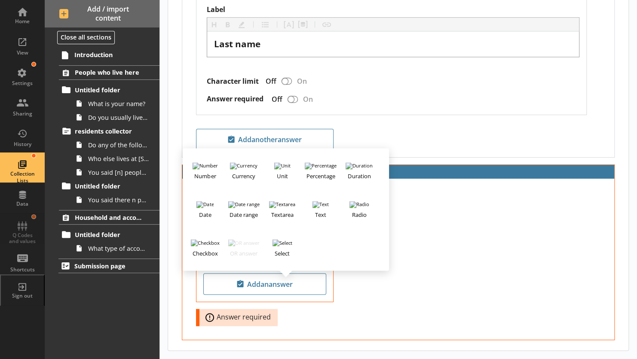
click at [440, 248] on div at bounding box center [398, 253] width 405 height 14
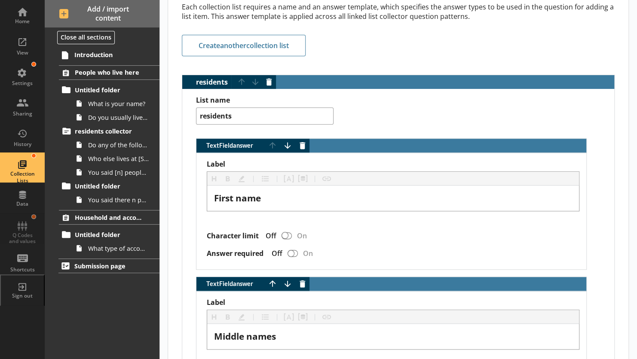
scroll to position [157, 0]
click at [187, 80] on div at bounding box center [189, 82] width 7 height 7
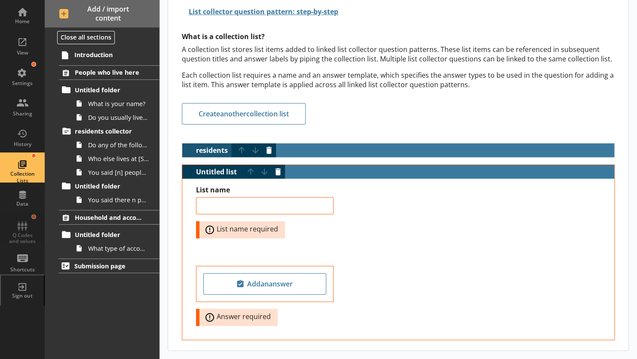
scroll to position [92, 0]
click at [276, 165] on button "Delete item" at bounding box center [278, 172] width 14 height 14
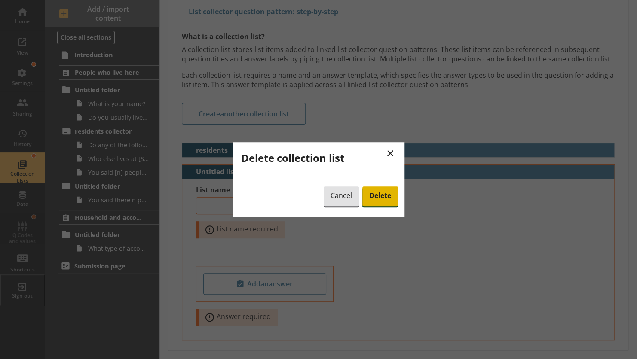
click at [371, 194] on span "Delete" at bounding box center [380, 197] width 36 height 20
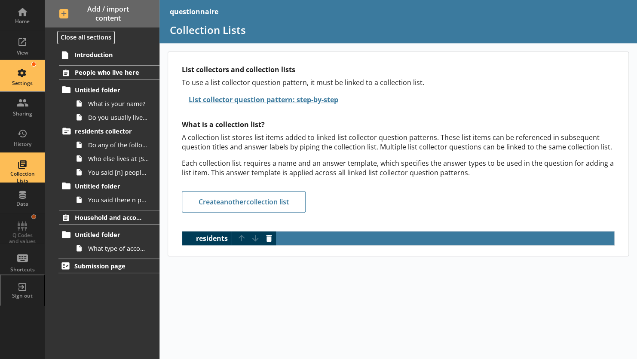
click at [20, 77] on div "Settings" at bounding box center [22, 76] width 30 height 30
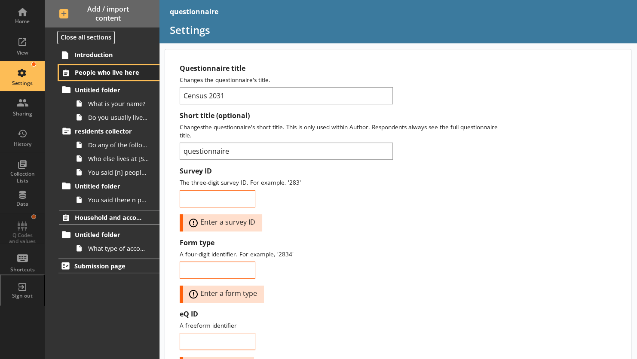
click at [83, 72] on span "People who live here" at bounding box center [110, 72] width 71 height 8
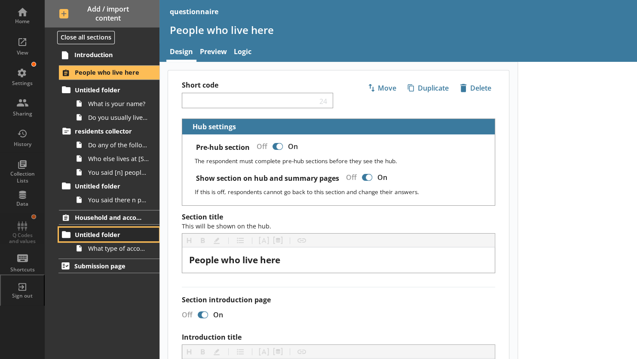
click at [95, 235] on span "Untitled folder" at bounding box center [110, 235] width 71 height 8
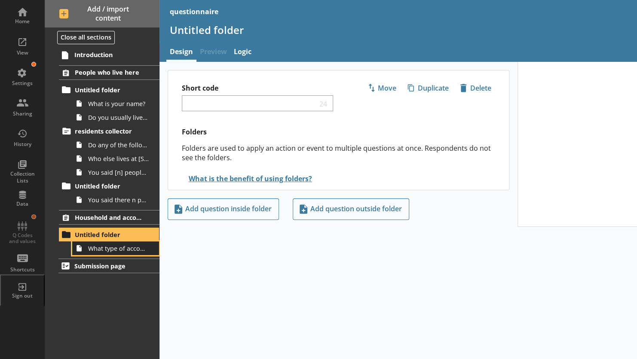
click at [105, 254] on link "What type of accommodation is [STREET_ADDRESS]?" at bounding box center [115, 249] width 87 height 14
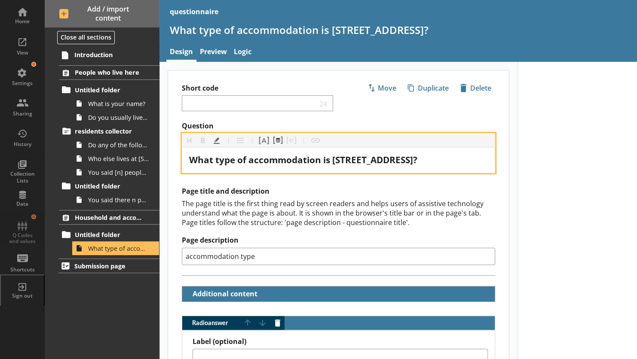
click at [262, 159] on span "What type of accommodation is [STREET_ADDRESS]?" at bounding box center [303, 160] width 228 height 12
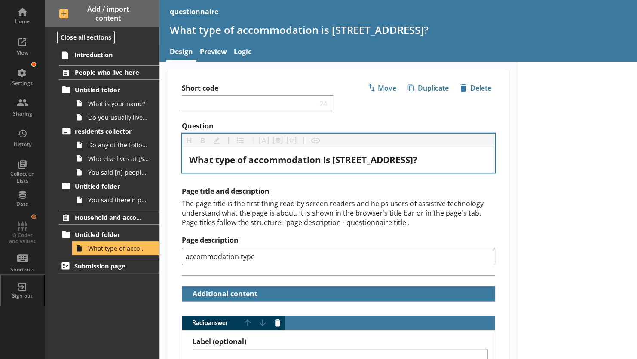
click at [313, 139] on div "Heading Heading Bold Bold Highlight Highlight List List Pipe answer Pipe answer…" at bounding box center [338, 141] width 313 height 14
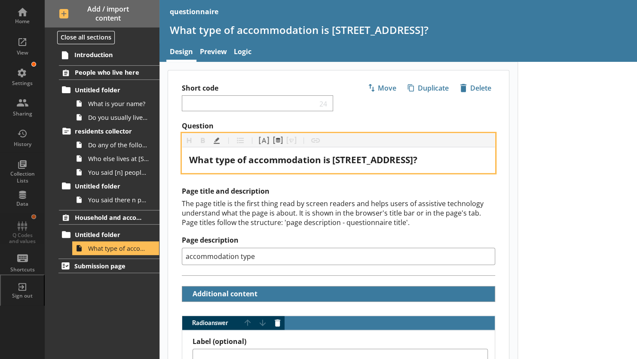
click at [293, 162] on span "What type of accommodation is [STREET_ADDRESS]?" at bounding box center [303, 160] width 228 height 12
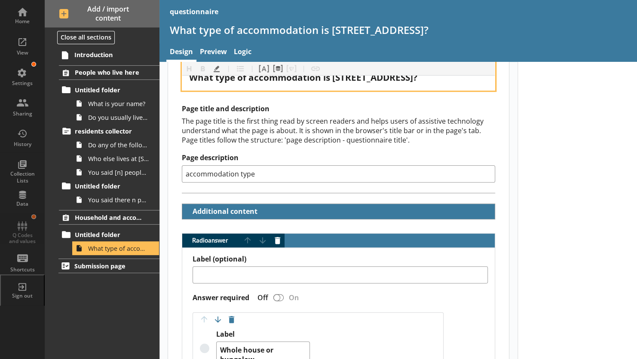
scroll to position [95, 0]
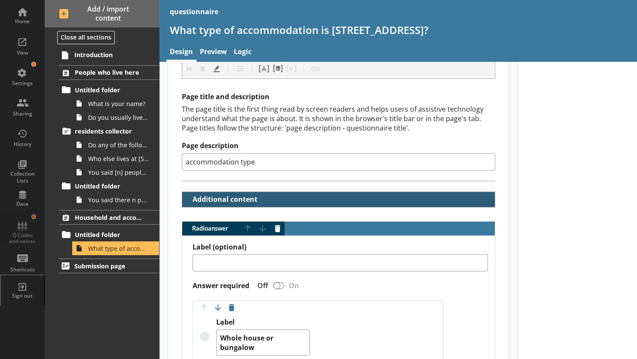
click at [188, 196] on button "Additional content" at bounding box center [223, 199] width 74 height 15
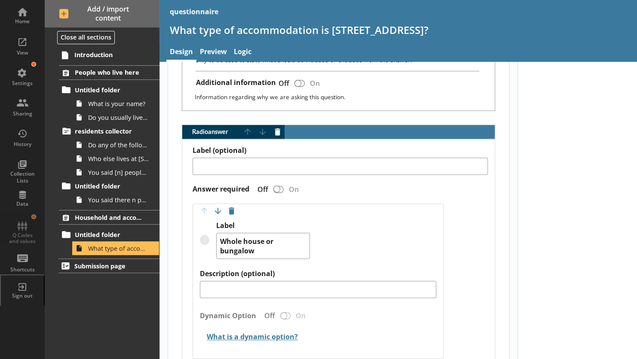
scroll to position [342, 0]
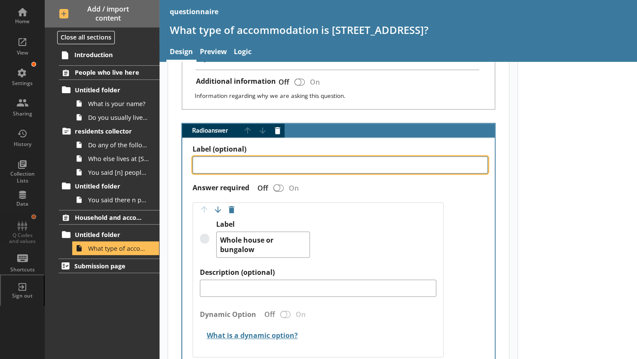
click at [217, 158] on textarea "Label (optional)" at bounding box center [340, 165] width 295 height 17
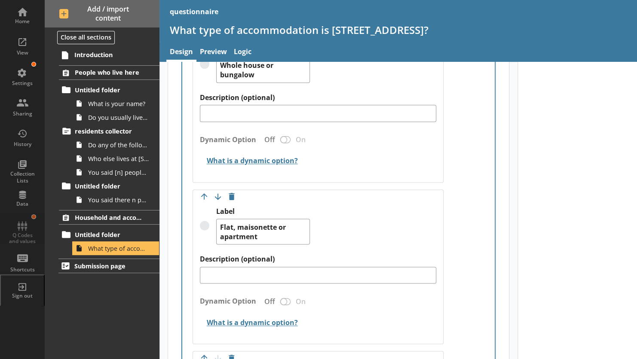
scroll to position [517, 0]
click at [217, 158] on button "What is a dynamic option?" at bounding box center [250, 160] width 100 height 15
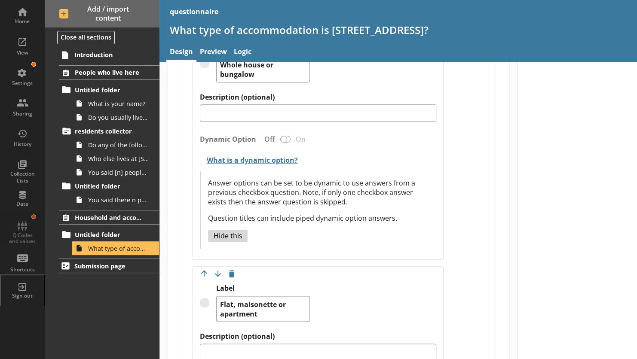
click at [274, 185] on p "Answer options can be set to be dynamic to use answers from a previous checkbox…" at bounding box center [318, 192] width 221 height 28
click at [281, 134] on div "Dynamic Option Off On" at bounding box center [318, 141] width 236 height 19
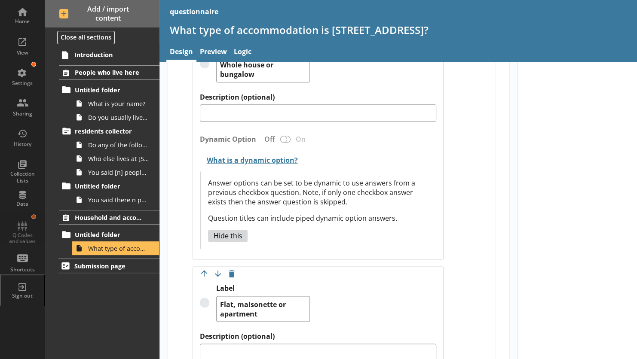
click at [281, 134] on div "Dynamic Option Off On" at bounding box center [318, 141] width 236 height 19
drag, startPoint x: 281, startPoint y: 134, endPoint x: 336, endPoint y: 157, distance: 59.0
click at [336, 157] on h2 "What is a dynamic option?" at bounding box center [318, 161] width 236 height 20
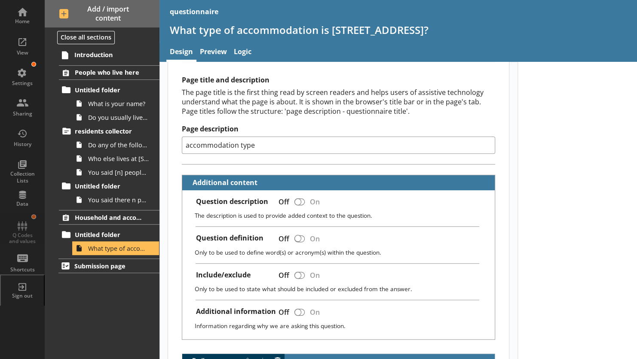
scroll to position [112, 0]
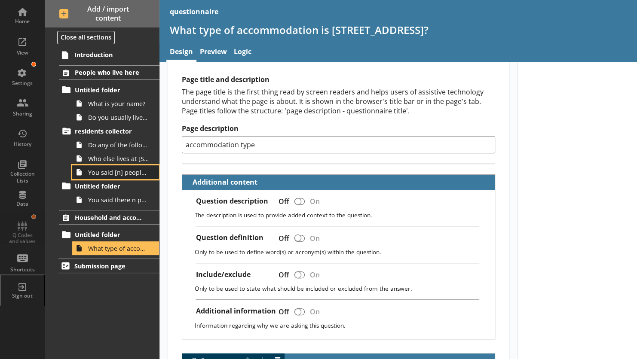
click at [92, 171] on span "You said [n] people live at [STREET_ADDRESS][First name][Last name]Does anyone …" at bounding box center [118, 173] width 61 height 8
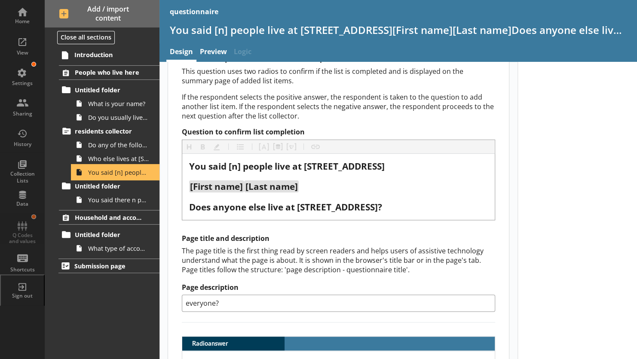
scroll to position [58, 0]
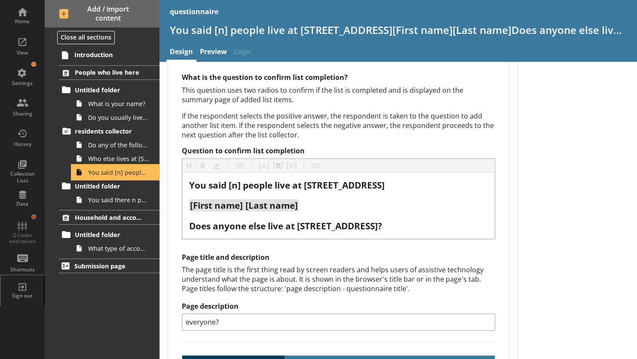
click at [78, 174] on icon at bounding box center [79, 172] width 5 height 6
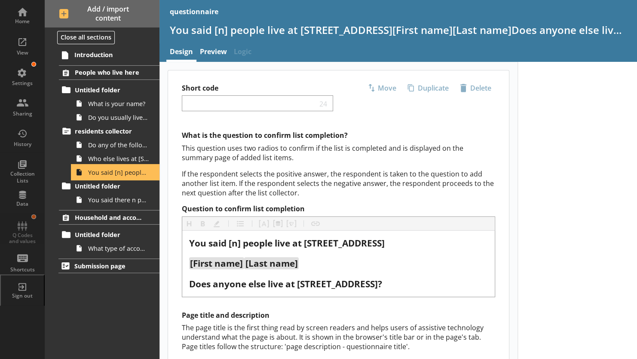
click at [78, 174] on icon at bounding box center [79, 172] width 5 height 6
click at [418, 89] on div "Move icon-copy Duplicate icon-delete Created with Sketch. [GEOGRAPHIC_DATA]" at bounding box center [426, 88] width 138 height 15
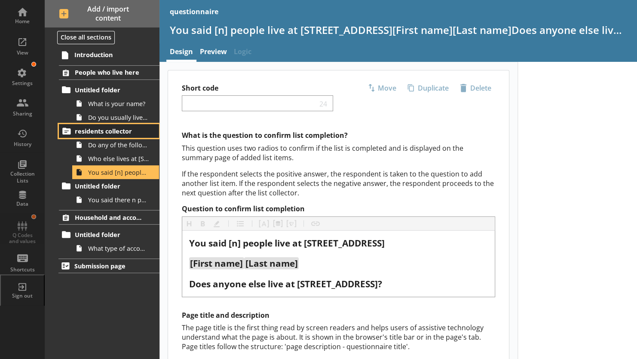
click at [85, 130] on span "residents collector" at bounding box center [110, 131] width 71 height 8
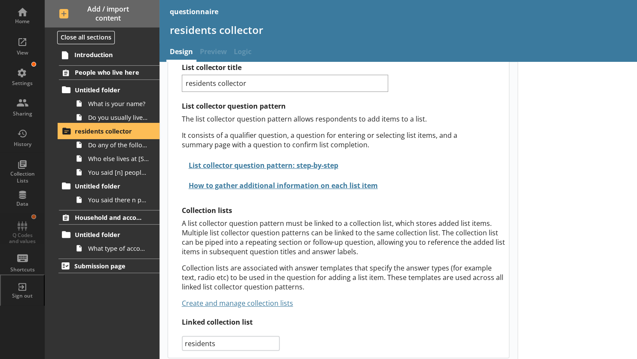
scroll to position [61, 0]
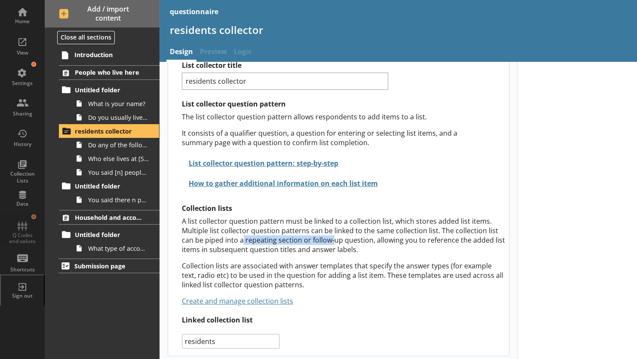
drag, startPoint x: 241, startPoint y: 239, endPoint x: 333, endPoint y: 237, distance: 91.6
click at [333, 237] on p "A list collector question pattern must be linked to a collection list, which st…" at bounding box center [344, 236] width 324 height 38
click at [341, 238] on p "A list collector question pattern must be linked to a collection list, which st…" at bounding box center [344, 236] width 324 height 38
click at [83, 157] on icon at bounding box center [79, 159] width 14 height 14
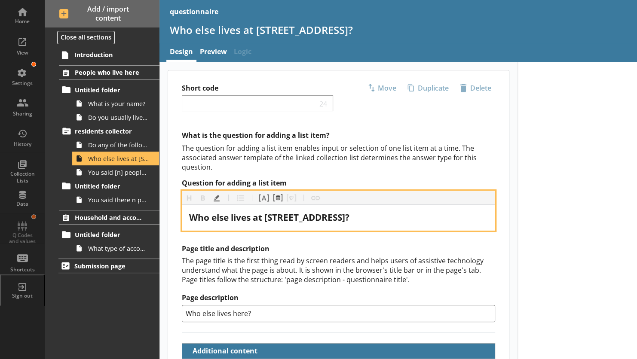
click at [190, 212] on span "Who else lives at [STREET_ADDRESS]?" at bounding box center [269, 218] width 160 height 12
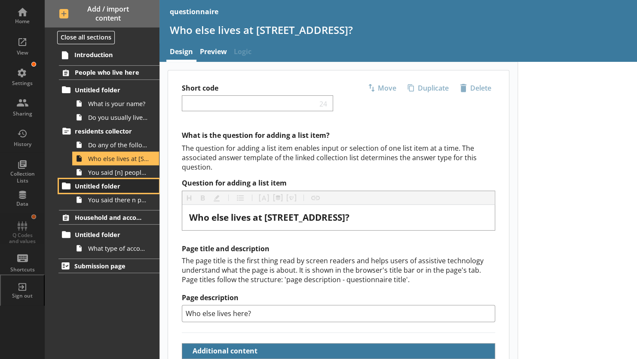
click at [68, 187] on icon at bounding box center [66, 186] width 9 height 7
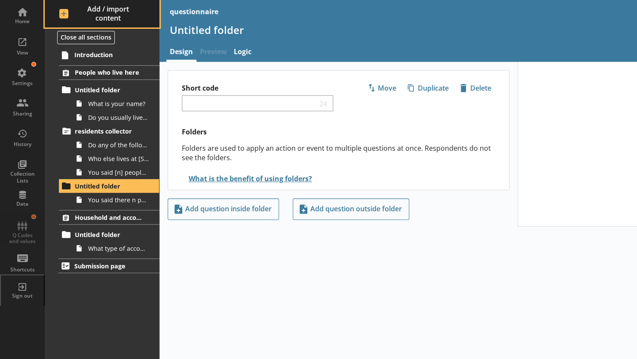
click at [59, 15] on span "Add / import content" at bounding box center [102, 14] width 86 height 18
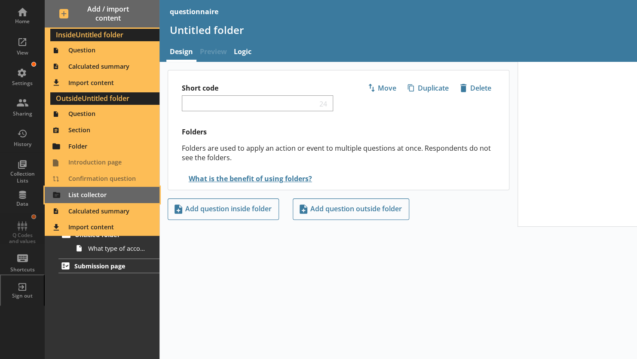
click at [58, 197] on span "List collector" at bounding box center [102, 195] width 104 height 14
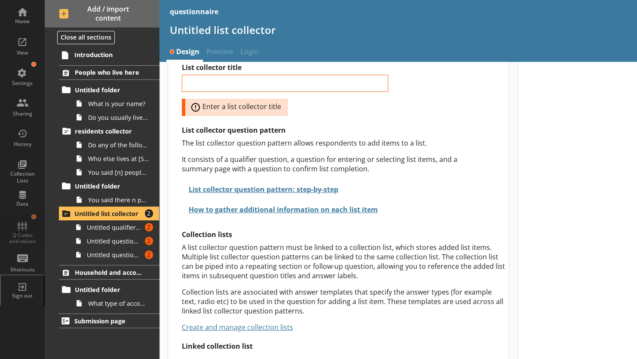
scroll to position [22, 0]
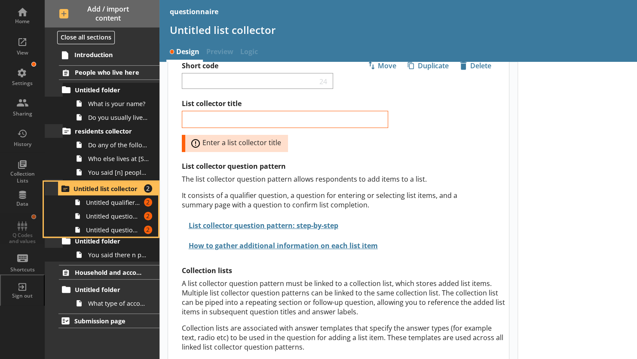
drag, startPoint x: 62, startPoint y: 214, endPoint x: 62, endPoint y: 186, distance: 28.4
click at [62, 186] on ol "People who live here Untitled folder What is your name? Do you usually live at …" at bounding box center [102, 187] width 115 height 245
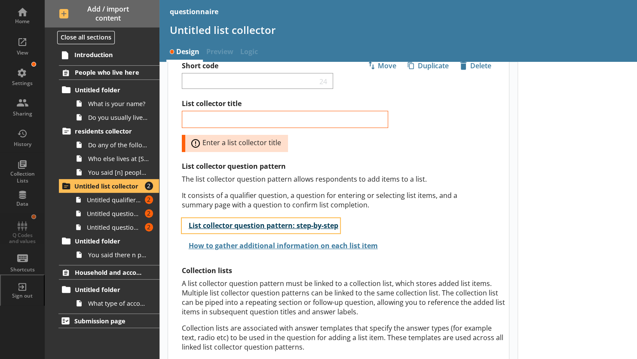
click at [227, 226] on button "List collector question pattern: step-by-step" at bounding box center [261, 225] width 158 height 15
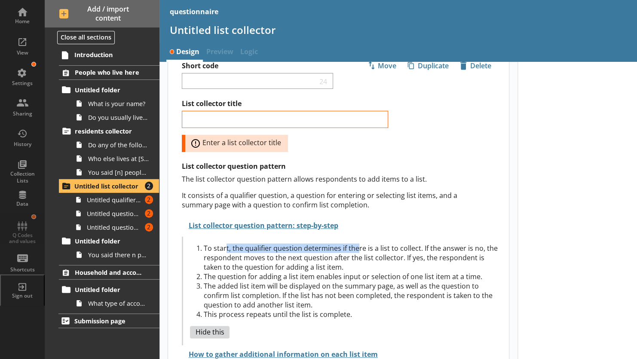
drag, startPoint x: 225, startPoint y: 249, endPoint x: 357, endPoint y: 249, distance: 132.0
click at [357, 249] on li "To start, the qualifier question determines if there is a list to collect. If t…" at bounding box center [353, 258] width 298 height 28
drag, startPoint x: 357, startPoint y: 249, endPoint x: 370, endPoint y: 255, distance: 15.0
click at [370, 255] on li "To start, the qualifier question determines if there is a list to collect. If t…" at bounding box center [353, 258] width 298 height 28
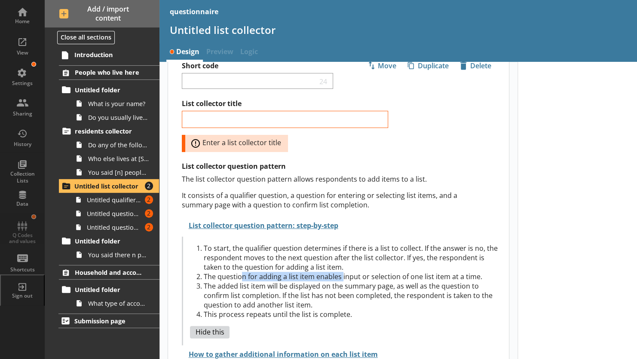
drag, startPoint x: 239, startPoint y: 277, endPoint x: 341, endPoint y: 276, distance: 101.5
click at [341, 276] on li "The question for adding a list item enables input or selection of one list item…" at bounding box center [353, 276] width 298 height 9
drag, startPoint x: 341, startPoint y: 276, endPoint x: 370, endPoint y: 274, distance: 29.7
click at [370, 274] on li "The question for adding a list item enables input or selection of one list item…" at bounding box center [353, 276] width 298 height 9
drag, startPoint x: 370, startPoint y: 274, endPoint x: 314, endPoint y: 269, distance: 56.5
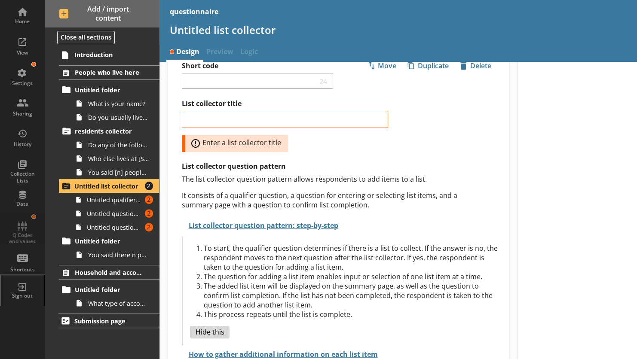
click at [314, 269] on li "To start, the qualifier question determines if there is a list to collect. If t…" at bounding box center [353, 258] width 298 height 28
drag, startPoint x: 279, startPoint y: 282, endPoint x: 360, endPoint y: 286, distance: 81.4
click at [360, 286] on li "The added list item will be displayed on the summary page, as well as the quest…" at bounding box center [353, 296] width 298 height 28
click at [245, 289] on li "The added list item will be displayed on the summary page, as well as the quest…" at bounding box center [353, 296] width 298 height 28
click at [102, 166] on link "You said [n] people live at [STREET_ADDRESS][First name][Last name]Does anyone …" at bounding box center [115, 173] width 87 height 14
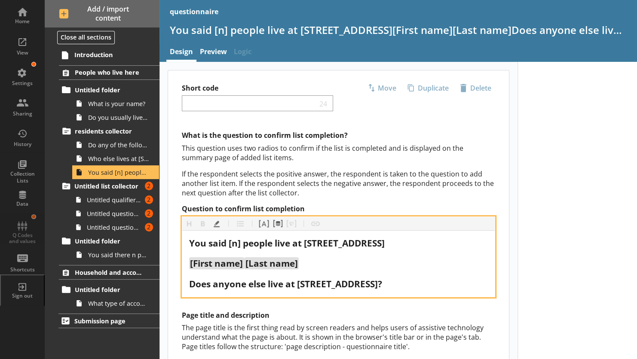
click at [307, 261] on div "[First name] [Last name]" at bounding box center [338, 264] width 299 height 12
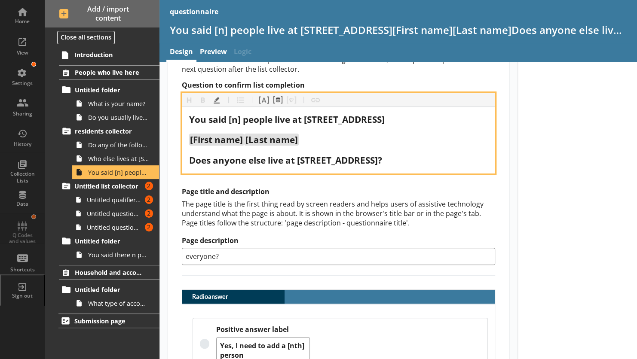
scroll to position [124, 0]
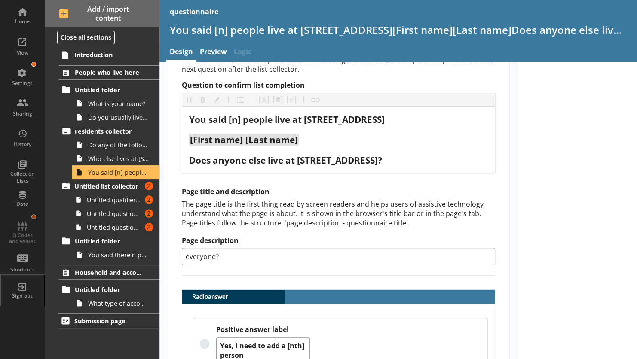
click at [297, 255] on input "everyone?" at bounding box center [338, 256] width 313 height 17
drag, startPoint x: 297, startPoint y: 255, endPoint x: 175, endPoint y: 243, distance: 122.7
click at [175, 243] on div "What is the question to confirm list completion? This question uses two radios …" at bounding box center [338, 268] width 341 height 522
click at [236, 248] on input "everyone?" at bounding box center [338, 256] width 313 height 17
click at [259, 255] on input "everyone?" at bounding box center [338, 256] width 313 height 17
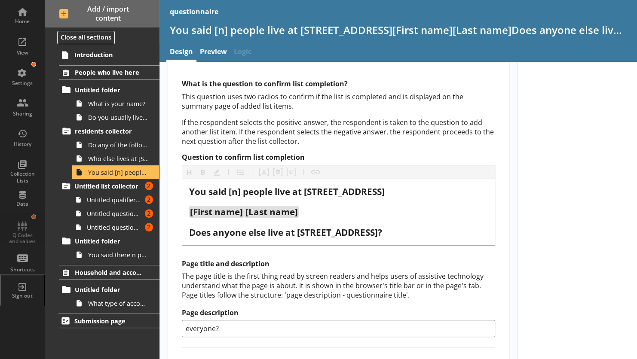
scroll to position [52, 0]
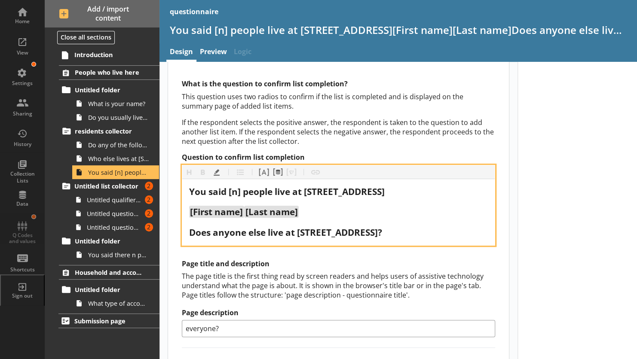
click at [193, 189] on span "You said [n] people live at [STREET_ADDRESS]" at bounding box center [287, 192] width 196 height 12
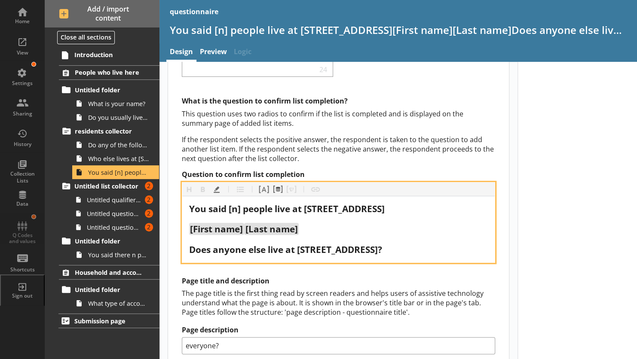
scroll to position [0, 0]
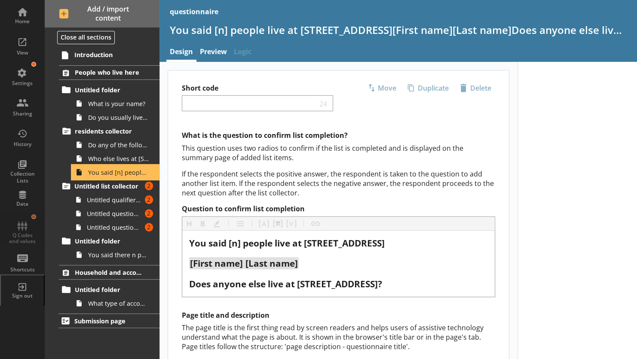
click at [113, 175] on span "You said [n] people live at [STREET_ADDRESS][First name][Last name]Does anyone …" at bounding box center [118, 173] width 61 height 8
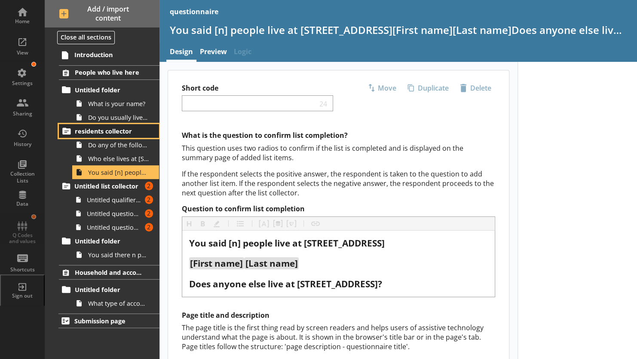
click at [93, 131] on span "residents collector" at bounding box center [110, 131] width 71 height 8
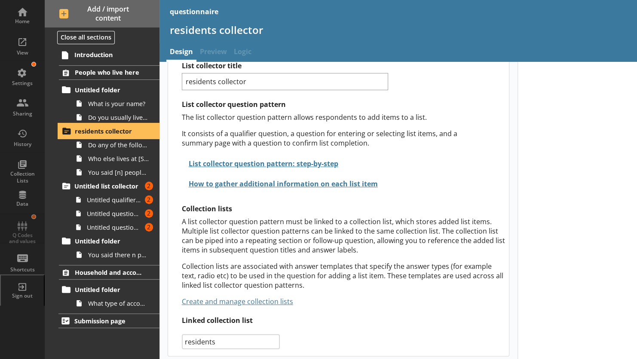
scroll to position [61, 0]
click at [249, 298] on link "Create and manage collection lists" at bounding box center [237, 301] width 111 height 9
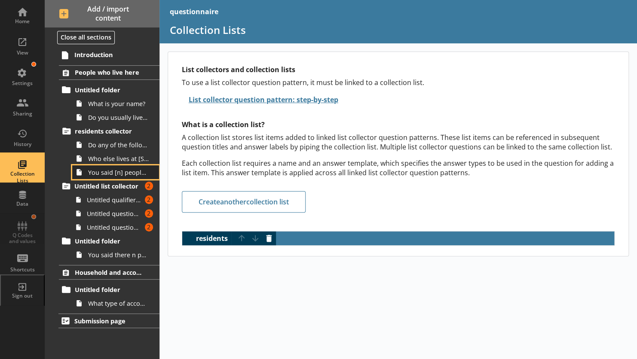
click at [107, 169] on span "You said [n] people live at [STREET_ADDRESS][First name][Last name]Does anyone …" at bounding box center [118, 173] width 61 height 8
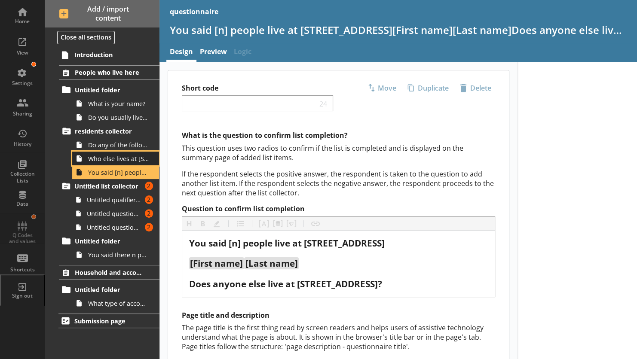
click at [111, 156] on span "Who else lives at [STREET_ADDRESS]?" at bounding box center [118, 159] width 61 height 8
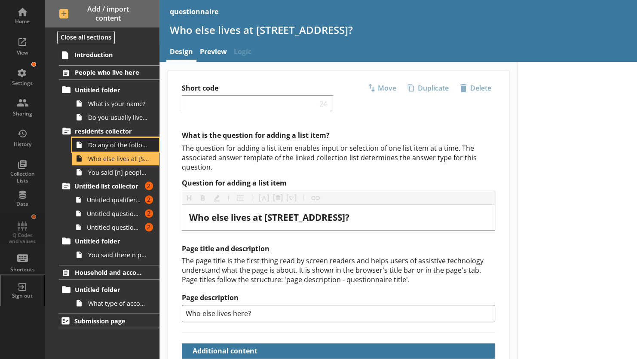
click at [98, 148] on span "Do any of the following people also live at [STREET_ADDRESS] on [DATE]?" at bounding box center [118, 145] width 61 height 8
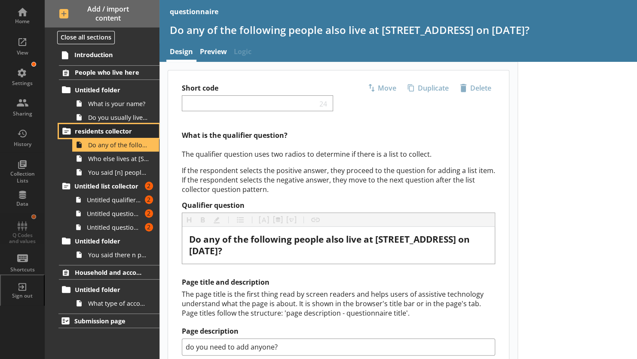
click at [95, 132] on span "residents collector" at bounding box center [110, 131] width 71 height 8
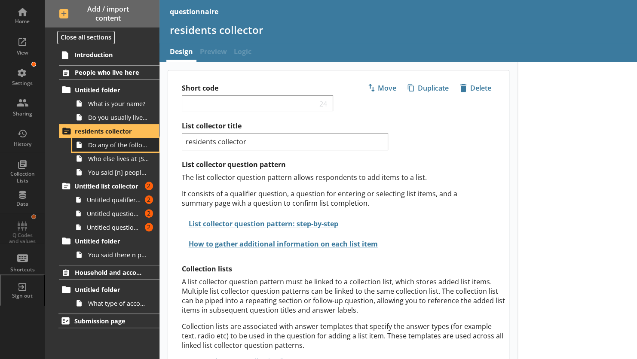
click at [106, 146] on span "Do any of the following people also live at [STREET_ADDRESS] on [DATE]?" at bounding box center [118, 145] width 61 height 8
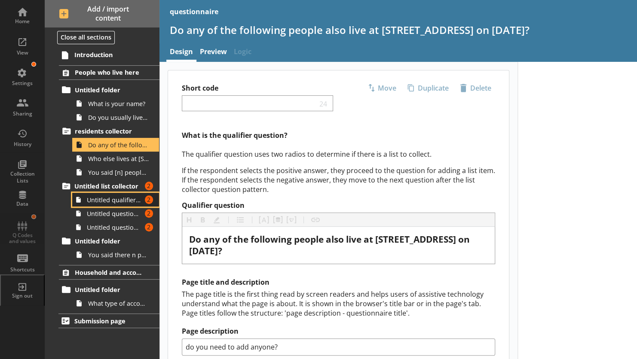
click at [113, 198] on span "Untitled qualifier question" at bounding box center [114, 200] width 55 height 8
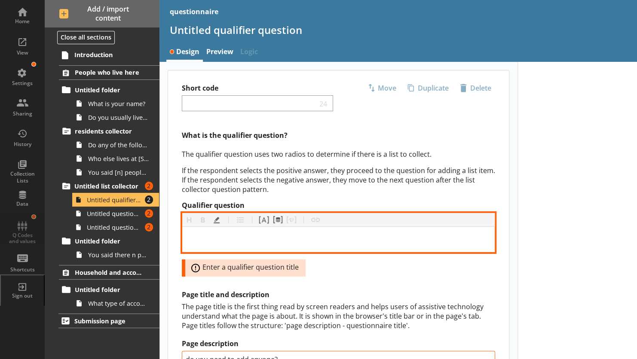
click at [230, 234] on div "Qualifier question" at bounding box center [338, 240] width 299 height 12
click at [260, 216] on button "Pipe answer" at bounding box center [264, 220] width 14 height 14
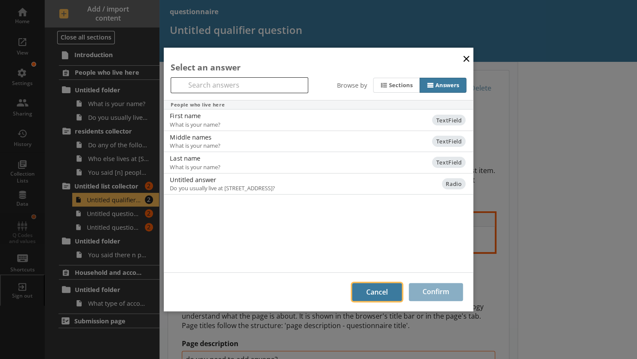
click at [375, 295] on button "Cancel" at bounding box center [377, 292] width 50 height 18
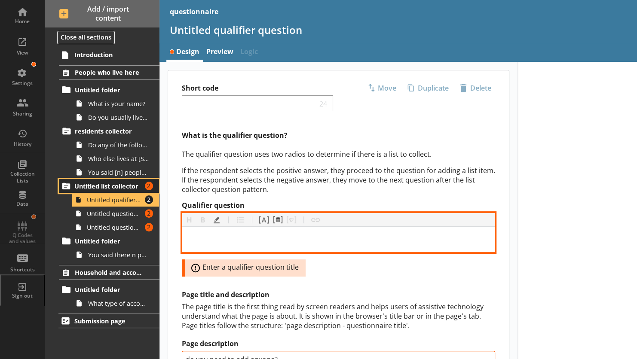
click at [112, 185] on span "Untitled list collector" at bounding box center [108, 186] width 68 height 8
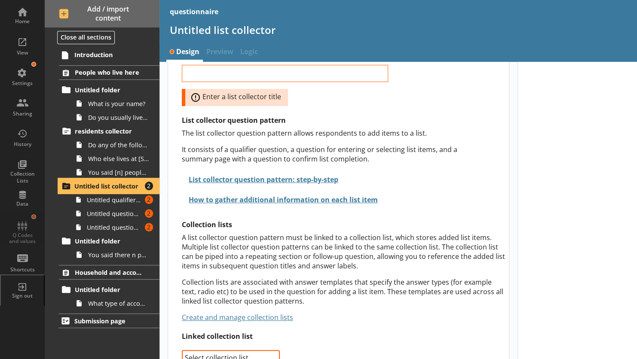
scroll to position [109, 0]
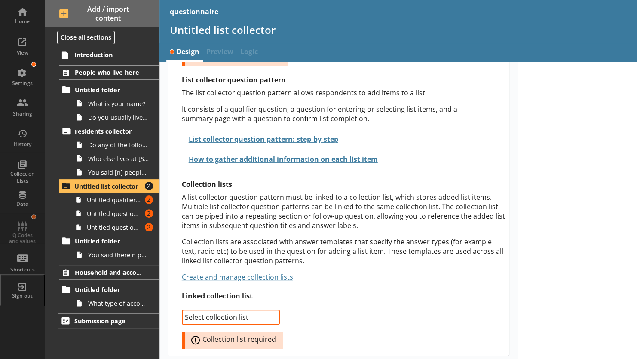
click at [224, 315] on select "Select collection list residents Create new list" at bounding box center [231, 317] width 98 height 15
click at [182, 310] on select "Select collection list residents Create new list" at bounding box center [231, 317] width 98 height 15
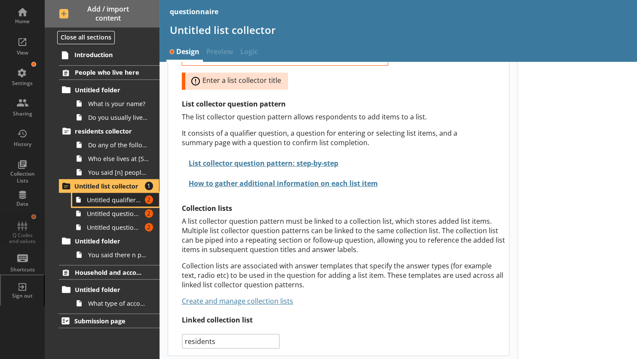
click at [106, 199] on span "Untitled qualifier question" at bounding box center [114, 200] width 55 height 8
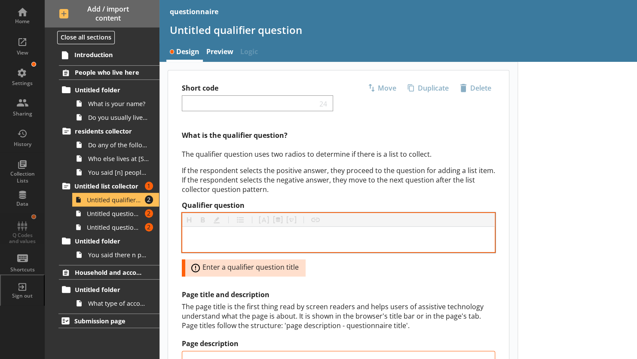
click at [213, 230] on div at bounding box center [338, 239] width 313 height 25
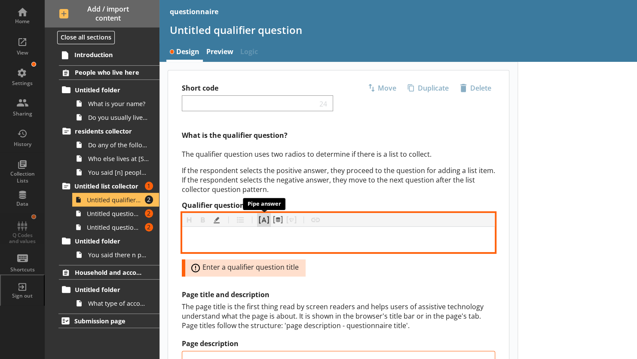
click at [260, 218] on button "Pipe answer" at bounding box center [264, 220] width 14 height 14
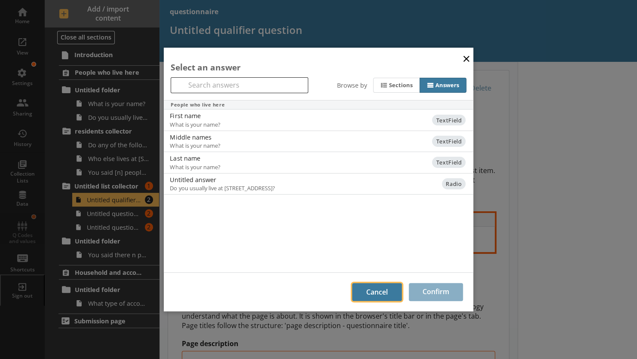
click at [365, 287] on button "Cancel" at bounding box center [377, 292] width 50 height 18
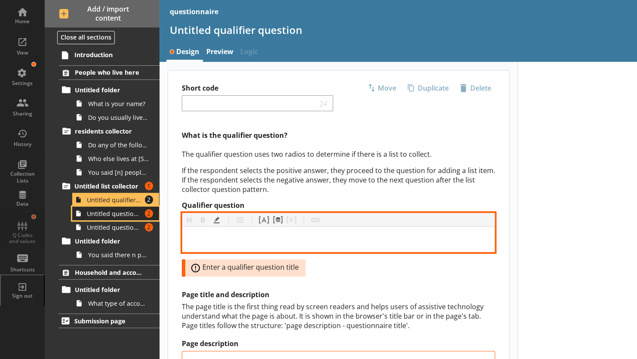
click at [122, 213] on span "Untitled question for adding a list item" at bounding box center [114, 214] width 55 height 8
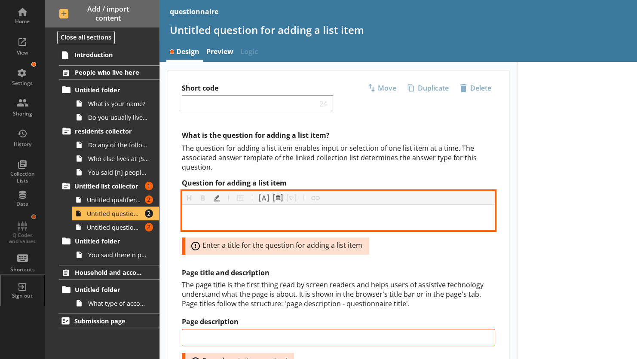
click at [205, 213] on div "Question for adding a list item" at bounding box center [338, 218] width 299 height 12
click at [263, 195] on button "Pipe answer" at bounding box center [264, 198] width 14 height 14
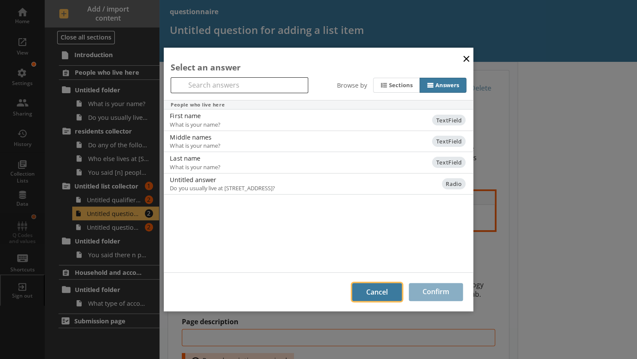
click at [377, 289] on button "Cancel" at bounding box center [377, 292] width 50 height 18
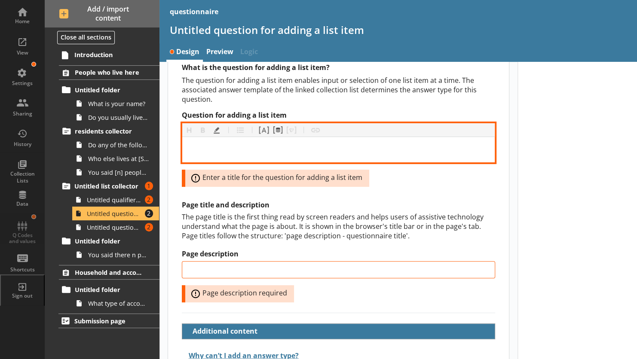
scroll to position [87, 0]
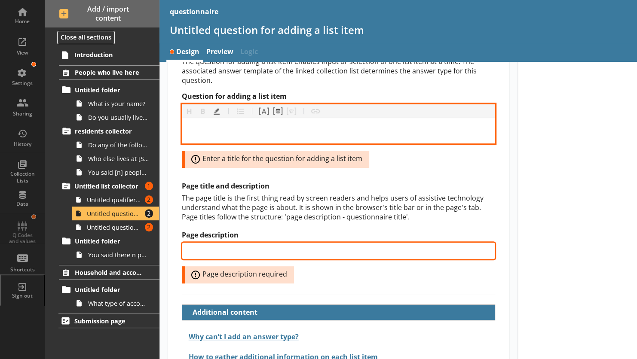
click at [269, 249] on input "Page description" at bounding box center [338, 251] width 313 height 17
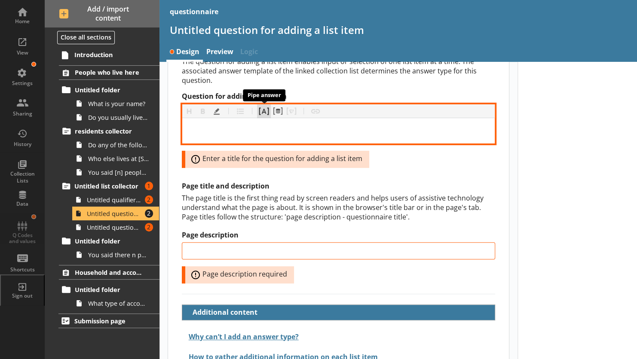
click at [264, 110] on button "Pipe answer" at bounding box center [264, 111] width 14 height 14
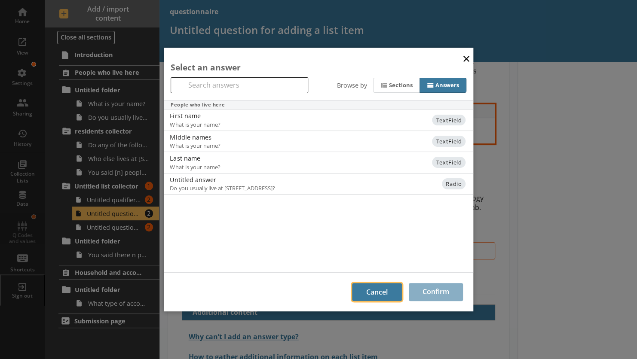
click at [396, 288] on button "Cancel" at bounding box center [377, 292] width 50 height 18
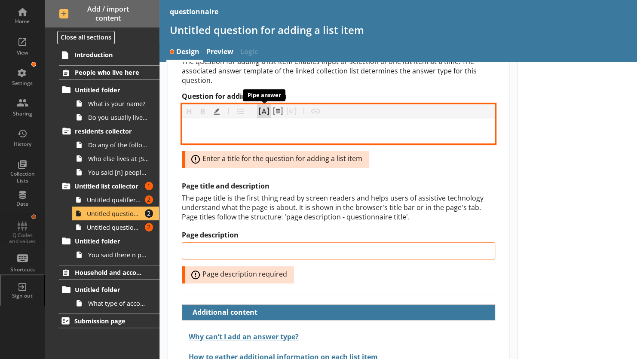
click at [264, 112] on button "Pipe answer" at bounding box center [264, 111] width 14 height 14
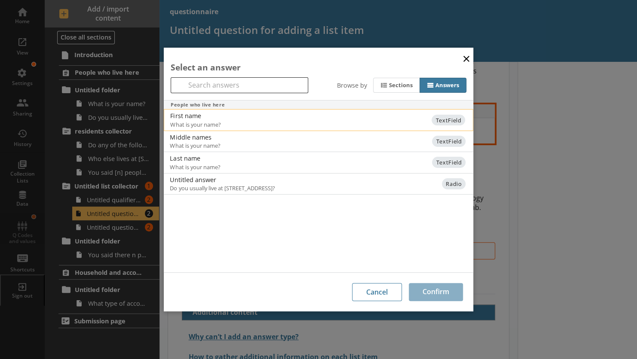
click at [188, 116] on div "First name" at bounding box center [256, 116] width 173 height 8
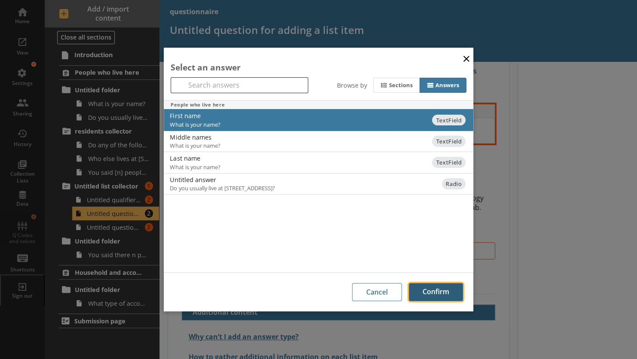
click at [421, 287] on button "Confirm" at bounding box center [436, 292] width 54 height 18
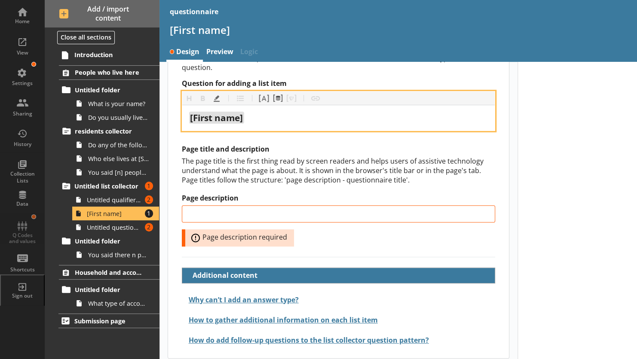
scroll to position [99, 0]
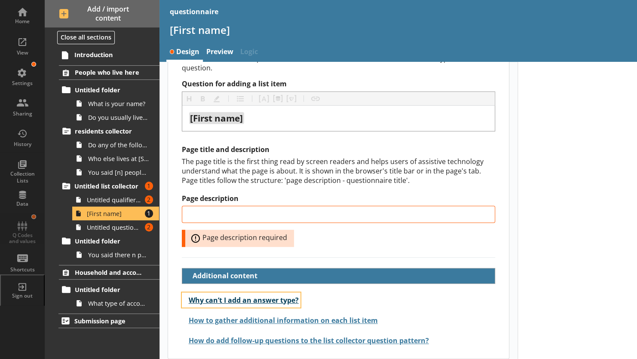
click at [251, 299] on button "Why can’t I add an answer type?" at bounding box center [241, 300] width 119 height 15
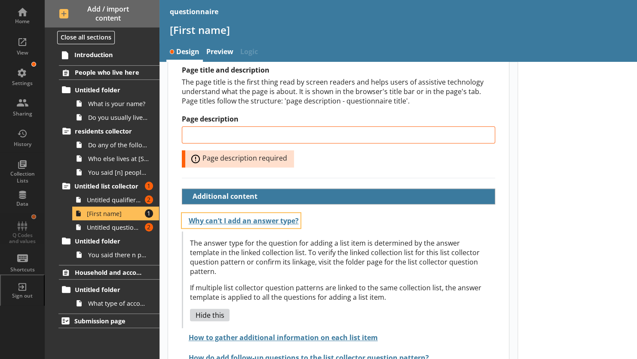
scroll to position [188, 0]
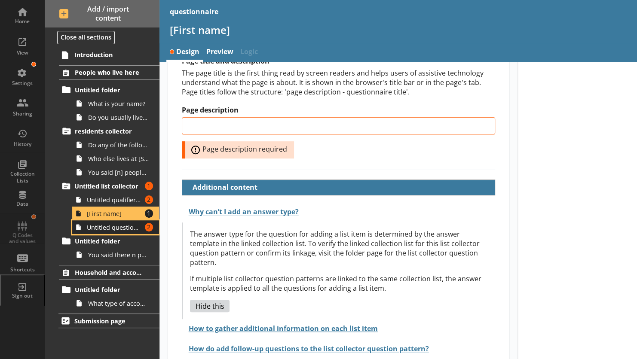
click at [99, 222] on link "Untitled question to confirm list completion Amount of errors: 2" at bounding box center [115, 228] width 87 height 14
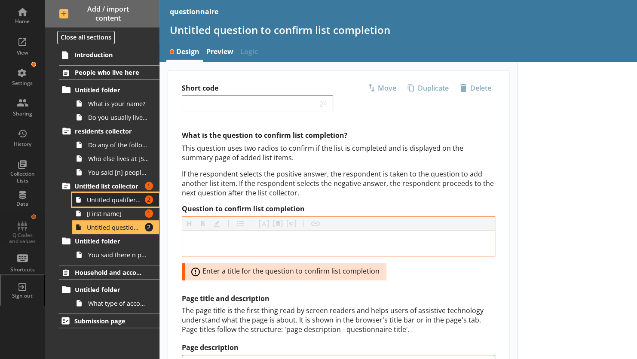
click at [94, 200] on span "Untitled qualifier question" at bounding box center [114, 200] width 55 height 8
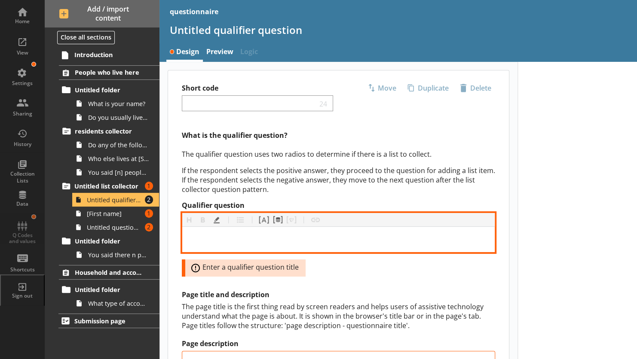
click at [219, 236] on div "Qualifier question" at bounding box center [338, 240] width 299 height 12
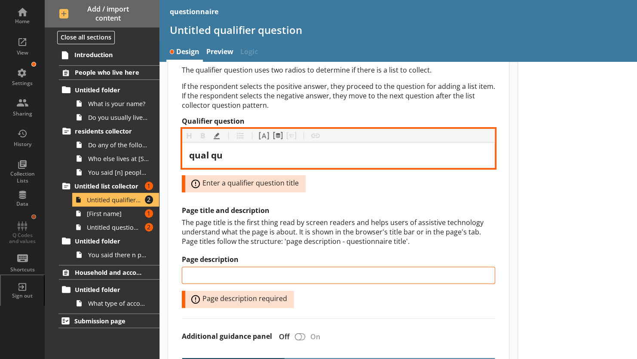
scroll to position [86, 0]
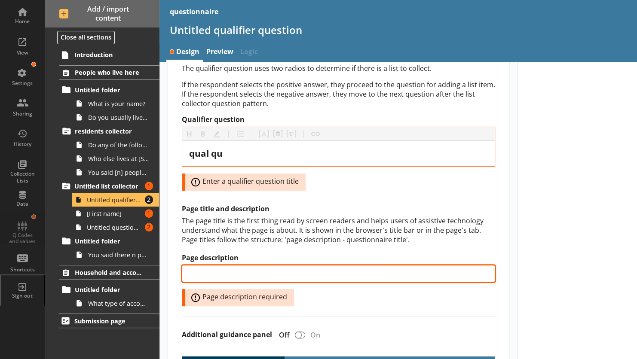
click at [239, 269] on input "Page description" at bounding box center [338, 273] width 313 height 17
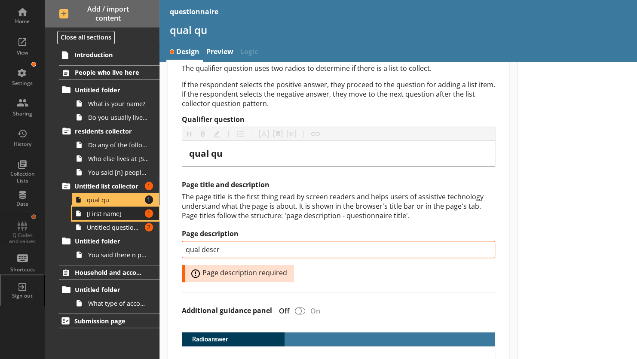
click at [104, 212] on span "[First name]" at bounding box center [114, 214] width 55 height 8
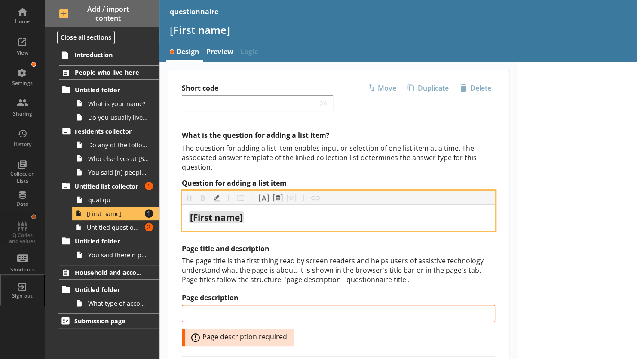
click at [257, 218] on div "[First name]" at bounding box center [338, 218] width 299 height 12
click at [265, 198] on button "Pipe answer" at bounding box center [264, 198] width 14 height 14
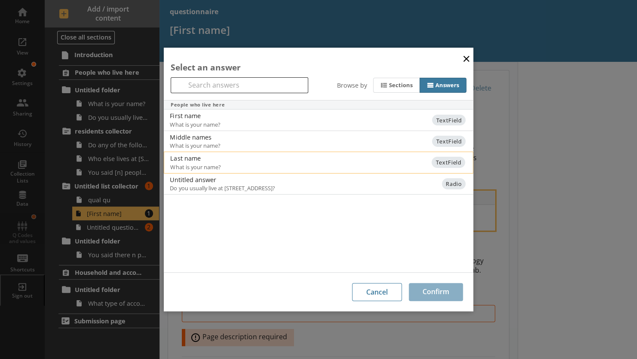
click at [219, 158] on div "Last name" at bounding box center [256, 158] width 173 height 8
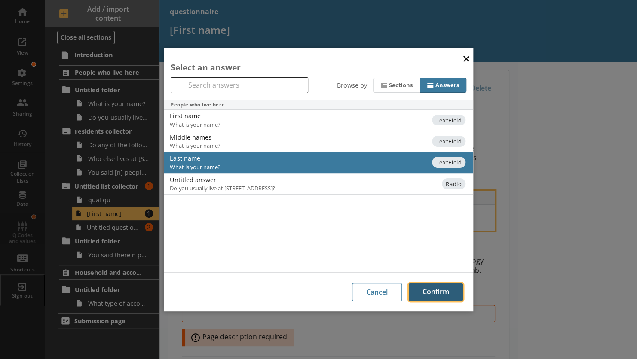
click at [413, 287] on button "Confirm" at bounding box center [436, 292] width 54 height 18
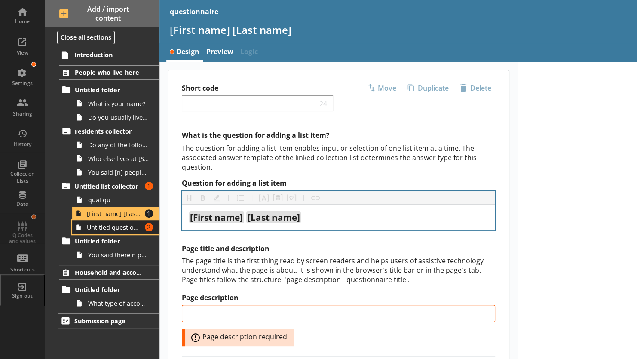
click at [104, 227] on span "Untitled question to confirm list completion" at bounding box center [114, 228] width 55 height 8
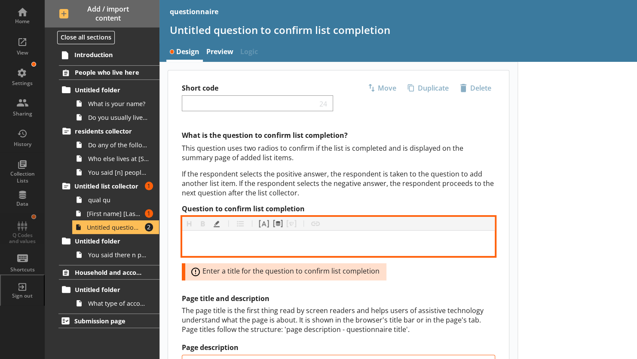
click at [202, 239] on div "Question to confirm list completion" at bounding box center [338, 244] width 299 height 12
click at [261, 224] on button "Pipe answer" at bounding box center [264, 224] width 14 height 14
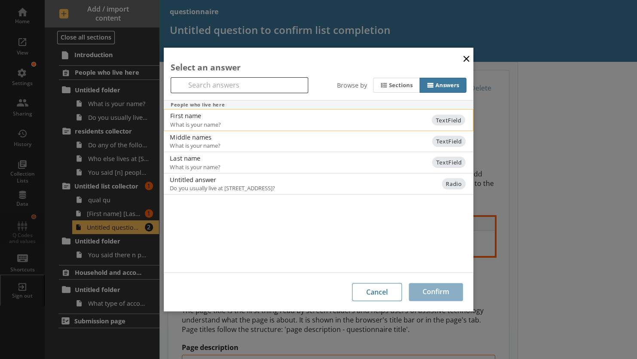
click at [191, 117] on div "First name" at bounding box center [256, 116] width 173 height 8
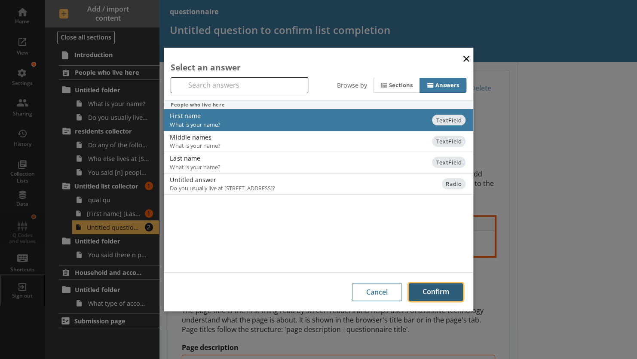
click at [417, 292] on button "Confirm" at bounding box center [436, 292] width 54 height 18
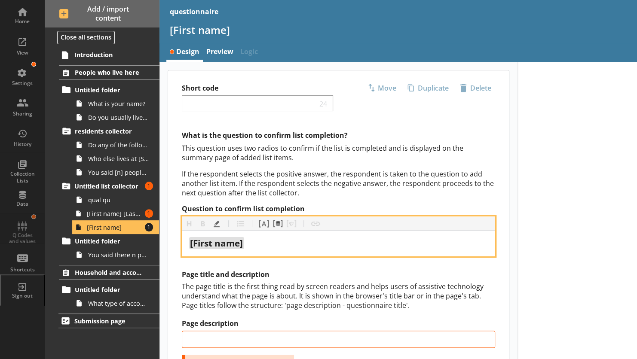
click at [301, 239] on div "[First name]" at bounding box center [338, 244] width 299 height 12
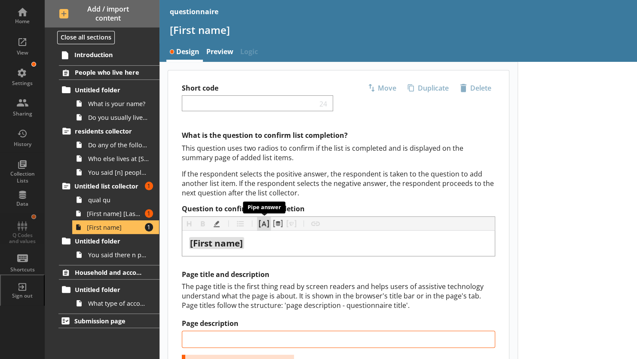
click at [260, 224] on button "Pipe answer" at bounding box center [264, 224] width 14 height 14
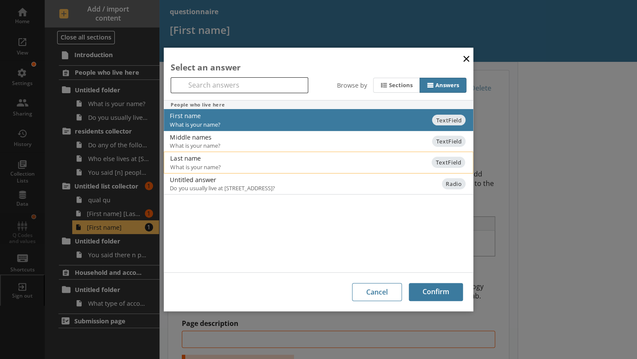
click at [180, 162] on div "Last name" at bounding box center [256, 158] width 173 height 8
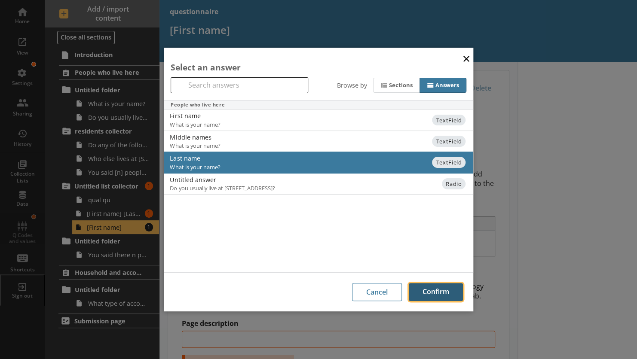
click at [434, 291] on button "Confirm" at bounding box center [436, 292] width 54 height 18
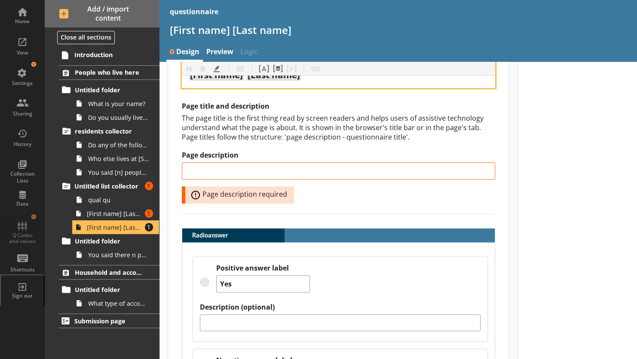
scroll to position [172, 0]
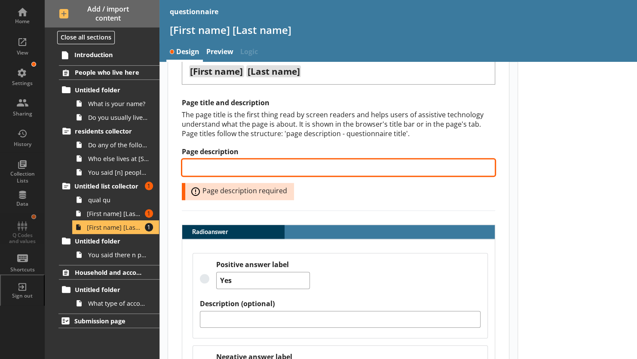
click at [247, 163] on input "Page description" at bounding box center [338, 167] width 313 height 17
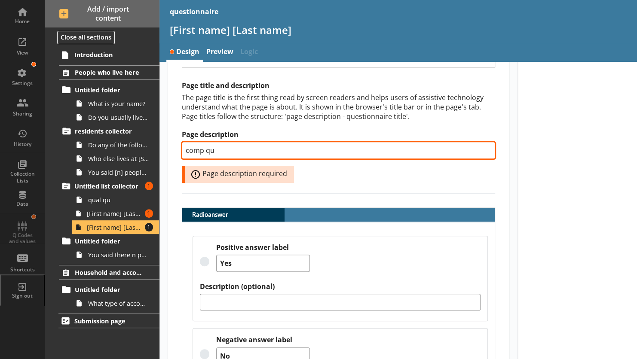
scroll to position [197, 0]
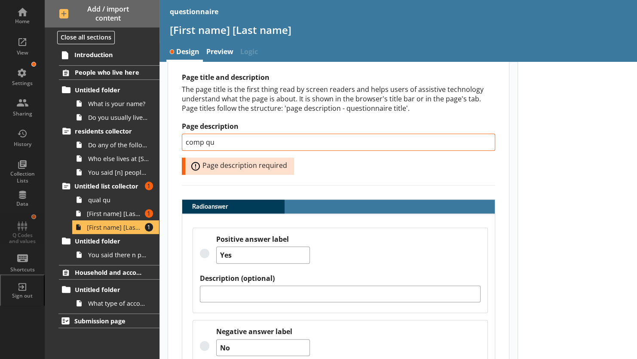
click at [378, 245] on div "Positive answer label Yes" at bounding box center [340, 254] width 281 height 39
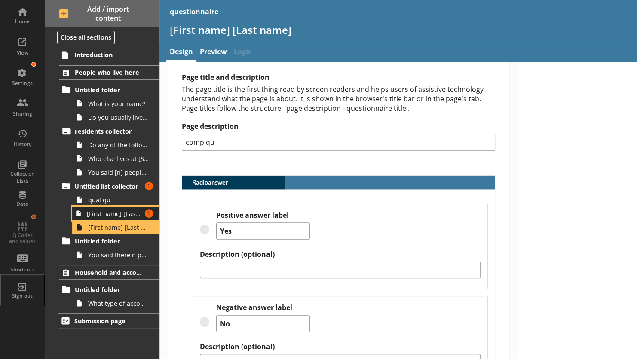
click at [117, 213] on span "[First name] [Last name]" at bounding box center [114, 214] width 55 height 8
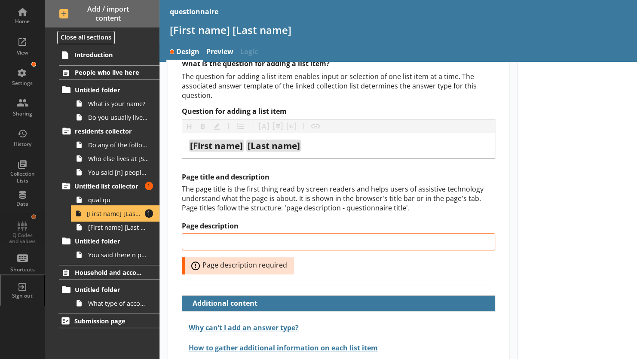
scroll to position [72, 0]
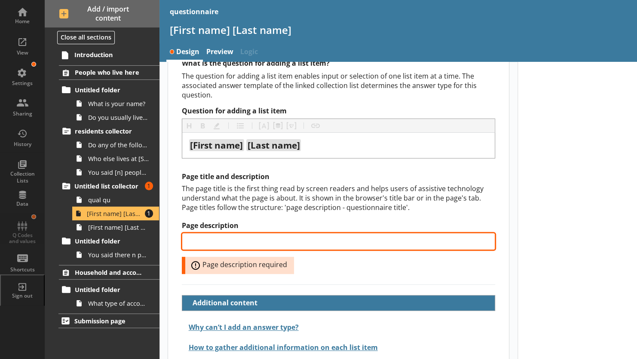
click at [212, 237] on input "Page description" at bounding box center [338, 241] width 313 height 17
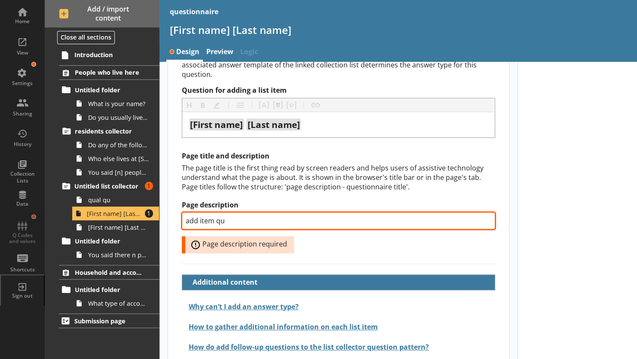
scroll to position [94, 0]
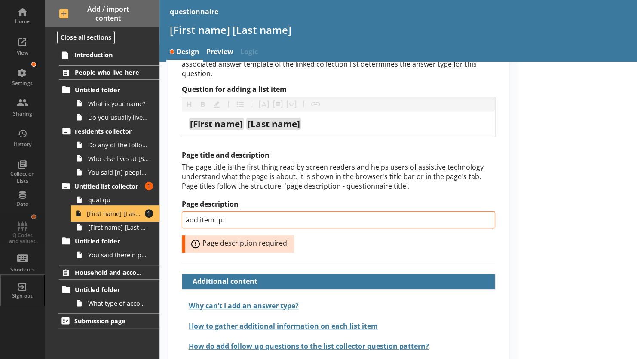
click at [115, 212] on span "[First name] [Last name]" at bounding box center [114, 214] width 55 height 8
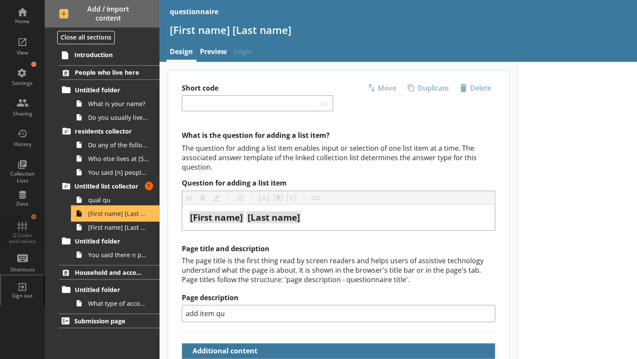
scroll to position [0, 0]
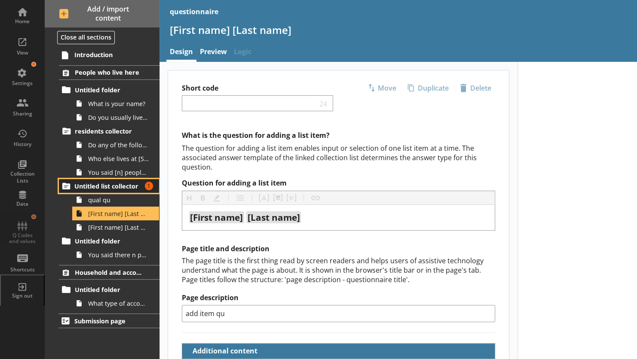
click at [102, 184] on span "Untitled list collector" at bounding box center [108, 186] width 68 height 8
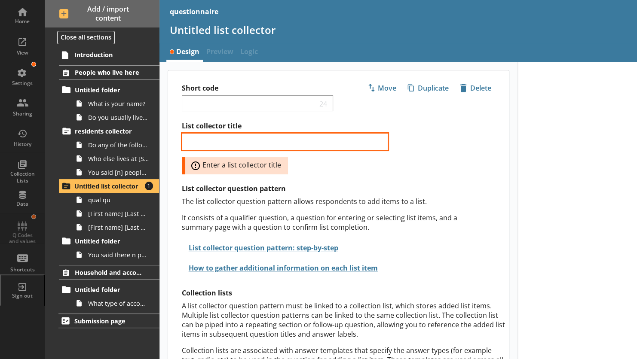
click at [203, 142] on input "List collector title" at bounding box center [285, 141] width 206 height 17
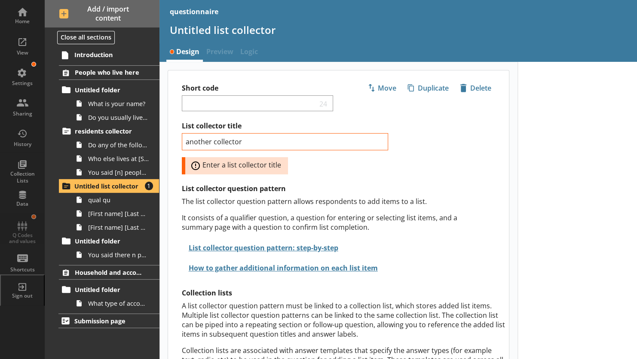
click at [314, 181] on div "List collector title another collector Error: Enter a list collector title List…" at bounding box center [345, 278] width 327 height 312
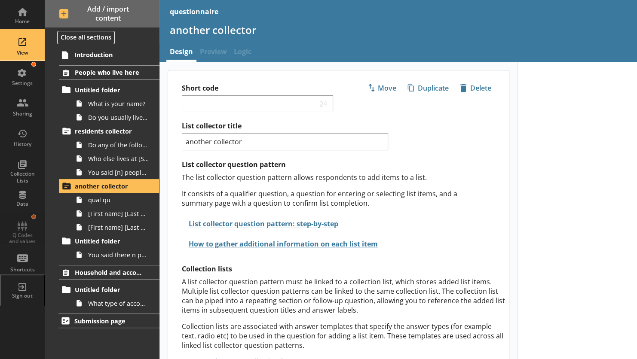
click at [21, 42] on div "View" at bounding box center [22, 46] width 30 height 30
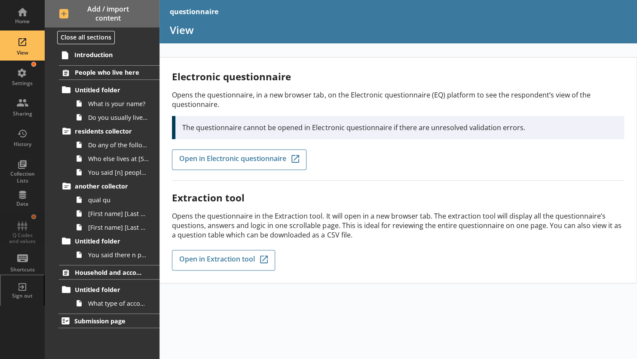
click at [195, 169] on div "Electronic questionnaire Opens the questionnaire, in a new browser tab, on the …" at bounding box center [398, 125] width 452 height 111
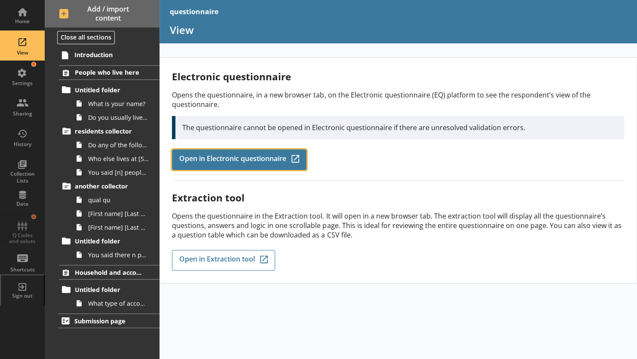
click at [196, 160] on span "Open in Electronic questionnaire" at bounding box center [232, 159] width 107 height 9
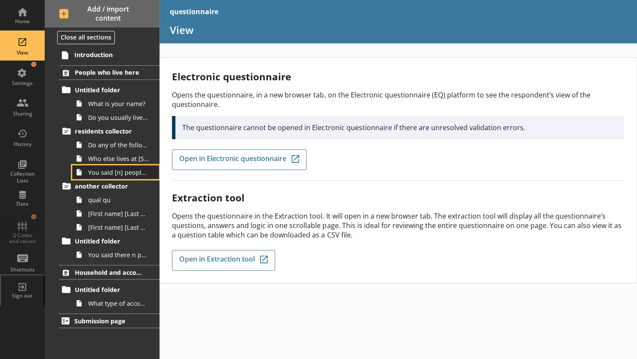
click at [101, 172] on span "You said [n] people live at [STREET_ADDRESS][First name][Last name]Does anyone …" at bounding box center [118, 173] width 61 height 8
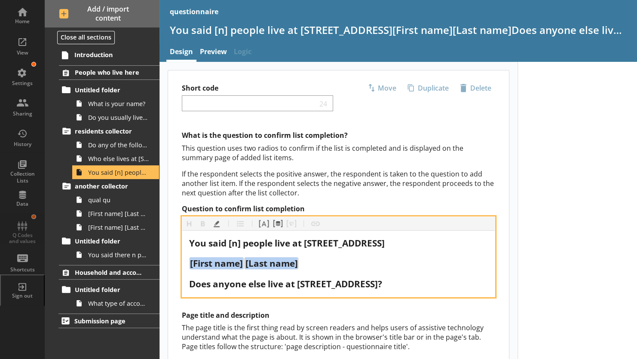
drag, startPoint x: 316, startPoint y: 261, endPoint x: 186, endPoint y: 264, distance: 130.3
click at [186, 264] on div "You said [n] people live at [STREET_ADDRESS] [First name] [Last name] Does anyo…" at bounding box center [338, 264] width 313 height 67
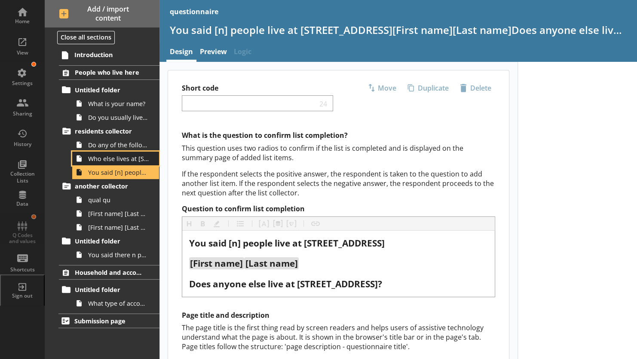
click at [101, 159] on span "Who else lives at [STREET_ADDRESS]?" at bounding box center [118, 159] width 61 height 8
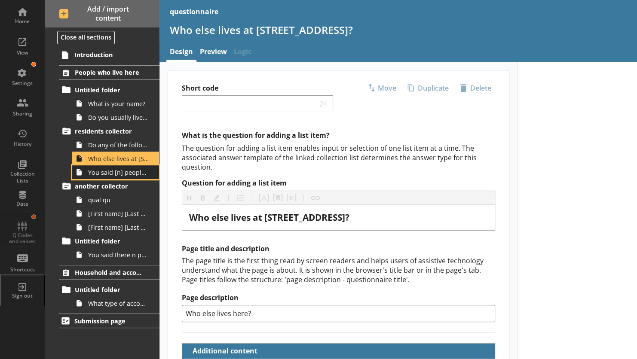
click at [104, 173] on span "You said [n] people live at [STREET_ADDRESS][First name][Last name]Does anyone …" at bounding box center [118, 173] width 61 height 8
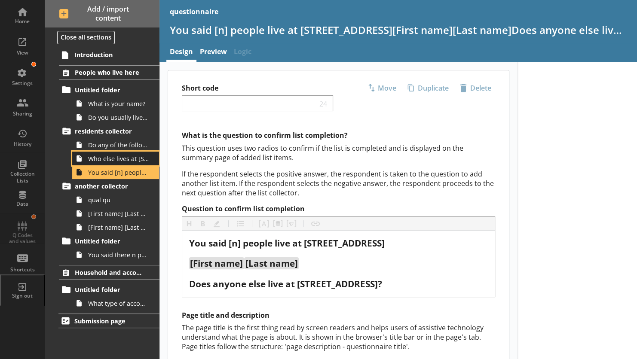
click at [105, 157] on span "Who else lives at [STREET_ADDRESS]?" at bounding box center [118, 159] width 61 height 8
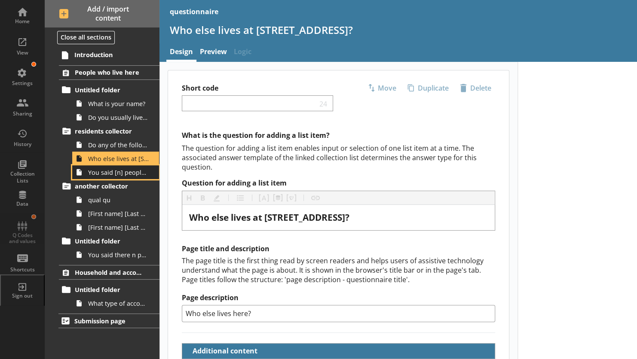
click at [111, 174] on span "You said [n] people live at [STREET_ADDRESS][First name][Last name]Does anyone …" at bounding box center [118, 173] width 61 height 8
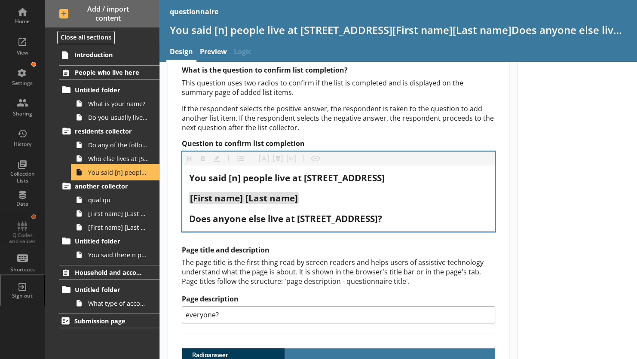
scroll to position [119, 0]
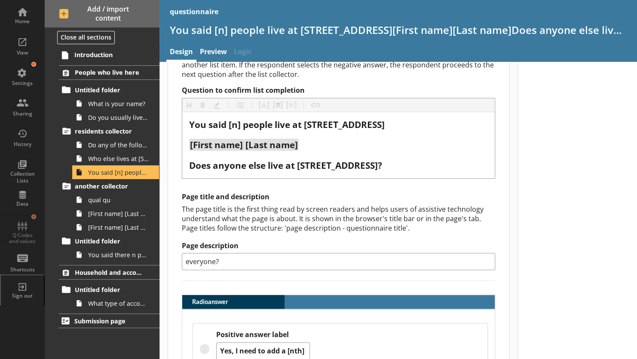
click at [236, 261] on input "everyone?" at bounding box center [338, 261] width 313 height 17
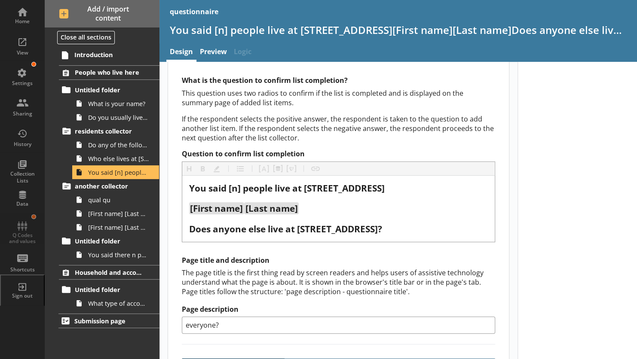
scroll to position [40, 0]
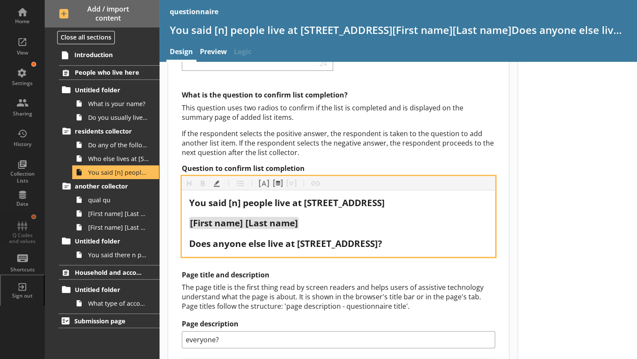
click at [245, 222] on span "[Last name]" at bounding box center [271, 223] width 55 height 12
click at [301, 220] on div "[First name] [Last name]" at bounding box center [338, 224] width 299 height 12
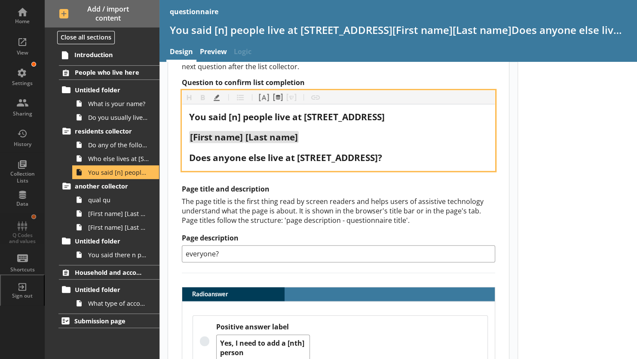
scroll to position [129, 0]
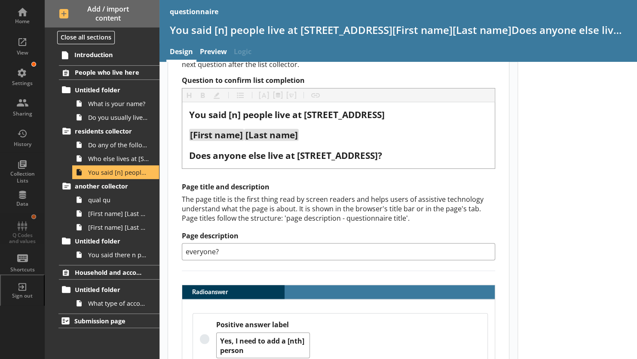
click at [232, 248] on input "everyone?" at bounding box center [338, 251] width 313 height 17
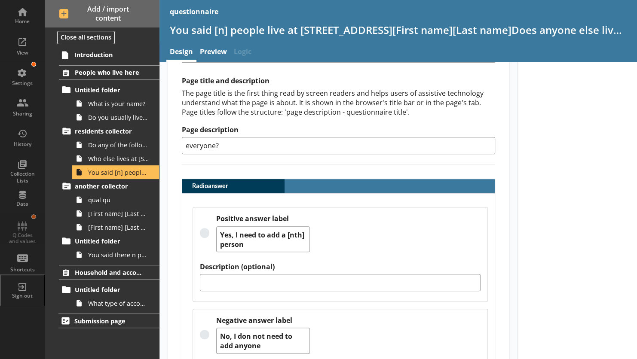
scroll to position [235, 0]
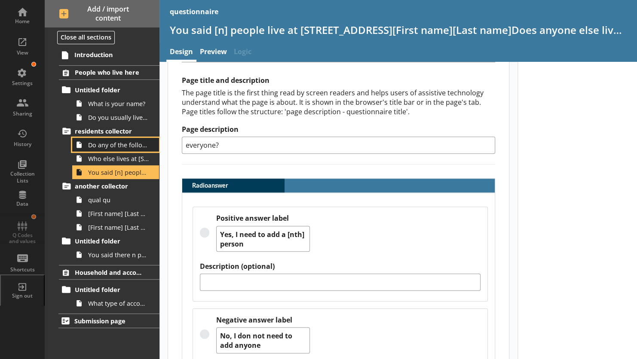
click at [99, 148] on span "Do any of the following people also live at [STREET_ADDRESS] on [DATE]?" at bounding box center [118, 145] width 61 height 8
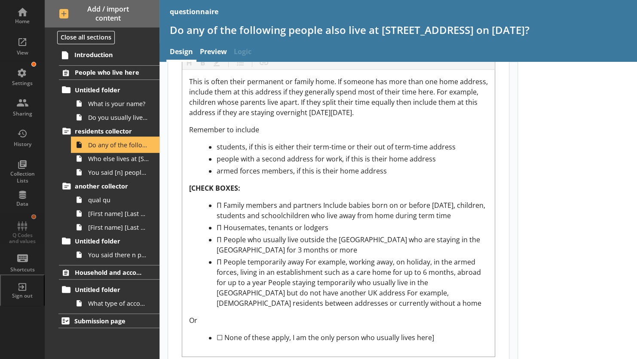
scroll to position [325, 0]
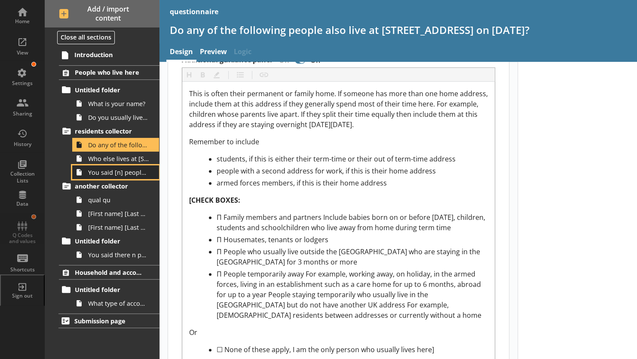
click at [103, 169] on span "You said [n] people live at [STREET_ADDRESS][First name][Last name]Does anyone …" at bounding box center [118, 173] width 61 height 8
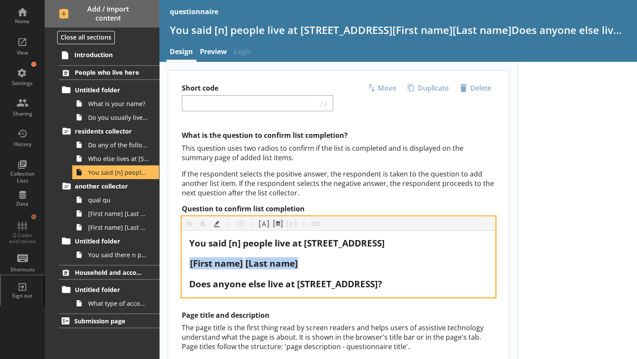
drag, startPoint x: 191, startPoint y: 261, endPoint x: 329, endPoint y: 260, distance: 137.2
click at [329, 260] on div "[First name] [Last name]" at bounding box center [338, 264] width 299 height 12
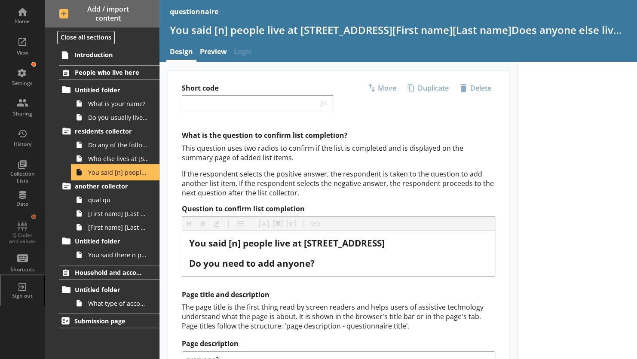
click at [111, 171] on span "You said [n] people live at [STREET_ADDRESS][First name][Last name]Does anyone …" at bounding box center [118, 173] width 61 height 8
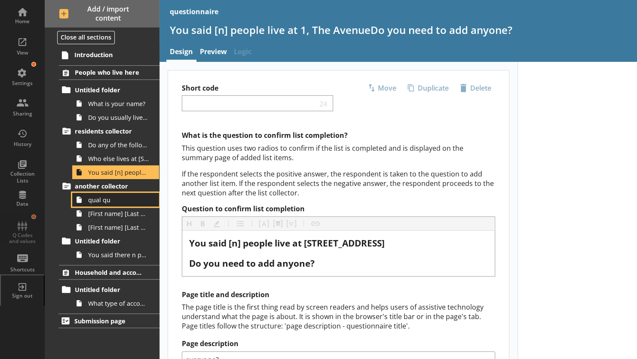
click at [104, 201] on span "qual qu" at bounding box center [118, 200] width 61 height 8
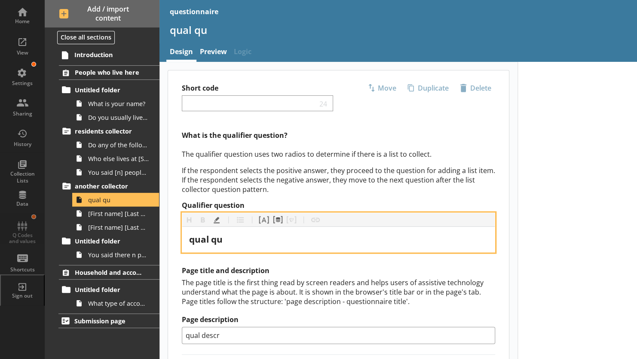
click at [233, 236] on div "qual qu" at bounding box center [338, 240] width 299 height 12
drag, startPoint x: 233, startPoint y: 236, endPoint x: 182, endPoint y: 237, distance: 51.2
click at [182, 237] on div "qual qu" at bounding box center [338, 239] width 313 height 25
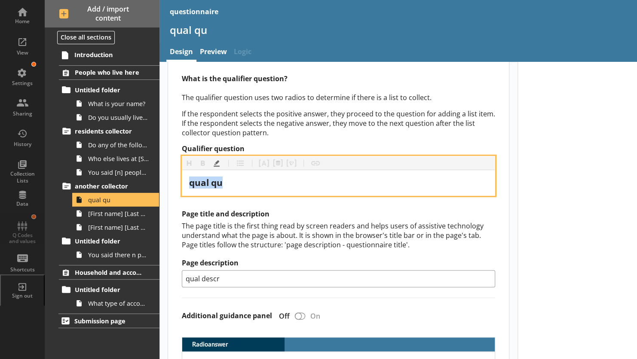
scroll to position [55, 0]
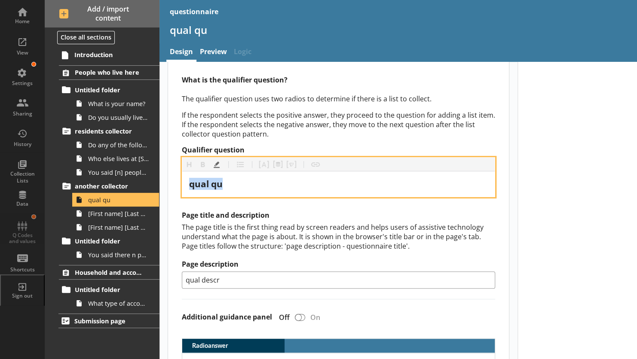
click at [229, 183] on div "qual qu" at bounding box center [338, 184] width 299 height 12
drag, startPoint x: 189, startPoint y: 182, endPoint x: 237, endPoint y: 178, distance: 47.9
click at [237, 178] on div "qual qu" at bounding box center [338, 184] width 299 height 12
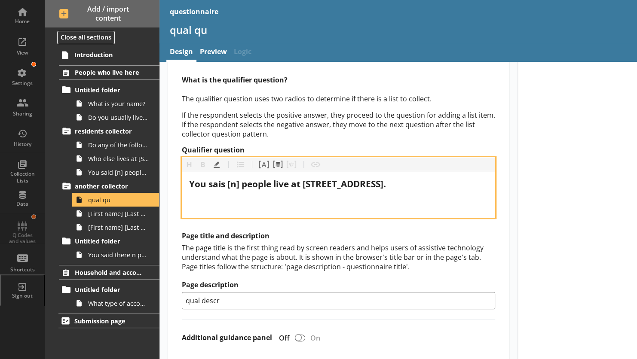
click at [227, 183] on span "You sais [n] people live at [STREET_ADDRESS]." at bounding box center [287, 184] width 197 height 12
click at [375, 182] on div "You said [n] people live at [STREET_ADDRESS]." at bounding box center [338, 184] width 299 height 12
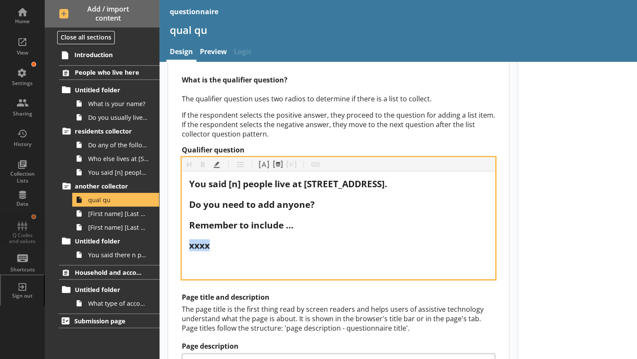
drag, startPoint x: 190, startPoint y: 244, endPoint x: 222, endPoint y: 243, distance: 31.4
click at [222, 243] on div "xxxx" at bounding box center [338, 246] width 299 height 12
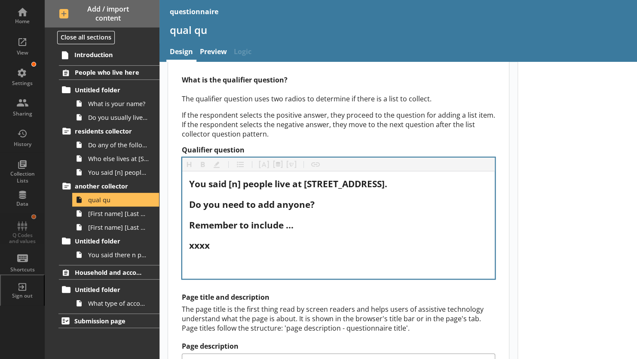
click at [204, 166] on div "Heading Heading Bold Bold Highlight Highlight List List Pipe answer Pipe answer…" at bounding box center [338, 165] width 313 height 14
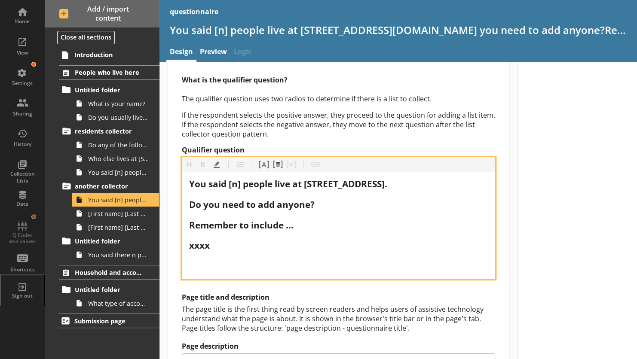
click at [265, 258] on div "You said [n] people live at [STREET_ADDRESS]. Do you need to add anyone? Rememb…" at bounding box center [338, 225] width 299 height 94
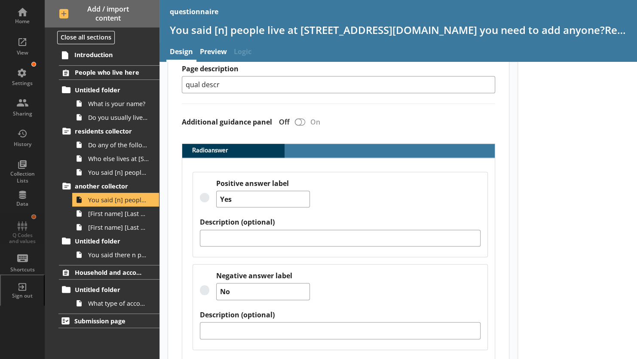
scroll to position [333, 0]
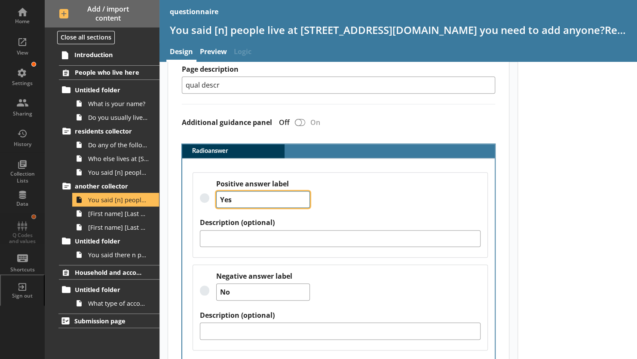
click at [253, 202] on textarea "Yes" at bounding box center [263, 199] width 94 height 17
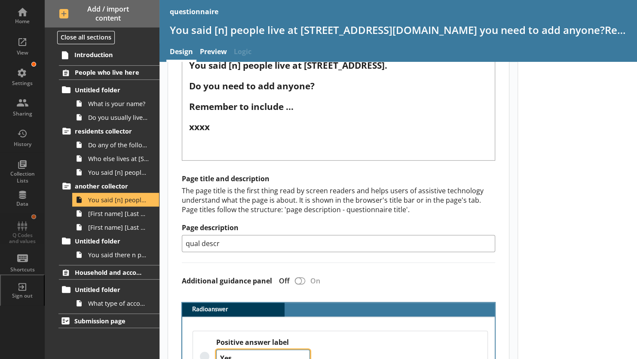
scroll to position [162, 0]
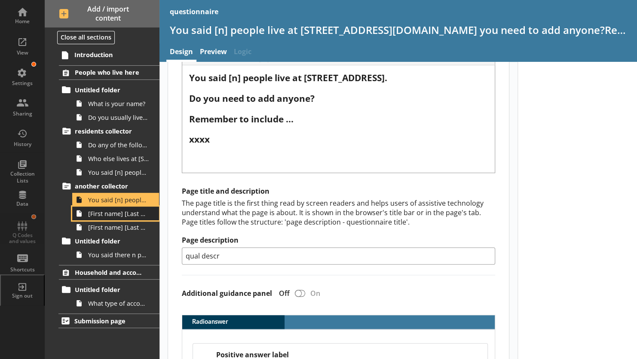
click at [121, 213] on span "[First name] [Last name]" at bounding box center [118, 214] width 61 height 8
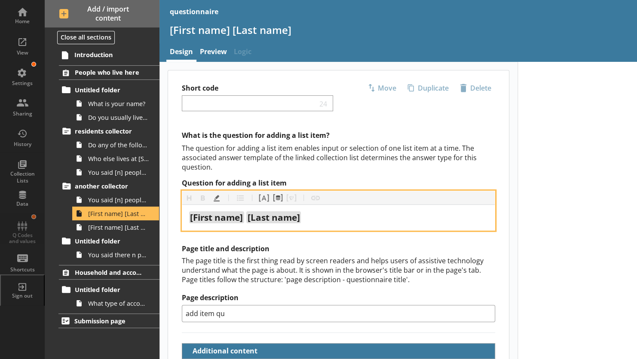
click at [246, 220] on span "Question for adding a list item" at bounding box center [245, 218] width 2 height 12
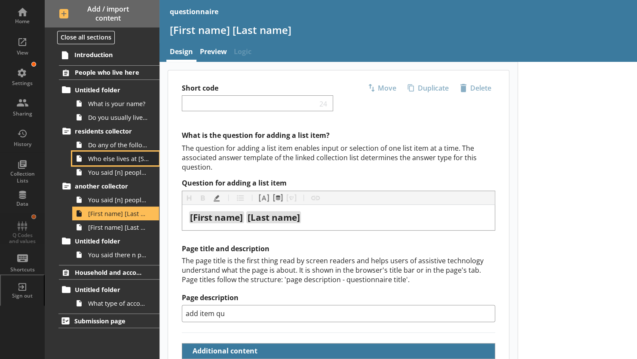
click at [80, 158] on icon at bounding box center [79, 159] width 5 height 6
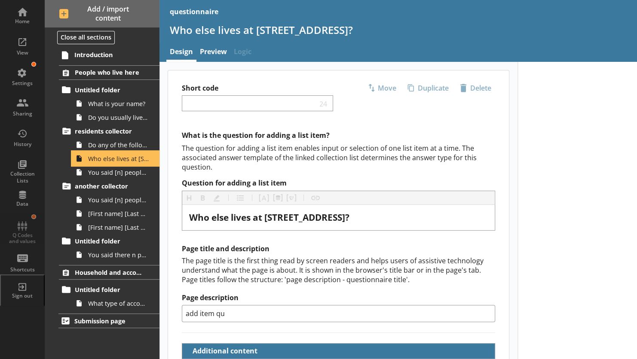
click at [76, 157] on icon at bounding box center [79, 159] width 14 height 14
click at [334, 171] on p "The question for adding a list item enables input or selection of one list item…" at bounding box center [338, 158] width 313 height 28
click at [258, 163] on p "The question for adding a list item enables input or selection of one list item…" at bounding box center [338, 158] width 313 height 28
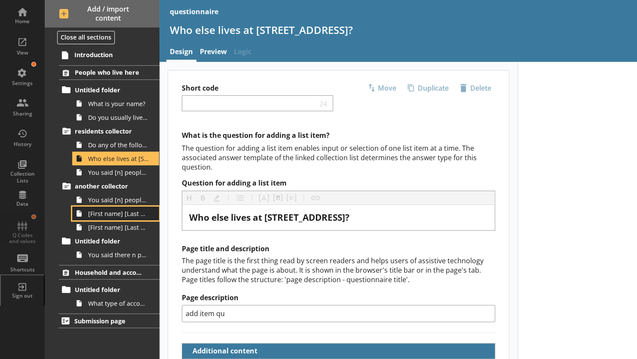
click at [111, 210] on span "[First name] [Last name]" at bounding box center [118, 214] width 61 height 8
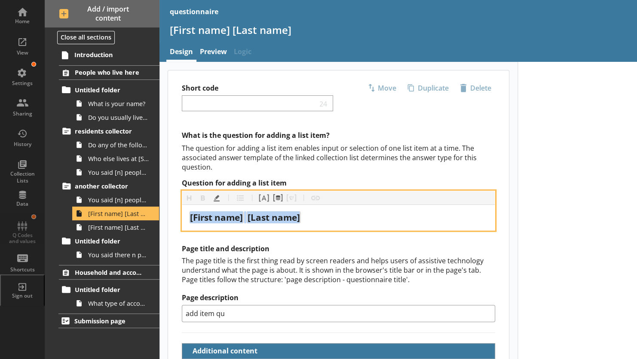
drag, startPoint x: 325, startPoint y: 212, endPoint x: 184, endPoint y: 215, distance: 140.6
click at [184, 215] on div "[First name] [Last name]" at bounding box center [338, 217] width 313 height 25
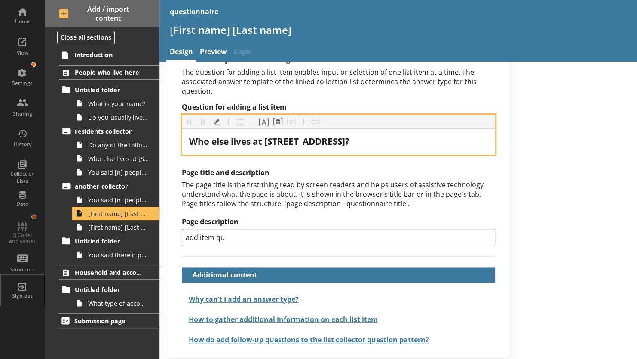
scroll to position [79, 0]
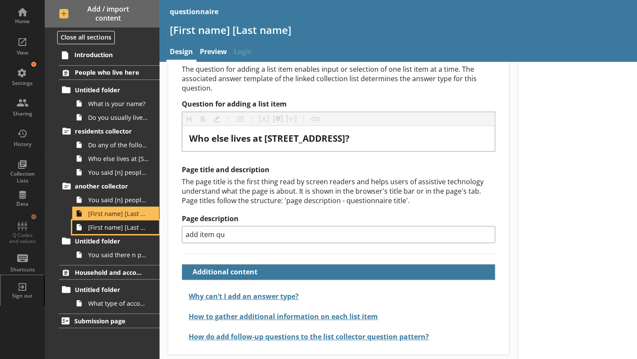
click at [120, 227] on span "[First name] [Last name]" at bounding box center [118, 228] width 61 height 8
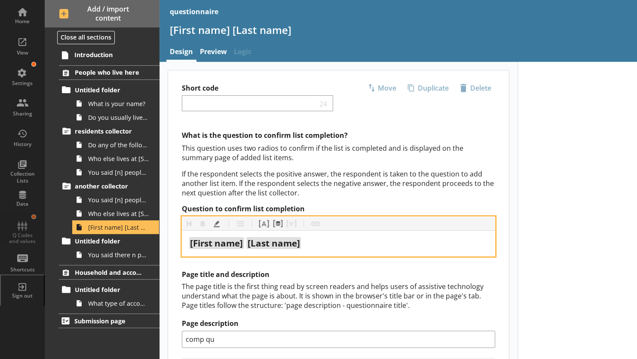
click at [329, 243] on div "[First name] [Last name]" at bounding box center [338, 244] width 299 height 12
click at [315, 242] on div "[First name] [Last name]" at bounding box center [338, 244] width 299 height 12
drag, startPoint x: 315, startPoint y: 242, endPoint x: 183, endPoint y: 238, distance: 132.1
click at [183, 238] on div "[First name] [Last name]" at bounding box center [338, 243] width 313 height 25
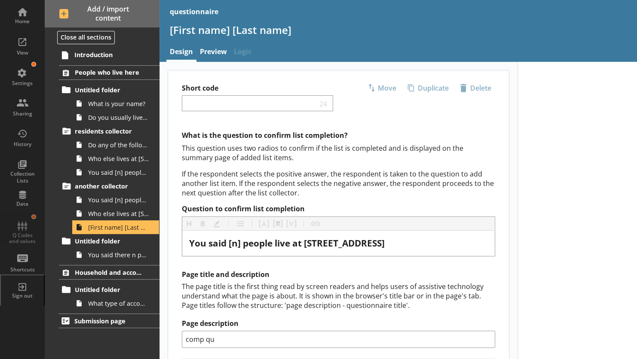
click at [206, 282] on div "The page title is the first thing read by screen readers and helps users of ass…" at bounding box center [338, 296] width 313 height 28
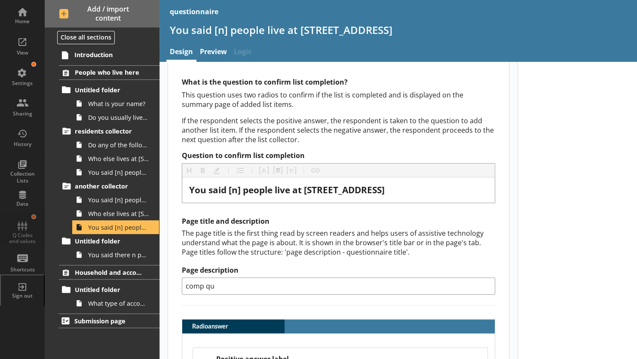
scroll to position [51, 0]
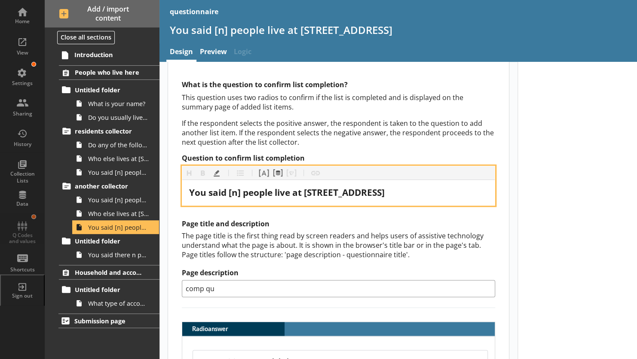
click at [379, 190] on div "You said [n] people live at [STREET_ADDRESS]" at bounding box center [338, 193] width 299 height 12
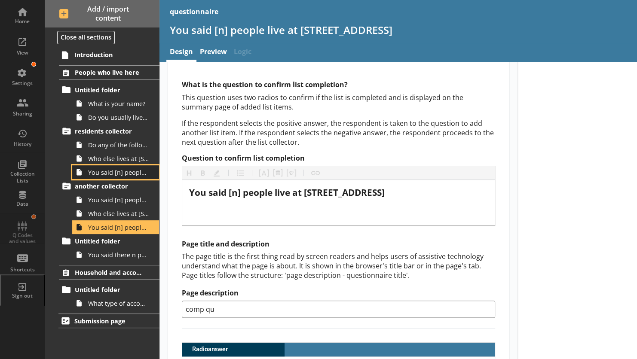
click at [118, 176] on link "You said [n] people live at 1, The AvenueDo you need to add anyone?" at bounding box center [115, 173] width 87 height 14
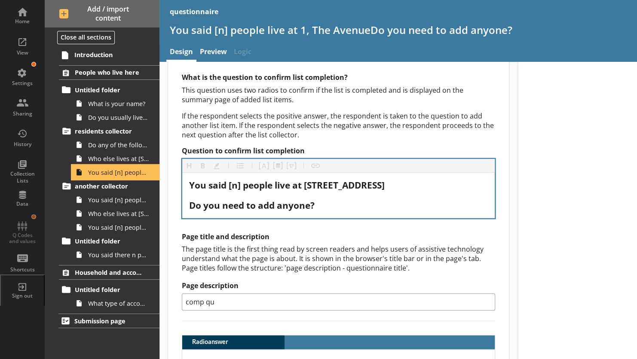
scroll to position [53, 0]
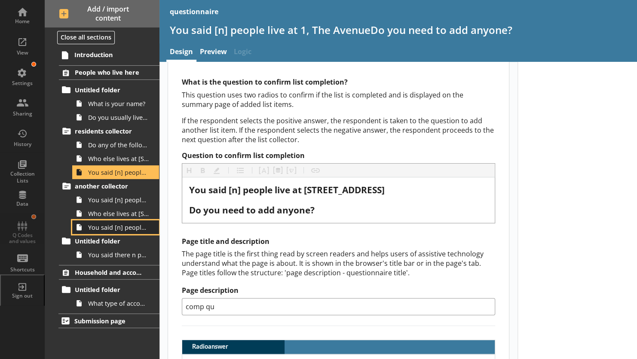
click at [105, 224] on span "You said [n] people live at [STREET_ADDRESS]" at bounding box center [118, 228] width 61 height 8
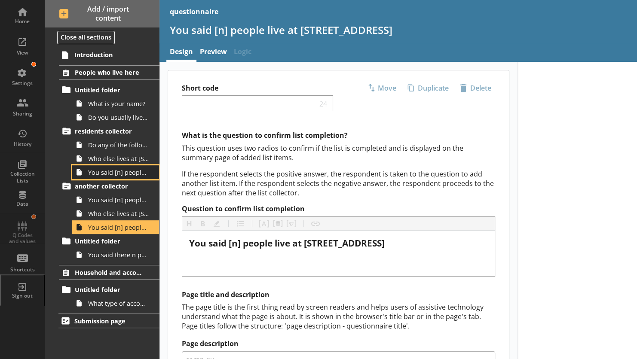
click at [105, 172] on span "You said [n] people live at 1, The AvenueDo you need to add anyone?" at bounding box center [118, 173] width 61 height 8
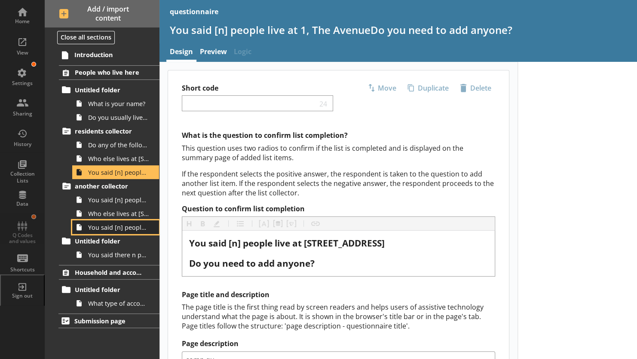
click at [111, 224] on span "You said [n] people live at [STREET_ADDRESS]" at bounding box center [118, 228] width 61 height 8
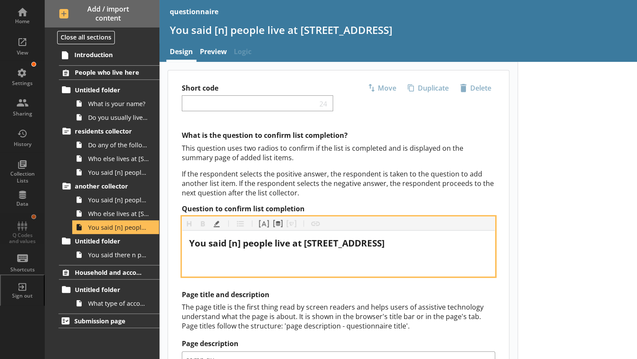
click at [374, 246] on div "You said [n] people live at [STREET_ADDRESS]" at bounding box center [338, 244] width 299 height 12
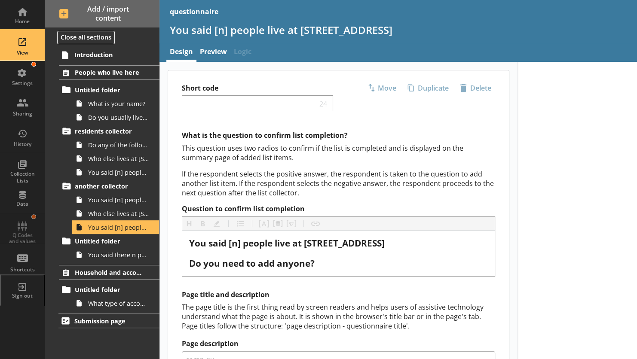
click at [21, 50] on div "View" at bounding box center [22, 52] width 30 height 7
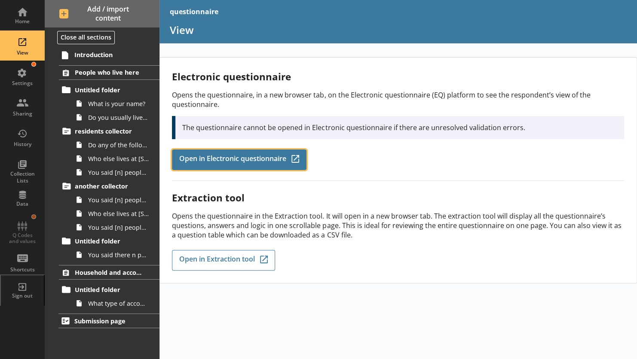
click at [214, 161] on span "Open in Electronic questionnaire" at bounding box center [232, 159] width 107 height 9
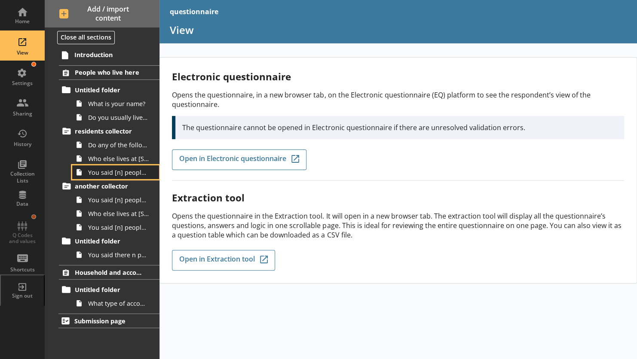
click at [81, 174] on icon at bounding box center [79, 172] width 5 height 6
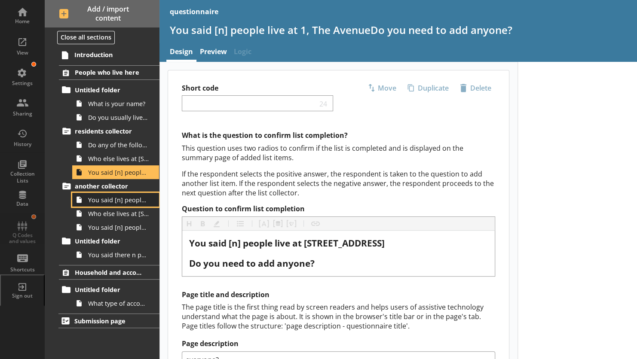
click at [95, 199] on span "You said [n] people live at [STREET_ADDRESS][DOMAIN_NAME] you need to add anyon…" at bounding box center [118, 200] width 61 height 8
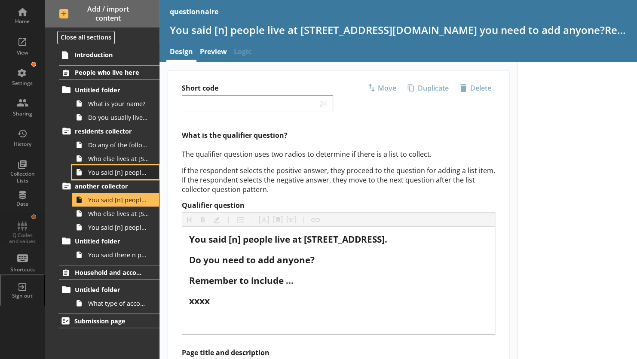
click at [101, 171] on span "You said [n] people live at 1, The AvenueDo you need to add anyone?" at bounding box center [118, 173] width 61 height 8
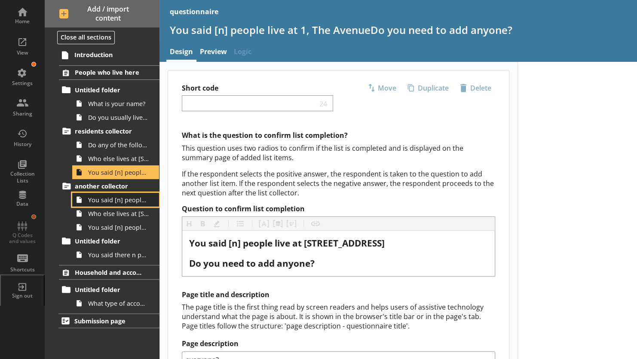
click at [102, 198] on span "You said [n] people live at [STREET_ADDRESS][DOMAIN_NAME] you need to add anyon…" at bounding box center [118, 200] width 61 height 8
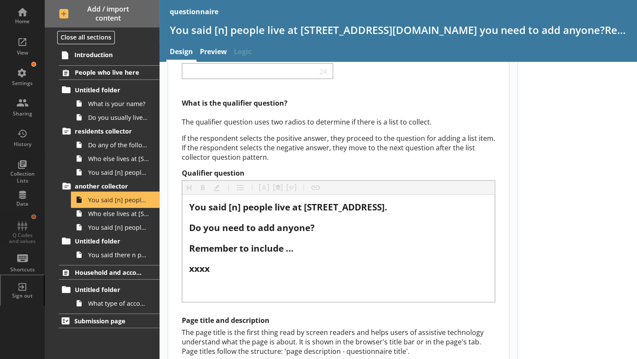
scroll to position [33, 0]
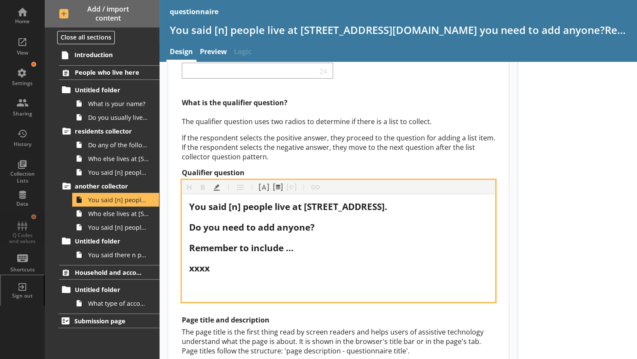
click at [191, 246] on span "Remember to include ..." at bounding box center [241, 248] width 104 height 12
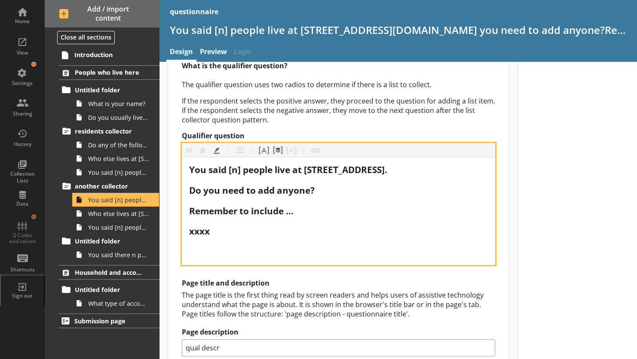
scroll to position [70, 0]
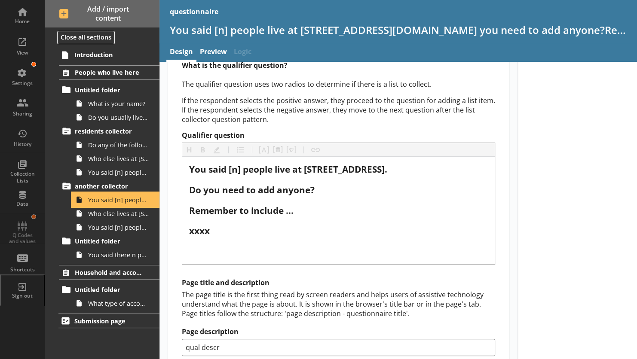
click at [120, 201] on span "You said [n] people live at [STREET_ADDRESS][DOMAIN_NAME] you need to add anyon…" at bounding box center [118, 200] width 61 height 8
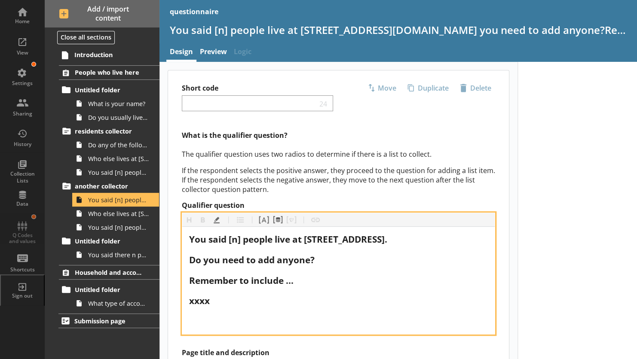
click at [200, 262] on span "Do you need to add anyone?" at bounding box center [252, 260] width 126 height 12
click at [377, 239] on div "You said [n] people live at [STREET_ADDRESS]." at bounding box center [338, 240] width 299 height 12
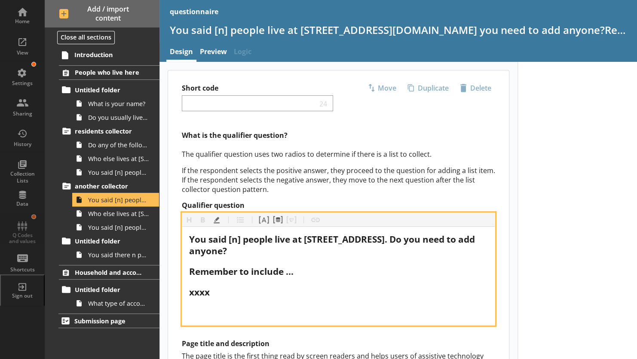
click at [284, 246] on div "You said [n] people live at [STREET_ADDRESS]. Do you need to add anyone?" at bounding box center [338, 245] width 299 height 23
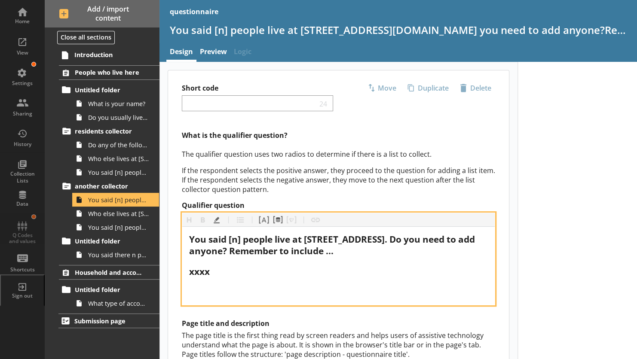
click at [344, 249] on div "You said [n] people live at [STREET_ADDRESS]. Do you need to add anyone? Rememb…" at bounding box center [338, 245] width 299 height 23
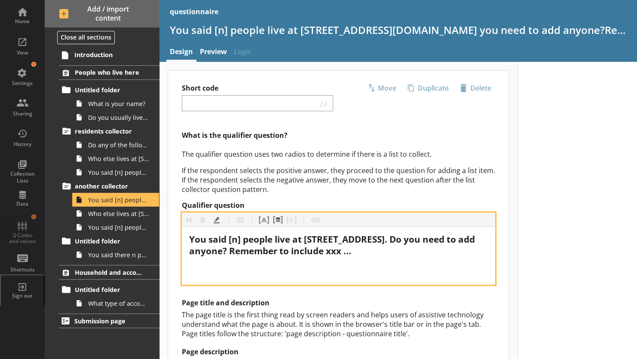
click at [307, 264] on div "You said [n] people live at [STREET_ADDRESS]. Do you need to add anyone? Rememb…" at bounding box center [338, 256] width 299 height 44
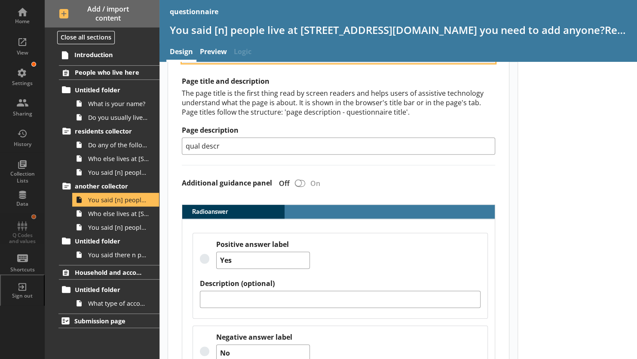
scroll to position [222, 0]
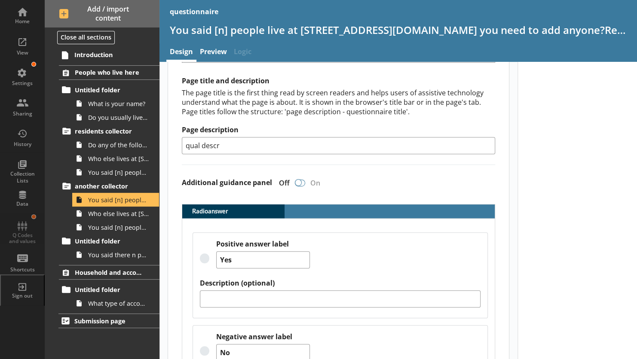
click at [300, 180] on div at bounding box center [298, 182] width 7 height 7
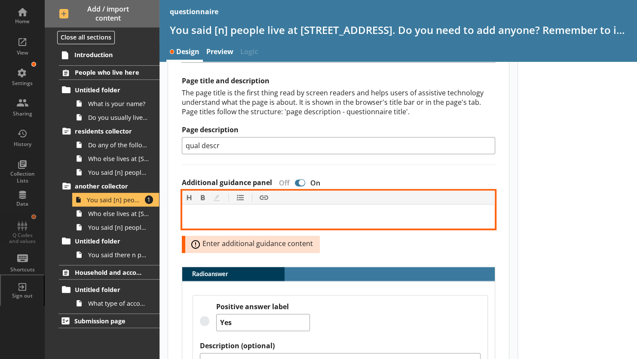
click at [292, 212] on div at bounding box center [338, 217] width 299 height 10
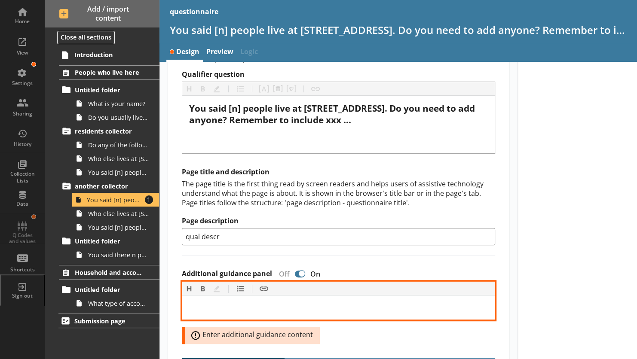
scroll to position [129, 0]
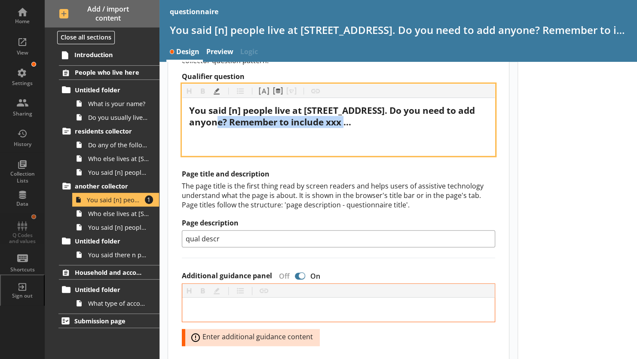
drag, startPoint x: 229, startPoint y: 122, endPoint x: 378, endPoint y: 120, distance: 148.4
click at [378, 120] on div "You said [n] people live at [STREET_ADDRESS]. Do you need to add anyone? Rememb…" at bounding box center [338, 116] width 299 height 23
copy span "Remember to include xxx ..."
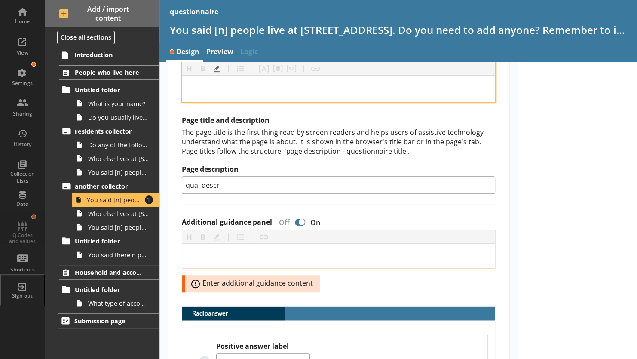
scroll to position [184, 0]
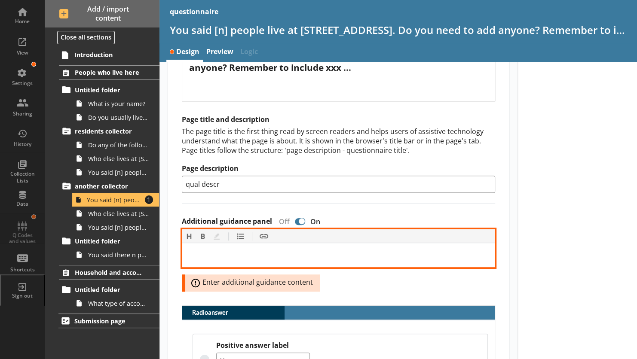
click at [270, 256] on div at bounding box center [338, 255] width 299 height 10
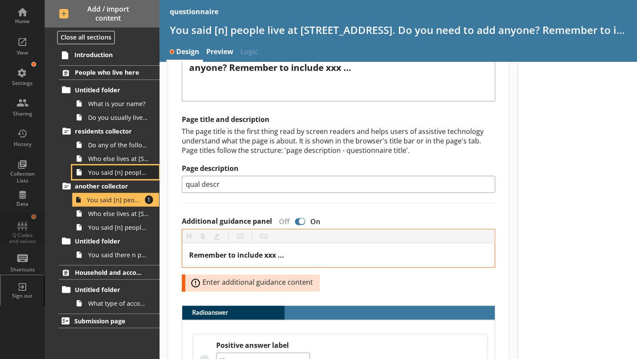
click at [116, 171] on span "You said [n] people live at 1, The AvenueDo you need to add anyone?" at bounding box center [118, 173] width 61 height 8
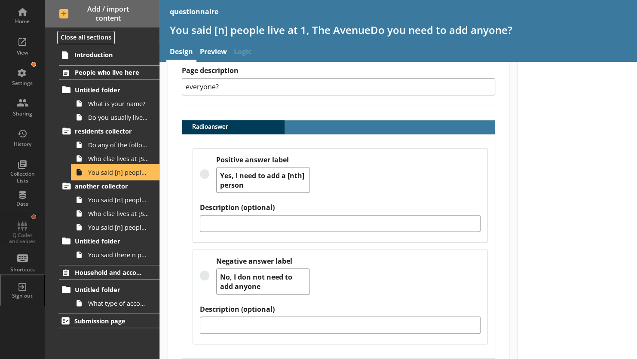
scroll to position [284, 0]
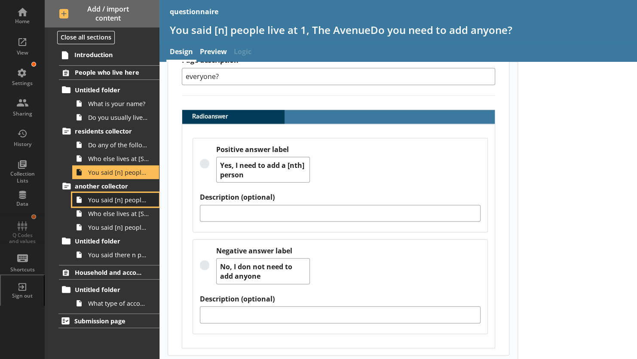
click at [114, 199] on span "You said [n] people live at [STREET_ADDRESS]. Do you need to add anyone? Rememb…" at bounding box center [118, 200] width 61 height 8
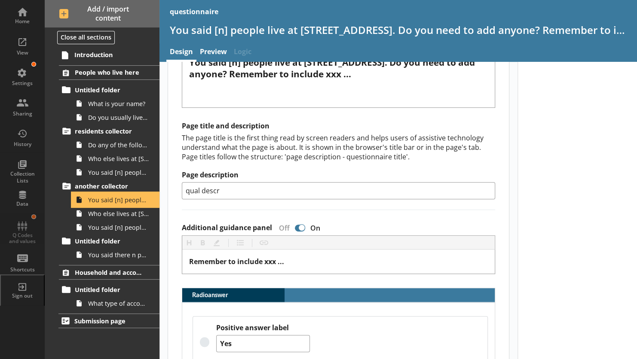
scroll to position [181, 0]
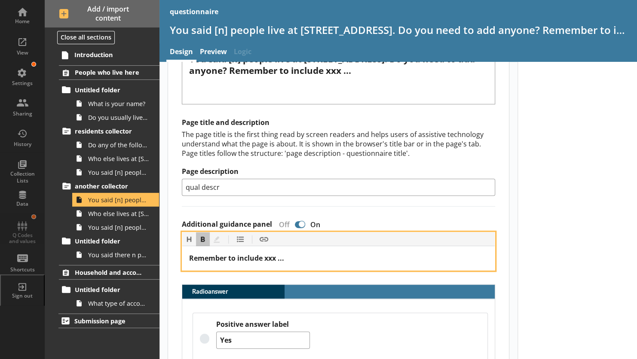
click at [298, 257] on div "Remember to include xxx ..." at bounding box center [338, 258] width 299 height 10
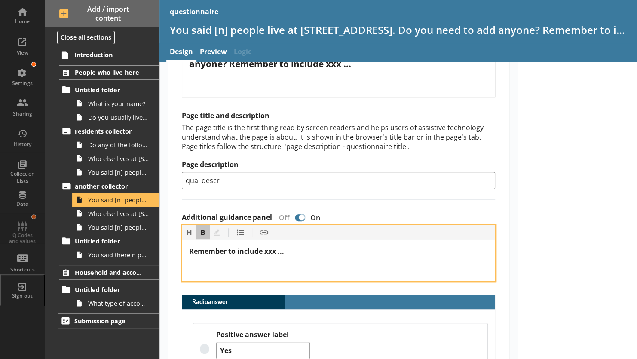
scroll to position [185, 0]
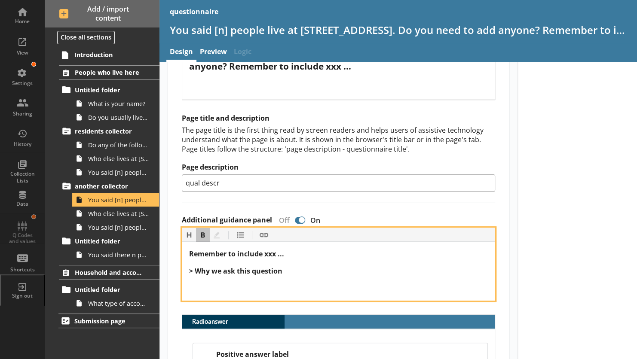
click at [290, 270] on div "> Why we ask this question" at bounding box center [338, 271] width 299 height 10
click at [254, 283] on div at bounding box center [338, 288] width 299 height 10
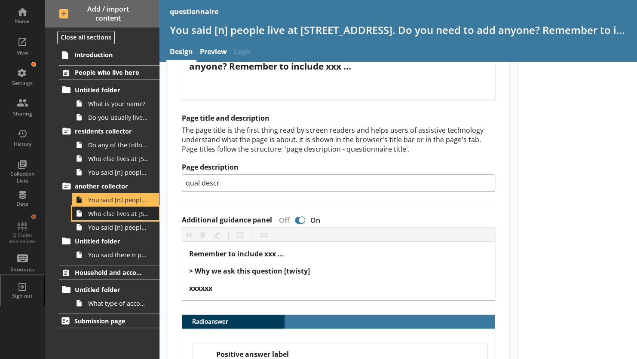
click at [105, 210] on span "Who else lives at [STREET_ADDRESS]?" at bounding box center [118, 214] width 61 height 8
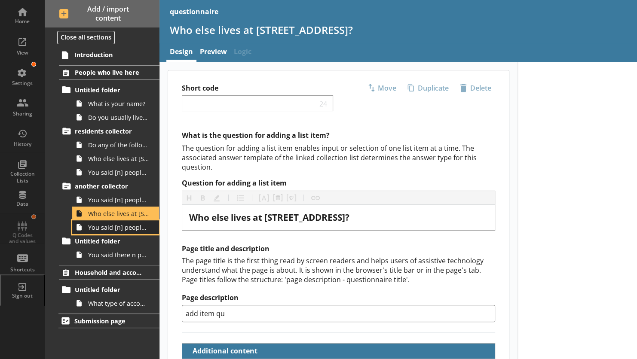
click at [126, 227] on span "You said [n] people live at [GEOGRAPHIC_DATA] you need to add anyone?" at bounding box center [118, 228] width 61 height 8
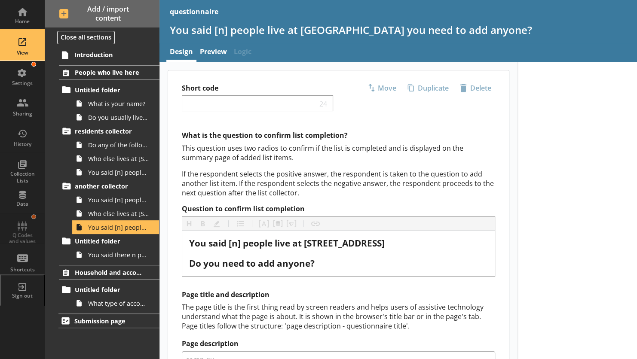
click at [26, 58] on div "View" at bounding box center [22, 46] width 30 height 30
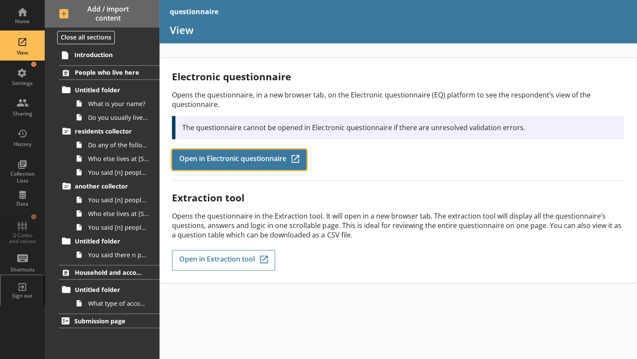
click at [198, 159] on span "Open in Electronic questionnaire" at bounding box center [232, 159] width 107 height 9
click at [206, 160] on span "Open in Electronic questionnaire" at bounding box center [232, 159] width 107 height 9
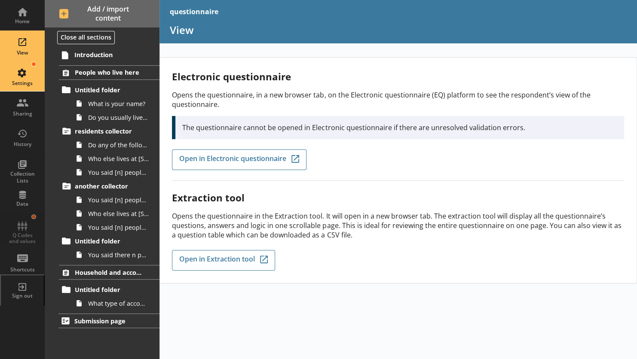
click at [24, 75] on div "Settings" at bounding box center [22, 76] width 30 height 30
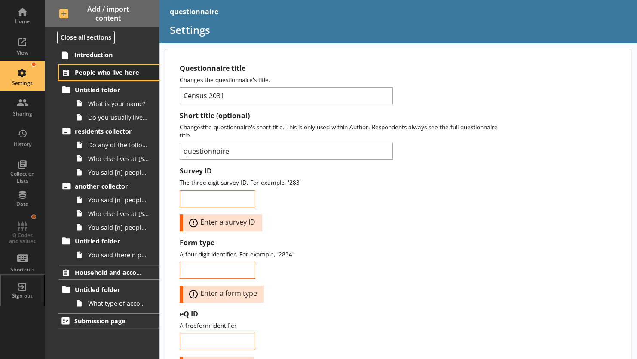
click at [87, 77] on link "People who live here" at bounding box center [109, 72] width 100 height 15
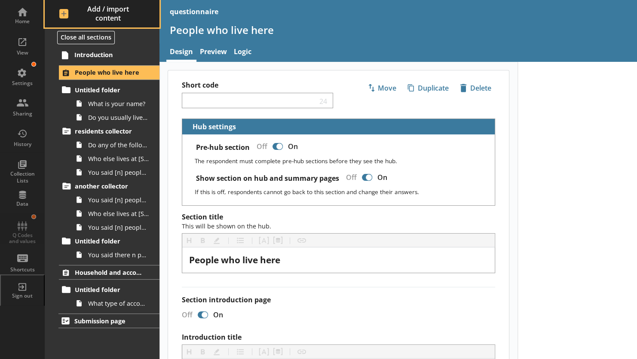
click at [61, 18] on span "Add / import content" at bounding box center [102, 14] width 86 height 18
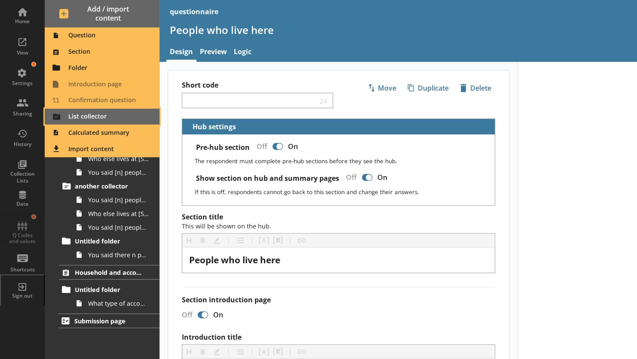
click at [78, 122] on span "List collector" at bounding box center [102, 117] width 104 height 14
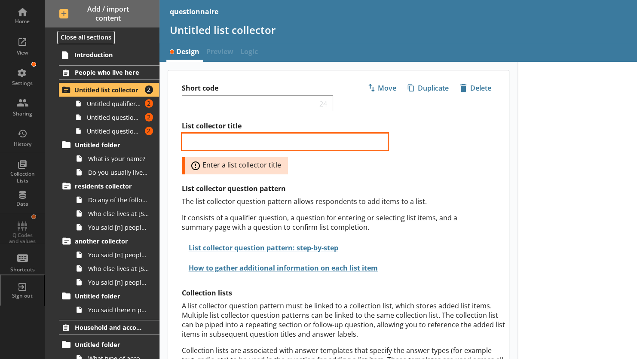
click at [202, 140] on input "List collector title" at bounding box center [285, 141] width 206 height 17
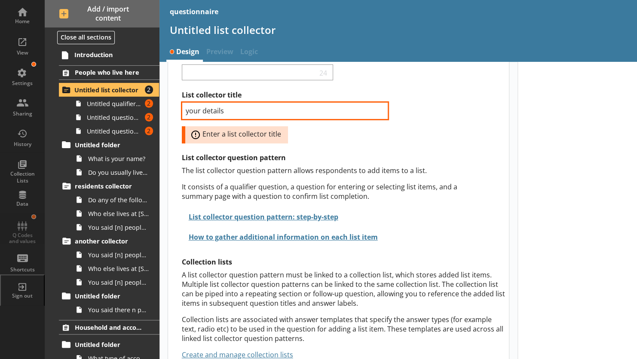
scroll to position [31, 0]
click at [237, 114] on input "your details" at bounding box center [285, 110] width 206 height 17
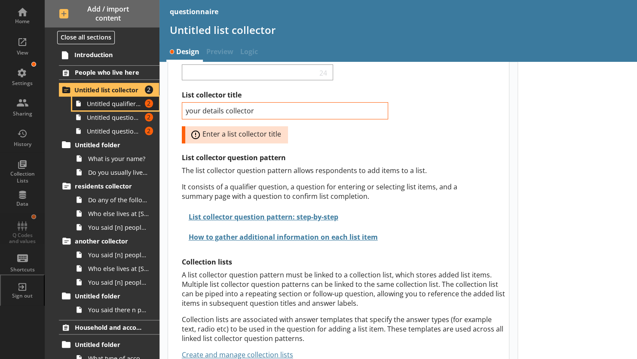
click at [111, 102] on span "Untitled qualifier question" at bounding box center [114, 104] width 55 height 8
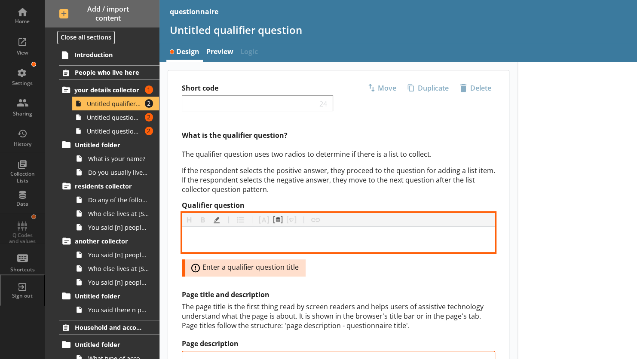
click at [248, 236] on div "Qualifier question" at bounding box center [338, 240] width 299 height 12
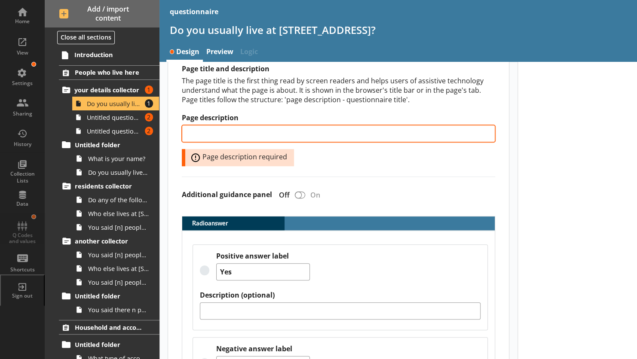
scroll to position [205, 0]
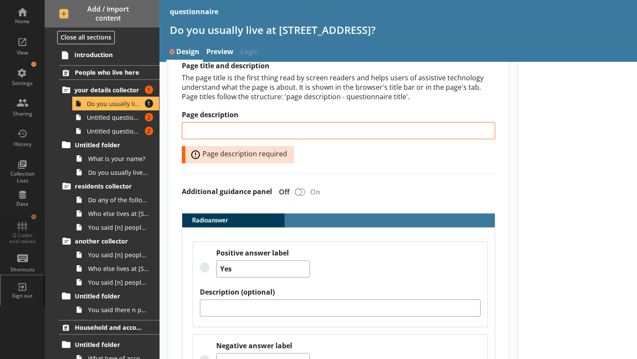
click at [302, 189] on div at bounding box center [300, 192] width 10 height 7
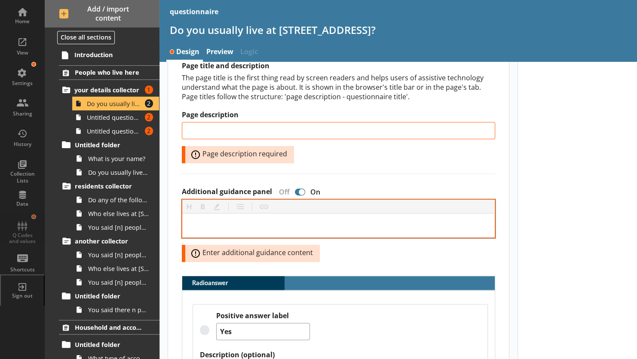
click at [281, 217] on div at bounding box center [338, 226] width 313 height 24
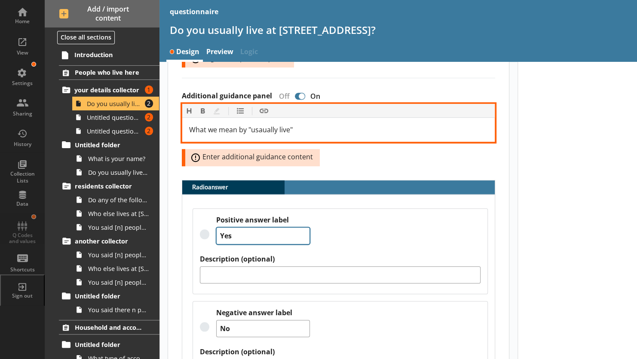
scroll to position [280, 0]
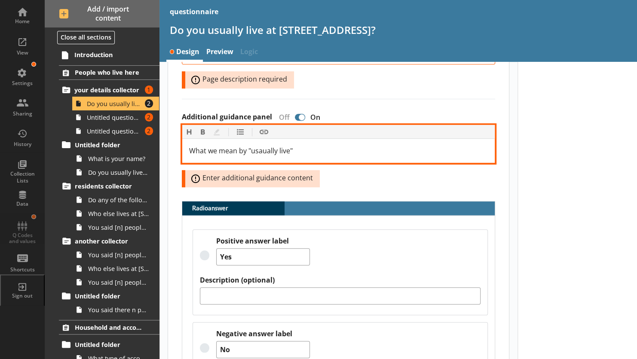
click at [263, 149] on span "What we mean by "usaually live"" at bounding box center [241, 150] width 104 height 9
click at [306, 150] on div "What we mean by "usually live"" at bounding box center [338, 151] width 299 height 10
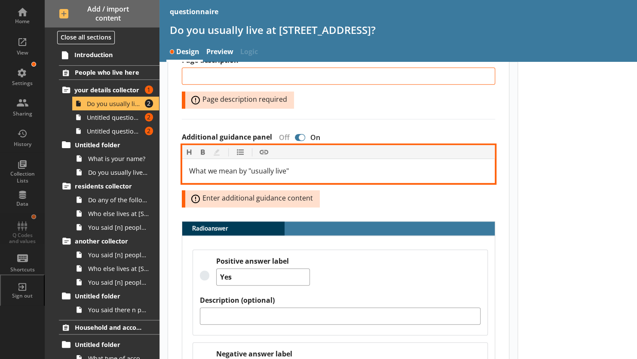
scroll to position [259, 0]
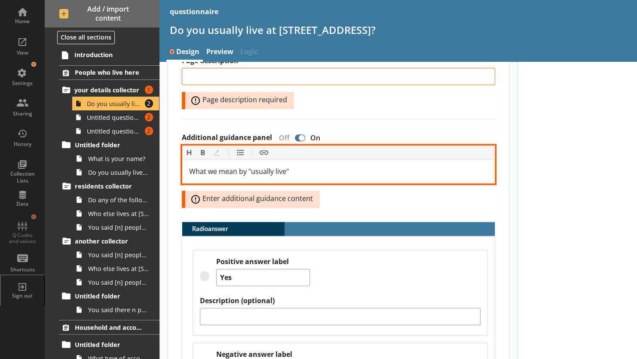
click at [189, 169] on span "What we mean by "usually live"" at bounding box center [239, 171] width 100 height 9
click at [306, 166] on div "> What we mean by "usually live"" at bounding box center [338, 171] width 299 height 10
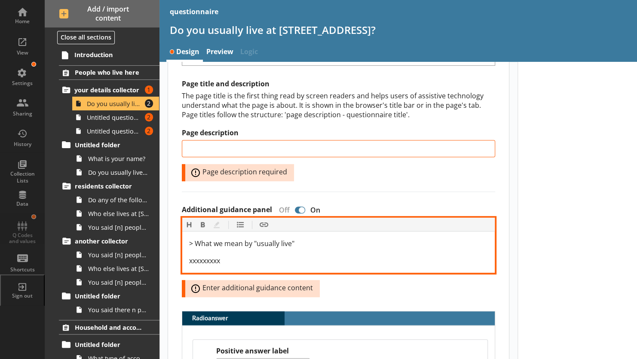
scroll to position [185, 0]
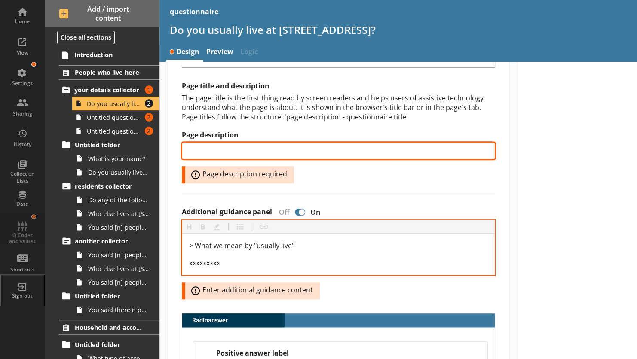
click at [317, 144] on input "Page description" at bounding box center [338, 150] width 313 height 17
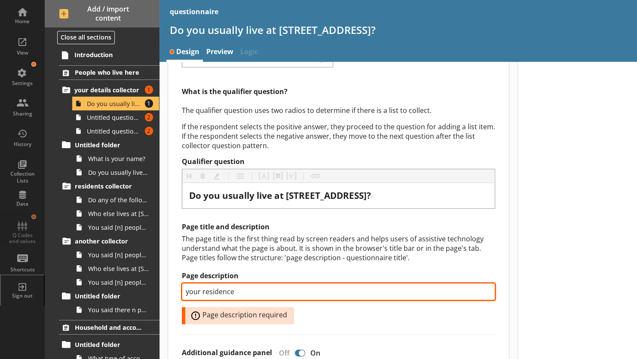
scroll to position [46, 0]
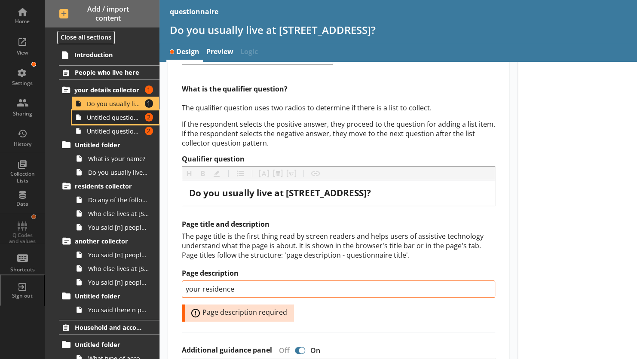
click at [114, 117] on span "Untitled question for adding a list item" at bounding box center [114, 118] width 55 height 8
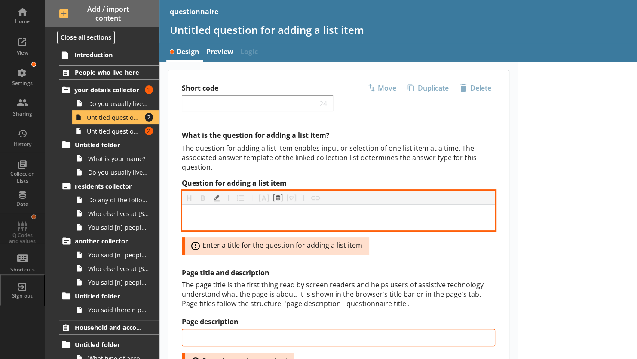
click at [228, 217] on div "Question for adding a list item" at bounding box center [338, 218] width 299 height 12
click at [199, 219] on span "Wat is your name?" at bounding box center [230, 218] width 82 height 12
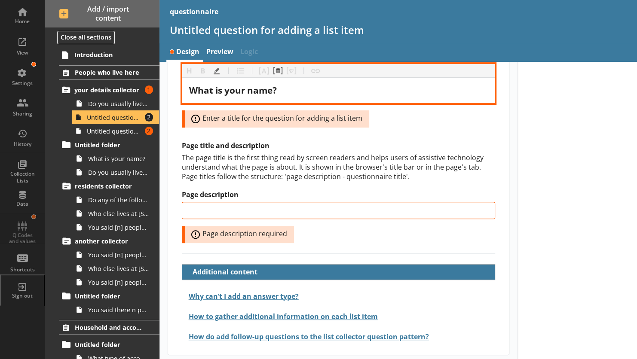
scroll to position [127, 0]
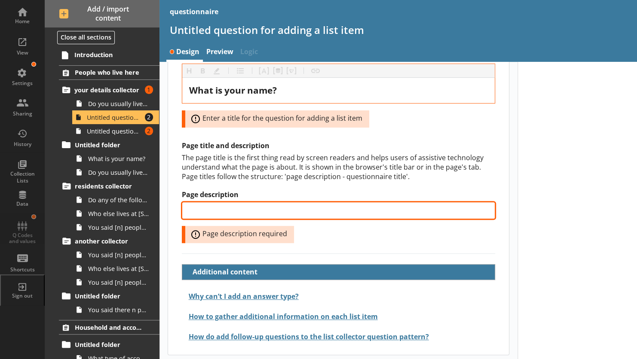
click at [240, 205] on input "Page description" at bounding box center [338, 210] width 313 height 17
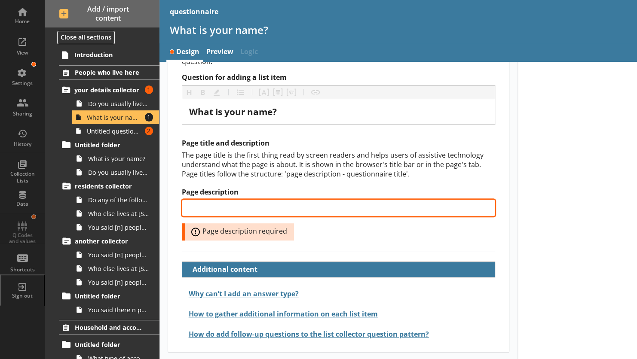
scroll to position [103, 0]
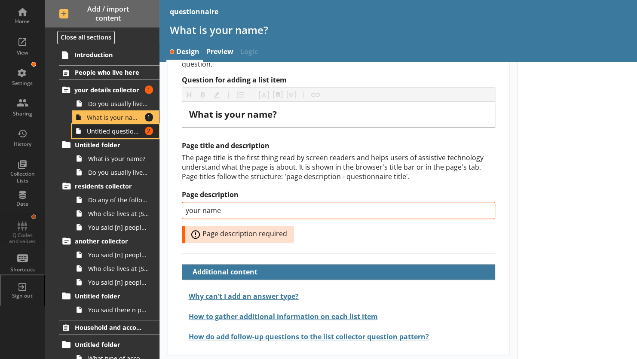
click at [109, 131] on span "Untitled question to confirm list completion" at bounding box center [114, 131] width 55 height 8
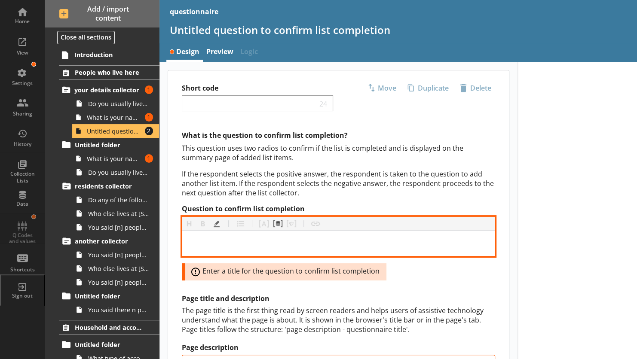
click at [221, 239] on div "Question to confirm list completion" at bounding box center [338, 244] width 299 height 12
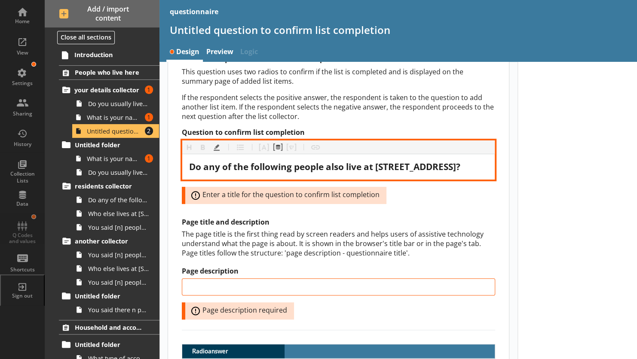
scroll to position [77, 0]
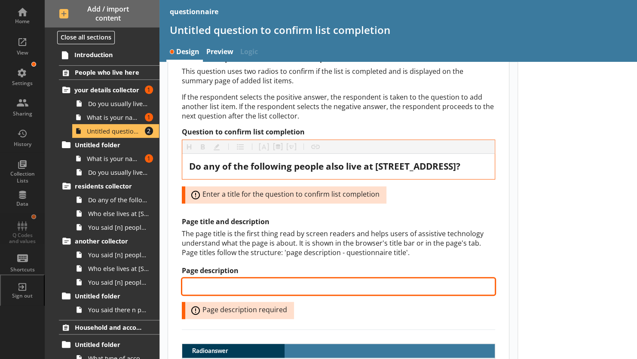
click at [235, 283] on input "Page description" at bounding box center [338, 286] width 313 height 17
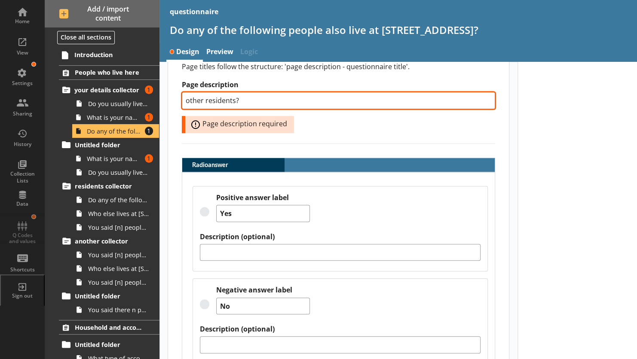
scroll to position [269, 0]
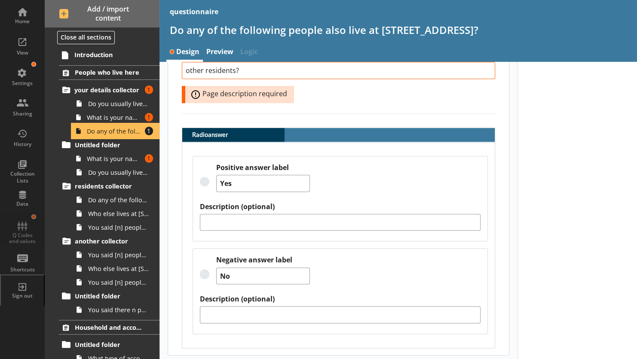
click at [102, 127] on span "Do any of the following people also live at [STREET_ADDRESS]?" at bounding box center [114, 131] width 55 height 8
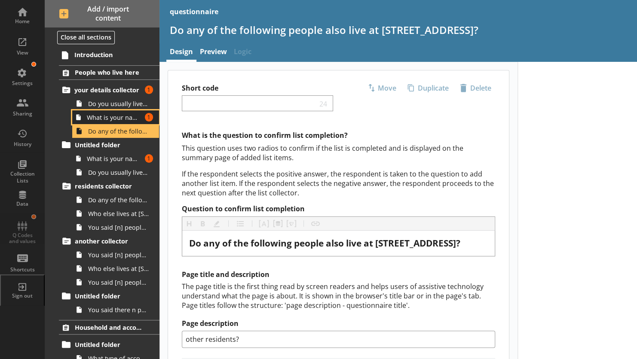
click at [100, 120] on span "What is your name?" at bounding box center [114, 118] width 55 height 8
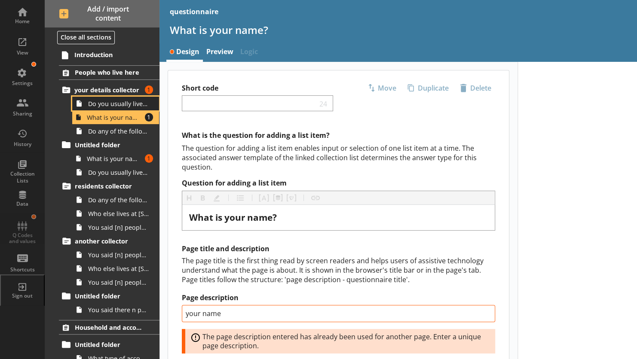
click at [93, 104] on span "Do you usually live at [STREET_ADDRESS]?" at bounding box center [118, 104] width 61 height 8
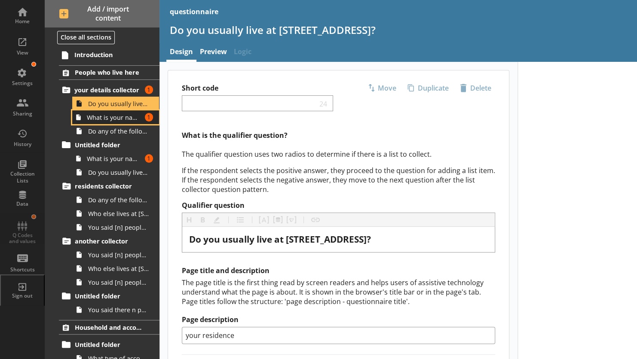
click at [98, 119] on span "What is your name?" at bounding box center [114, 118] width 55 height 8
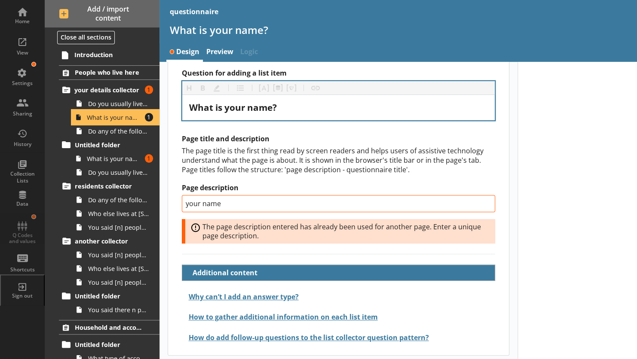
scroll to position [110, 0]
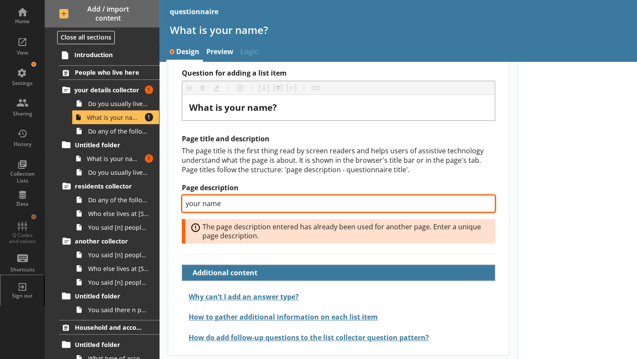
click at [224, 200] on input "your name" at bounding box center [338, 203] width 313 height 17
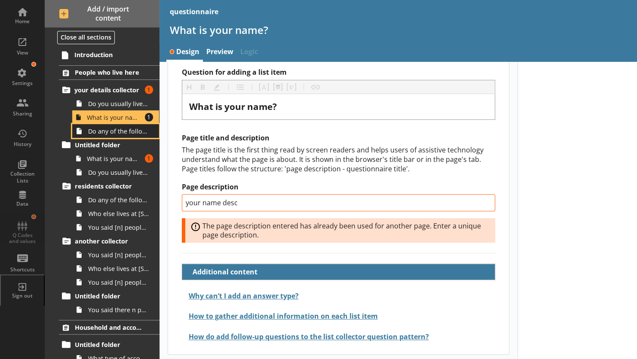
click at [114, 131] on span "Do any of the following people also live at [STREET_ADDRESS]?" at bounding box center [118, 131] width 61 height 8
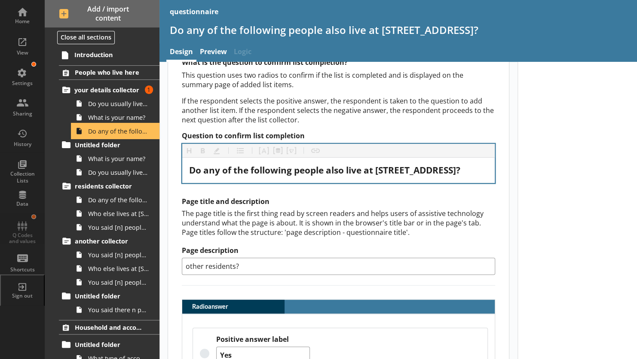
scroll to position [84, 0]
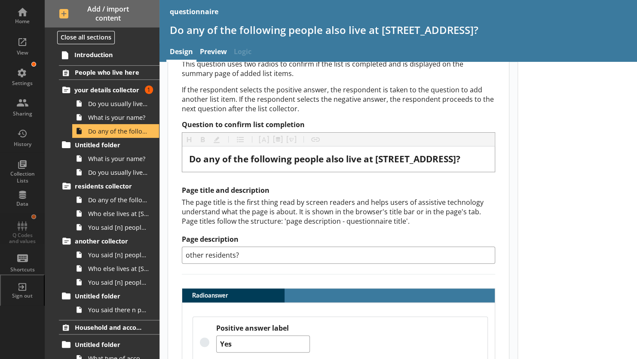
click at [239, 256] on input "other residents?" at bounding box center [338, 255] width 313 height 17
click at [101, 93] on span "your details collector" at bounding box center [108, 90] width 68 height 8
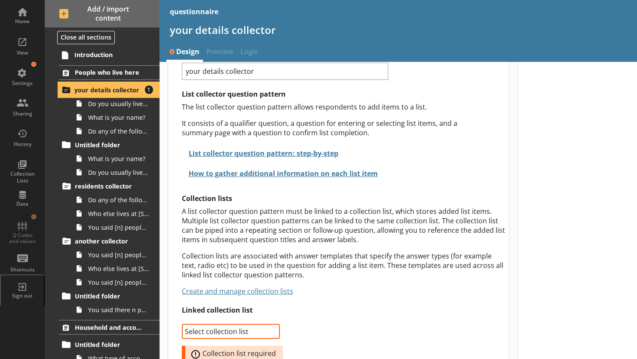
scroll to position [85, 0]
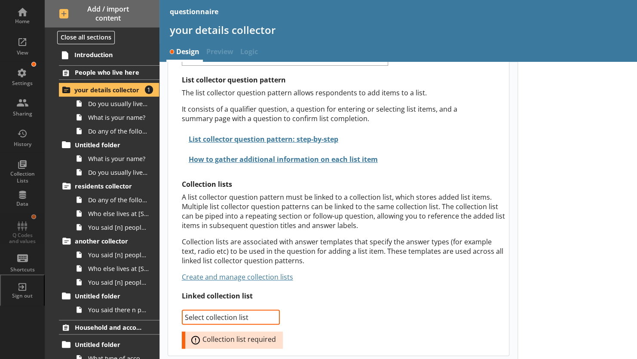
click at [260, 310] on select "Select collection list residents Create new list" at bounding box center [231, 317] width 98 height 15
click at [182, 310] on select "Select collection list residents Create new list" at bounding box center [231, 317] width 98 height 15
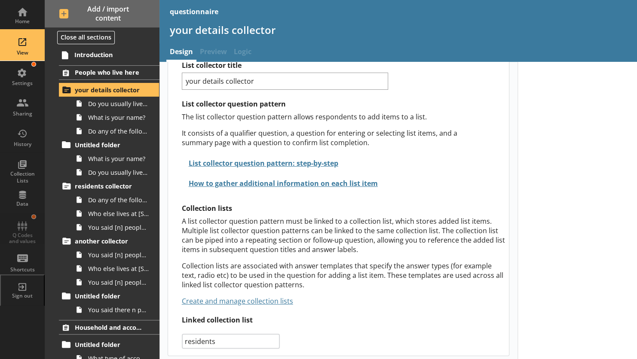
click at [21, 46] on div "View" at bounding box center [22, 46] width 30 height 30
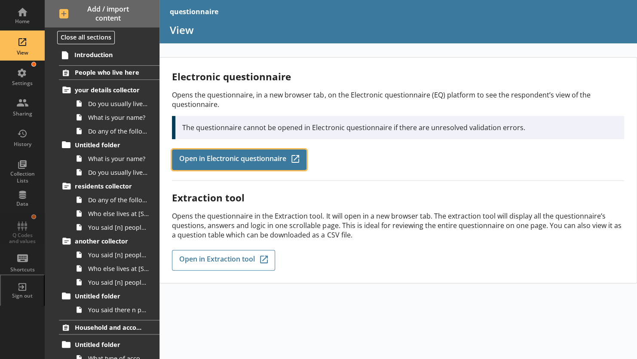
click at [213, 164] on link "Open in Electronic questionnaire Q-Codes_Icon Created with Sketch." at bounding box center [239, 160] width 135 height 21
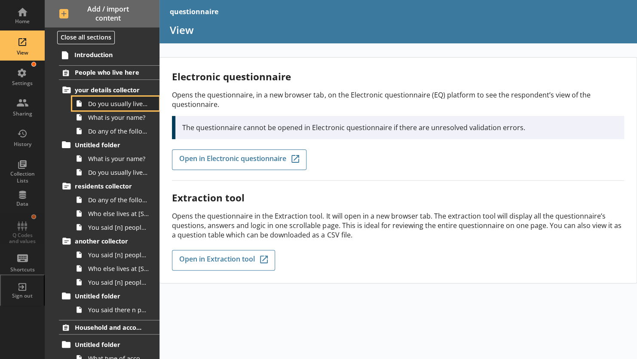
click at [103, 104] on span "Do you usually live at [STREET_ADDRESS]?" at bounding box center [118, 104] width 61 height 8
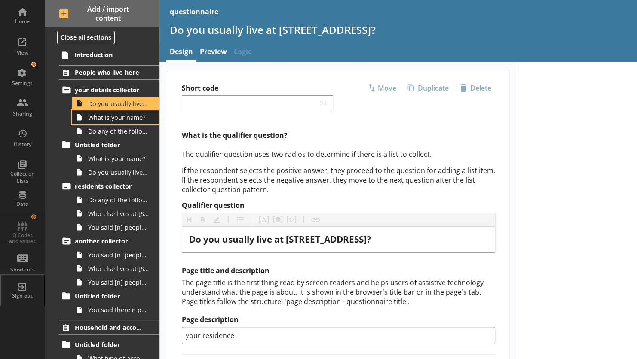
click at [104, 117] on span "What is your name?" at bounding box center [118, 118] width 61 height 8
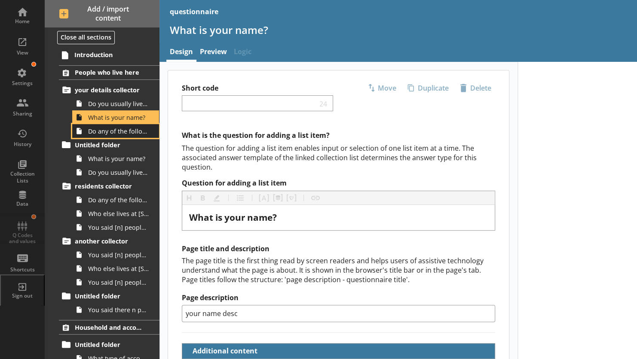
click at [104, 132] on span "Do any of the following people also live at [STREET_ADDRESS]?" at bounding box center [118, 131] width 61 height 8
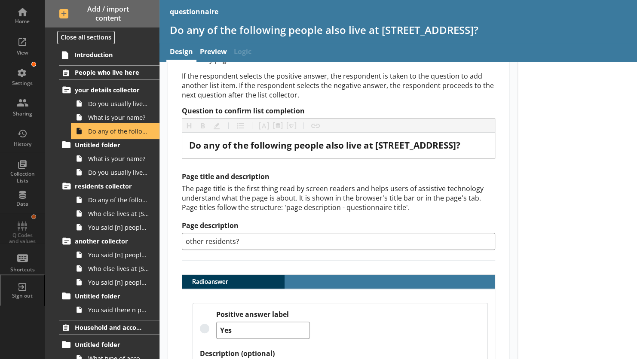
scroll to position [98, 0]
drag, startPoint x: 228, startPoint y: 200, endPoint x: 209, endPoint y: 199, distance: 19.4
click at [209, 199] on div "The page title is the first thing read by screen readers and helps users of ass…" at bounding box center [338, 198] width 313 height 28
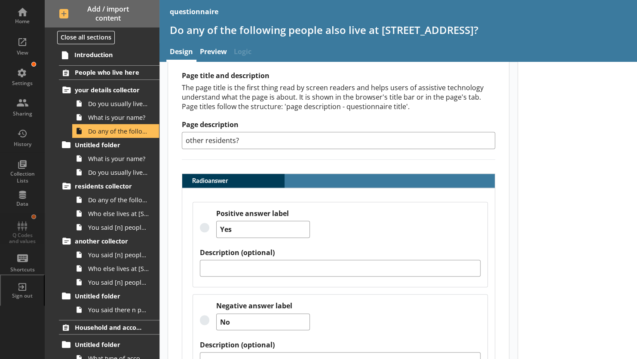
scroll to position [134, 0]
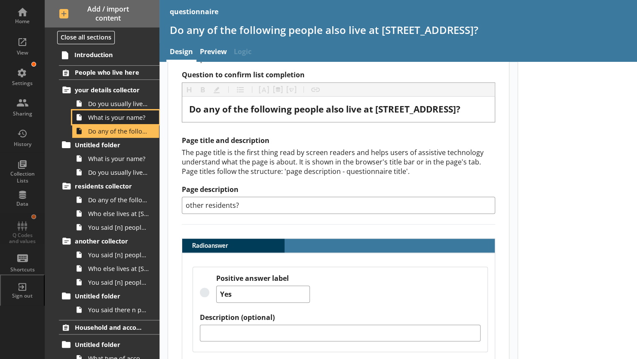
click at [100, 119] on span "What is your name?" at bounding box center [118, 118] width 61 height 8
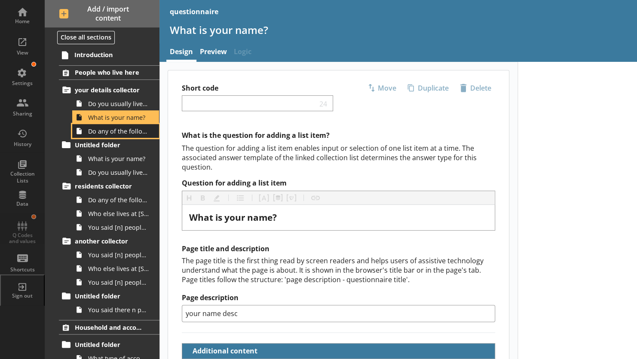
click at [102, 130] on span "Do any of the following people also live at [STREET_ADDRESS]?" at bounding box center [118, 131] width 61 height 8
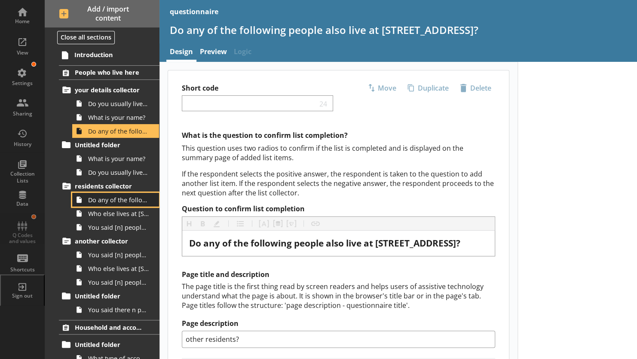
click at [99, 198] on span "Do any of the following people also live at [STREET_ADDRESS] on [DATE]?" at bounding box center [118, 200] width 61 height 8
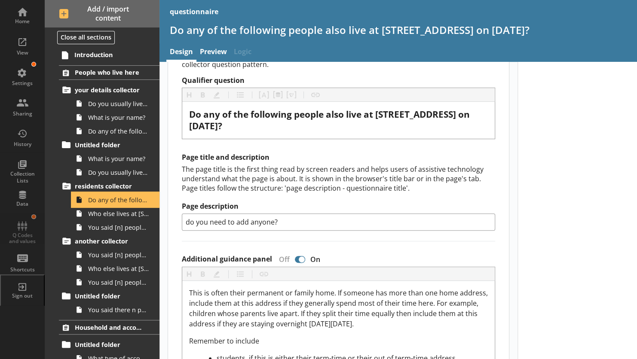
scroll to position [151, 0]
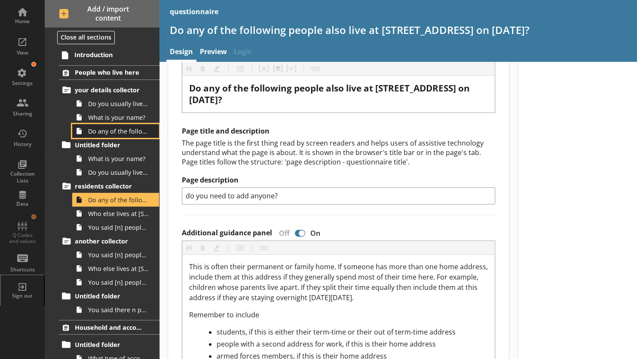
click at [106, 131] on span "Do any of the following people also live at [STREET_ADDRESS]?" at bounding box center [118, 131] width 61 height 8
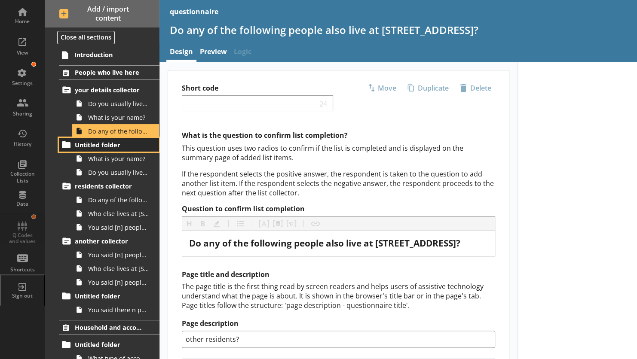
click at [103, 143] on span "Untitled folder" at bounding box center [110, 145] width 71 height 8
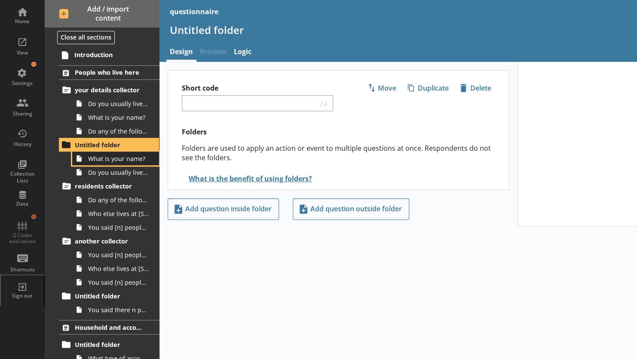
click at [105, 163] on link "What is your name?" at bounding box center [115, 159] width 87 height 14
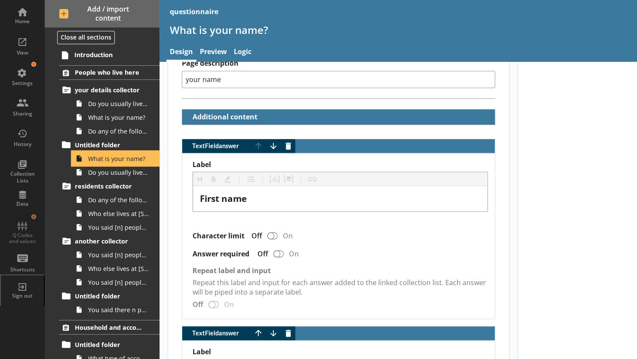
scroll to position [172, 0]
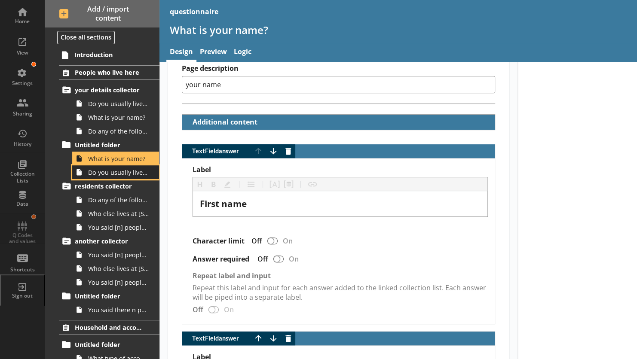
click at [110, 177] on link "Do you usually live at [STREET_ADDRESS]?" at bounding box center [115, 173] width 87 height 14
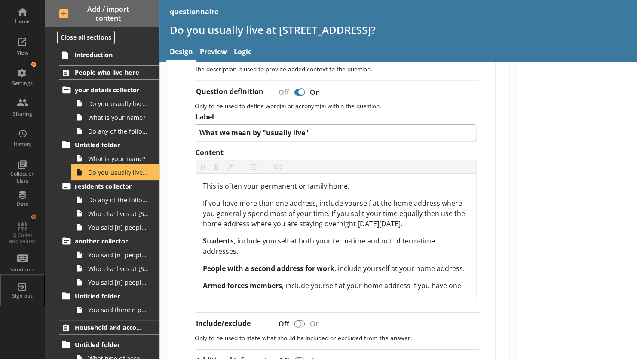
scroll to position [258, 0]
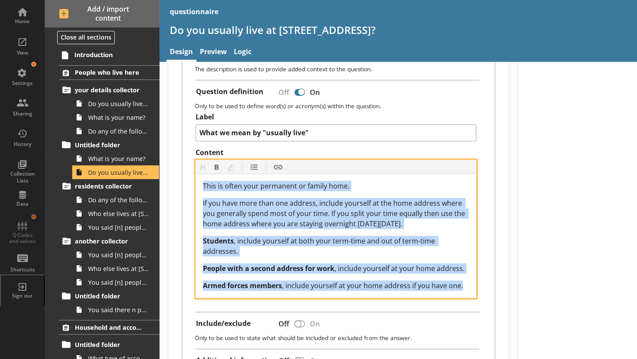
drag, startPoint x: 204, startPoint y: 184, endPoint x: 469, endPoint y: 282, distance: 283.1
click at [469, 282] on div "This is often your permanent or family home. If you have more than one address,…" at bounding box center [336, 236] width 280 height 124
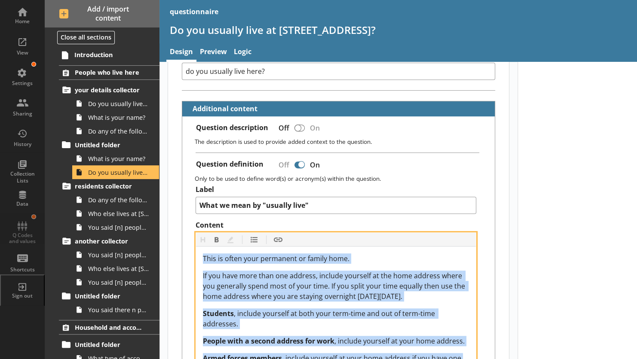
scroll to position [187, 0]
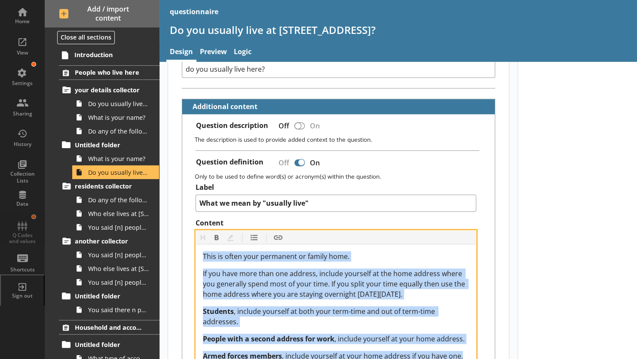
copy div "This is often your permanent or family home. If you have more than one address,…"
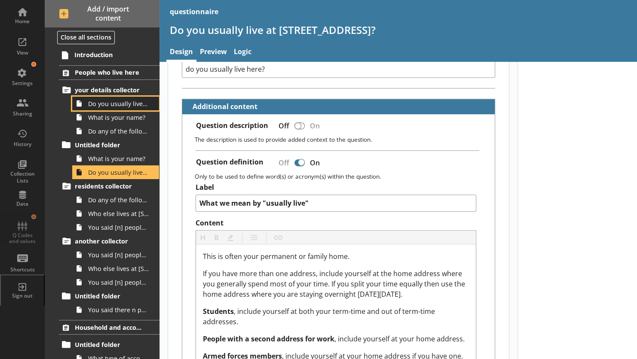
click at [114, 103] on span "Do you usually live at [STREET_ADDRESS]?" at bounding box center [118, 104] width 61 height 8
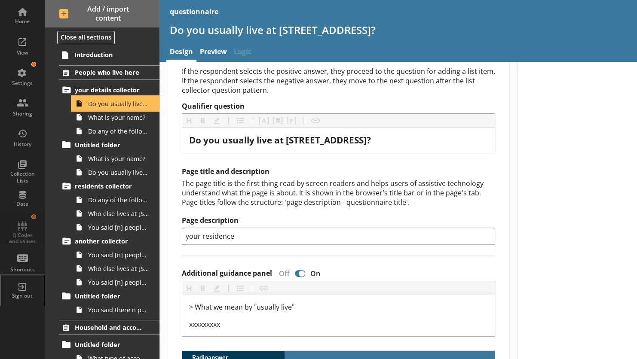
scroll to position [175, 0]
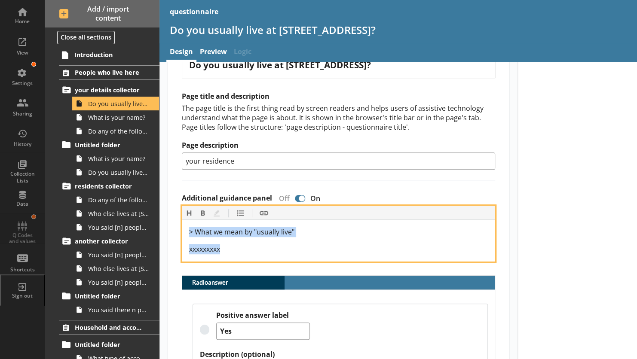
drag, startPoint x: 190, startPoint y: 226, endPoint x: 233, endPoint y: 251, distance: 49.5
click at [233, 251] on div "> What we mean by "usually live" xxxxxxxxx" at bounding box center [338, 241] width 299 height 28
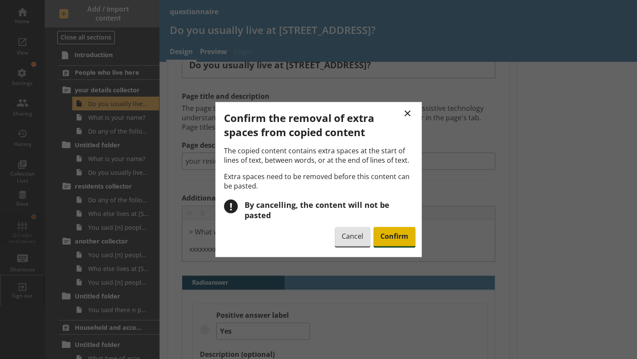
click at [381, 236] on span "Confirm" at bounding box center [395, 237] width 42 height 20
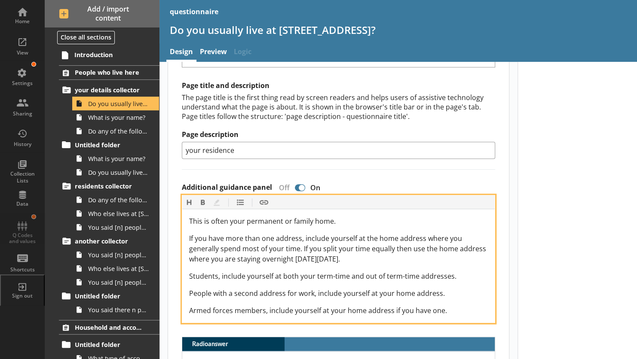
scroll to position [186, 0]
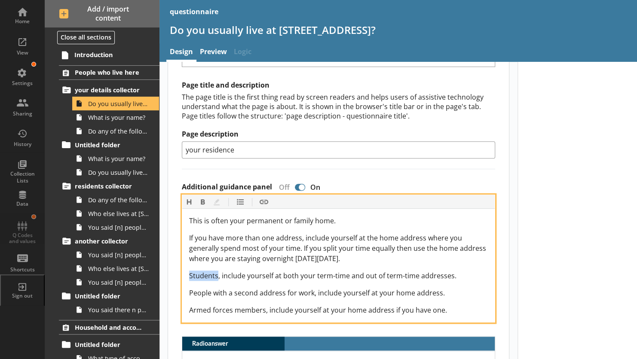
drag, startPoint x: 190, startPoint y: 275, endPoint x: 218, endPoint y: 273, distance: 28.0
click at [218, 273] on span "Students, include yourself at both your term-time and out of term-time addresse…" at bounding box center [322, 275] width 267 height 9
click at [200, 200] on button "Bold" at bounding box center [203, 202] width 14 height 14
drag, startPoint x: 190, startPoint y: 291, endPoint x: 311, endPoint y: 291, distance: 121.3
click at [311, 291] on span "People with a second address for work, include yourself at your home address." at bounding box center [317, 293] width 256 height 9
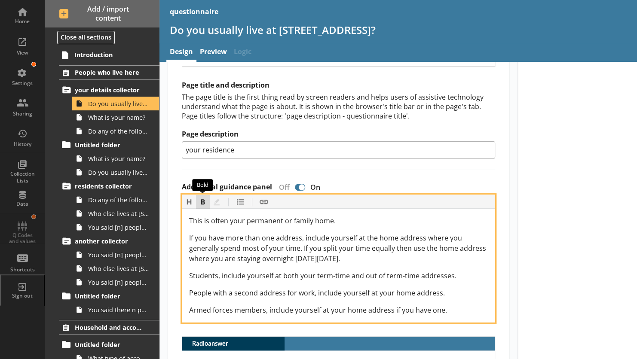
click at [205, 197] on button "Bold" at bounding box center [203, 202] width 14 height 14
drag, startPoint x: 190, startPoint y: 274, endPoint x: 217, endPoint y: 273, distance: 27.1
click at [217, 273] on span "Students, include yourself at both your term-time and out of term-time addresse…" at bounding box center [322, 275] width 267 height 9
click at [203, 205] on button "Bold" at bounding box center [203, 202] width 14 height 14
click at [206, 309] on span "Armed forces members, include yourself at your home address if you have one." at bounding box center [318, 310] width 258 height 9
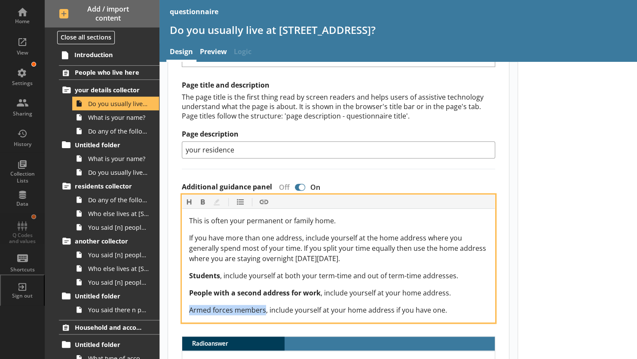
drag, startPoint x: 190, startPoint y: 309, endPoint x: 264, endPoint y: 307, distance: 74.4
click at [264, 307] on span "Armed forces members, include yourself at your home address if you have one." at bounding box center [318, 310] width 258 height 9
click at [201, 201] on button "Bold" at bounding box center [203, 202] width 14 height 14
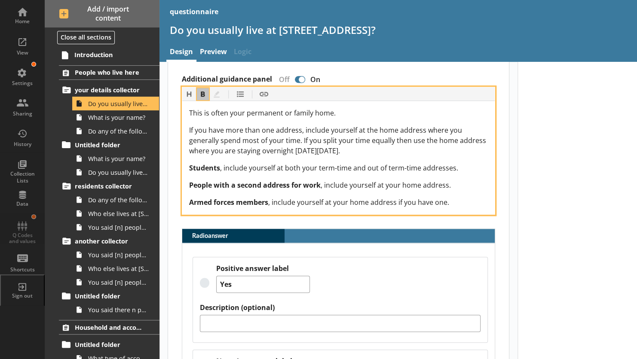
scroll to position [300, 0]
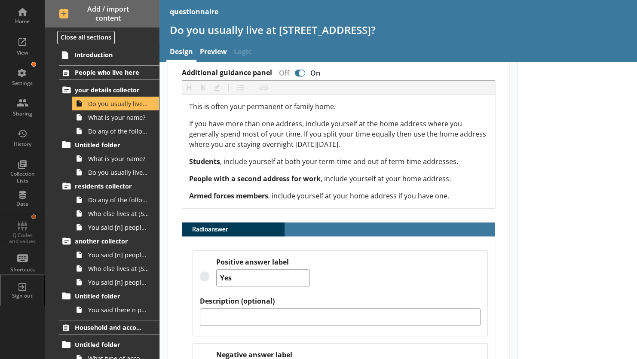
click at [499, 199] on div "What is the qualifier question? The qualifier question uses two radios to deter…" at bounding box center [338, 137] width 341 height 613
click at [95, 118] on span "What is your name?" at bounding box center [118, 118] width 61 height 8
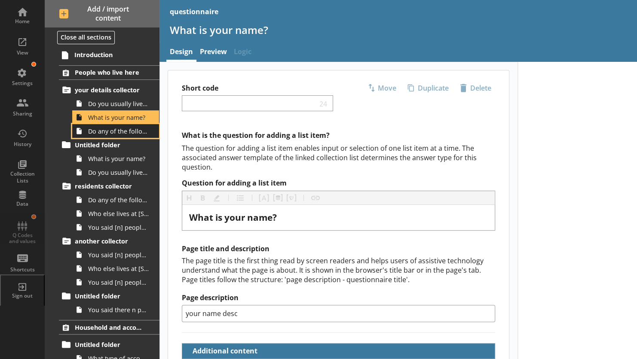
click at [97, 130] on span "Do any of the following people also live at [STREET_ADDRESS]?" at bounding box center [118, 131] width 61 height 8
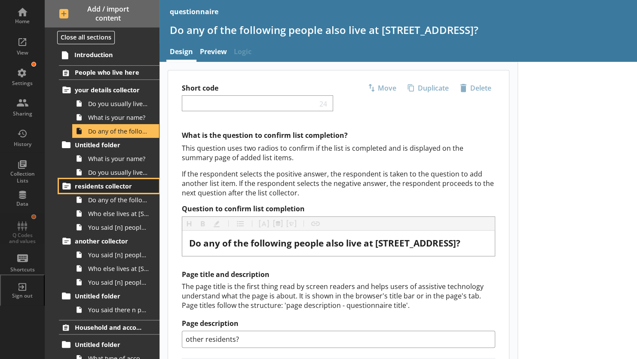
click at [103, 182] on span "residents collector" at bounding box center [110, 186] width 71 height 8
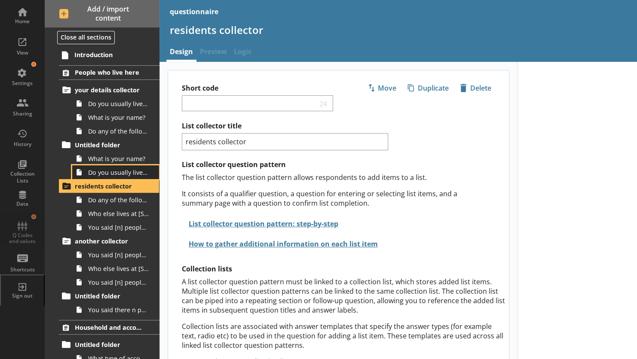
click at [101, 174] on span "Do you usually live at [STREET_ADDRESS]?" at bounding box center [118, 173] width 61 height 8
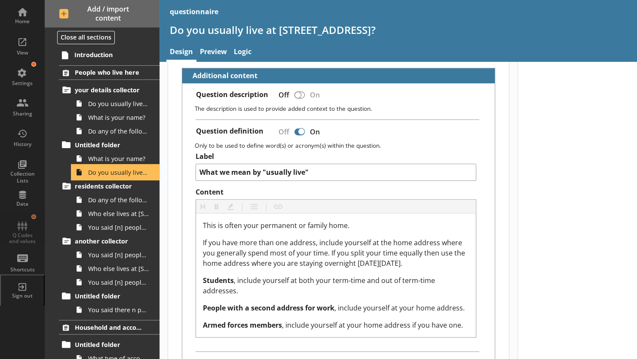
scroll to position [218, 0]
click at [102, 104] on span "Do you usually live at [STREET_ADDRESS]?" at bounding box center [118, 104] width 61 height 8
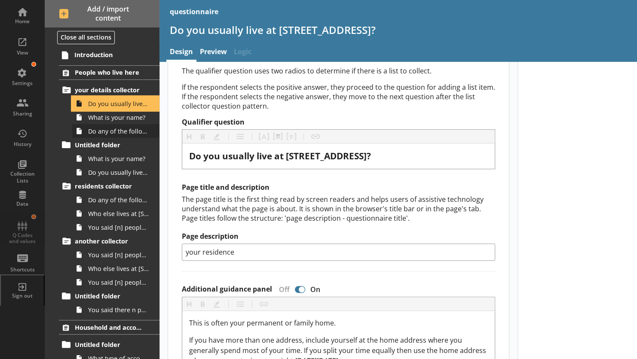
scroll to position [83, 0]
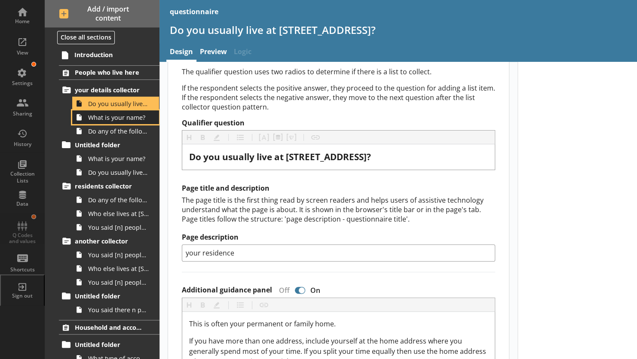
click at [103, 119] on span "What is your name?" at bounding box center [118, 118] width 61 height 8
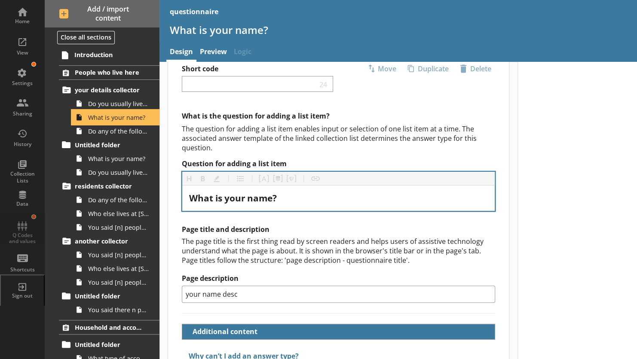
scroll to position [18, 0]
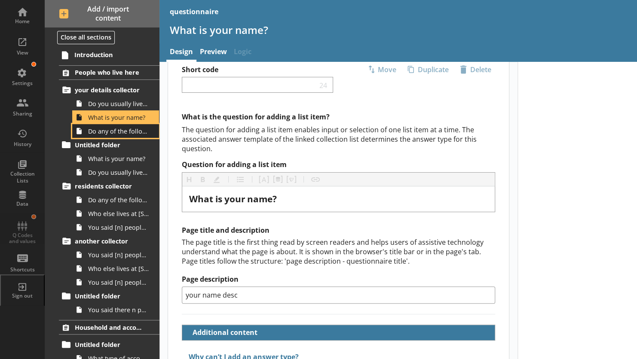
click at [110, 134] on span "Do any of the following people also live at [STREET_ADDRESS]?" at bounding box center [118, 131] width 61 height 8
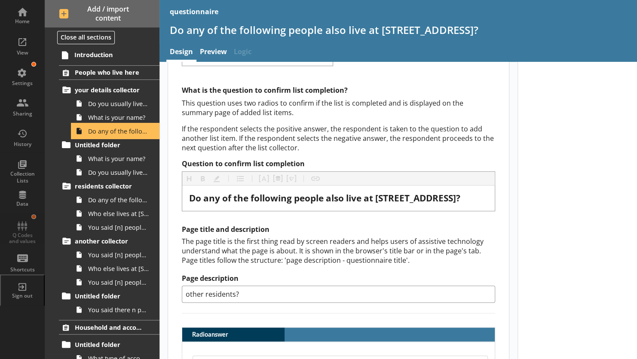
scroll to position [45, 0]
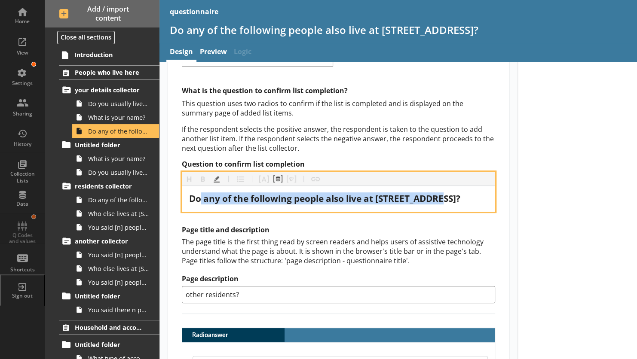
drag, startPoint x: 202, startPoint y: 196, endPoint x: 455, endPoint y: 197, distance: 253.3
click at [455, 197] on div "Do any of the following people also live at [STREET_ADDRESS]?" at bounding box center [338, 199] width 299 height 12
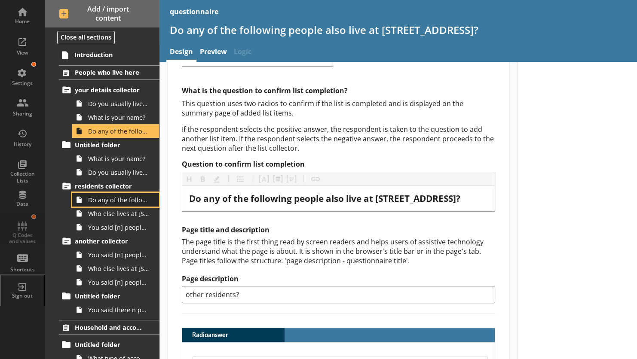
click at [110, 200] on span "Do any of the following people also live at [STREET_ADDRESS] on [DATE]?" at bounding box center [118, 200] width 61 height 8
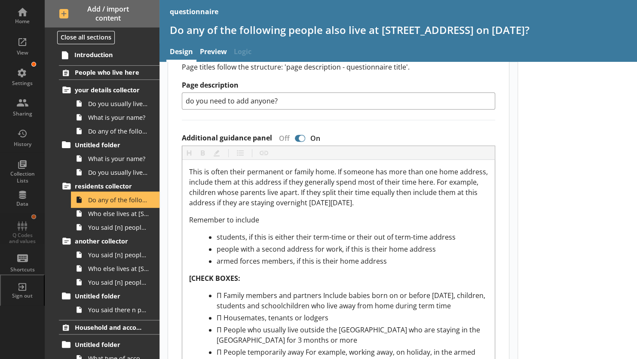
scroll to position [246, 0]
click at [104, 214] on span "Who else lives at [STREET_ADDRESS]?" at bounding box center [118, 214] width 61 height 8
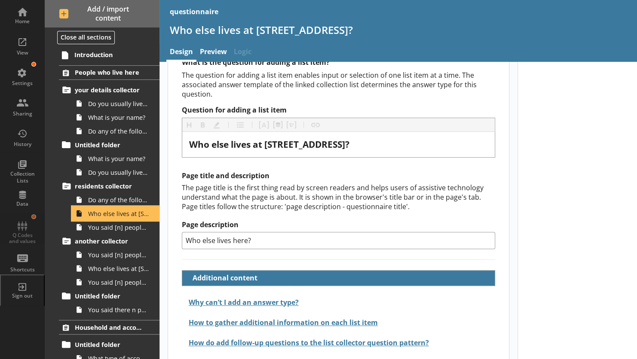
scroll to position [79, 0]
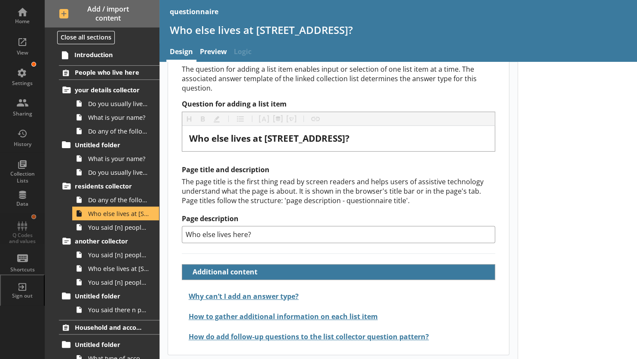
click at [214, 181] on div "The page title is the first thing read by screen readers and helps users of ass…" at bounding box center [338, 191] width 313 height 28
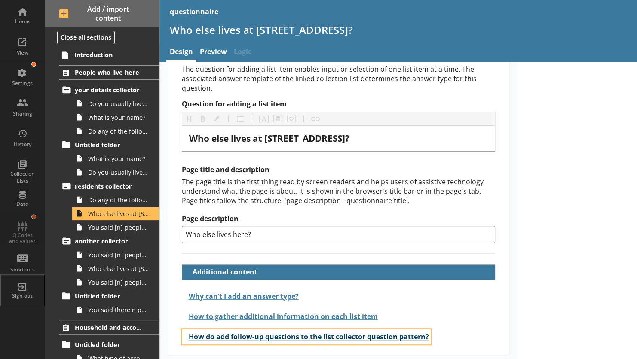
click at [241, 333] on button "How do add follow-up questions to the list collector question pattern?" at bounding box center [306, 336] width 249 height 15
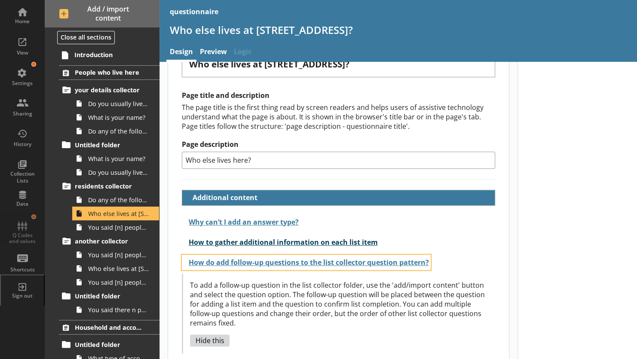
scroll to position [159, 0]
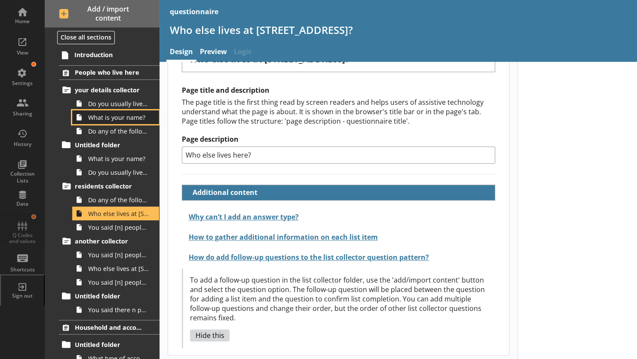
click at [95, 117] on span "What is your name?" at bounding box center [118, 118] width 61 height 8
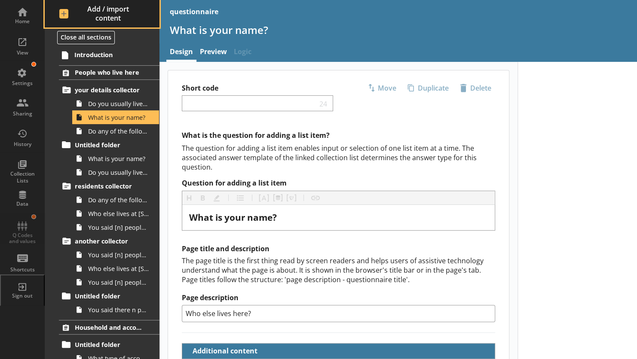
click at [67, 14] on span "Add / import content" at bounding box center [102, 14] width 86 height 18
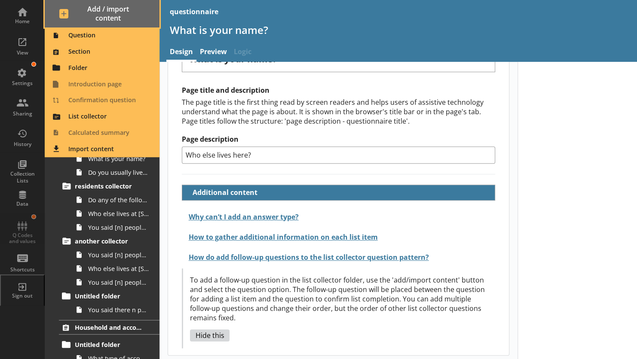
scroll to position [158, 0]
click at [319, 284] on p "To add a follow-up question in the list collector folder, use the 'add/import c…" at bounding box center [339, 299] width 298 height 47
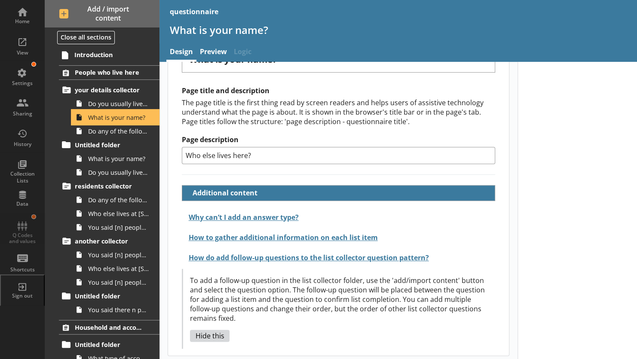
click at [95, 118] on span "What is your name?" at bounding box center [118, 118] width 61 height 8
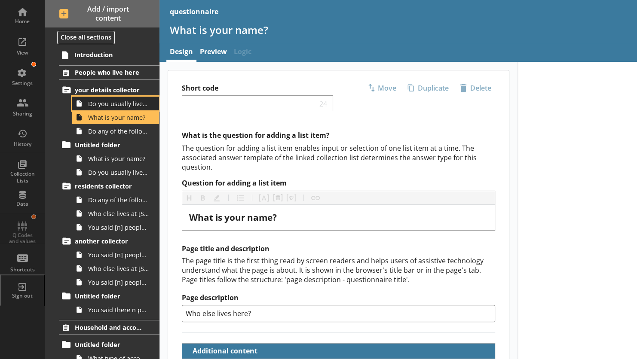
click at [106, 103] on span "Do you usually live at [STREET_ADDRESS]?" at bounding box center [118, 104] width 61 height 8
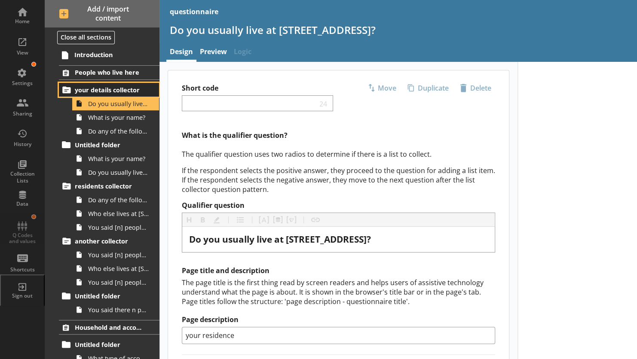
click at [102, 89] on span "your details collector" at bounding box center [110, 90] width 71 height 8
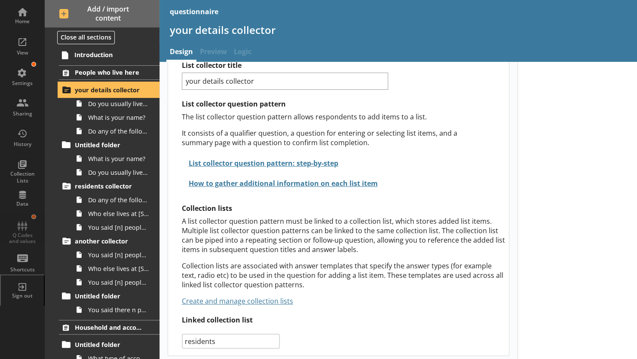
scroll to position [60, 0]
click at [207, 338] on select "Select collection list residents Create new list" at bounding box center [231, 342] width 98 height 15
click at [182, 335] on select "Select collection list residents Create new list" at bounding box center [231, 342] width 98 height 15
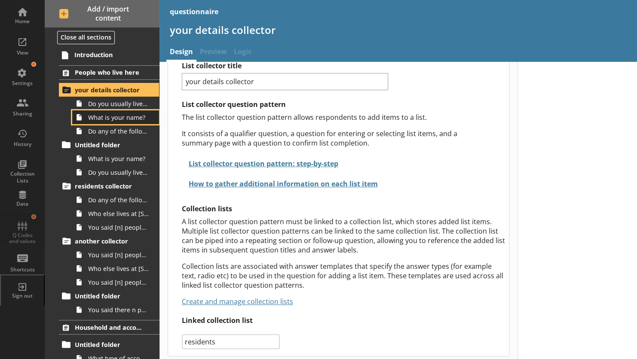
click at [98, 117] on span "What is your name?" at bounding box center [118, 118] width 61 height 8
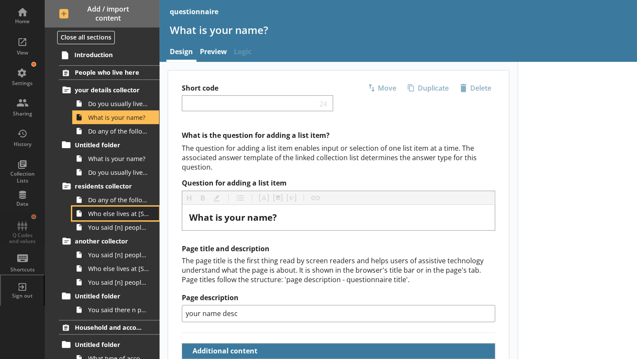
click at [98, 211] on span "Who else lives at [STREET_ADDRESS]?" at bounding box center [118, 214] width 61 height 8
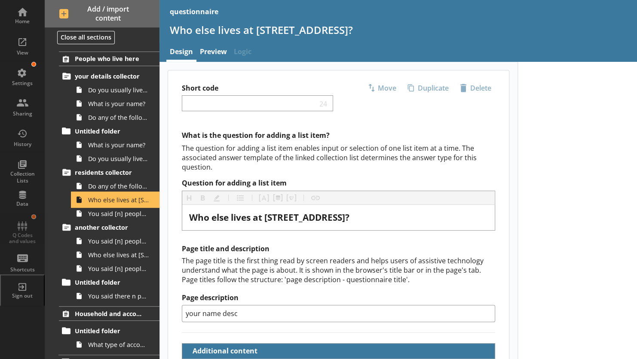
scroll to position [27, 0]
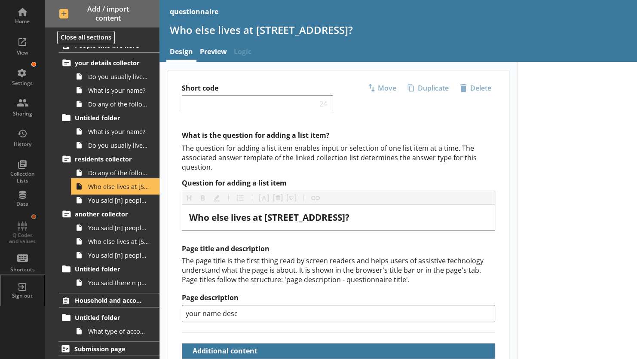
click at [91, 190] on span "Who else lives at [STREET_ADDRESS]?" at bounding box center [118, 187] width 61 height 8
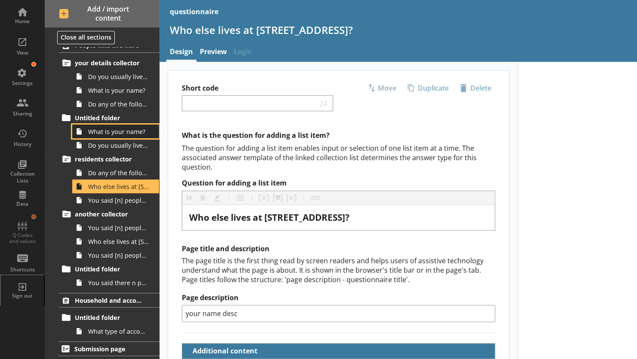
click at [86, 126] on link "What is your name?" at bounding box center [115, 132] width 87 height 14
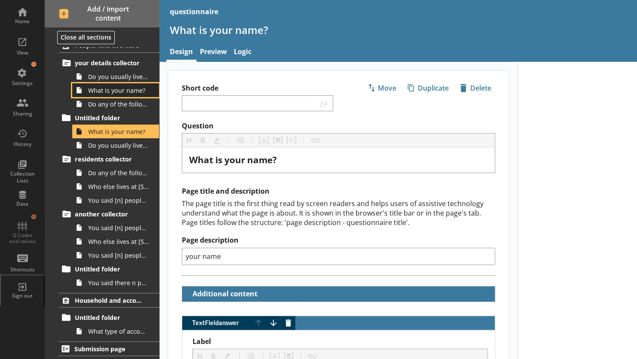
click at [93, 91] on span "What is your name?" at bounding box center [118, 90] width 61 height 8
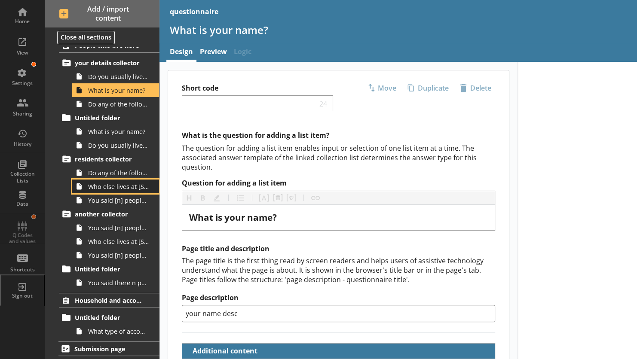
click at [100, 183] on span "Who else lives at [STREET_ADDRESS]?" at bounding box center [118, 187] width 61 height 8
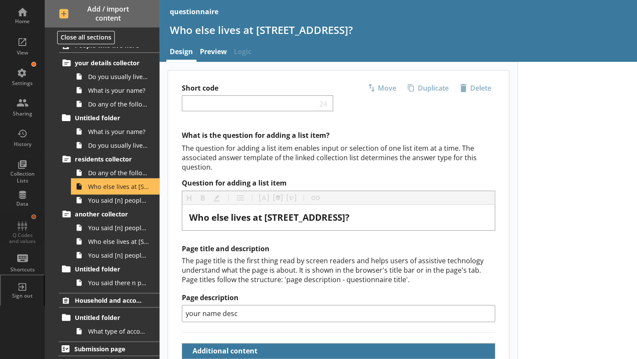
click at [101, 187] on span "Who else lives at [STREET_ADDRESS]?" at bounding box center [118, 187] width 61 height 8
click at [101, 200] on span "You said [n] people live at 1, The AvenueDo you need to add anyone?" at bounding box center [118, 200] width 61 height 8
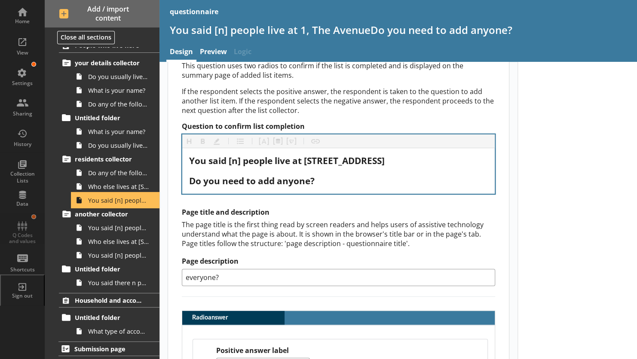
scroll to position [83, 0]
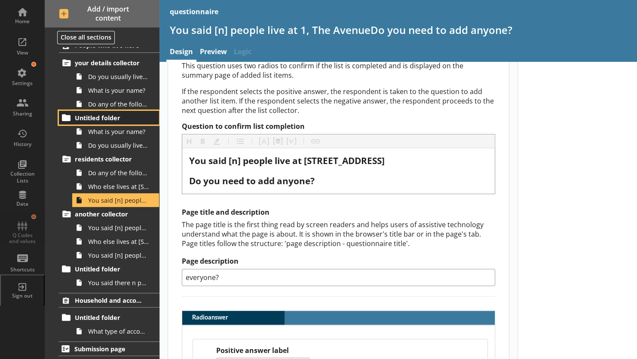
click at [89, 118] on span "Untitled folder" at bounding box center [110, 118] width 71 height 8
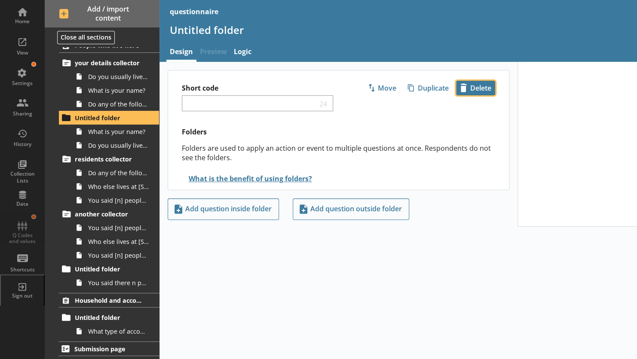
drag, startPoint x: 89, startPoint y: 118, endPoint x: 468, endPoint y: 90, distance: 380.7
click at [468, 90] on span "icon-delete Created with Sketch. [GEOGRAPHIC_DATA]" at bounding box center [476, 88] width 38 height 14
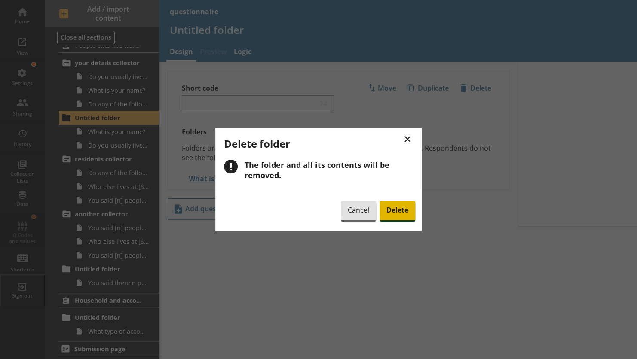
click at [389, 210] on span "Delete" at bounding box center [398, 211] width 36 height 20
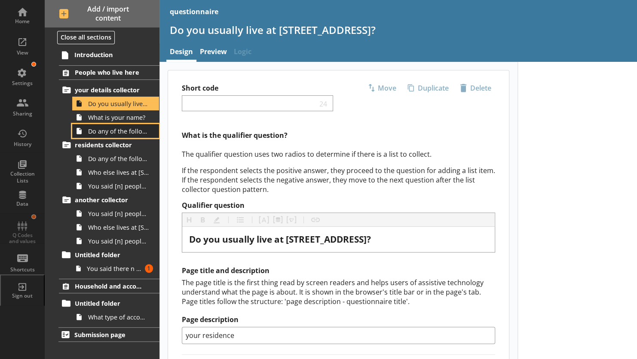
click at [101, 129] on span "Do any of the following people also live at [STREET_ADDRESS]?" at bounding box center [118, 131] width 61 height 8
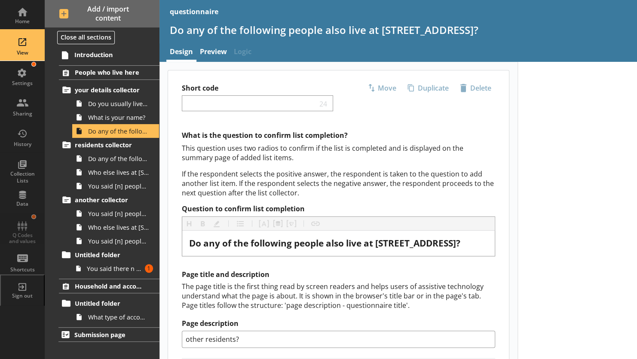
click at [22, 52] on div "View" at bounding box center [22, 52] width 30 height 7
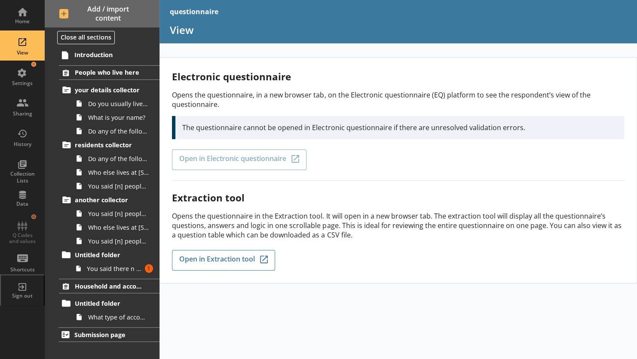
click at [190, 152] on div "Electronic questionnaire Opens the questionnaire, in a new browser tab, on the …" at bounding box center [398, 125] width 452 height 111
click at [28, 74] on div "Settings" at bounding box center [22, 76] width 30 height 30
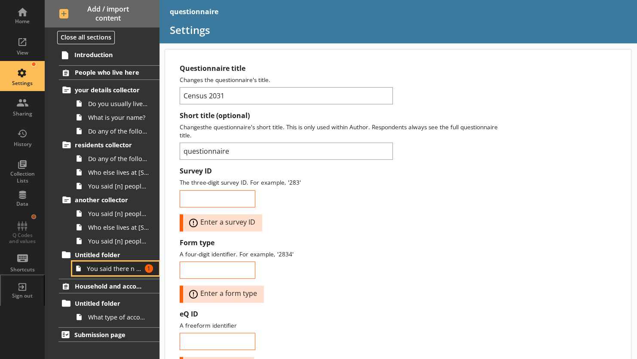
click at [94, 265] on span "You said there n people ..." at bounding box center [114, 269] width 55 height 8
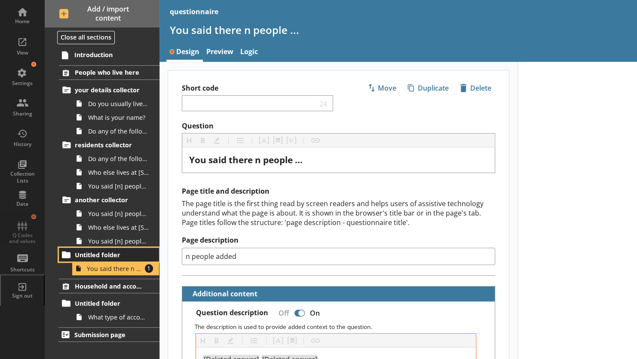
click at [83, 255] on span "Untitled folder" at bounding box center [110, 255] width 71 height 8
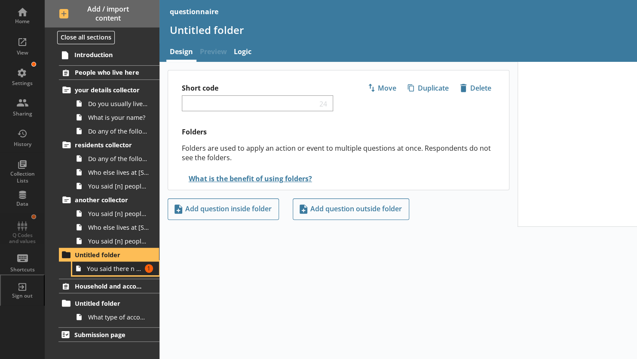
click at [95, 270] on span "You said there n people ..." at bounding box center [114, 269] width 55 height 8
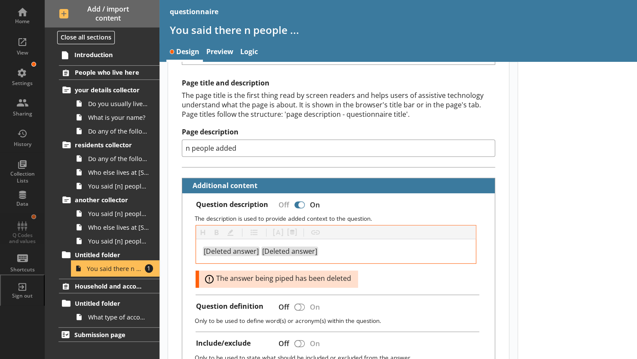
scroll to position [108, 0]
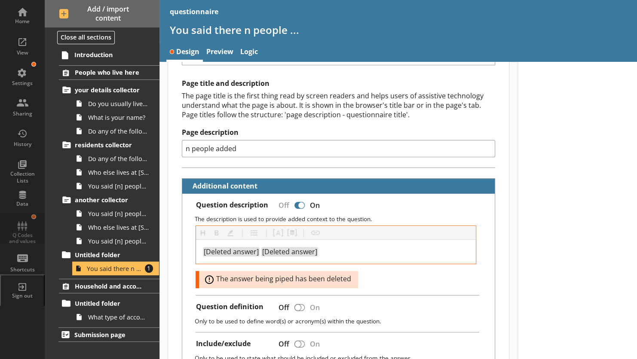
click at [233, 275] on span "Error: The answer being piped has been deleted" at bounding box center [282, 280] width 159 height 10
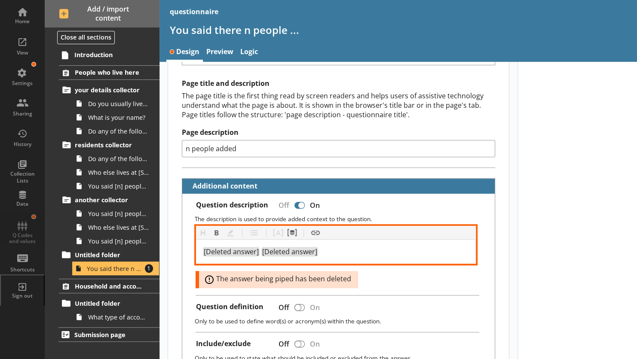
click at [320, 248] on div "[Deleted answer] [Deleted answer]" at bounding box center [336, 252] width 266 height 10
drag, startPoint x: 320, startPoint y: 248, endPoint x: 193, endPoint y: 243, distance: 127.4
click at [193, 243] on div "Heading Heading Bold Bold Highlight Highlight List List Pipe answer Pipe answer…" at bounding box center [338, 257] width 299 height 63
click at [227, 248] on div at bounding box center [336, 252] width 266 height 10
click at [275, 249] on div "more desr" at bounding box center [336, 252] width 266 height 10
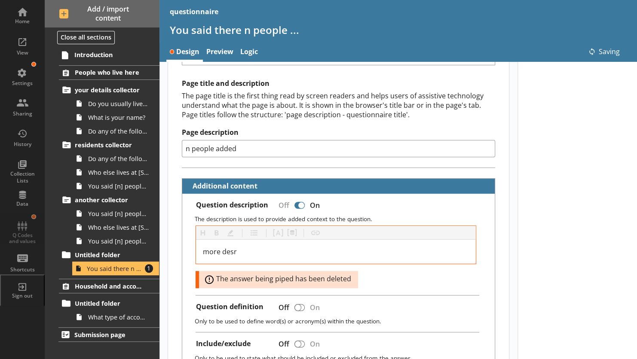
click at [381, 281] on div "Heading Heading Bold Bold Highlight Highlight List List Pipe answer Pipe answer…" at bounding box center [336, 257] width 281 height 63
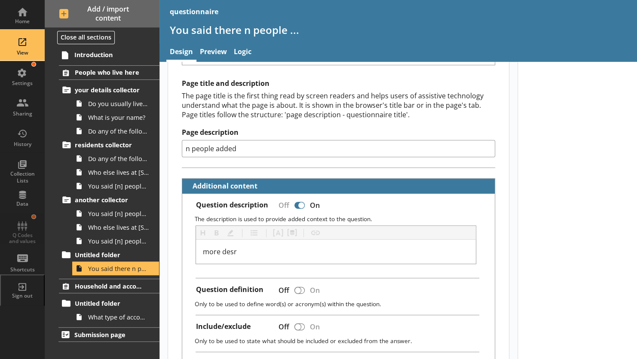
click at [21, 57] on div "View" at bounding box center [22, 46] width 30 height 30
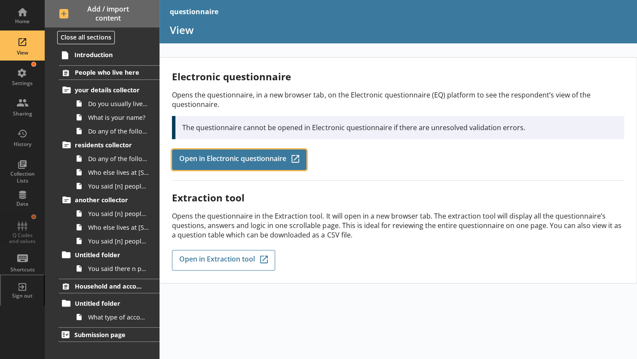
click at [200, 156] on span "Open in Electronic questionnaire" at bounding box center [232, 159] width 107 height 9
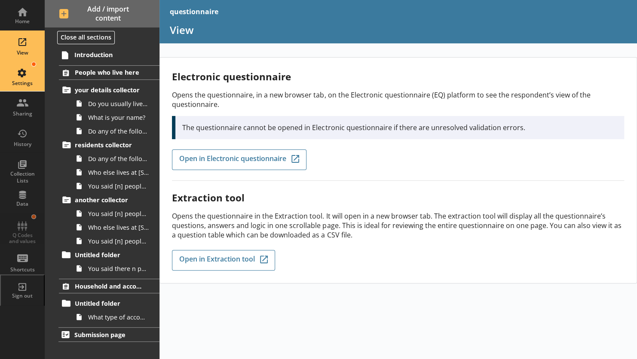
click at [21, 75] on div "Settings" at bounding box center [22, 76] width 30 height 30
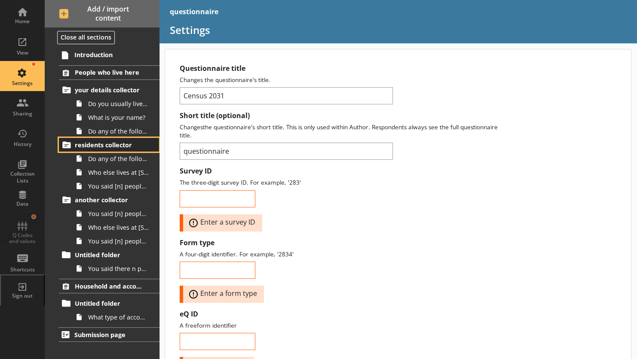
click at [107, 146] on span "residents collector" at bounding box center [110, 145] width 71 height 8
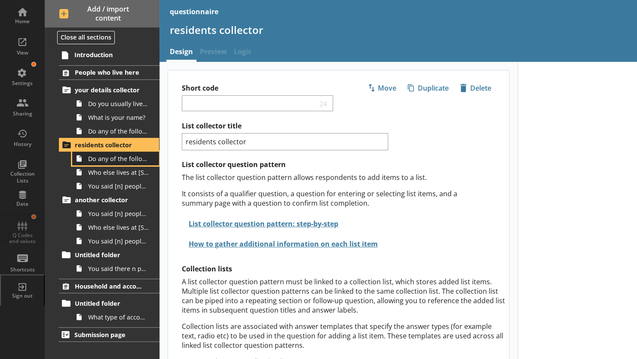
click at [131, 157] on span "Do any of the following people also live at [STREET_ADDRESS] on [DATE]?" at bounding box center [118, 159] width 61 height 8
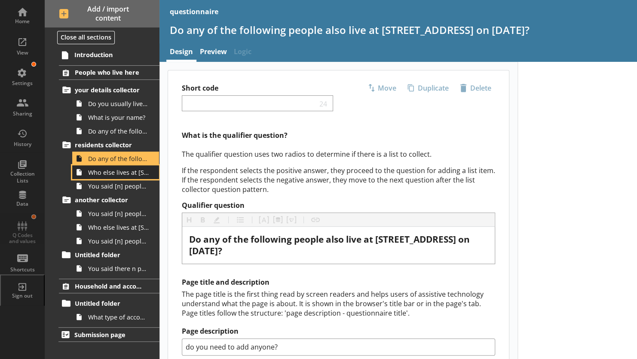
click at [123, 170] on span "Who else lives at [STREET_ADDRESS]?" at bounding box center [118, 173] width 61 height 8
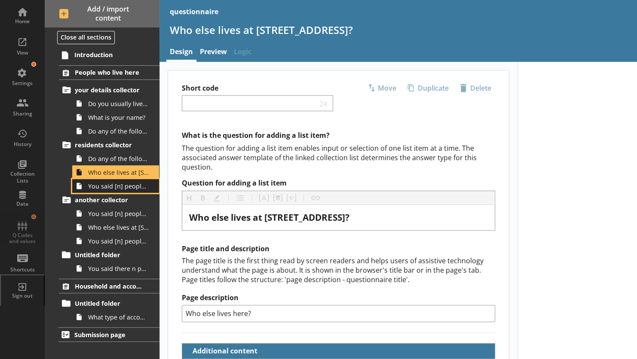
click at [123, 184] on span "You said [n] people live at 1, The AvenueDo you need to add anyone?" at bounding box center [118, 186] width 61 height 8
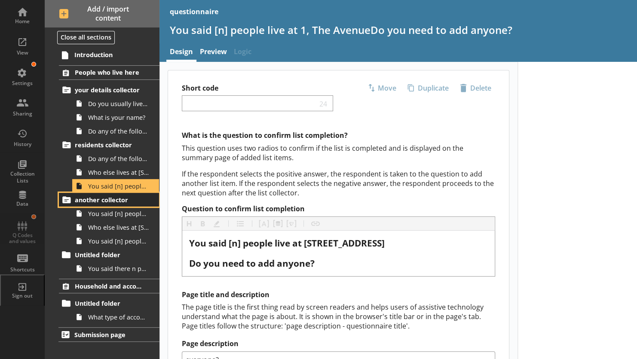
click at [96, 196] on span "another collector" at bounding box center [110, 200] width 71 height 8
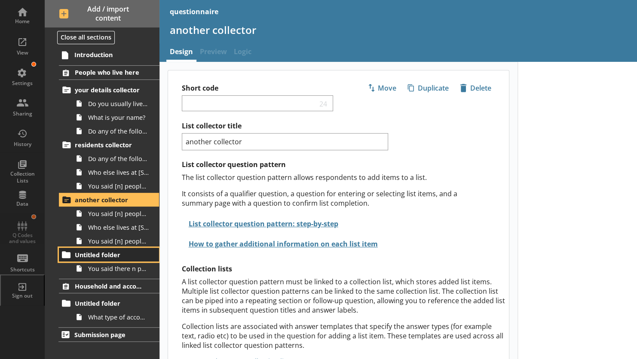
click at [95, 252] on span "Untitled folder" at bounding box center [110, 255] width 71 height 8
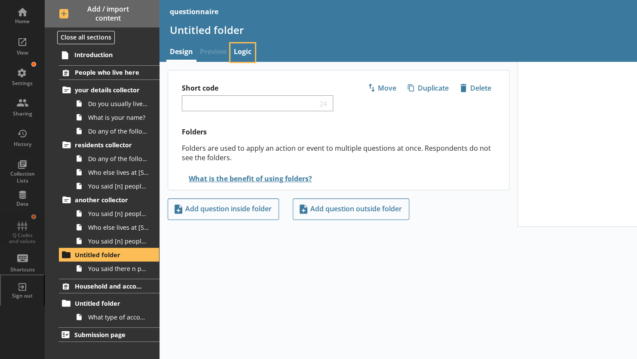
click at [244, 55] on link "Logic" at bounding box center [242, 52] width 25 height 18
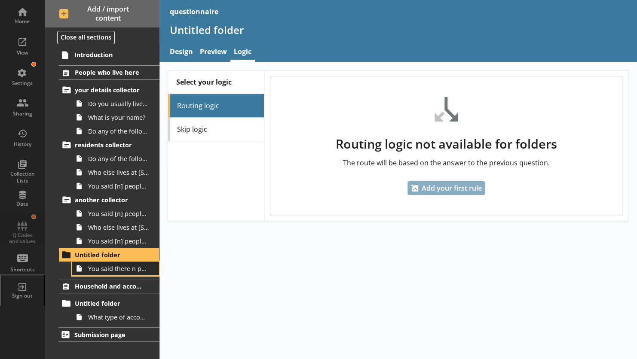
click at [107, 273] on link "You said there n people ..." at bounding box center [115, 269] width 87 height 14
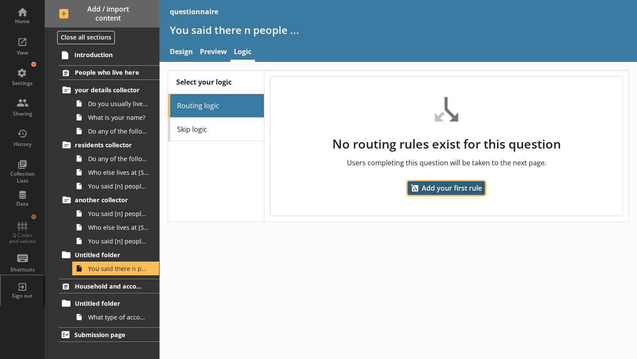
click at [430, 188] on span "Add your first rule" at bounding box center [446, 188] width 77 height 14
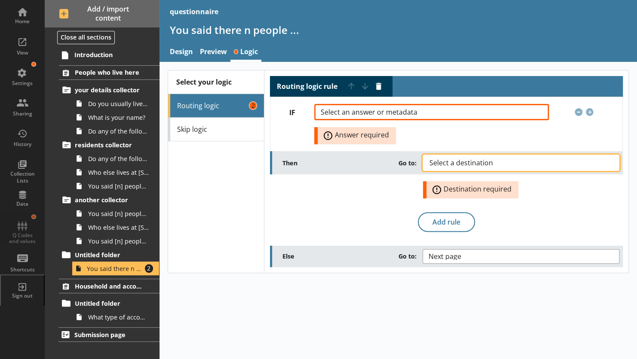
click at [434, 160] on span "Select a destination" at bounding box center [467, 163] width 77 height 7
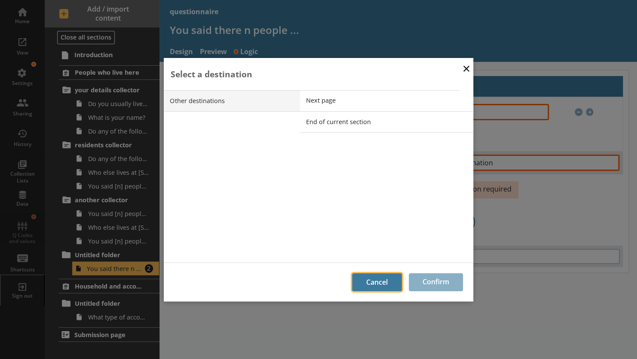
click at [374, 283] on button "Cancel" at bounding box center [377, 282] width 50 height 18
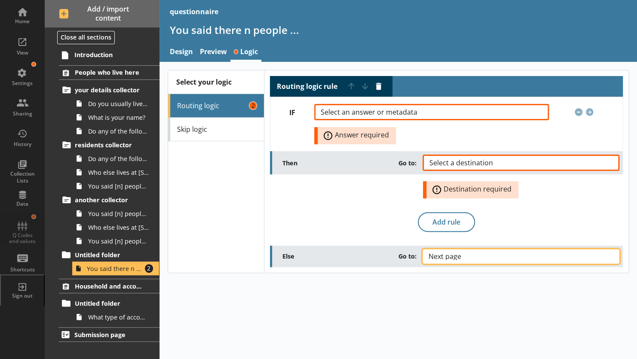
click at [430, 258] on span "Next page" at bounding box center [451, 256] width 46 height 7
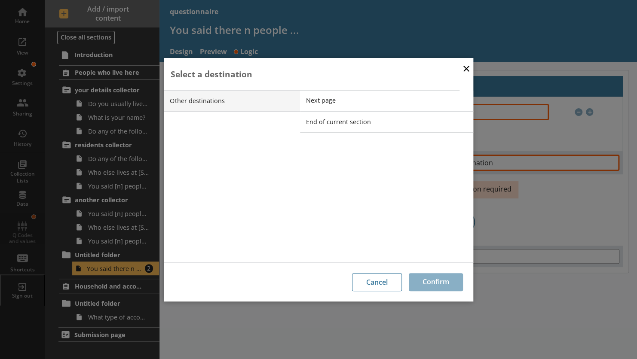
click at [416, 279] on div "Cancel Confirm" at bounding box center [318, 282] width 289 height 18
click at [380, 283] on button "Cancel" at bounding box center [377, 282] width 50 height 18
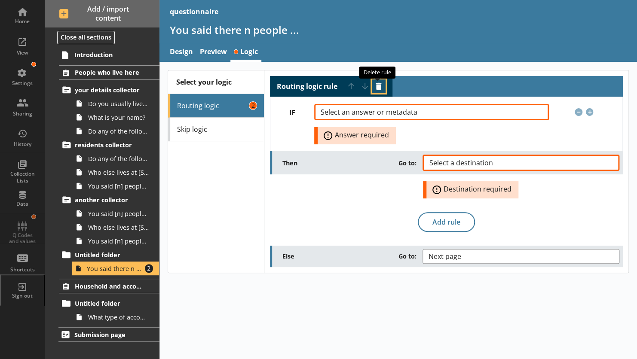
click at [376, 88] on button "Delete routing rule" at bounding box center [379, 87] width 14 height 14
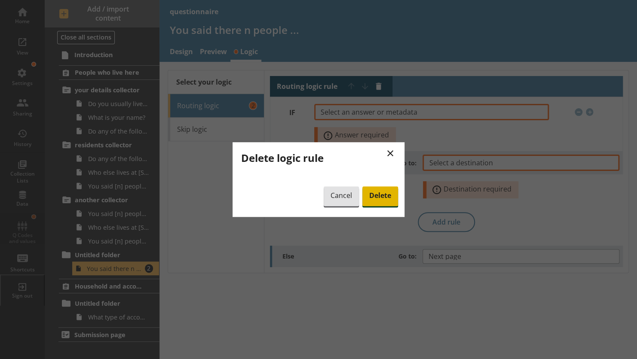
click at [382, 205] on span "Delete" at bounding box center [380, 197] width 36 height 20
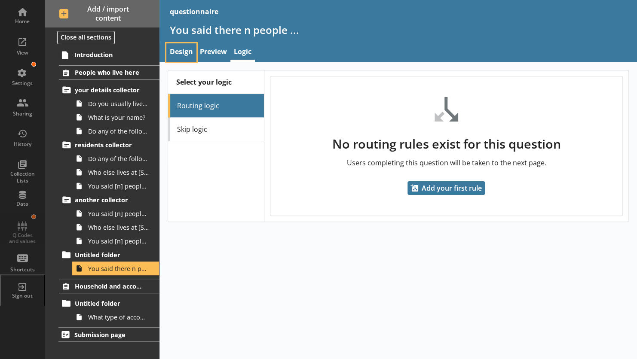
click at [179, 52] on link "Design" at bounding box center [181, 52] width 30 height 18
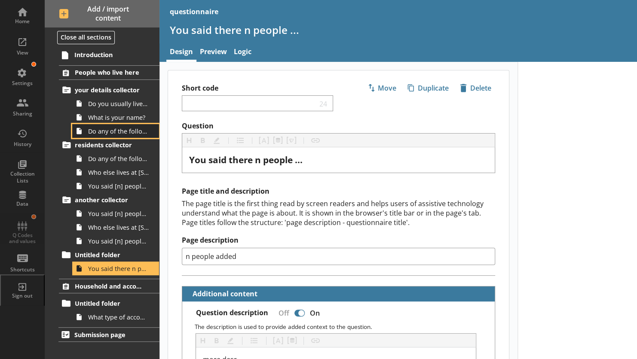
click at [95, 131] on span "Do any of the following people also live at [STREET_ADDRESS]?" at bounding box center [118, 131] width 61 height 8
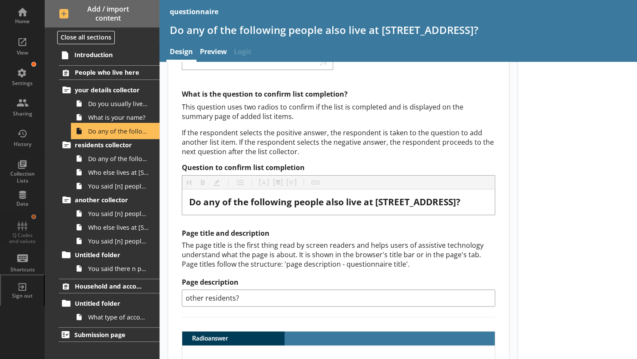
scroll to position [41, 0]
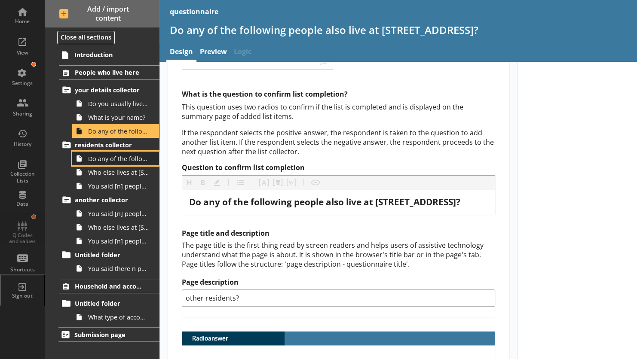
click at [109, 161] on span "Do any of the following people also live at [STREET_ADDRESS] on [DATE]?" at bounding box center [118, 159] width 61 height 8
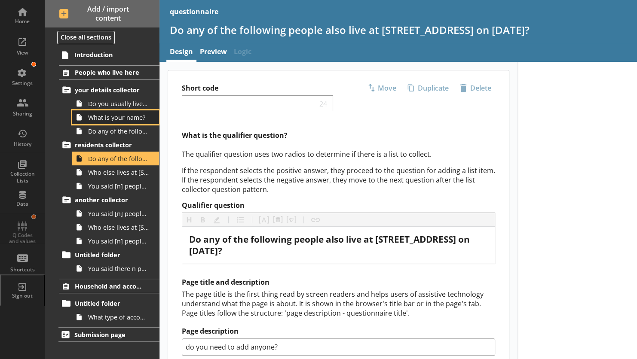
click at [105, 117] on span "What is your name?" at bounding box center [118, 118] width 61 height 8
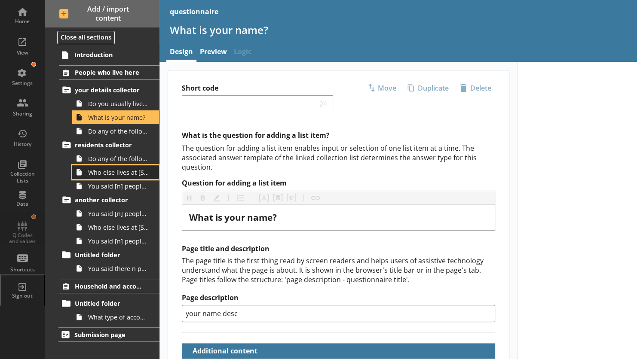
click at [115, 169] on span "Who else lives at [STREET_ADDRESS]?" at bounding box center [118, 173] width 61 height 8
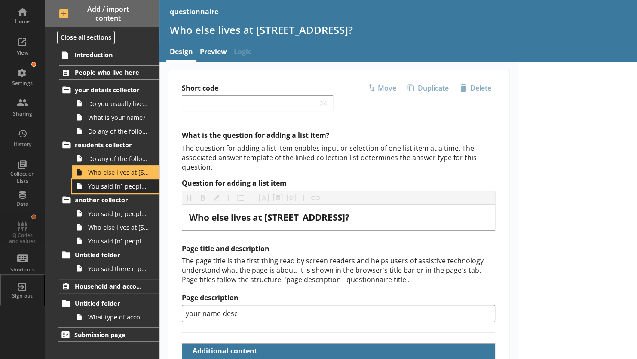
click at [110, 187] on span "You said [n] people live at 1, The AvenueDo you need to add anyone?" at bounding box center [118, 186] width 61 height 8
